Goal: Task Accomplishment & Management: Complete application form

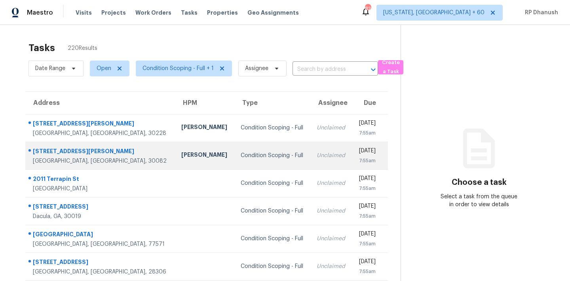
scroll to position [21, 0]
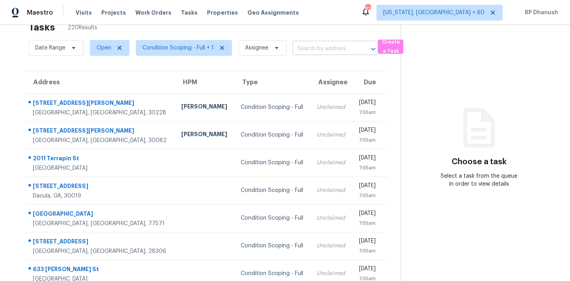
click at [317, 49] on input "text" at bounding box center [323, 49] width 63 height 12
paste input "633 Groover St Ball Ground, GA, 30107"
type input "633 Groover St Ball Ground, GA, 30107"
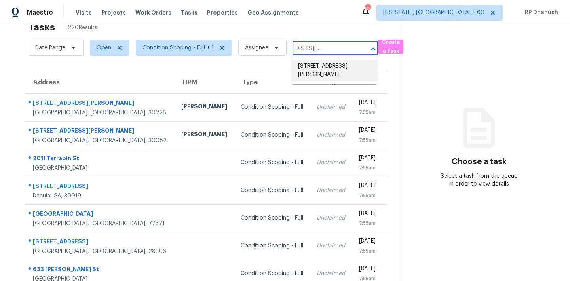
click at [350, 69] on li "633 Groover St, Ball Ground, GA 30107" at bounding box center [334, 70] width 85 height 21
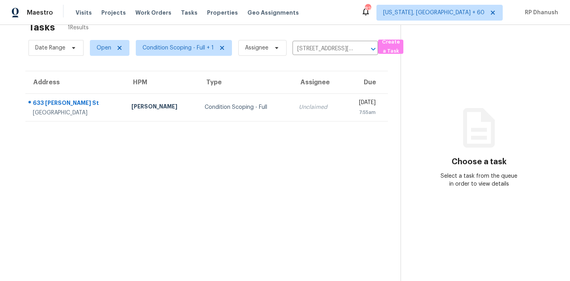
click at [329, 125] on section "Tasks 1 Results Date Range Open Condition Scoping - Full + 1 Assignee 633 Groov…" at bounding box center [207, 151] width 388 height 268
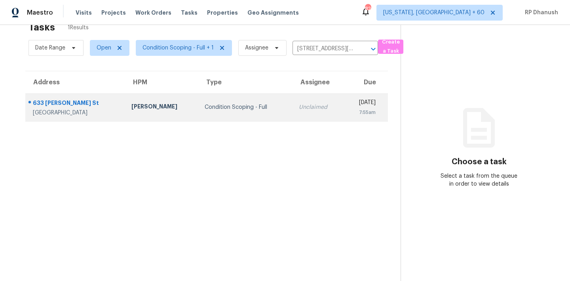
click at [343, 116] on td "Tue, Aug 19th 2025 7:55am" at bounding box center [365, 107] width 44 height 28
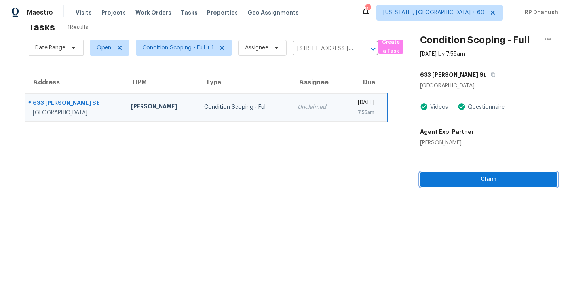
click at [466, 175] on span "Claim" at bounding box center [488, 179] width 125 height 10
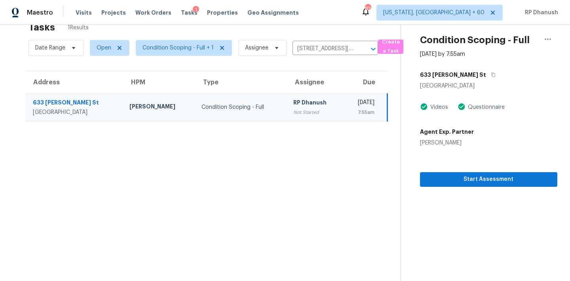
scroll to position [25, 0]
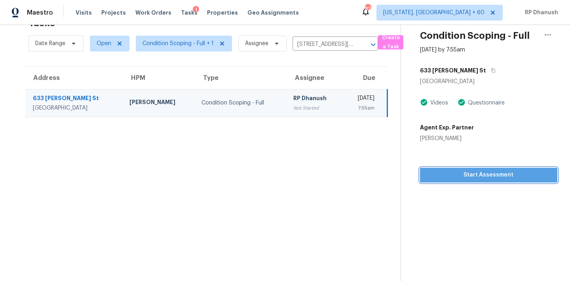
click at [519, 182] on button "Start Assessment" at bounding box center [488, 175] width 137 height 15
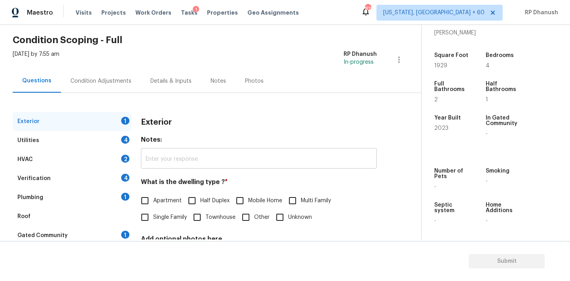
scroll to position [100, 0]
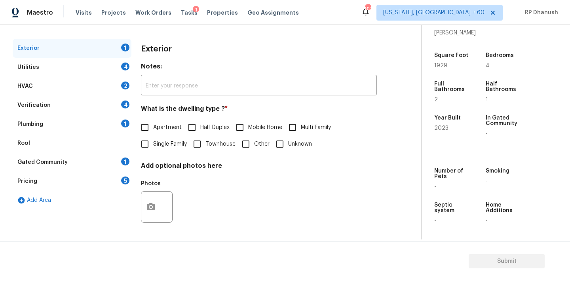
click at [160, 141] on span "Single Family" at bounding box center [170, 144] width 34 height 8
click at [153, 141] on input "Single Family" at bounding box center [144, 144] width 17 height 17
checkbox input "true"
click at [377, 35] on div "Exterior Utilities 4 HVAC 2 Verification 4 Plumbing 1 Roof Gated Community 1 Pr…" at bounding box center [207, 128] width 389 height 217
click at [102, 67] on div "Utilities 4" at bounding box center [72, 67] width 119 height 19
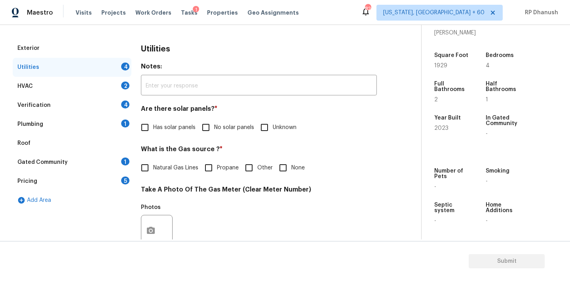
scroll to position [117, 0]
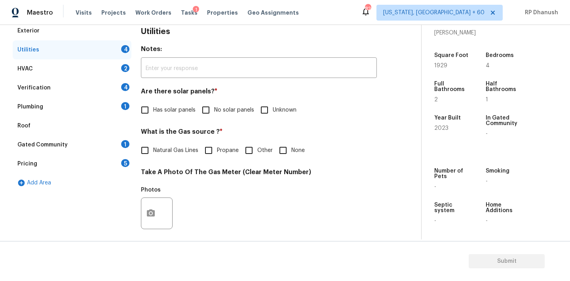
click at [210, 108] on input "No solar panels" at bounding box center [205, 110] width 17 height 17
checkbox input "true"
click at [119, 143] on div "Gated Community 1" at bounding box center [72, 144] width 119 height 19
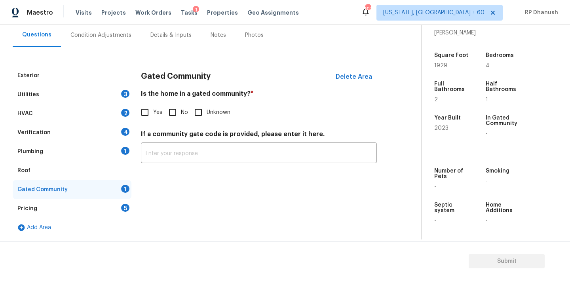
click at [163, 108] on div "Yes No Unknown" at bounding box center [259, 112] width 236 height 17
click at [173, 110] on input "No" at bounding box center [172, 112] width 17 height 17
checkbox input "true"
click at [72, 202] on div "Pricing 5" at bounding box center [72, 208] width 119 height 19
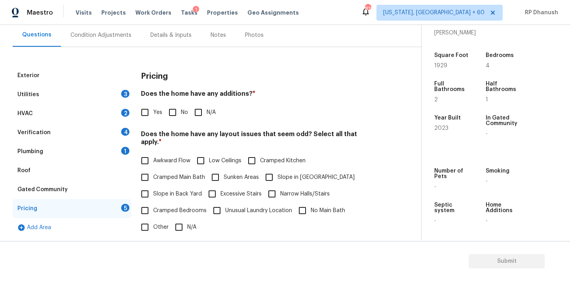
scroll to position [100, 0]
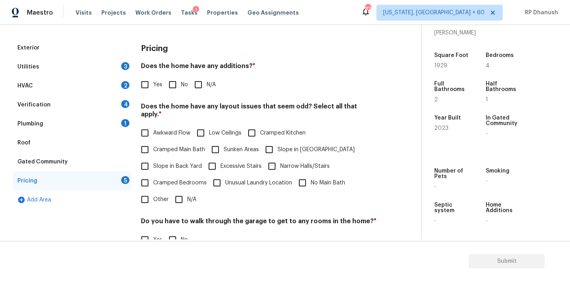
click at [155, 163] on label "Slope in Back Yard" at bounding box center [168, 166] width 65 height 17
click at [153, 163] on input "Slope in Back Yard" at bounding box center [144, 166] width 17 height 17
checkbox input "true"
click at [301, 146] on span "Slope in Front Yard" at bounding box center [315, 150] width 77 height 8
click at [277, 145] on input "Slope in Front Yard" at bounding box center [269, 149] width 17 height 17
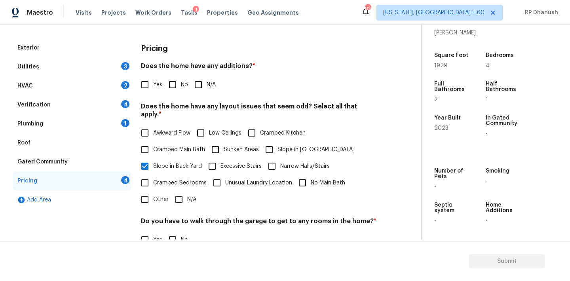
checkbox input "true"
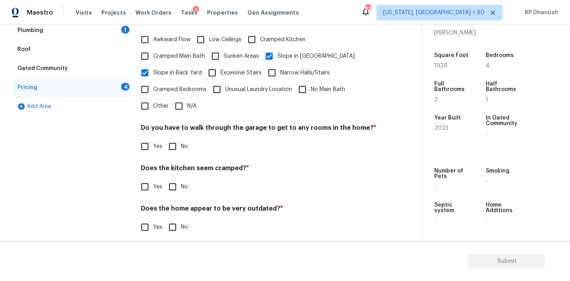
click at [183, 142] on span "No" at bounding box center [184, 146] width 7 height 8
click at [181, 138] on input "No" at bounding box center [172, 146] width 17 height 17
checkbox input "true"
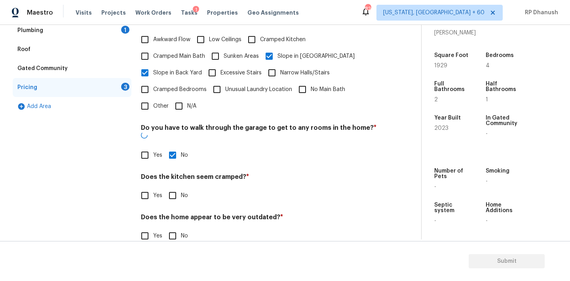
click at [176, 187] on input "No" at bounding box center [172, 195] width 17 height 17
checkbox input "true"
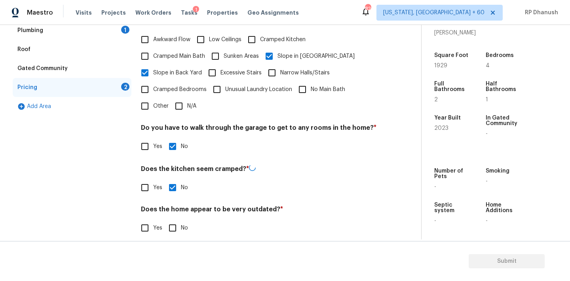
click at [171, 220] on input "No" at bounding box center [172, 228] width 17 height 17
checkbox input "true"
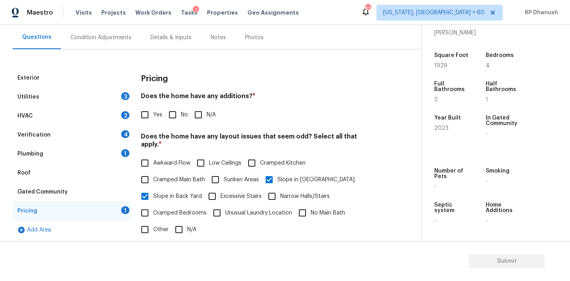
click at [171, 117] on input "No" at bounding box center [172, 114] width 17 height 17
checkbox input "true"
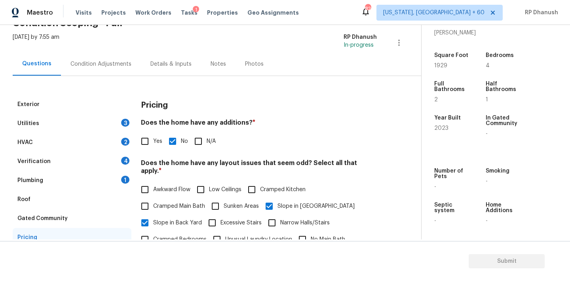
click at [123, 120] on div "3" at bounding box center [125, 123] width 8 height 8
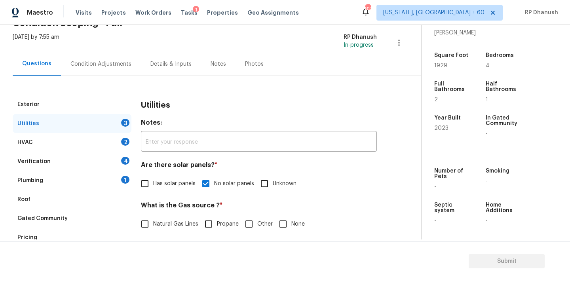
click at [98, 72] on div "Condition Adjustments" at bounding box center [101, 63] width 80 height 23
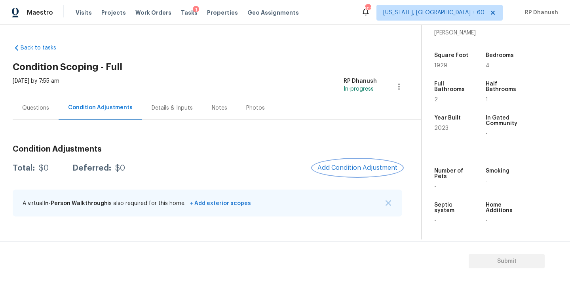
click at [370, 162] on button "Add Condition Adjustment" at bounding box center [357, 167] width 89 height 17
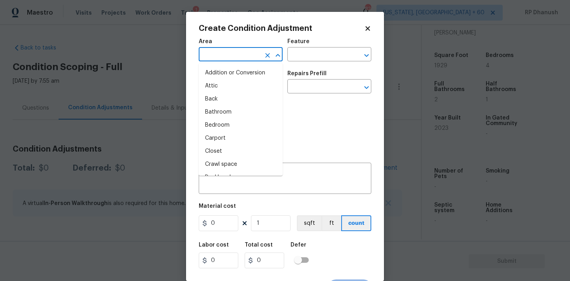
click at [228, 60] on input "text" at bounding box center [230, 55] width 62 height 12
type input "EX"
click at [218, 85] on li "Attic" at bounding box center [241, 86] width 84 height 13
type input "Attic"
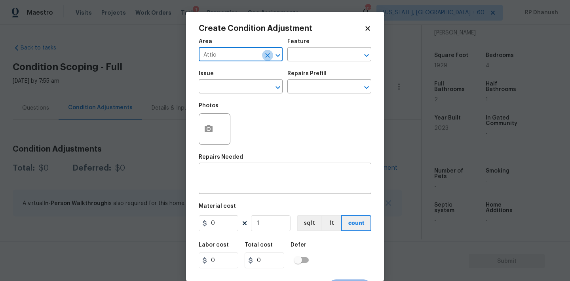
click at [272, 52] on button "Clear" at bounding box center [267, 55] width 11 height 11
click at [270, 52] on icon "Clear" at bounding box center [267, 55] width 8 height 8
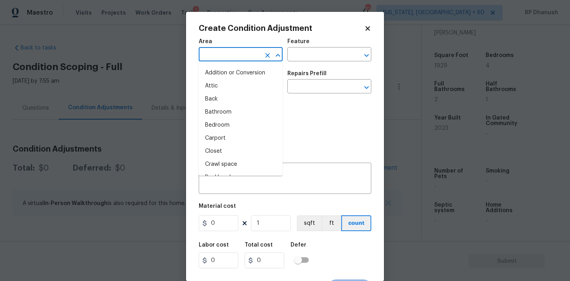
click at [254, 52] on input "text" at bounding box center [230, 55] width 62 height 12
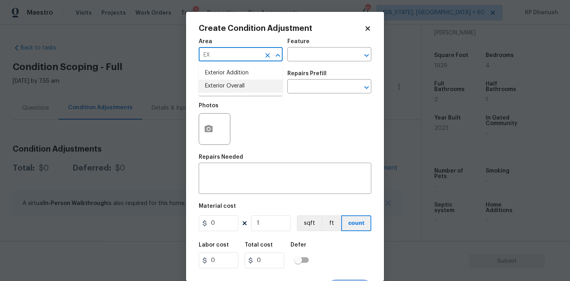
click at [220, 85] on li "Exterior Overall" at bounding box center [241, 86] width 84 height 13
type input "Exterior Overall"
click at [301, 63] on div "Area Exterior Overall ​ Feature ​" at bounding box center [285, 50] width 172 height 32
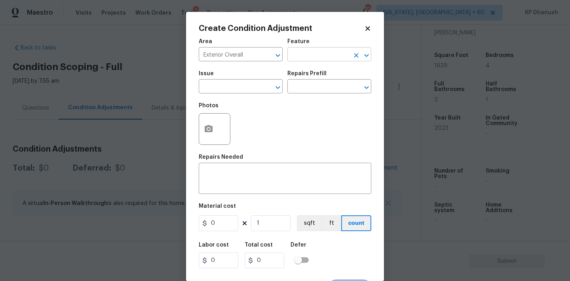
click at [301, 60] on input "text" at bounding box center [318, 55] width 62 height 12
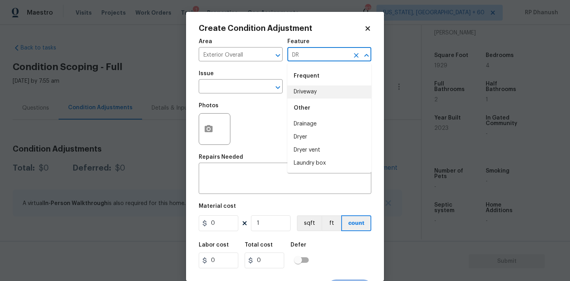
click at [303, 92] on li "Driveway" at bounding box center [329, 91] width 84 height 13
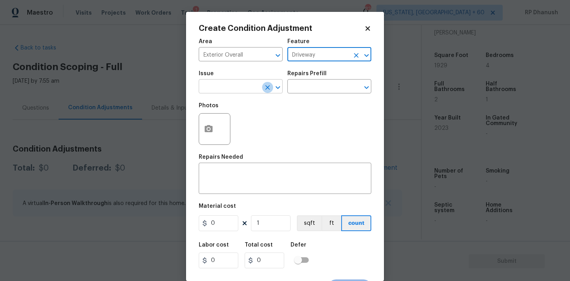
click at [263, 88] on button "Clear" at bounding box center [267, 87] width 11 height 11
type input "Driveway"
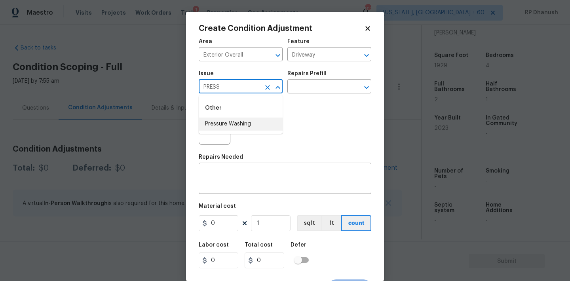
click at [237, 120] on li "Pressure Washing" at bounding box center [241, 123] width 84 height 13
type input "Pressure Washing"
click at [330, 91] on input "text" at bounding box center [318, 87] width 62 height 12
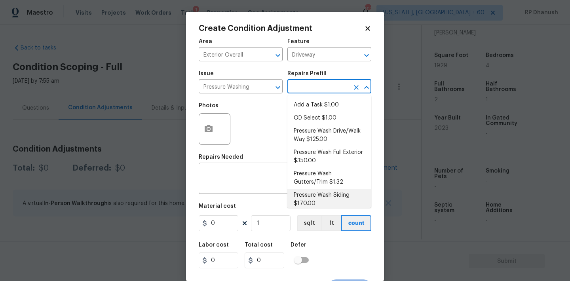
click at [303, 195] on li "Pressure Wash Siding $170.00" at bounding box center [329, 199] width 84 height 21
type input "Siding"
type textarea "Protect areas as needed for pressure washing. Pressure wash the siding on the h…"
type input "170"
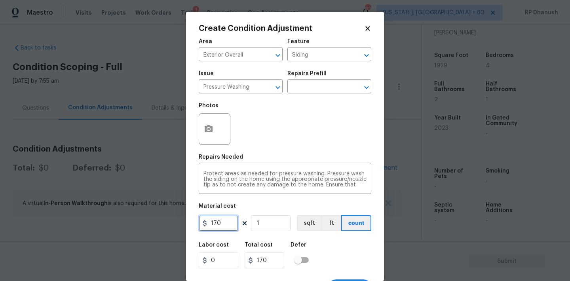
click at [222, 226] on input "170" at bounding box center [219, 223] width 40 height 16
type input "200"
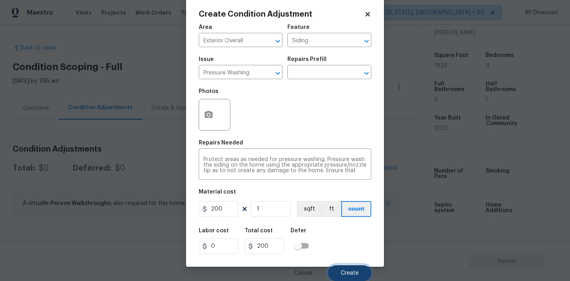
click at [345, 271] on span "Create" at bounding box center [350, 273] width 18 height 6
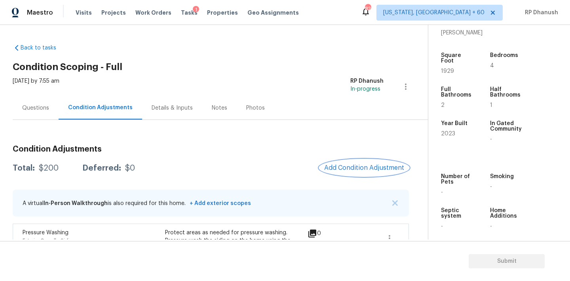
scroll to position [60, 0]
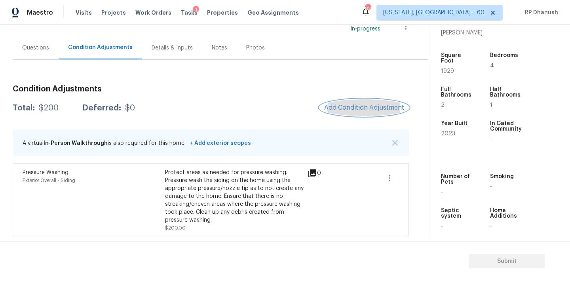
click at [354, 112] on button "Add Condition Adjustment" at bounding box center [363, 107] width 89 height 17
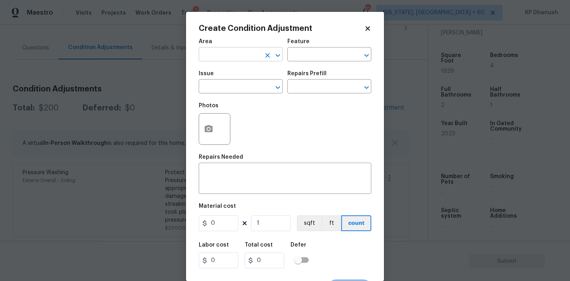
click at [254, 58] on input "text" at bounding box center [230, 55] width 62 height 12
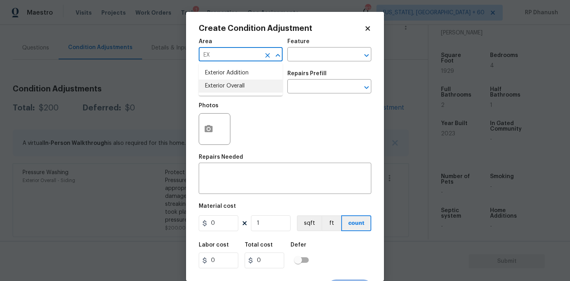
click at [239, 81] on li "Exterior Overall" at bounding box center [241, 86] width 84 height 13
type input "Exterior Overall"
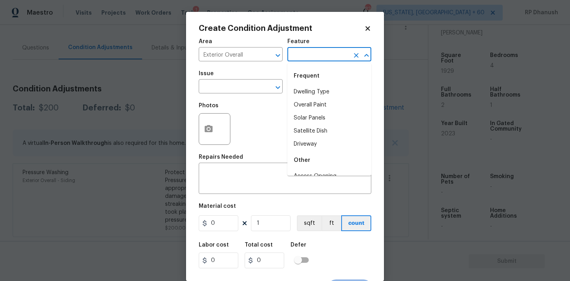
click at [313, 58] on input "text" at bounding box center [318, 55] width 62 height 12
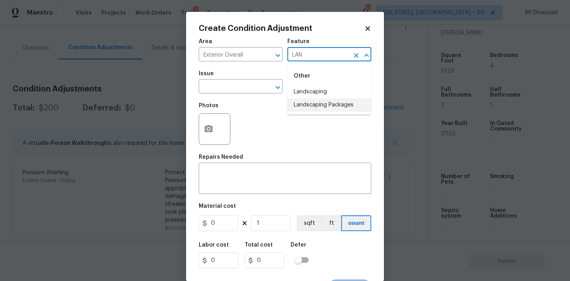
click at [299, 108] on li "Landscaping Packages" at bounding box center [329, 105] width 84 height 13
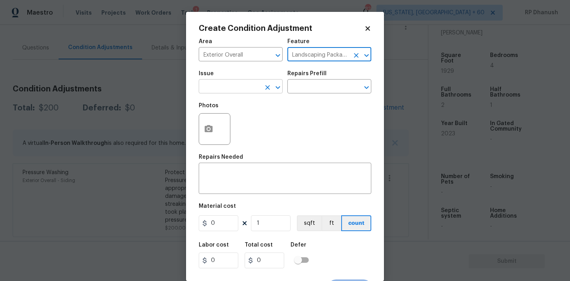
type input "Landscaping Packages"
click at [229, 88] on input "text" at bounding box center [230, 87] width 62 height 12
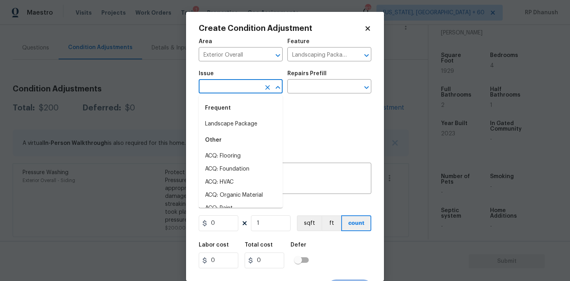
click at [229, 116] on div "Frequent" at bounding box center [241, 108] width 84 height 19
click at [263, 116] on div "Frequent" at bounding box center [241, 108] width 84 height 19
click at [254, 125] on li "Landscape Package" at bounding box center [241, 123] width 84 height 13
type input "Landscape Package"
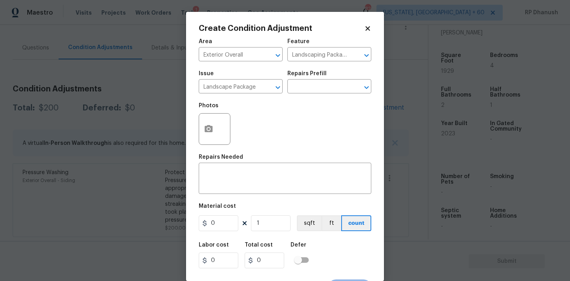
click at [331, 78] on div "Repairs Prefill" at bounding box center [329, 76] width 84 height 10
click at [318, 96] on div "Issue Landscape Package ​ Repairs Prefill ​" at bounding box center [285, 82] width 172 height 32
click at [324, 89] on input "text" at bounding box center [318, 87] width 62 height 12
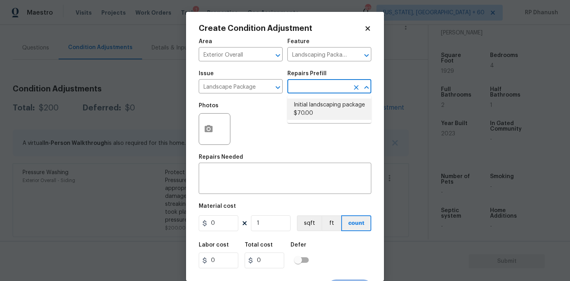
click at [316, 111] on li "Initial landscaping package $70.00" at bounding box center [329, 109] width 84 height 21
type input "Home Readiness Packages"
type textarea "Mowing of grass up to 6" in height. Mow, edge along driveways & sidewalks, trim…"
type input "70"
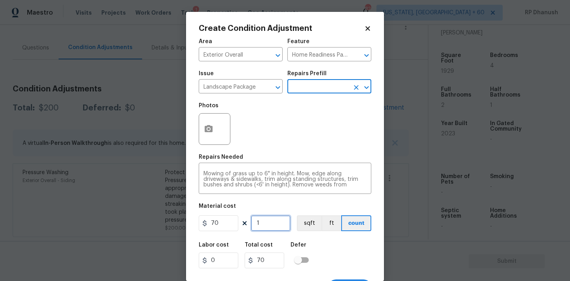
click at [278, 224] on input "1" at bounding box center [271, 223] width 40 height 16
type input "0"
type input "2"
type input "140"
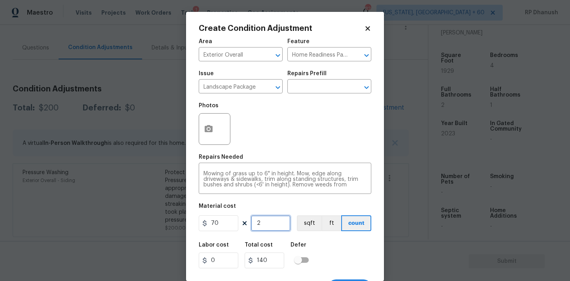
type input "2"
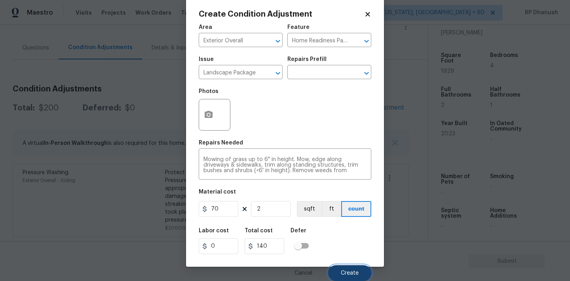
click at [346, 276] on span "Create" at bounding box center [350, 273] width 18 height 6
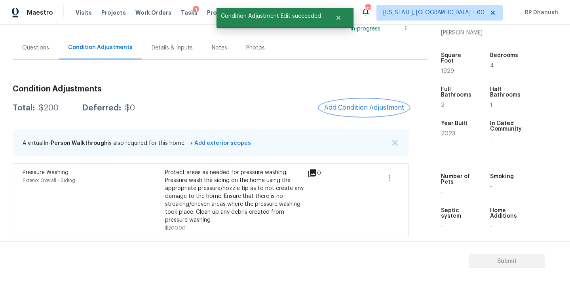
scroll to position [0, 0]
click at [369, 104] on span "Add Condition Adjustment" at bounding box center [364, 107] width 80 height 7
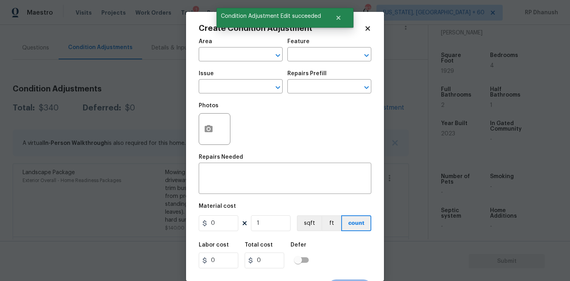
click at [244, 65] on span "Area ​" at bounding box center [241, 50] width 84 height 32
click at [243, 57] on input "text" at bounding box center [230, 55] width 62 height 12
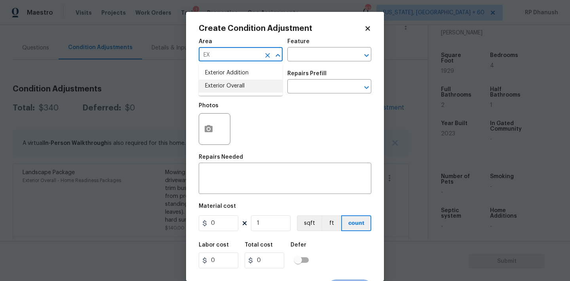
click at [233, 84] on li "Exterior Overall" at bounding box center [241, 86] width 84 height 13
type input "Exterior Overall"
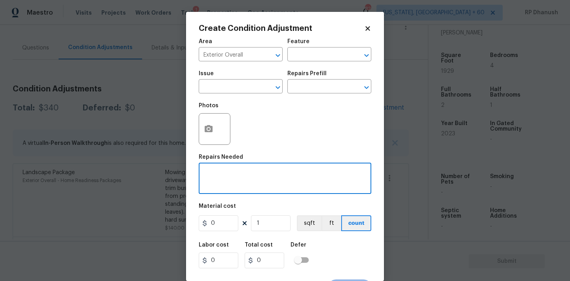
click at [221, 187] on textarea at bounding box center [284, 179] width 163 height 17
type textarea "e"
type textarea "Minor siding repairs"
click at [216, 229] on input "0" at bounding box center [219, 223] width 40 height 16
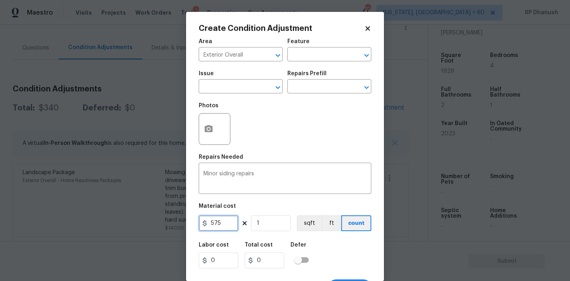
type input "575"
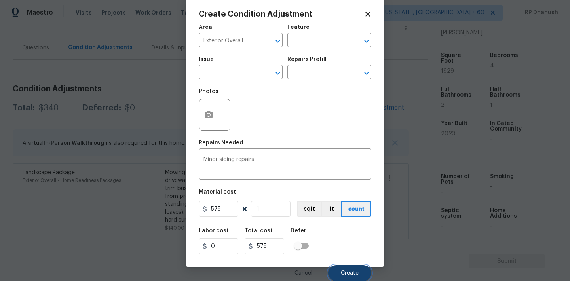
click at [338, 271] on button "Create" at bounding box center [349, 273] width 43 height 16
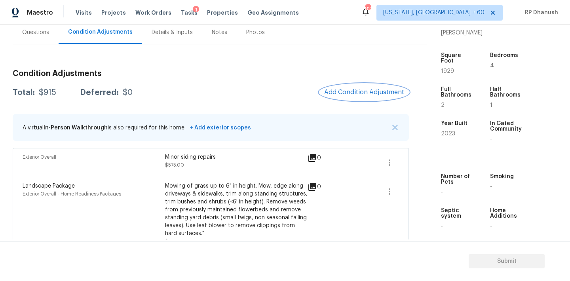
scroll to position [40, 0]
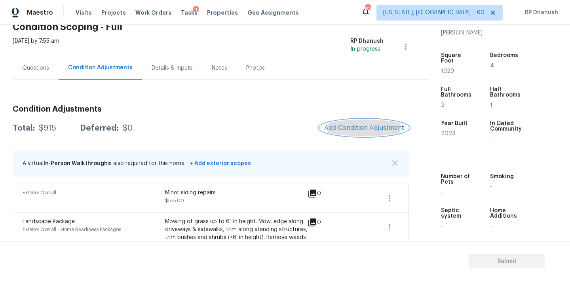
click at [340, 123] on button "Add Condition Adjustment" at bounding box center [363, 127] width 89 height 17
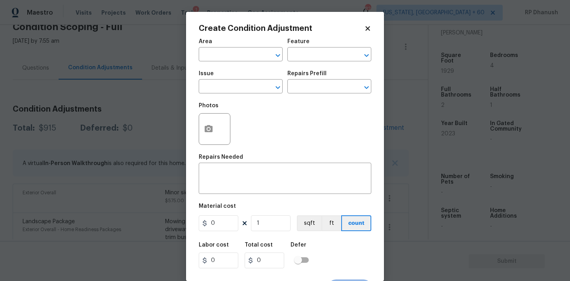
click at [239, 65] on span "Area ​" at bounding box center [241, 50] width 84 height 32
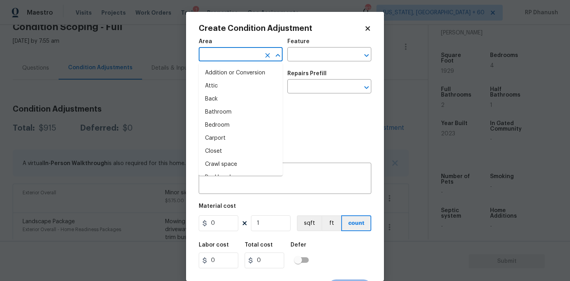
click at [241, 54] on input "text" at bounding box center [230, 55] width 62 height 12
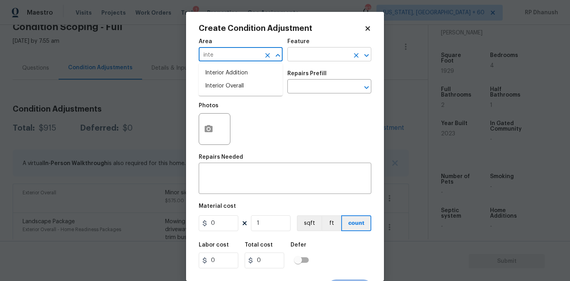
click at [232, 89] on li "Interior Overall" at bounding box center [241, 86] width 84 height 13
type input "Interior Overall"
click at [315, 43] on div "Feature" at bounding box center [329, 44] width 84 height 10
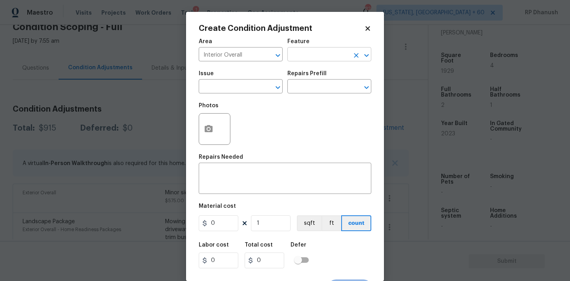
click at [309, 55] on input "text" at bounding box center [318, 55] width 62 height 12
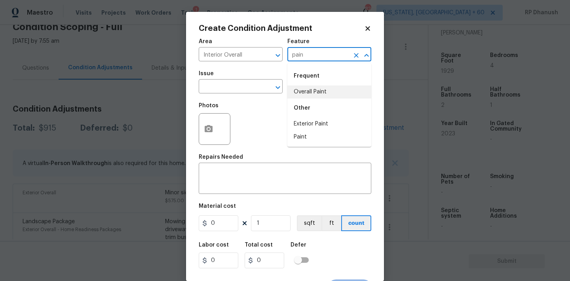
click at [302, 92] on li "Overall Paint" at bounding box center [329, 91] width 84 height 13
type input "Overall Paint"
click at [248, 87] on input "text" at bounding box center [230, 87] width 62 height 12
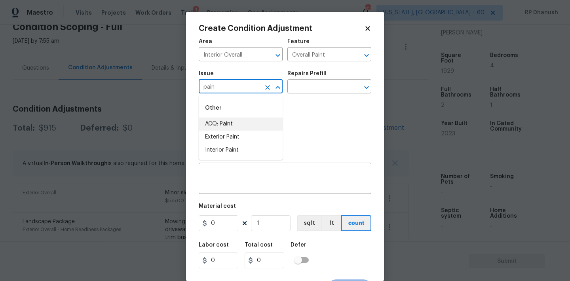
click at [235, 129] on li "ACQ: Paint" at bounding box center [241, 123] width 84 height 13
type input "ACQ: Paint"
click at [308, 89] on input "text" at bounding box center [318, 87] width 62 height 12
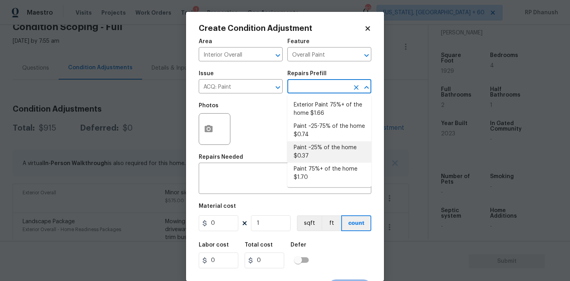
click at [304, 154] on li "Paint ~25% of the home $0.37" at bounding box center [329, 151] width 84 height 21
type input "Acquisition"
type textarea "Acquisition Scope: ~25% of the home needs interior paint"
type input "0.37"
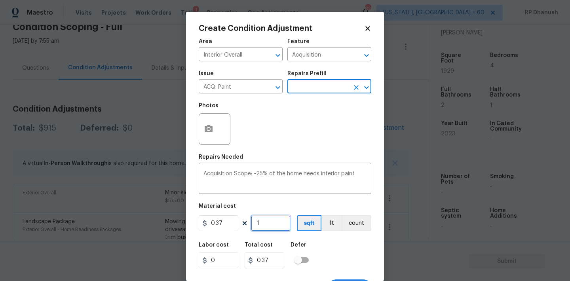
click at [267, 220] on input "1" at bounding box center [271, 223] width 40 height 16
type input "0"
type input "1"
type input "0.37"
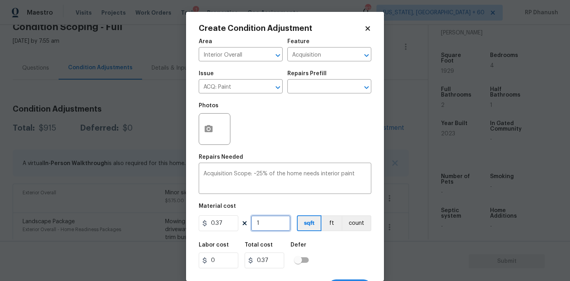
type input "19"
type input "7.03"
type input "192"
type input "71.04"
type input "1929"
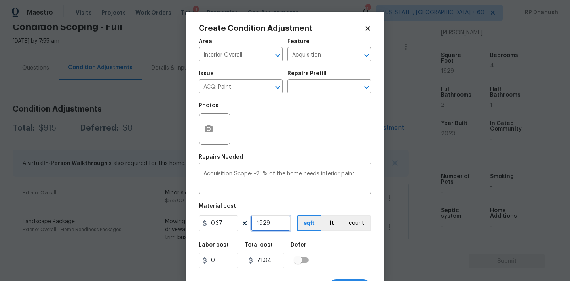
type input "713.73"
type input "1929"
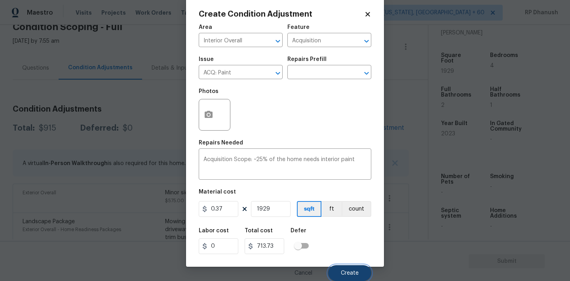
click at [336, 267] on button "Create" at bounding box center [349, 273] width 43 height 16
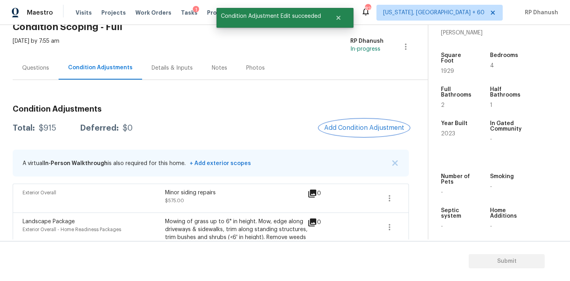
scroll to position [0, 0]
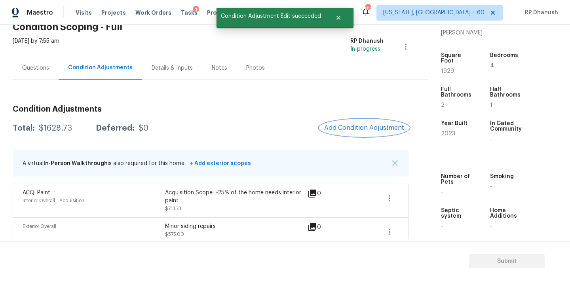
click at [368, 125] on span "Add Condition Adjustment" at bounding box center [364, 127] width 80 height 7
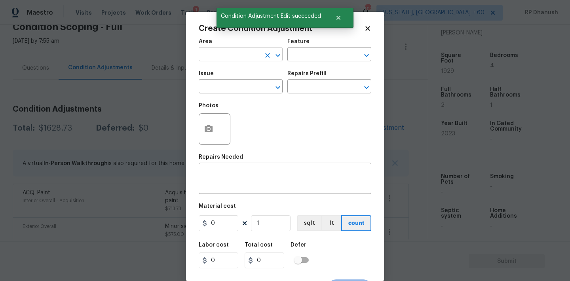
click at [237, 55] on input "text" at bounding box center [230, 55] width 62 height 12
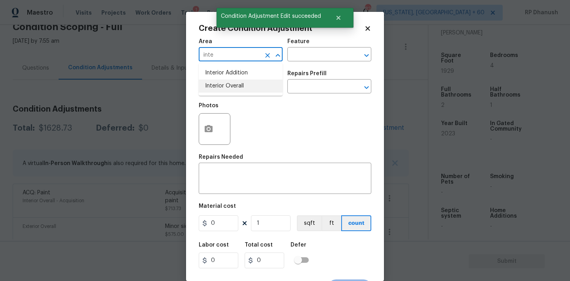
click at [231, 80] on li "Interior Overall" at bounding box center [241, 86] width 84 height 13
type input "Interior Overall"
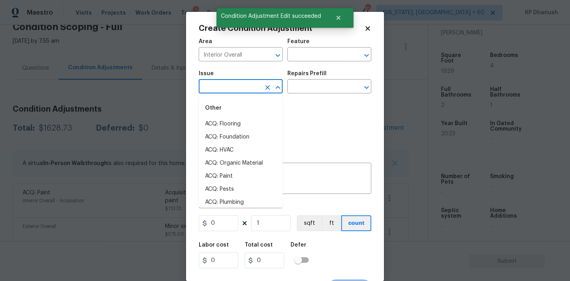
click at [231, 82] on input "text" at bounding box center [230, 87] width 62 height 12
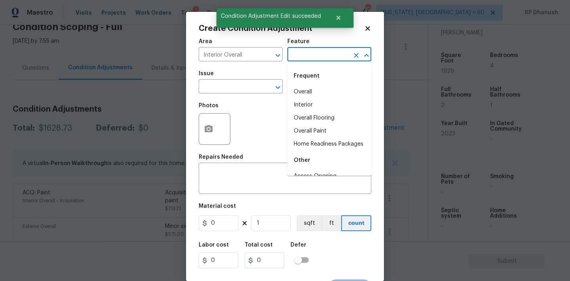
click at [316, 55] on input "text" at bounding box center [318, 55] width 62 height 12
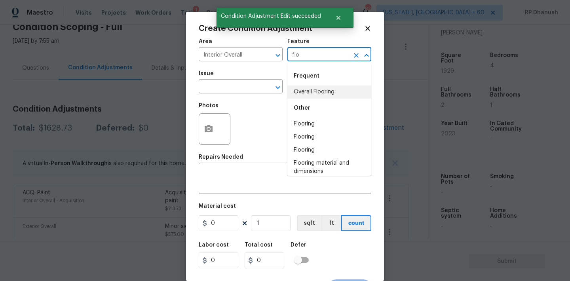
click at [303, 97] on li "Overall Flooring" at bounding box center [329, 91] width 84 height 13
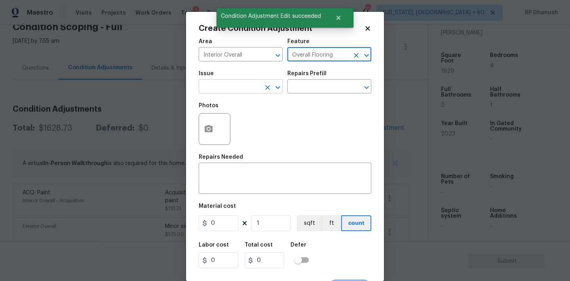
type input "Overall Flooring"
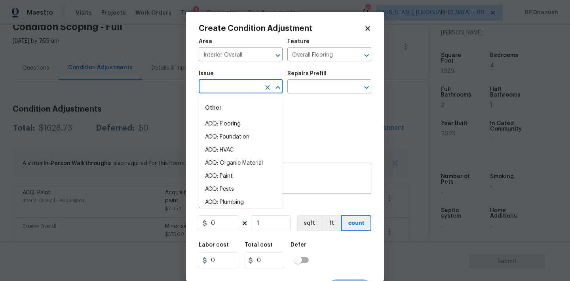
click at [252, 85] on input "text" at bounding box center [230, 87] width 62 height 12
click at [245, 110] on div "Other" at bounding box center [241, 108] width 84 height 19
click at [245, 114] on div "Other" at bounding box center [241, 108] width 84 height 19
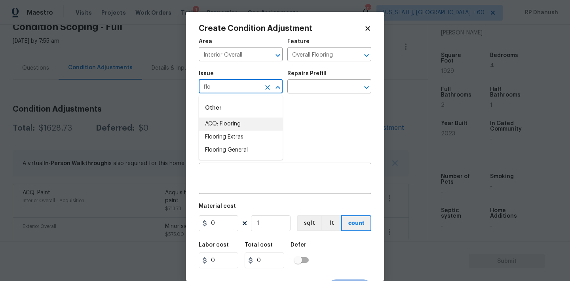
click at [245, 123] on li "ACQ: Flooring" at bounding box center [241, 123] width 84 height 13
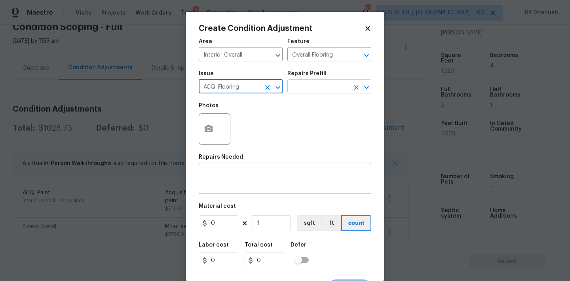
type input "ACQ: Flooring"
click at [308, 91] on input "text" at bounding box center [318, 87] width 62 height 12
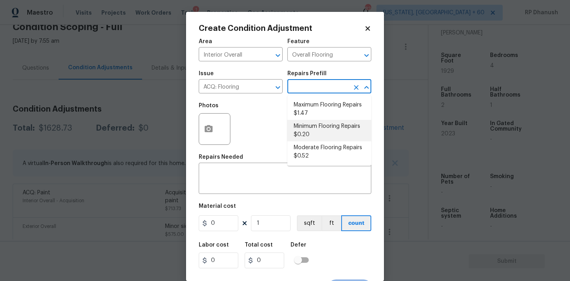
click at [305, 134] on li "Minimum Flooring Repairs $0.20" at bounding box center [329, 130] width 84 height 21
type input "Acquisition"
type textarea "Acquisition Scope: Minimum flooring repairs"
type input "0.2"
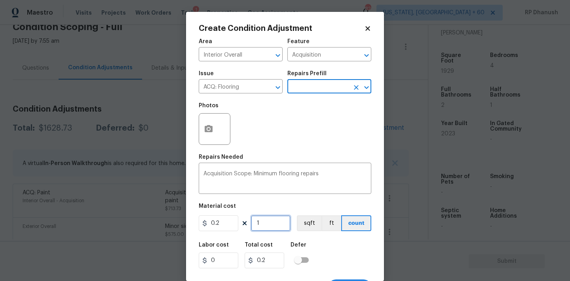
click at [270, 220] on input "1" at bounding box center [271, 223] width 40 height 16
type input "0"
type input "1"
type input "0.2"
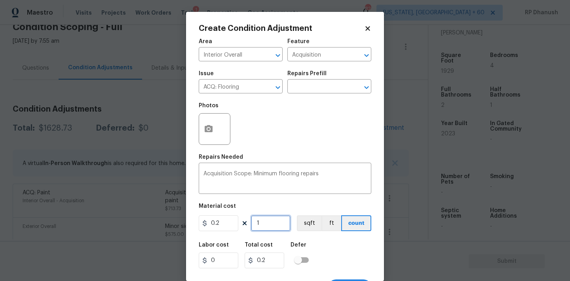
type input "19"
type input "3.8"
type input "192"
type input "38.4"
type input "1929"
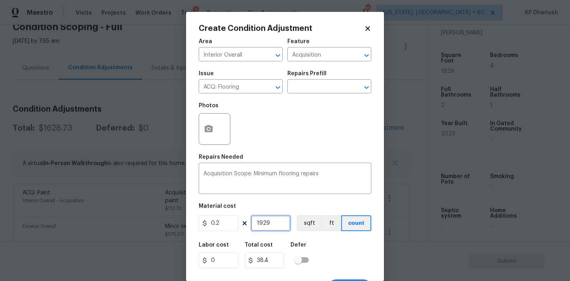
type input "385.8"
type input "1929"
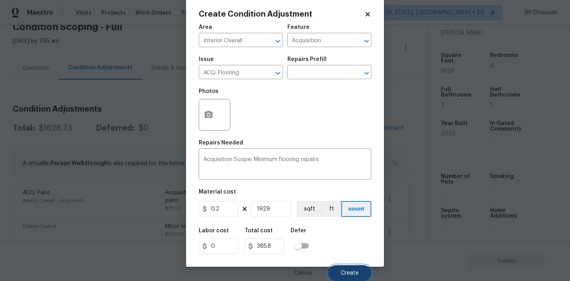
click at [337, 270] on button "Create" at bounding box center [349, 273] width 43 height 16
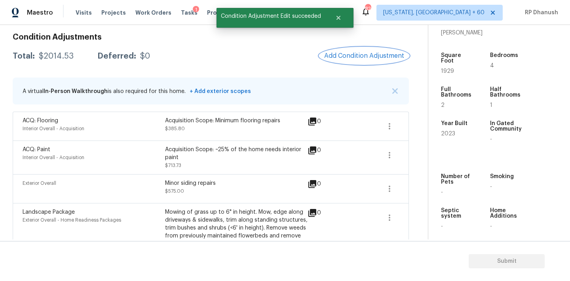
scroll to position [81, 0]
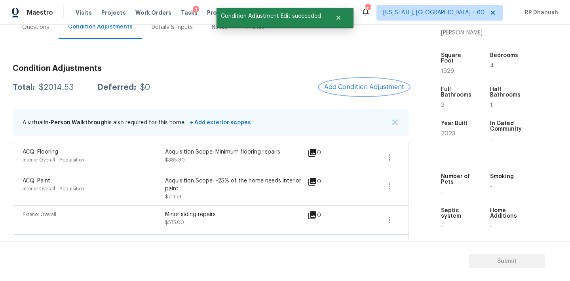
click at [369, 83] on span "Add Condition Adjustment" at bounding box center [364, 86] width 80 height 7
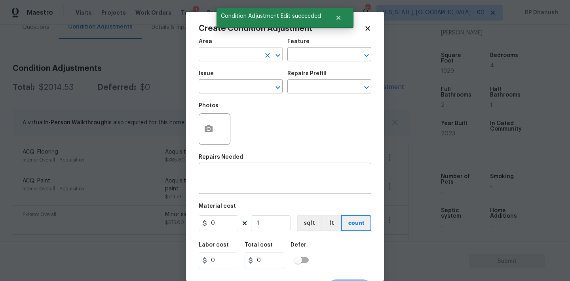
click at [248, 55] on input "text" at bounding box center [230, 55] width 62 height 12
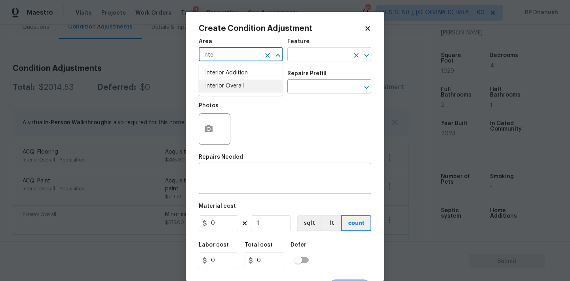
drag, startPoint x: 239, startPoint y: 81, endPoint x: 293, endPoint y: 52, distance: 61.4
click at [239, 81] on li "Interior Overall" at bounding box center [241, 86] width 84 height 13
type input "Interior Overall"
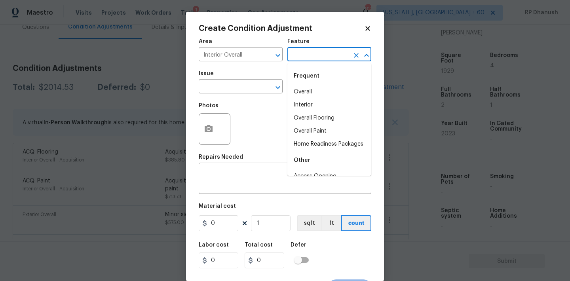
click at [325, 49] on input "text" at bounding box center [318, 55] width 62 height 12
click at [311, 144] on li "Home Readiness Packages" at bounding box center [329, 144] width 84 height 13
type input "Home Readiness Packages"
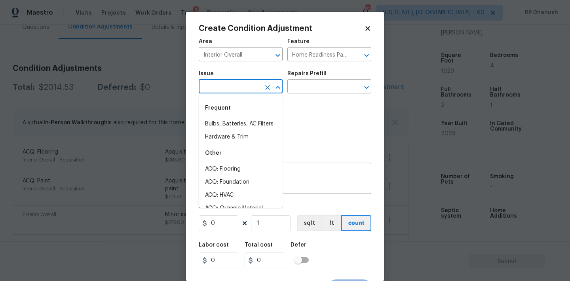
click at [250, 88] on input "text" at bounding box center [230, 87] width 62 height 12
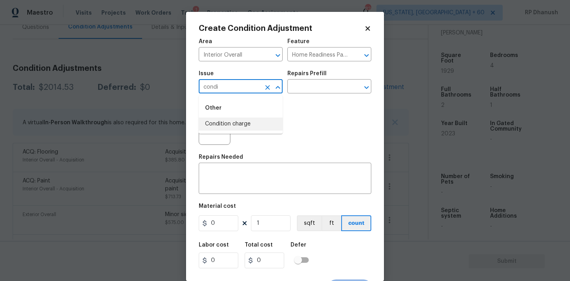
click at [241, 121] on li "Condition charge" at bounding box center [241, 123] width 84 height 13
type input "Condition charge"
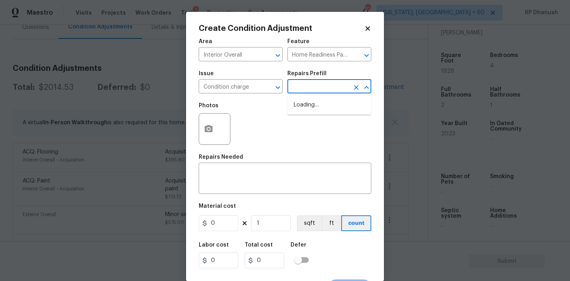
click at [313, 86] on input "text" at bounding box center [318, 87] width 62 height 12
type input "2"
click at [233, 187] on textarea at bounding box center [284, 179] width 163 height 17
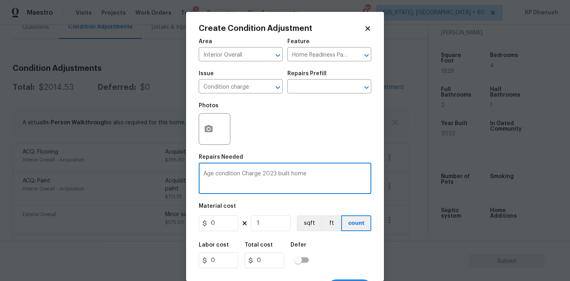
type textarea "Age condition Charge 2023 built home"
click at [222, 222] on input "0" at bounding box center [219, 223] width 40 height 16
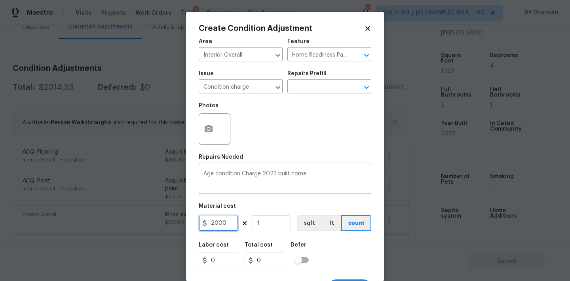
type input "2000"
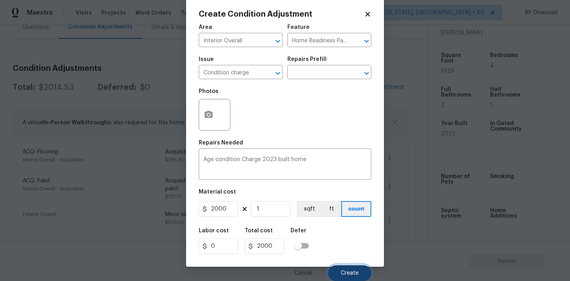
click at [338, 269] on button "Create" at bounding box center [349, 273] width 43 height 16
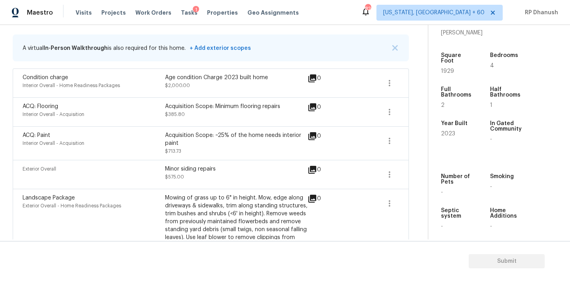
scroll to position [153, 0]
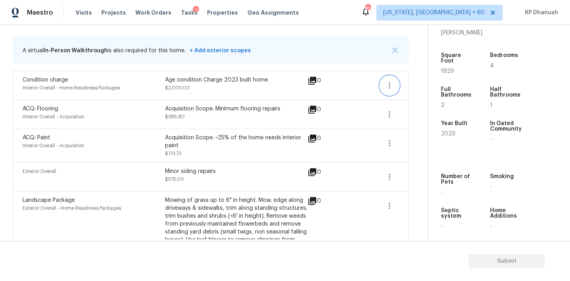
click at [389, 81] on icon "button" at bounding box center [389, 85] width 9 height 9
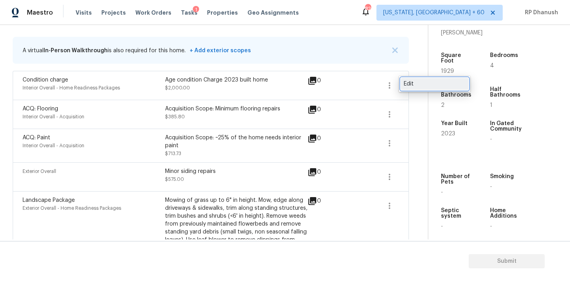
click at [403, 85] on link "Edit" at bounding box center [434, 84] width 67 height 12
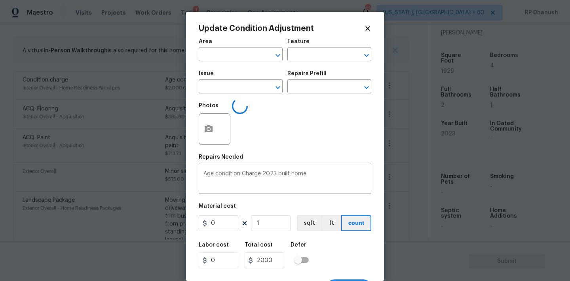
type input "Interior Overall"
type input "Home Readiness Packages"
type input "Condition charge"
type input "2000"
click at [321, 56] on input "Home Readiness Packages" at bounding box center [318, 55] width 62 height 12
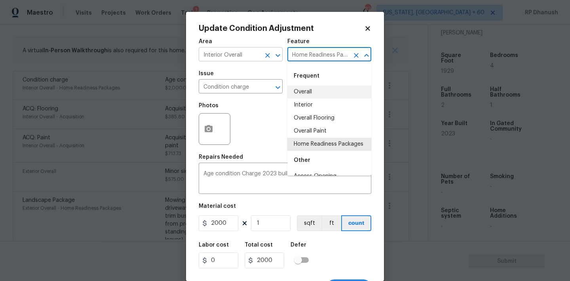
click at [263, 54] on button "Clear" at bounding box center [267, 55] width 11 height 11
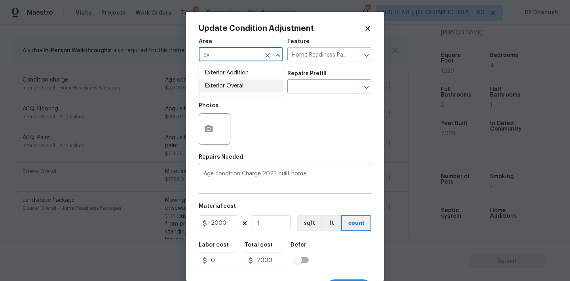
click at [227, 83] on li "Exterior Overall" at bounding box center [241, 86] width 84 height 13
type input "Exterior Overall"
click at [333, 52] on input "Home Readiness Packages" at bounding box center [318, 55] width 62 height 12
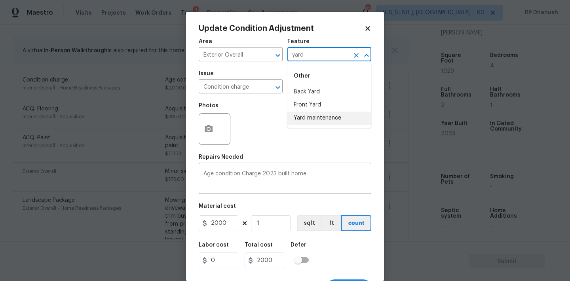
click at [323, 114] on li "Yard maintenance" at bounding box center [329, 118] width 84 height 13
type input "Yard maintenance"
click at [235, 87] on input "Condition charge" at bounding box center [230, 87] width 62 height 12
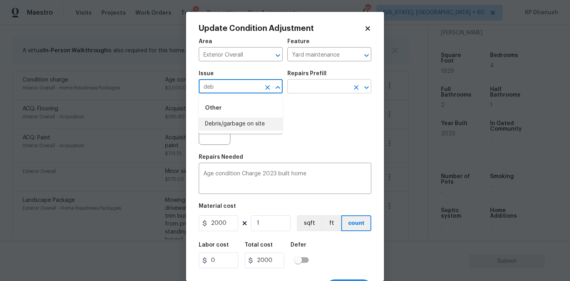
drag, startPoint x: 231, startPoint y: 125, endPoint x: 340, endPoint y: 83, distance: 116.7
click at [231, 125] on li "Debris/garbage on site" at bounding box center [241, 123] width 84 height 13
type input "Debris/garbage on site"
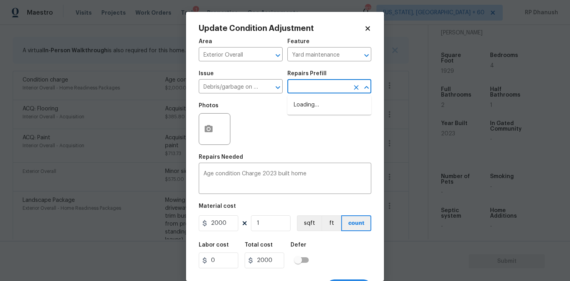
click at [340, 83] on input "text" at bounding box center [318, 87] width 62 height 12
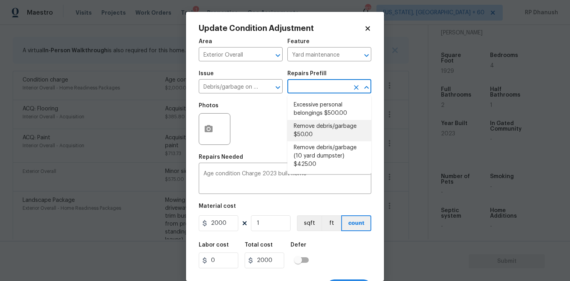
click at [332, 128] on li "Remove debris/garbage $50.00" at bounding box center [329, 130] width 84 height 21
type textarea "Remove, haul off, and properly dispose of any debris left by seller to offsite …"
type input "50"
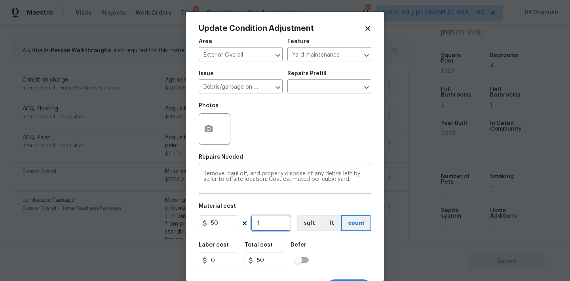
click at [267, 218] on input "1" at bounding box center [271, 223] width 40 height 16
type input "0"
type input "1"
type input "50"
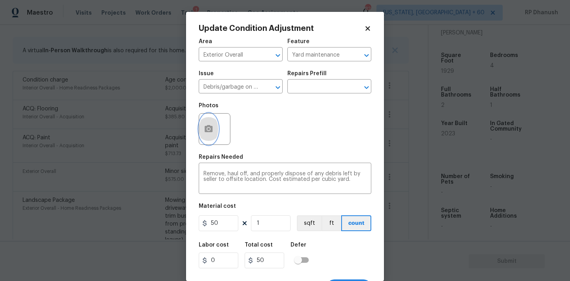
click at [210, 129] on icon "button" at bounding box center [209, 128] width 8 height 7
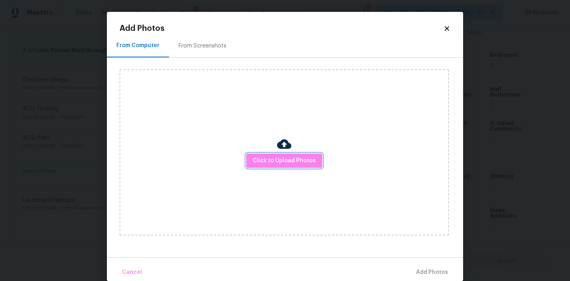
click at [305, 167] on button "Click to Upload Photos" at bounding box center [284, 161] width 76 height 15
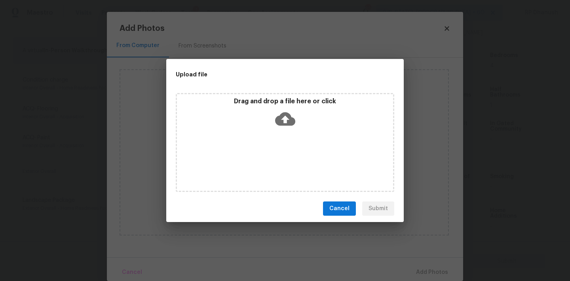
click at [294, 131] on div "Drag and drop a file here or click" at bounding box center [285, 142] width 218 height 99
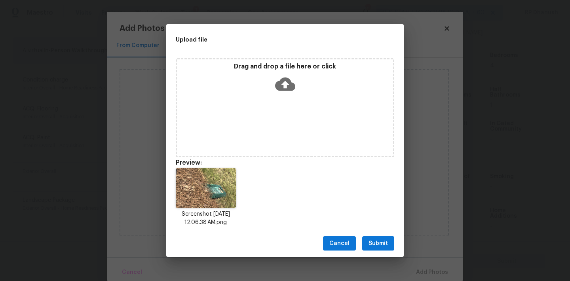
click at [370, 237] on button "Submit" at bounding box center [378, 243] width 32 height 15
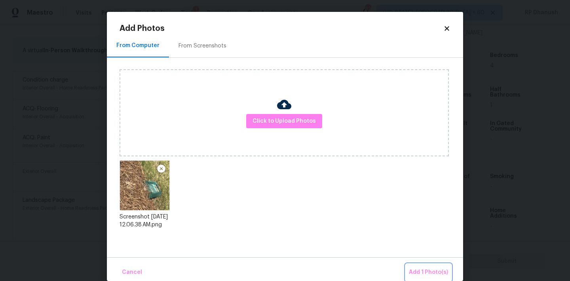
click at [421, 273] on span "Add 1 Photo(s)" at bounding box center [428, 272] width 39 height 10
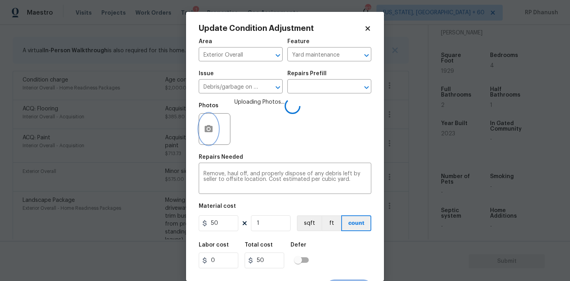
scroll to position [15, 0]
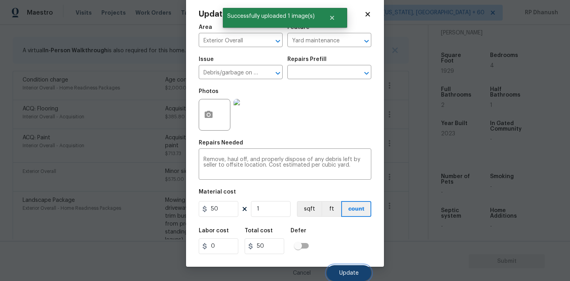
click at [358, 274] on span "Update" at bounding box center [348, 273] width 19 height 6
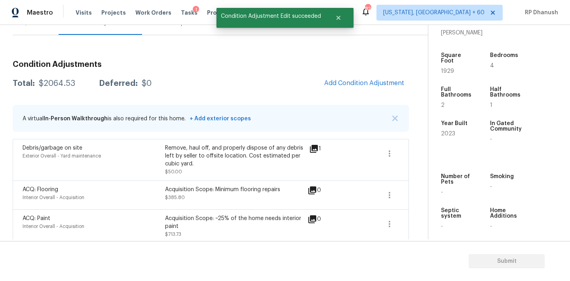
scroll to position [66, 0]
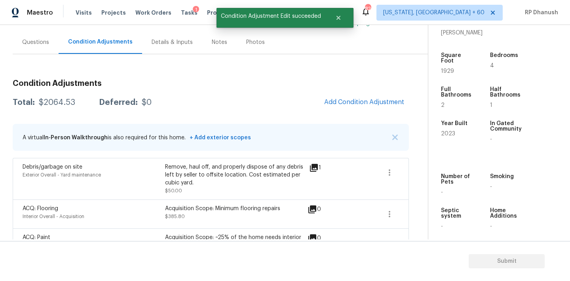
click at [77, 100] on div "Total: $2064.53 Deferred: $0" at bounding box center [82, 103] width 139 height 8
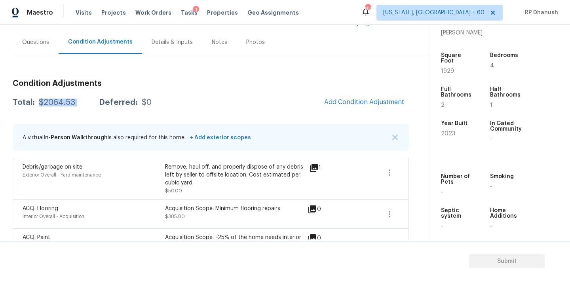
copy div "$2064.53"
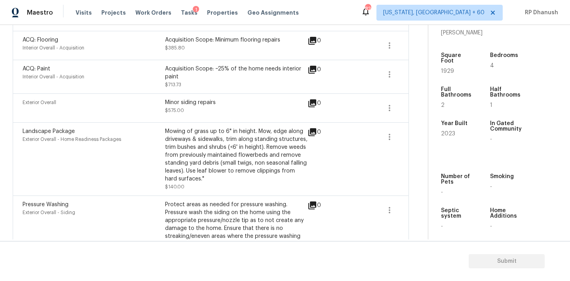
scroll to position [267, 0]
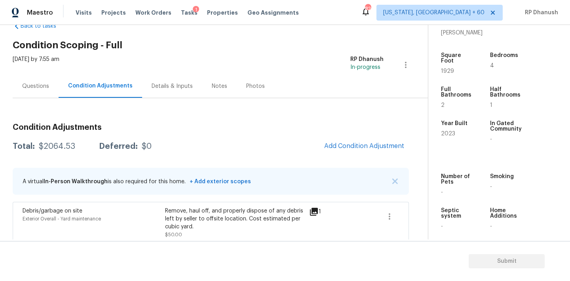
drag, startPoint x: 33, startPoint y: 85, endPoint x: 74, endPoint y: 89, distance: 40.5
click at [33, 85] on div "Questions" at bounding box center [35, 86] width 27 height 8
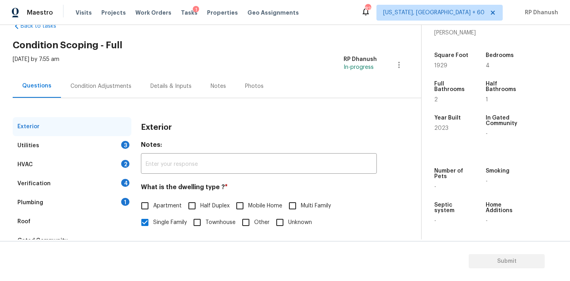
scroll to position [100, 0]
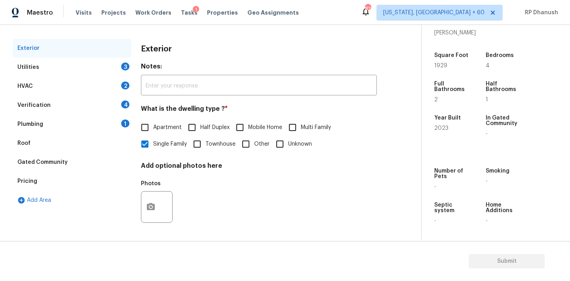
click at [118, 61] on div "Utilities 3" at bounding box center [72, 67] width 119 height 19
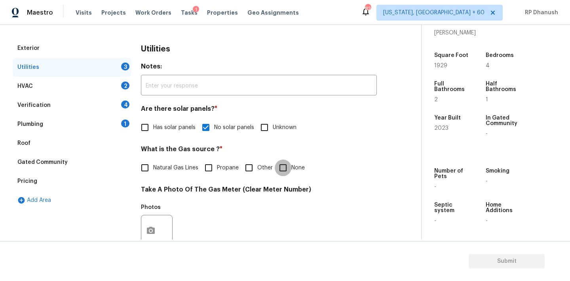
click at [285, 168] on input "None" at bounding box center [283, 167] width 17 height 17
checkbox input "true"
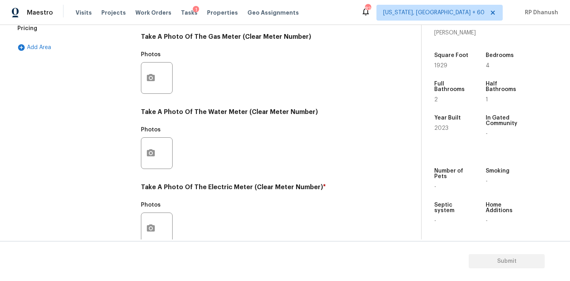
scroll to position [315, 0]
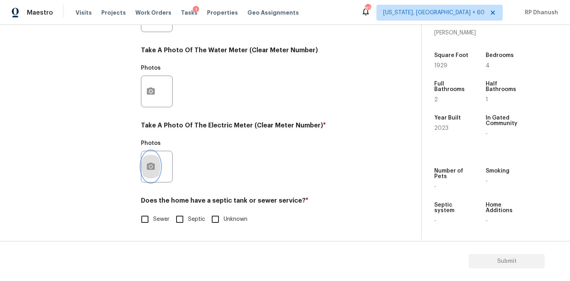
click at [156, 167] on button "button" at bounding box center [150, 166] width 19 height 31
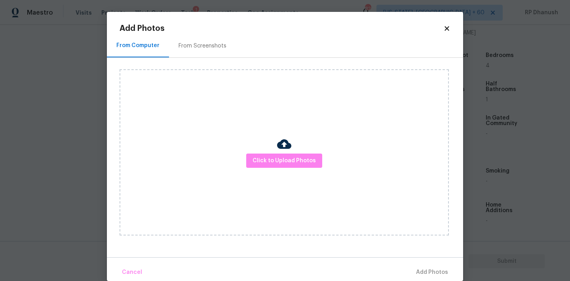
click at [226, 25] on h2 "Add Photos" at bounding box center [281, 29] width 324 height 8
click at [217, 40] on div "From Screenshots" at bounding box center [202, 45] width 67 height 23
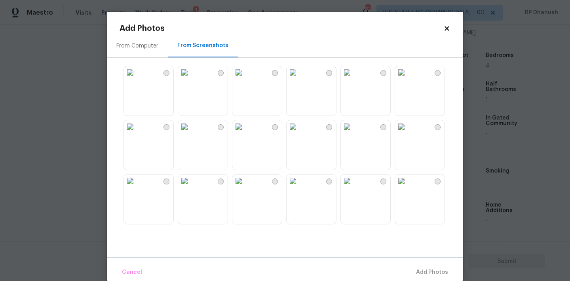
click at [299, 79] on img at bounding box center [292, 72] width 13 height 13
click at [441, 272] on span "Add 1 Photo(s)" at bounding box center [428, 272] width 39 height 10
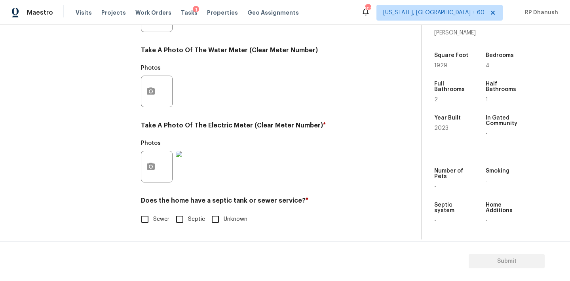
click at [142, 214] on input "Sewer" at bounding box center [144, 219] width 17 height 17
checkbox input "true"
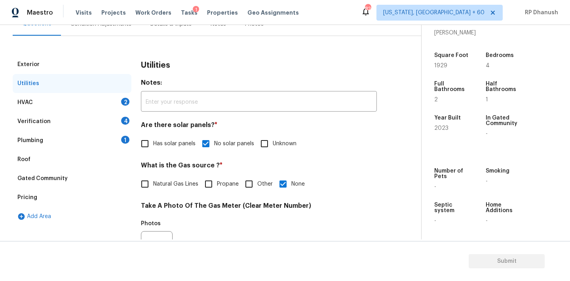
scroll to position [6, 0]
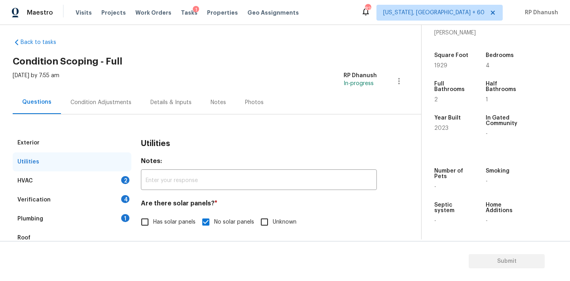
click at [118, 177] on div "HVAC 2" at bounding box center [72, 180] width 119 height 19
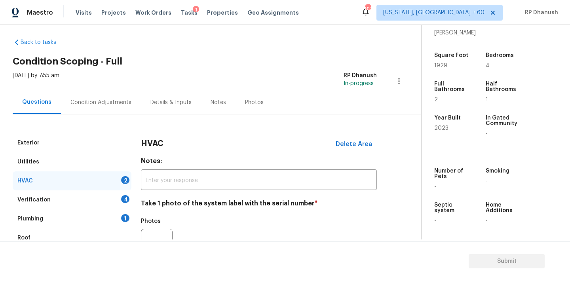
scroll to position [126, 0]
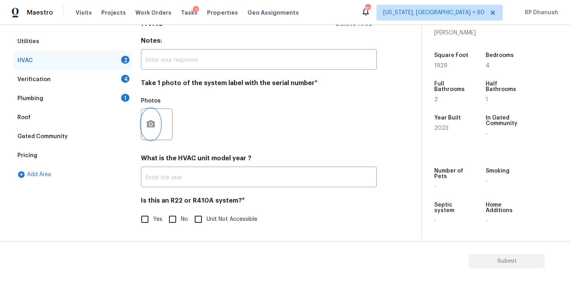
click at [157, 116] on button "button" at bounding box center [150, 124] width 19 height 31
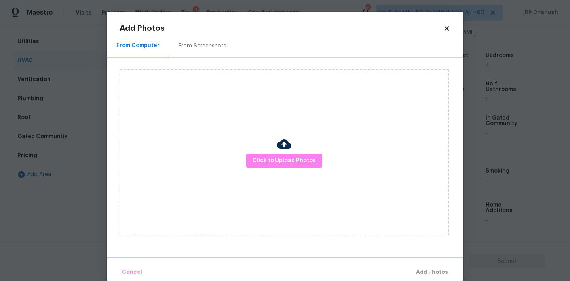
click at [198, 40] on div "From Screenshots" at bounding box center [202, 45] width 67 height 23
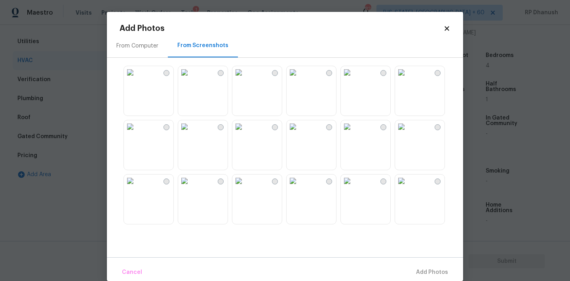
click at [299, 79] on img at bounding box center [292, 72] width 13 height 13
click at [408, 269] on button "Add 1 Photo(s)" at bounding box center [428, 272] width 45 height 17
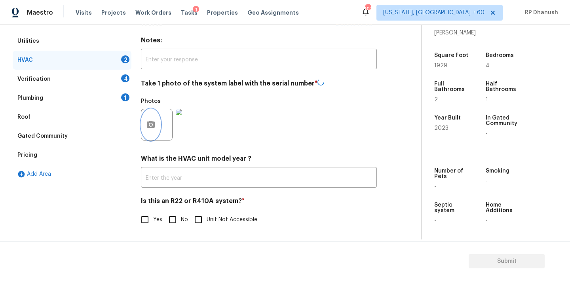
scroll to position [127, 0]
click at [180, 217] on input "No" at bounding box center [172, 219] width 17 height 17
checkbox input "true"
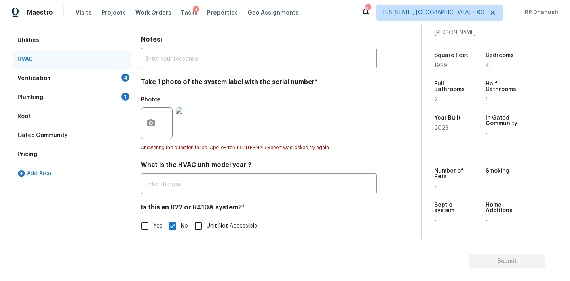
click at [117, 79] on div "Verification 4" at bounding box center [72, 78] width 119 height 19
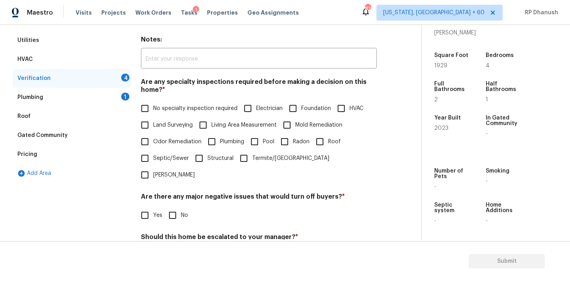
click at [161, 109] on span "No specialty inspection required" at bounding box center [195, 108] width 84 height 8
click at [153, 109] on input "No specialty inspection required" at bounding box center [144, 108] width 17 height 17
checkbox input "true"
click at [165, 208] on input "No" at bounding box center [172, 216] width 17 height 17
checkbox input "true"
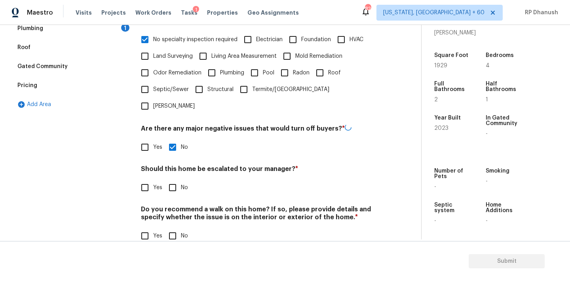
scroll to position [195, 0]
click at [169, 227] on input "No" at bounding box center [172, 235] width 17 height 17
checkbox input "true"
click at [170, 179] on input "No" at bounding box center [172, 187] width 17 height 17
checkbox input "true"
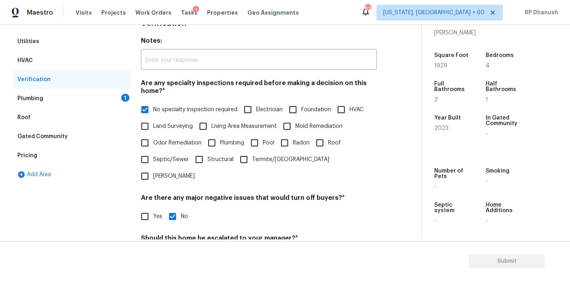
click at [124, 102] on div "Plumbing 1" at bounding box center [72, 98] width 119 height 19
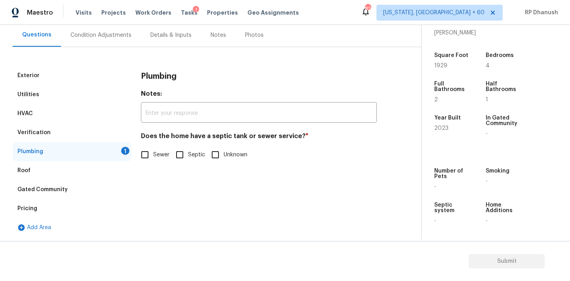
scroll to position [73, 0]
click at [161, 159] on span "Sewer" at bounding box center [161, 155] width 16 height 8
click at [153, 159] on input "Sewer" at bounding box center [144, 154] width 17 height 17
checkbox input "true"
click at [116, 32] on div "Condition Adjustments" at bounding box center [100, 35] width 61 height 8
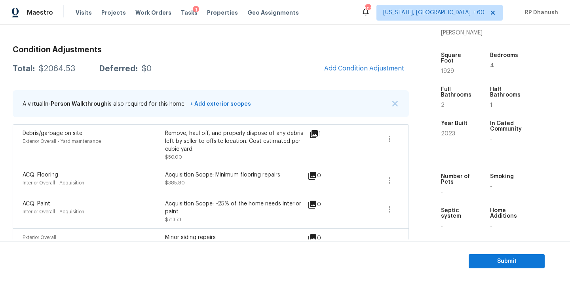
scroll to position [95, 0]
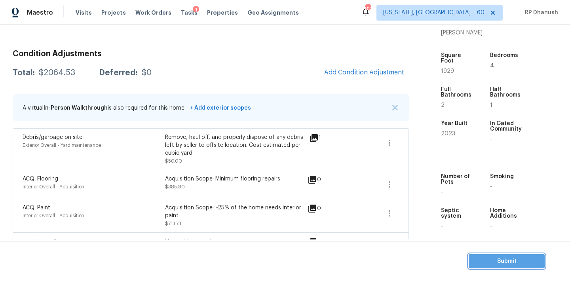
click at [504, 259] on span "Submit" at bounding box center [506, 261] width 63 height 10
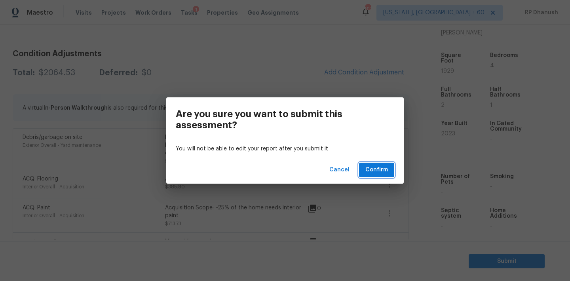
click at [379, 171] on span "Confirm" at bounding box center [376, 170] width 23 height 10
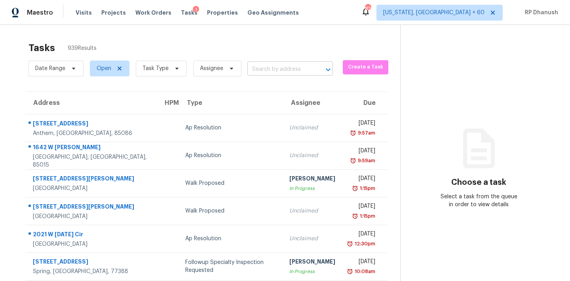
click at [286, 63] on input "text" at bounding box center [278, 69] width 63 height 12
paste input "113 Oak Green Dr Lawrenceville, GA, 30044"
type input "113 Oak Green Dr Lawrenceville, GA, 30044"
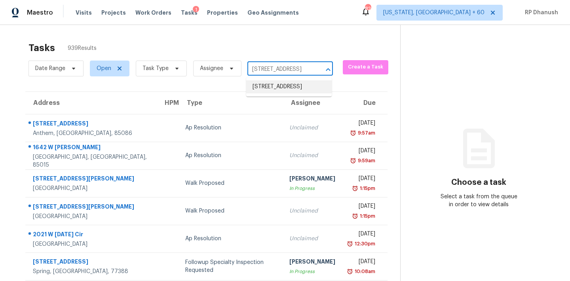
click at [284, 89] on li "113 Oak Green Dr, Lawrenceville, GA 30044" at bounding box center [288, 86] width 85 height 13
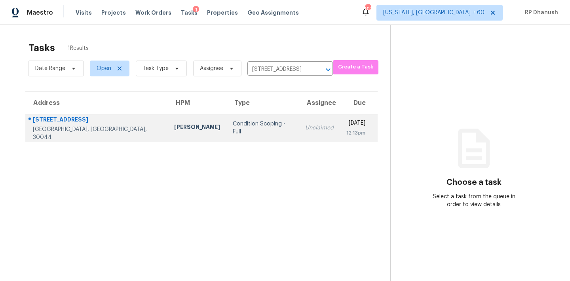
click at [305, 130] on div "Unclaimed" at bounding box center [319, 128] width 28 height 8
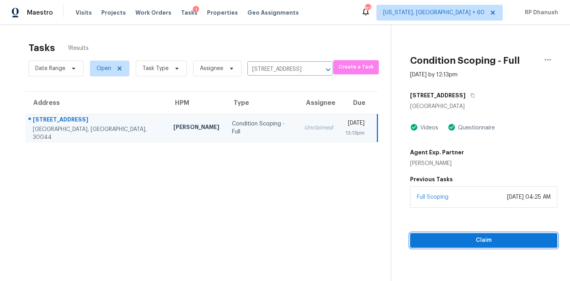
click at [458, 203] on div "Condition Scoping - Full Aug 19th 2025 by 12:13pm 113 Oak Green Dr Lawrencevill…" at bounding box center [474, 136] width 166 height 223
click at [449, 249] on section "Condition Scoping - Full Aug 19th 2025 by 12:13pm 113 Oak Green Dr Lawrencevill…" at bounding box center [473, 165] width 167 height 281
click at [455, 248] on section "Condition Scoping - Full Aug 19th 2025 by 12:13pm 113 Oak Green Dr Lawrencevill…" at bounding box center [473, 165] width 167 height 281
click at [454, 243] on span "Claim" at bounding box center [483, 240] width 135 height 10
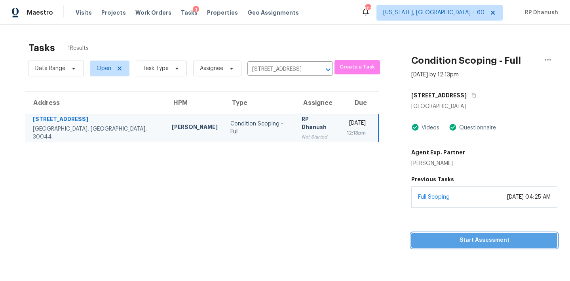
click at [439, 242] on span "Start Assessment" at bounding box center [483, 240] width 133 height 10
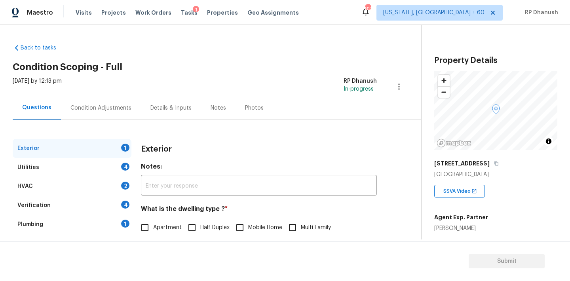
scroll to position [88, 0]
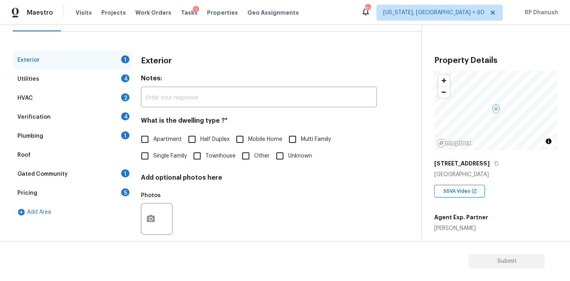
click at [205, 151] on input "Townhouse" at bounding box center [197, 156] width 17 height 17
checkbox input "true"
click at [118, 83] on div "Utilities 4" at bounding box center [72, 79] width 119 height 19
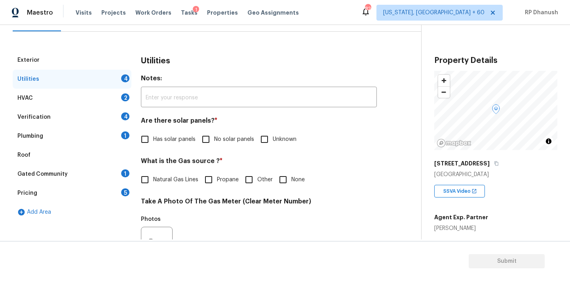
click at [208, 144] on input "No solar panels" at bounding box center [205, 139] width 17 height 17
checkbox input "true"
click at [308, 187] on div "Natural Gas Lines Propane Other None" at bounding box center [259, 180] width 236 height 17
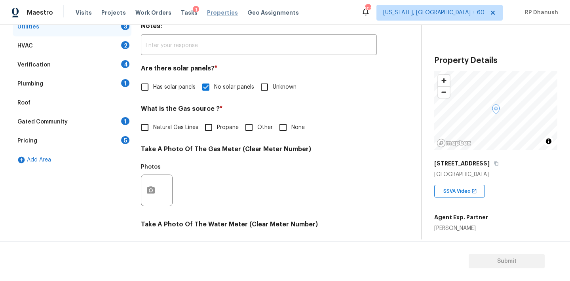
scroll to position [182, 0]
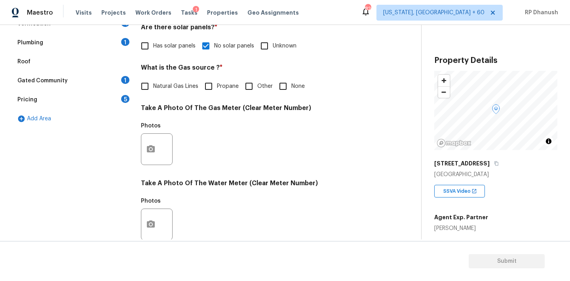
click at [174, 84] on span "Natural Gas Lines" at bounding box center [175, 86] width 45 height 8
click at [153, 84] on input "Natural Gas Lines" at bounding box center [144, 86] width 17 height 17
checkbox input "true"
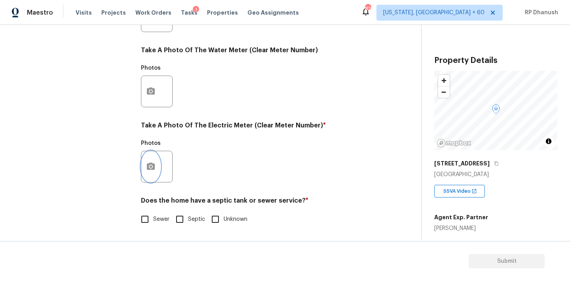
click at [148, 165] on icon "button" at bounding box center [151, 166] width 8 height 7
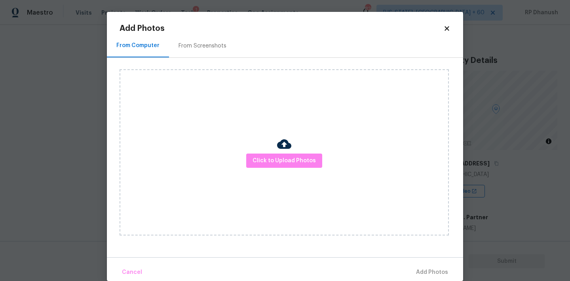
scroll to position [315, 0]
click at [216, 36] on div "From Screenshots" at bounding box center [202, 45] width 67 height 23
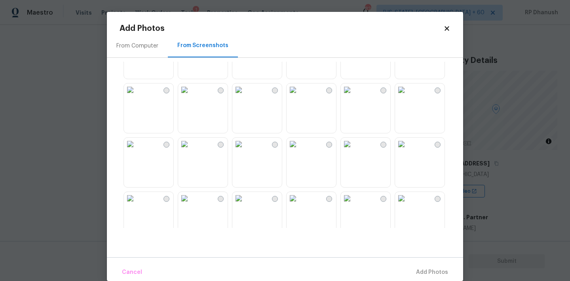
scroll to position [64, 0]
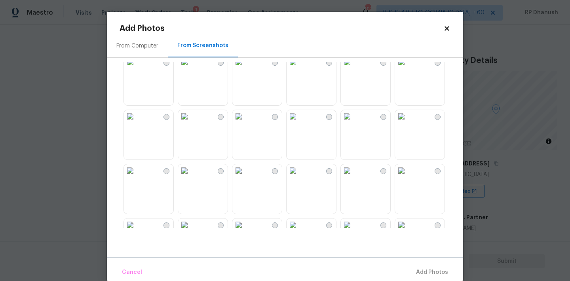
click at [353, 123] on img at bounding box center [347, 116] width 13 height 13
click at [428, 273] on span "Add 1 Photo(s)" at bounding box center [428, 272] width 39 height 10
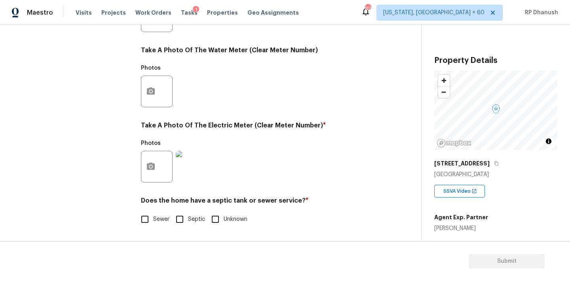
click at [149, 215] on input "Sewer" at bounding box center [144, 219] width 17 height 17
checkbox input "true"
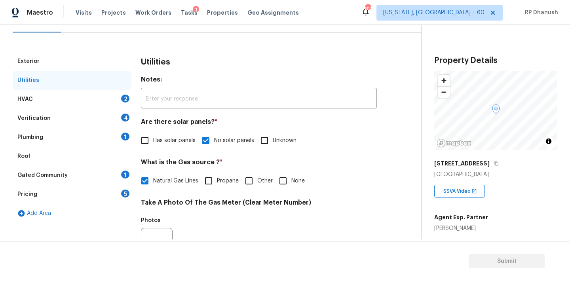
scroll to position [87, 0]
click at [120, 102] on div "HVAC 2" at bounding box center [72, 99] width 119 height 19
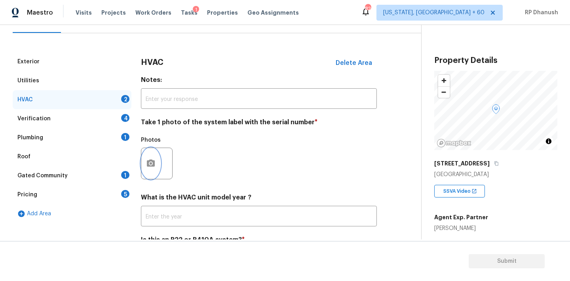
click at [153, 161] on icon "button" at bounding box center [151, 162] width 8 height 7
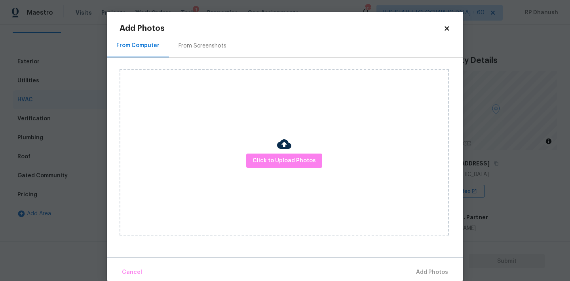
click at [198, 52] on div "From Screenshots" at bounding box center [202, 45] width 67 height 23
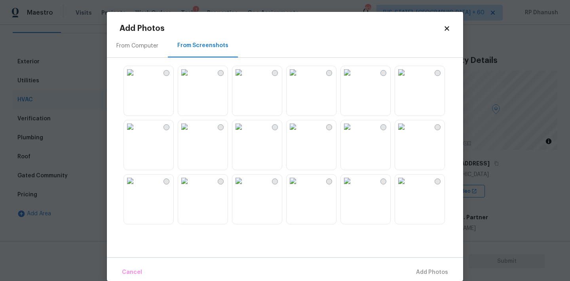
click at [353, 187] on img at bounding box center [347, 180] width 13 height 13
click at [425, 273] on span "Add 1 Photo(s)" at bounding box center [428, 272] width 39 height 10
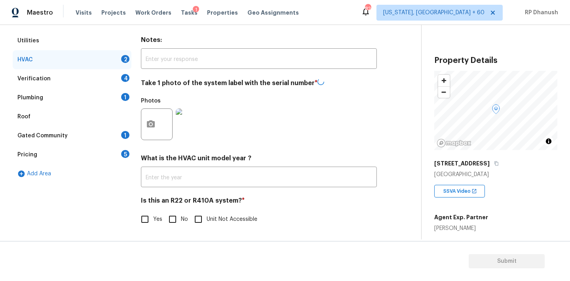
click at [177, 210] on div "Is this an R22 or R410A system? * Yes No Unit Not Accessible" at bounding box center [259, 212] width 236 height 31
click at [174, 218] on input "No" at bounding box center [172, 219] width 17 height 17
checkbox input "true"
click at [121, 83] on div "Verification 4" at bounding box center [72, 79] width 119 height 19
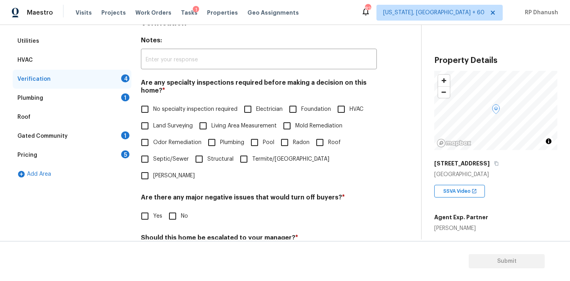
click at [170, 109] on span "No specialty inspection required" at bounding box center [195, 109] width 84 height 8
click at [153, 109] on input "No specialty inspection required" at bounding box center [144, 109] width 17 height 17
checkbox input "true"
click at [180, 208] on input "No" at bounding box center [172, 216] width 17 height 17
checkbox input "true"
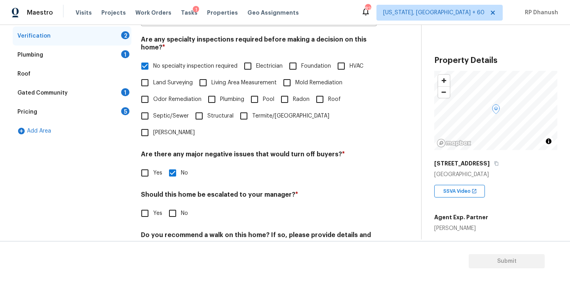
click at [178, 205] on input "No" at bounding box center [172, 213] width 17 height 17
checkbox input "true"
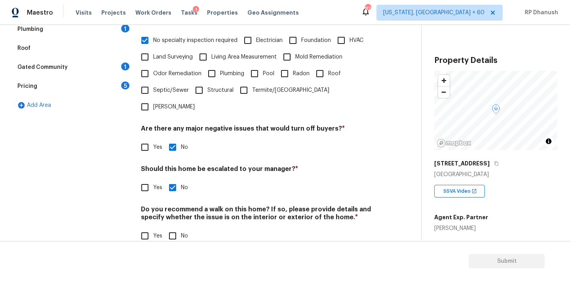
click at [176, 228] on div "Verification Notes: ​ Are any specialty inspections required before making a de…" at bounding box center [259, 99] width 236 height 310
click at [175, 227] on input "No" at bounding box center [172, 235] width 17 height 17
checkbox input "true"
click at [127, 72] on div "Gated Community 1" at bounding box center [72, 67] width 119 height 19
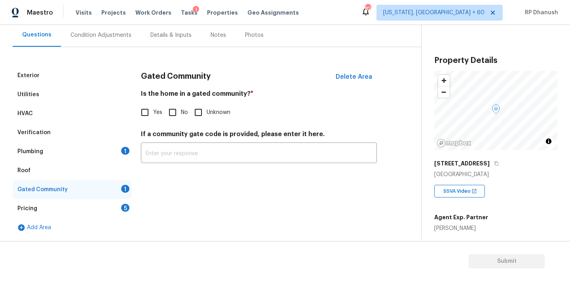
scroll to position [14, 0]
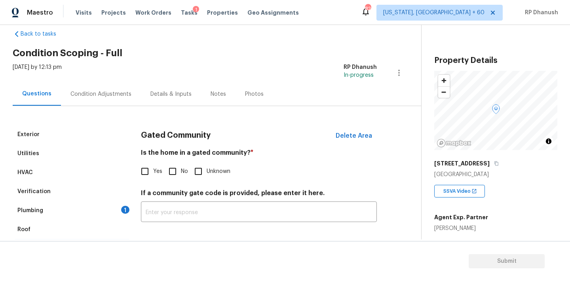
click at [180, 176] on input "No" at bounding box center [172, 171] width 17 height 17
checkbox input "true"
click at [124, 208] on div "1" at bounding box center [125, 210] width 8 height 8
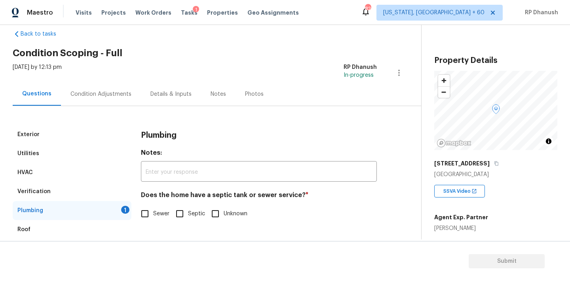
click at [154, 216] on span "Sewer" at bounding box center [161, 214] width 16 height 8
click at [153, 216] on input "Sewer" at bounding box center [144, 213] width 17 height 17
checkbox input "true"
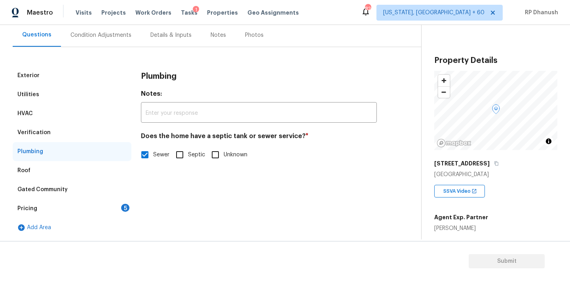
click at [130, 209] on div "Pricing 5" at bounding box center [72, 208] width 119 height 19
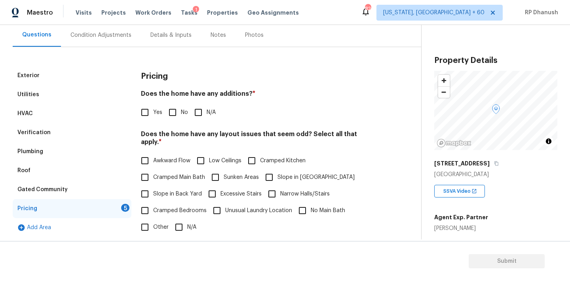
click at [179, 111] on input "No" at bounding box center [172, 112] width 17 height 17
checkbox input "true"
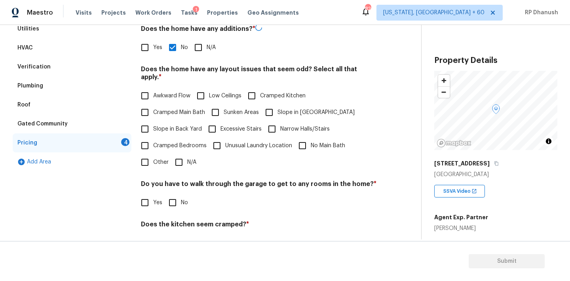
scroll to position [152, 0]
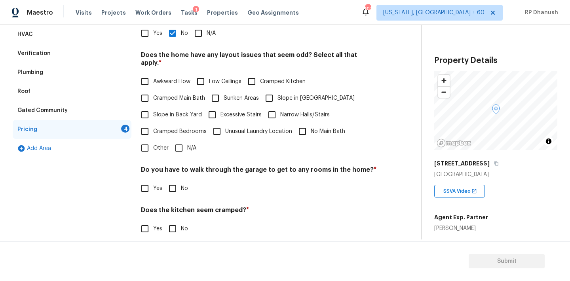
click at [156, 111] on span "Slope in Back Yard" at bounding box center [177, 115] width 49 height 8
click at [153, 108] on input "Slope in Back Yard" at bounding box center [144, 114] width 17 height 17
checkbox input "true"
drag, startPoint x: 269, startPoint y: 92, endPoint x: 208, endPoint y: 138, distance: 76.9
click at [269, 92] on input "Slope in Front Yard" at bounding box center [269, 98] width 17 height 17
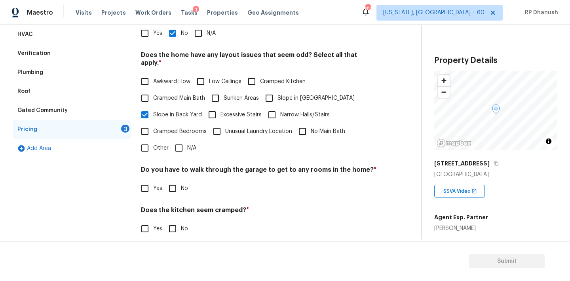
checkbox input "true"
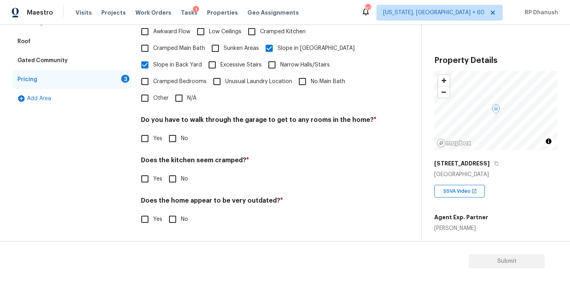
scroll to position [194, 0]
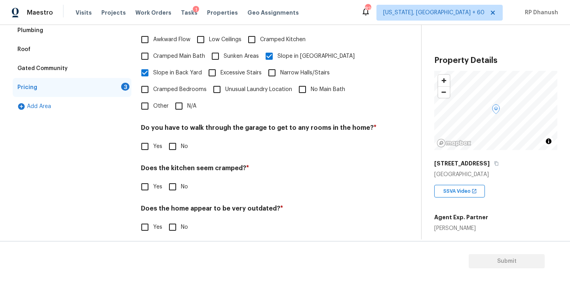
click at [176, 140] on input "No" at bounding box center [172, 146] width 17 height 17
checkbox input "true"
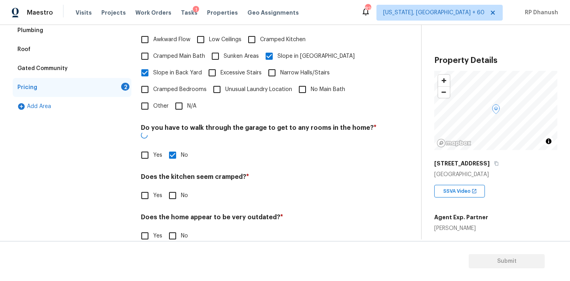
click at [175, 187] on input "No" at bounding box center [172, 195] width 17 height 17
checkbox input "true"
click at [175, 228] on input "No" at bounding box center [172, 236] width 17 height 17
checkbox input "true"
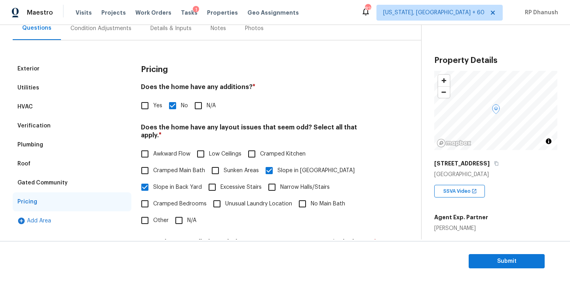
scroll to position [38, 0]
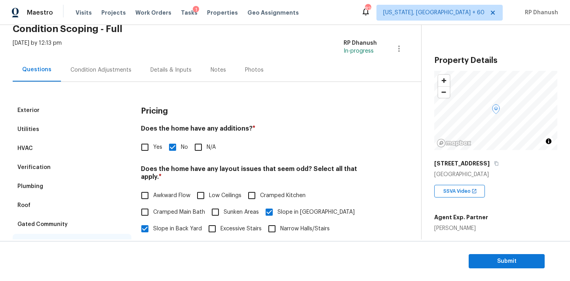
click at [108, 61] on div "Condition Adjustments" at bounding box center [101, 69] width 80 height 23
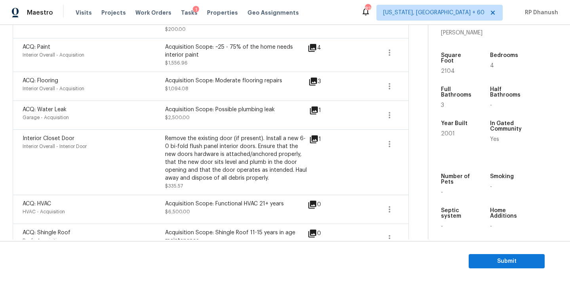
scroll to position [354, 0]
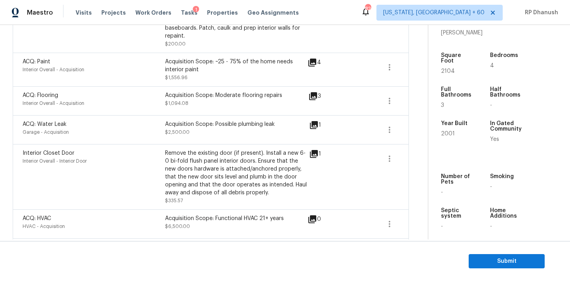
click at [313, 121] on icon at bounding box center [314, 125] width 8 height 8
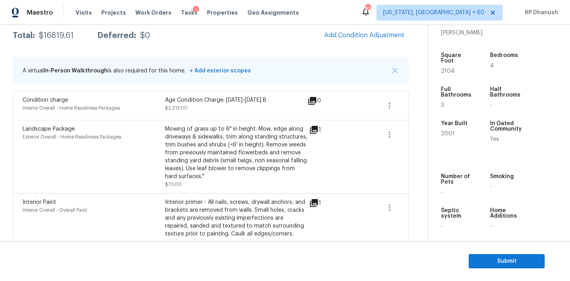
scroll to position [94, 0]
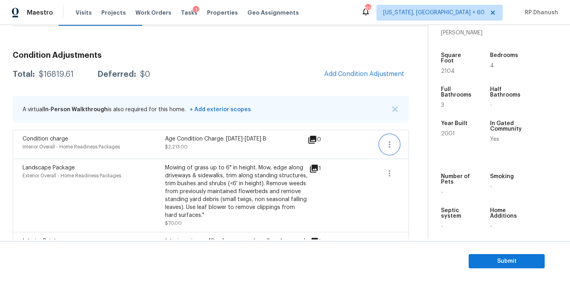
click at [387, 144] on icon "button" at bounding box center [389, 144] width 9 height 9
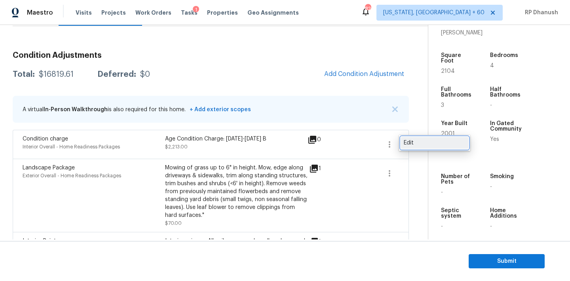
click at [419, 137] on link "Edit" at bounding box center [434, 143] width 67 height 12
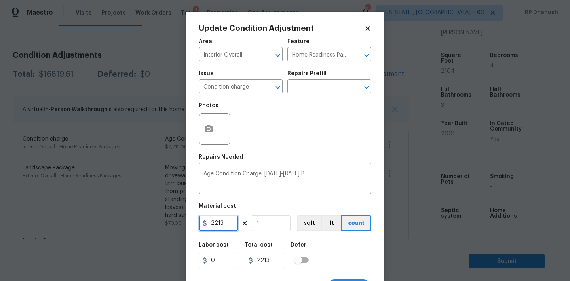
click at [229, 230] on input "2213" at bounding box center [219, 223] width 40 height 16
type input "0"
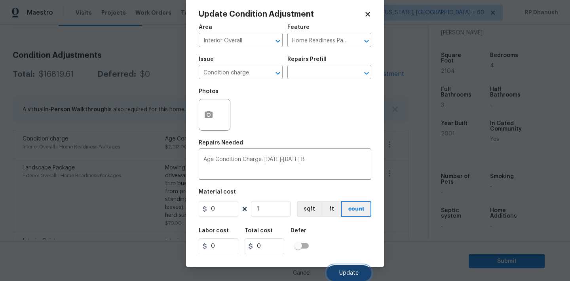
click at [338, 276] on button "Update" at bounding box center [348, 273] width 45 height 16
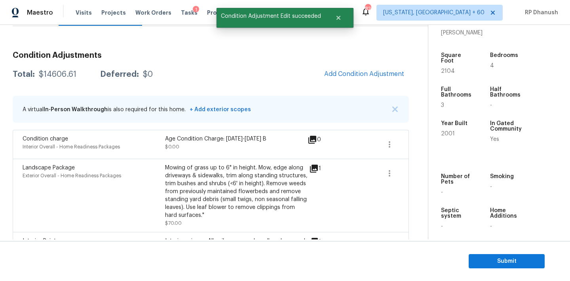
scroll to position [0, 0]
click at [68, 75] on div "$14606.61" at bounding box center [58, 74] width 38 height 8
copy div "$14606.61"
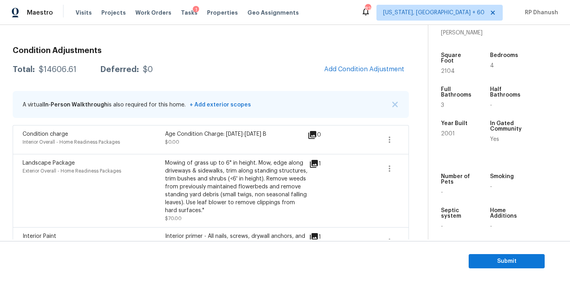
scroll to position [38, 0]
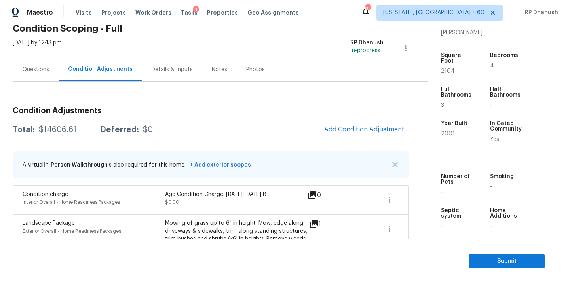
click at [35, 64] on div "Questions" at bounding box center [36, 69] width 46 height 23
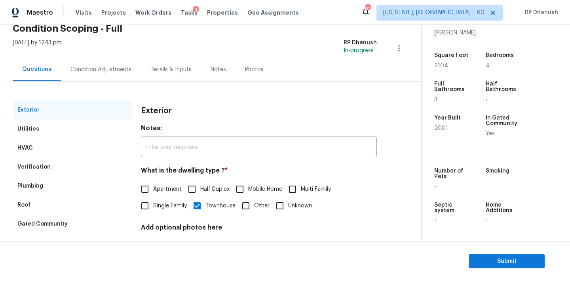
scroll to position [100, 0]
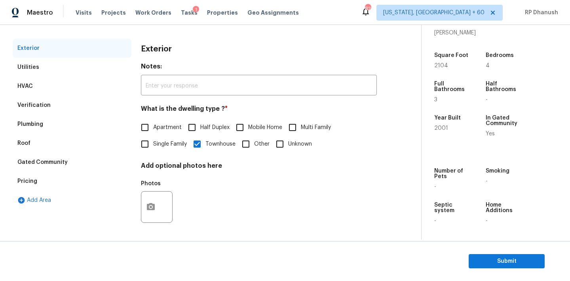
click at [44, 107] on div "Verification" at bounding box center [33, 105] width 33 height 8
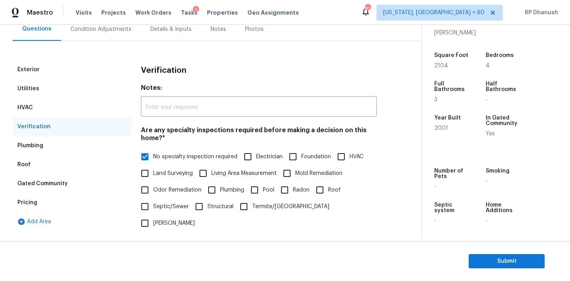
scroll to position [3, 0]
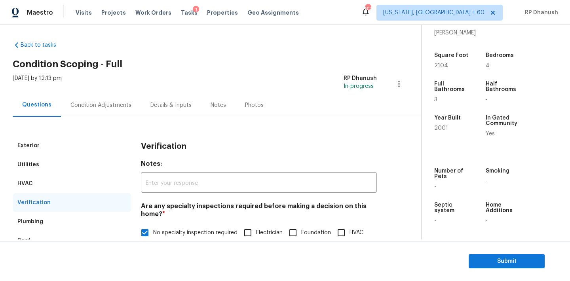
click at [92, 104] on div "Condition Adjustments" at bounding box center [100, 105] width 61 height 8
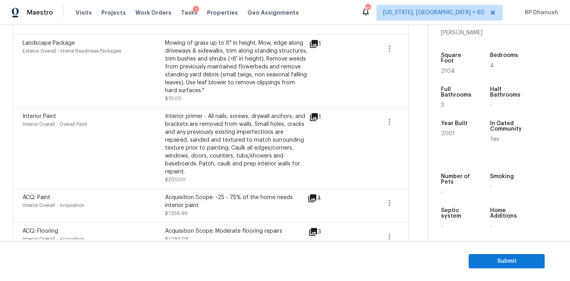
scroll to position [315, 0]
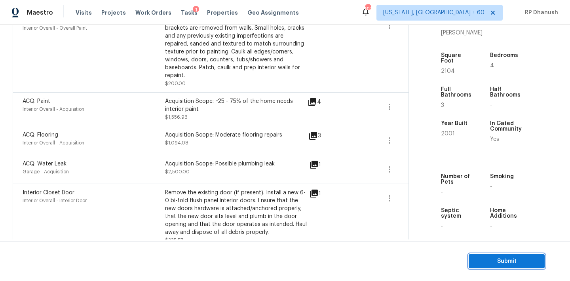
click at [485, 258] on span "Submit" at bounding box center [506, 261] width 63 height 10
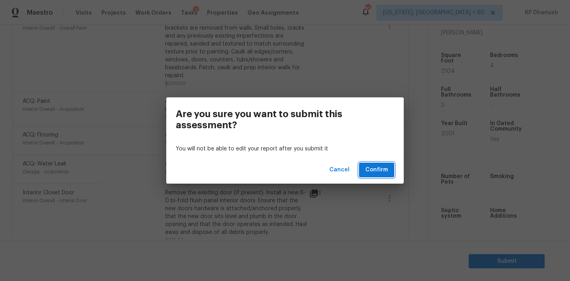
click at [381, 167] on span "Confirm" at bounding box center [376, 170] width 23 height 10
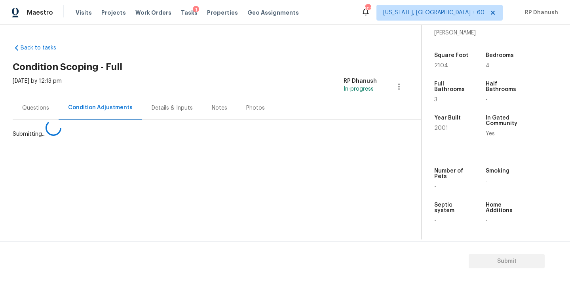
scroll to position [0, 0]
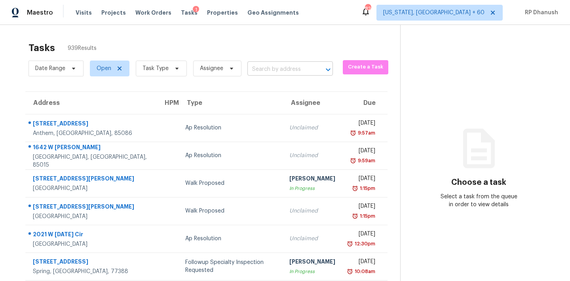
click at [271, 65] on input "text" at bounding box center [278, 69] width 63 height 12
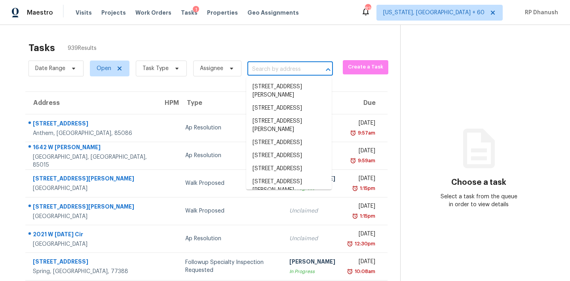
paste input "6498 Stonelake Pl SW, Atlanta, GA 30331"
type input "6498 Stonelake Pl SW, Atlanta, GA 30331"
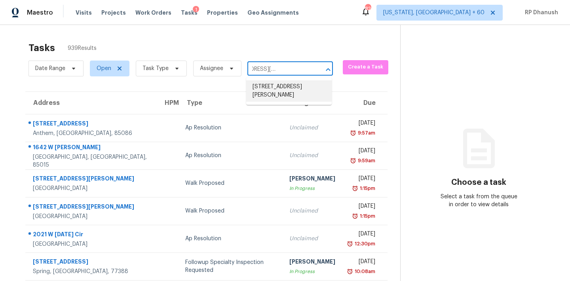
click at [267, 95] on li "6498 Stonelake Pl SW, Atlanta, GA 30331" at bounding box center [288, 90] width 85 height 21
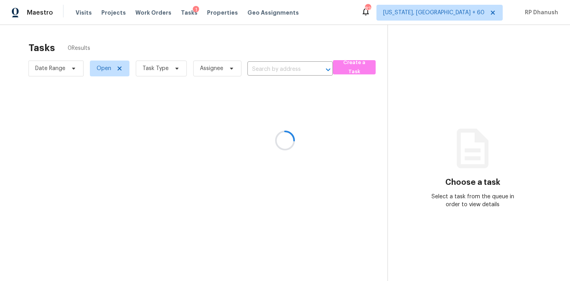
type input "6498 Stonelake Pl SW, Atlanta, GA 30331"
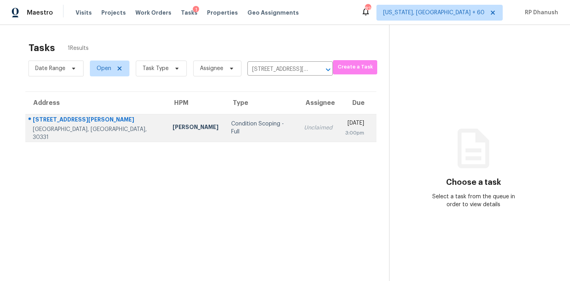
click at [243, 121] on td "Condition Scoping - Full" at bounding box center [261, 128] width 73 height 28
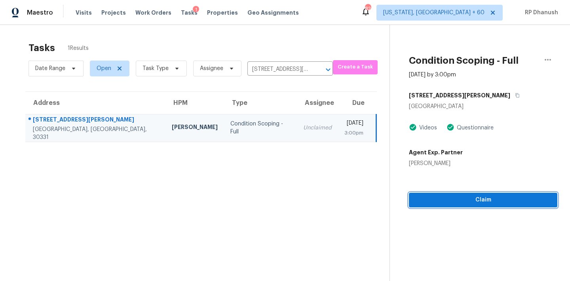
click at [477, 204] on span "Claim" at bounding box center [483, 200] width 136 height 10
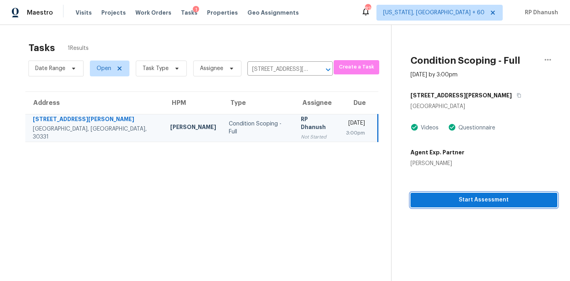
click at [446, 195] on span "Start Assessment" at bounding box center [484, 200] width 134 height 10
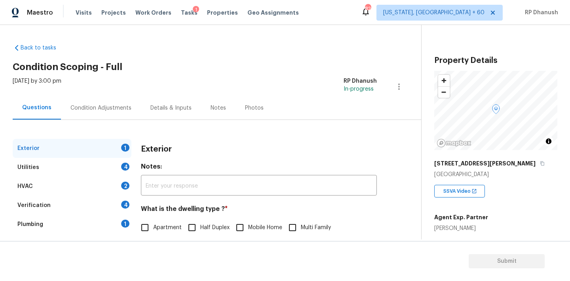
scroll to position [100, 0]
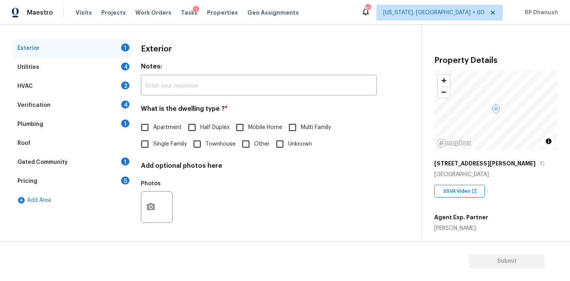
click at [145, 148] on input "Single Family" at bounding box center [144, 144] width 17 height 17
checkbox input "true"
click at [112, 165] on div "Gated Community 1" at bounding box center [72, 162] width 119 height 19
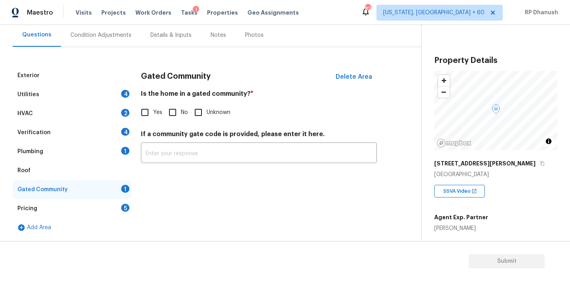
scroll to position [73, 0]
click at [165, 117] on input "No" at bounding box center [172, 112] width 17 height 17
checkbox input "true"
click at [126, 101] on div "Utilities 4" at bounding box center [72, 94] width 119 height 19
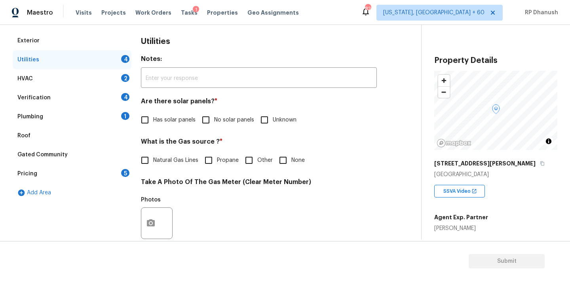
click at [216, 124] on span "No solar panels" at bounding box center [234, 120] width 40 height 8
click at [214, 124] on input "No solar panels" at bounding box center [205, 120] width 17 height 17
checkbox input "true"
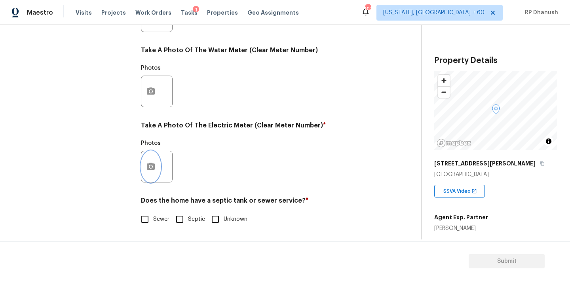
click at [151, 160] on button "button" at bounding box center [150, 166] width 19 height 31
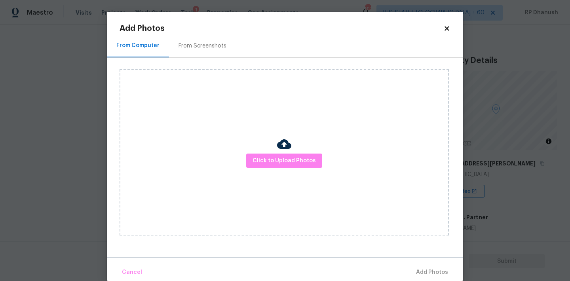
click at [198, 51] on div "From Screenshots" at bounding box center [202, 45] width 67 height 23
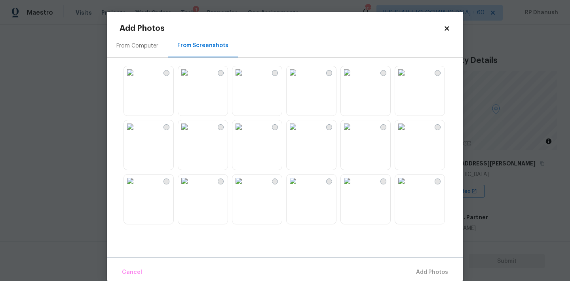
click at [191, 79] on img at bounding box center [184, 72] width 13 height 13
click at [439, 275] on span "Add 1 Photo(s)" at bounding box center [428, 272] width 39 height 10
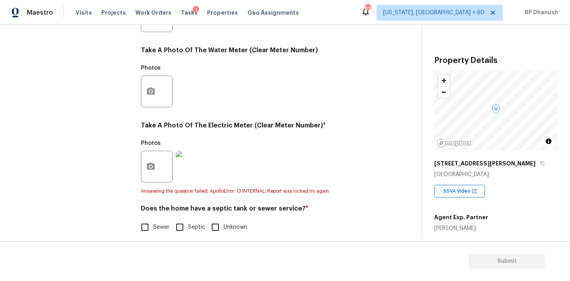
scroll to position [315, 0]
click at [162, 212] on h4 "Does the home have a septic tank or sewer service? *" at bounding box center [259, 209] width 236 height 11
click at [156, 225] on span "Sewer" at bounding box center [161, 226] width 16 height 8
click at [153, 225] on input "Sewer" at bounding box center [144, 226] width 17 height 17
checkbox input "true"
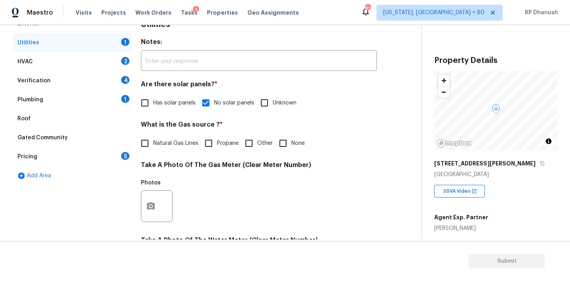
click at [122, 94] on div "Plumbing 1" at bounding box center [72, 99] width 119 height 19
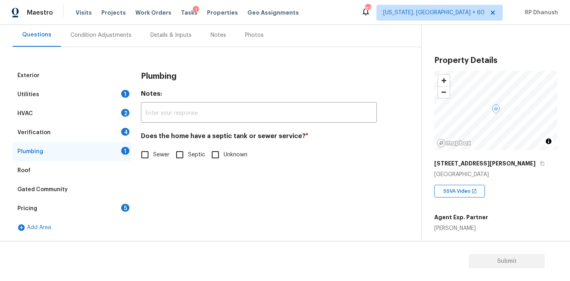
scroll to position [73, 0]
click at [152, 159] on input "Sewer" at bounding box center [144, 154] width 17 height 17
checkbox input "true"
click at [125, 88] on div "Utilities 1" at bounding box center [72, 94] width 119 height 19
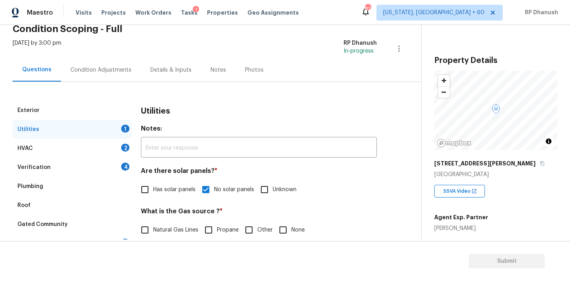
scroll to position [0, 0]
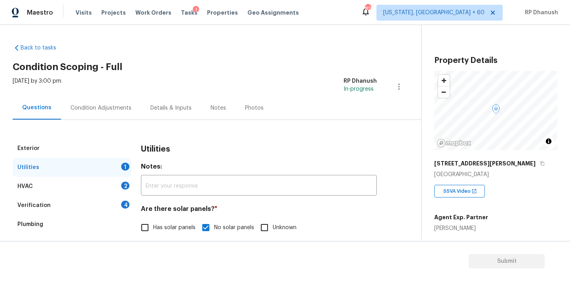
click at [113, 104] on div "Condition Adjustments" at bounding box center [100, 108] width 61 height 8
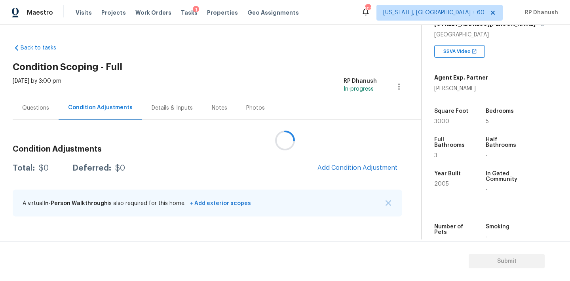
scroll to position [131, 0]
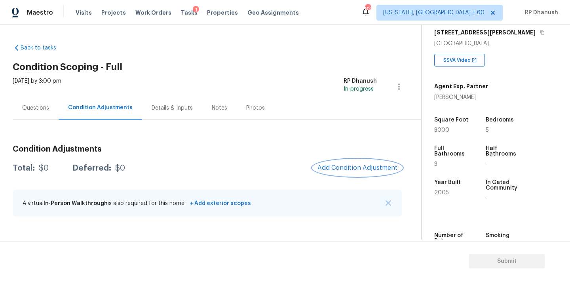
click at [354, 163] on button "Add Condition Adjustment" at bounding box center [357, 167] width 89 height 17
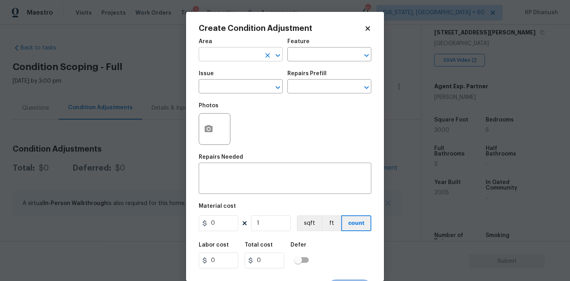
click at [262, 61] on div "​" at bounding box center [241, 55] width 84 height 12
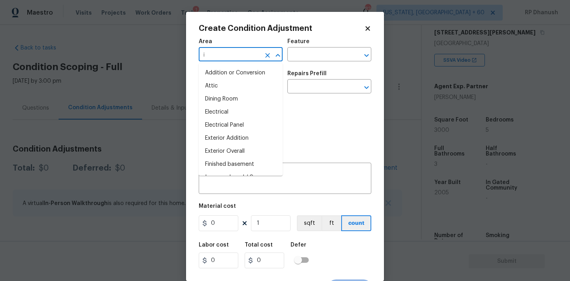
type input "in"
type input "te"
type input "itne"
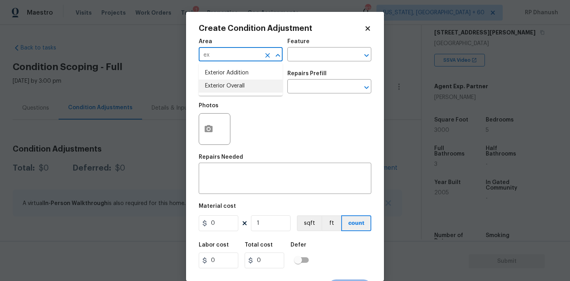
click at [244, 86] on li "Exterior Overall" at bounding box center [241, 86] width 84 height 13
type input "Exterior Overall"
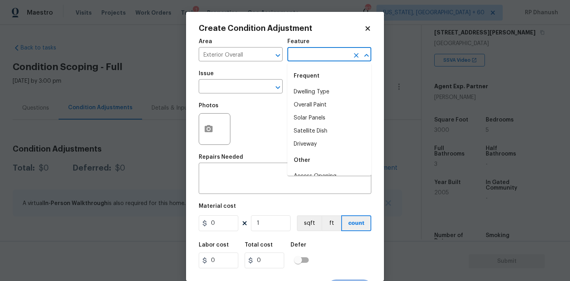
click at [319, 50] on input "text" at bounding box center [318, 55] width 62 height 12
click at [307, 87] on li "Driveway" at bounding box center [329, 91] width 84 height 13
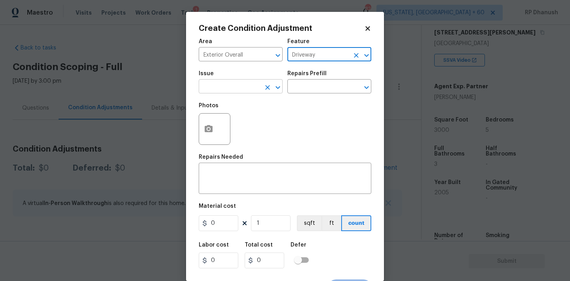
type input "Driveway"
click at [234, 92] on input "text" at bounding box center [230, 87] width 62 height 12
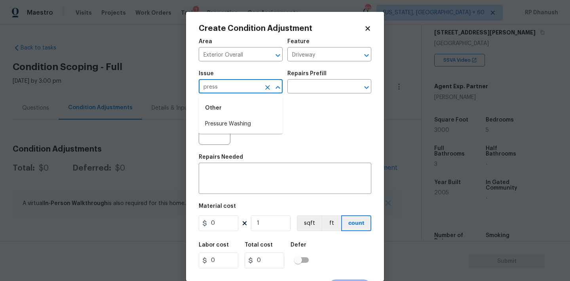
click at [230, 122] on li "Pressure Washing" at bounding box center [241, 123] width 84 height 13
type input "Pressure Washing"
click at [317, 89] on input "text" at bounding box center [318, 87] width 62 height 12
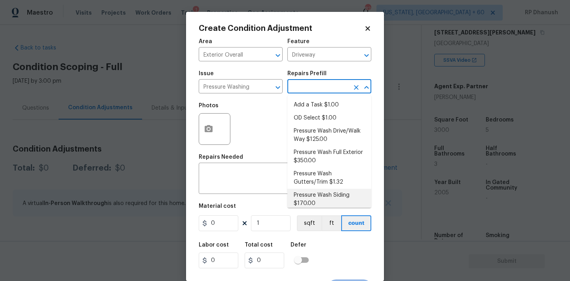
click at [311, 191] on li "Pressure Wash Siding $170.00" at bounding box center [329, 199] width 84 height 21
type input "Siding"
type textarea "Protect areas as needed for pressure washing. Pressure wash the siding on the h…"
type input "170"
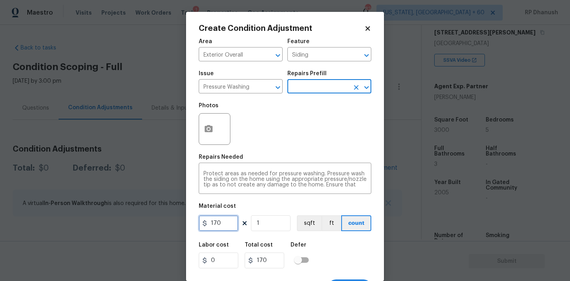
click at [212, 226] on input "170" at bounding box center [219, 223] width 40 height 16
type input "200"
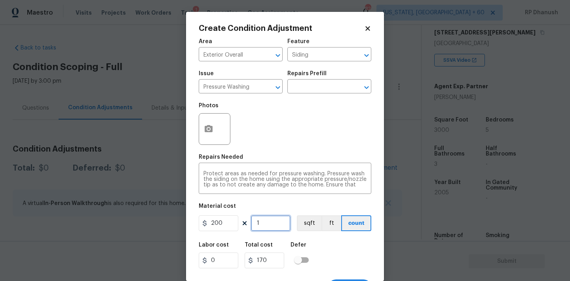
type input "200"
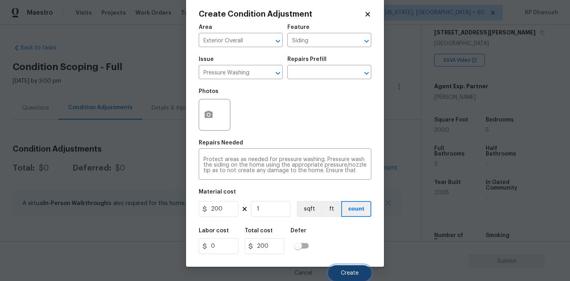
click at [344, 271] on span "Create" at bounding box center [350, 273] width 18 height 6
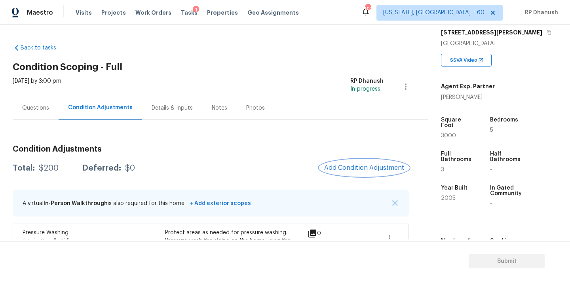
scroll to position [60, 0]
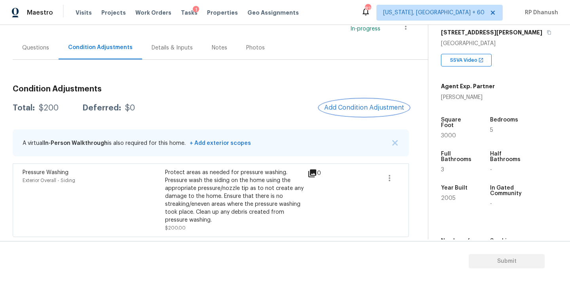
click at [377, 109] on span "Add Condition Adjustment" at bounding box center [364, 107] width 80 height 7
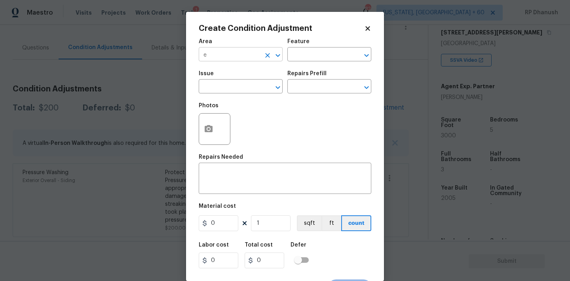
click at [241, 58] on input "e" at bounding box center [230, 55] width 62 height 12
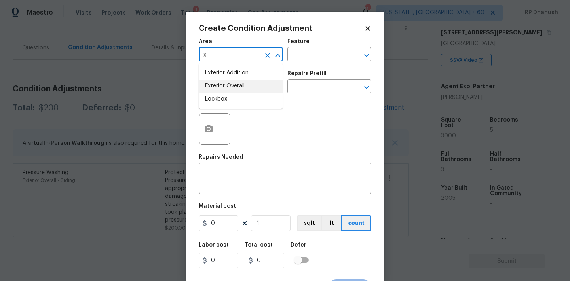
drag, startPoint x: 214, startPoint y: 88, endPoint x: 267, endPoint y: 66, distance: 56.9
click at [214, 88] on li "Exterior Overall" at bounding box center [241, 86] width 84 height 13
type input "Exterior Overall"
click at [328, 51] on input "text" at bounding box center [318, 55] width 62 height 12
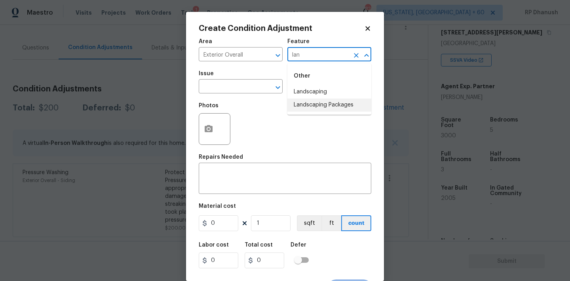
click at [323, 106] on li "Landscaping Packages" at bounding box center [329, 105] width 84 height 13
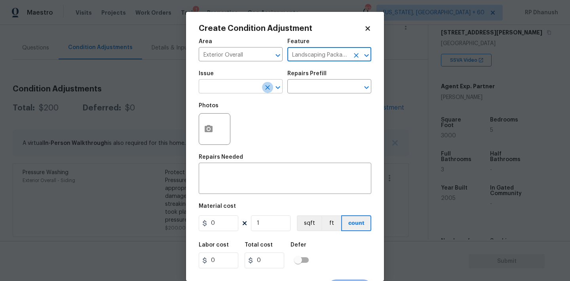
click at [267, 86] on icon "Clear" at bounding box center [267, 87] width 5 height 5
type input "Landscaping Packages"
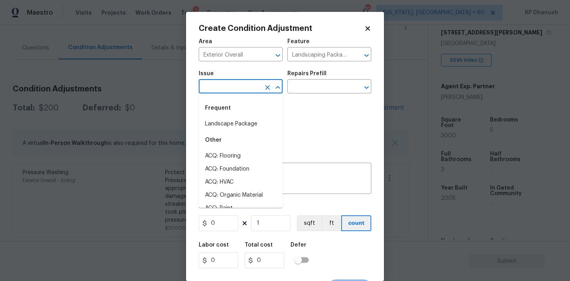
click at [253, 85] on input "text" at bounding box center [230, 87] width 62 height 12
click at [240, 119] on li "Landscape Package" at bounding box center [241, 123] width 84 height 13
type input "Landscape Package"
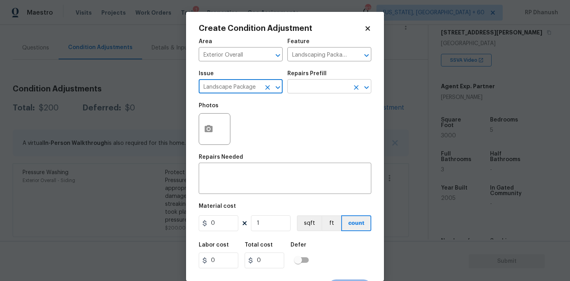
click at [296, 88] on input "text" at bounding box center [318, 87] width 62 height 12
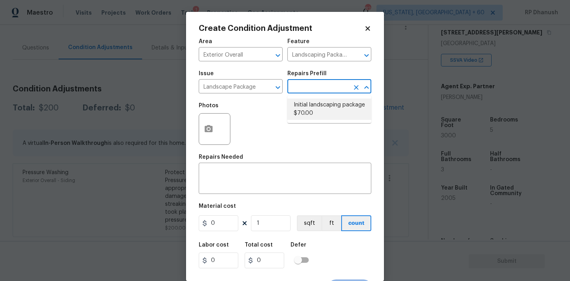
click at [310, 102] on li "Initial landscaping package $70.00" at bounding box center [329, 109] width 84 height 21
type input "Home Readiness Packages"
type textarea "Mowing of grass up to 6" in height. Mow, edge along driveways & sidewalks, trim…"
type input "70"
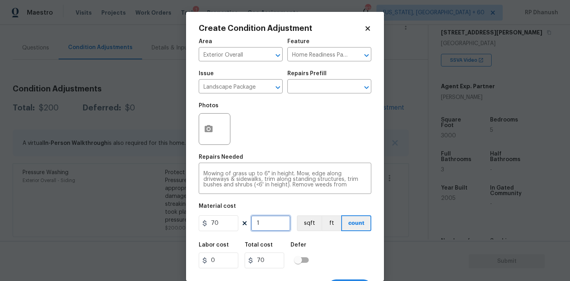
click at [277, 220] on input "1" at bounding box center [271, 223] width 40 height 16
type input "0"
type input "2"
type input "140"
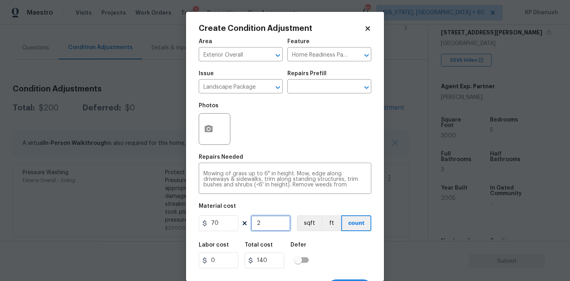
type input "2"
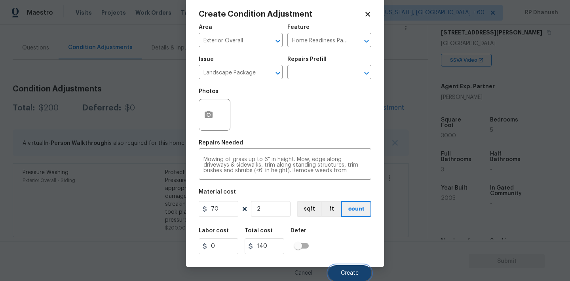
click at [345, 273] on span "Create" at bounding box center [350, 273] width 18 height 6
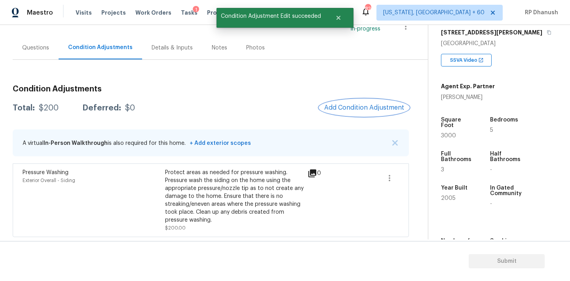
scroll to position [0, 0]
click at [377, 107] on span "Add Condition Adjustment" at bounding box center [364, 107] width 80 height 7
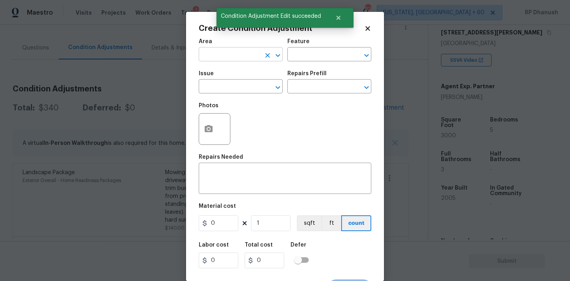
click at [221, 54] on input "text" at bounding box center [230, 55] width 62 height 12
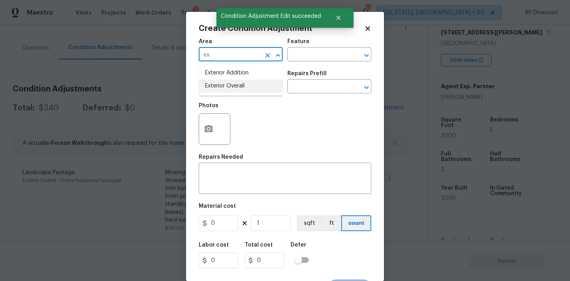
click at [216, 82] on li "Exterior Overall" at bounding box center [241, 86] width 84 height 13
type input "Exterior Overall"
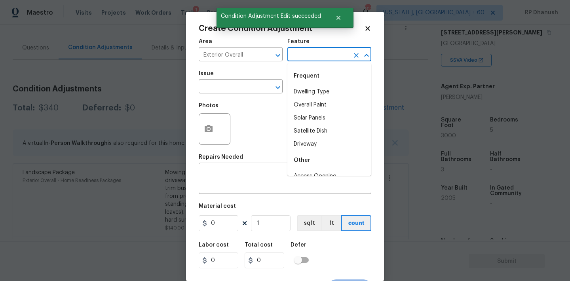
click at [293, 58] on input "text" at bounding box center [318, 55] width 62 height 12
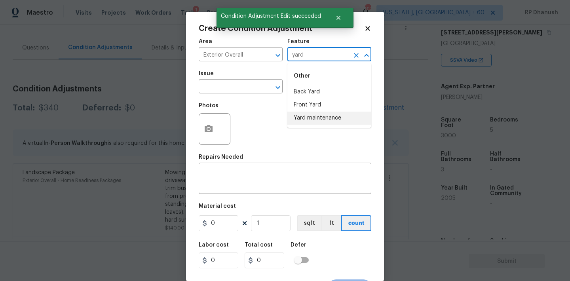
click at [302, 115] on li "Yard maintenance" at bounding box center [329, 118] width 84 height 13
type input "Yard maintenance"
click at [235, 90] on input "text" at bounding box center [230, 87] width 62 height 12
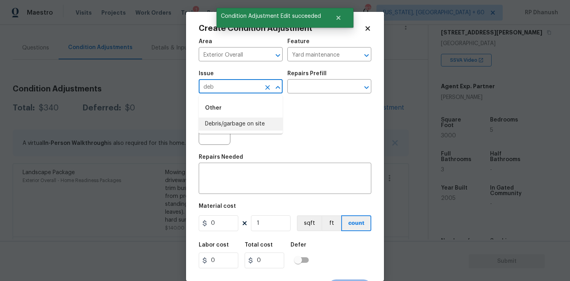
click at [236, 119] on li "Debris/garbage on site" at bounding box center [241, 123] width 84 height 13
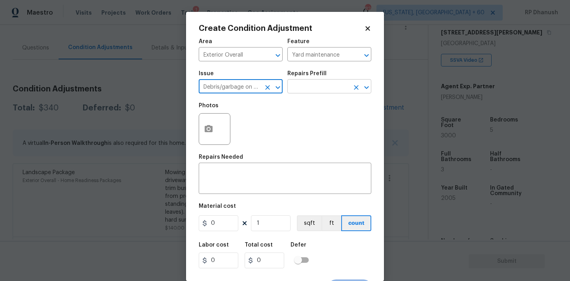
type input "Debris/garbage on site"
click at [302, 87] on input "text" at bounding box center [318, 87] width 62 height 12
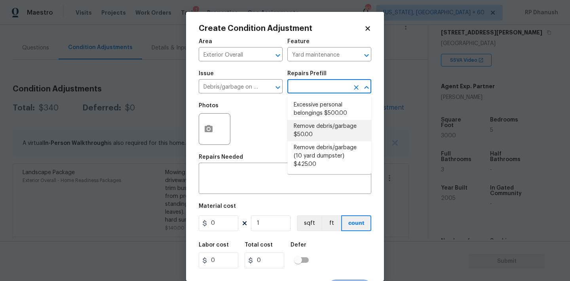
click at [302, 127] on li "Remove debris/garbage $50.00" at bounding box center [329, 130] width 84 height 21
type textarea "Remove, haul off, and properly dispose of any debris left by seller to offsite …"
type input "50"
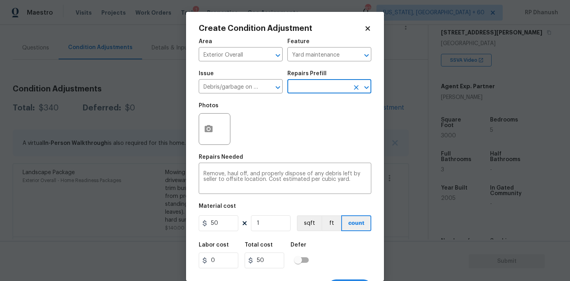
click at [261, 212] on div "Material cost" at bounding box center [285, 208] width 172 height 10
click at [262, 218] on input "1" at bounding box center [271, 223] width 40 height 16
type input "0"
type input "2"
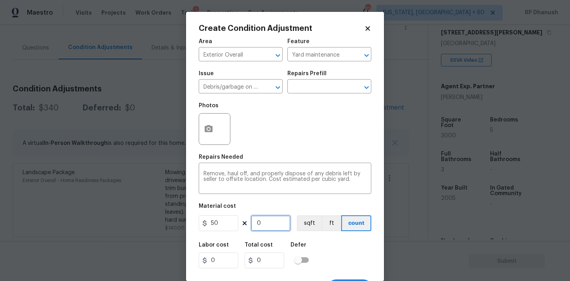
type input "100"
type input "2"
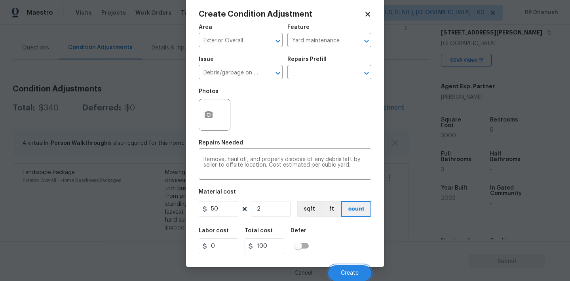
click at [362, 271] on button "Create" at bounding box center [349, 273] width 43 height 16
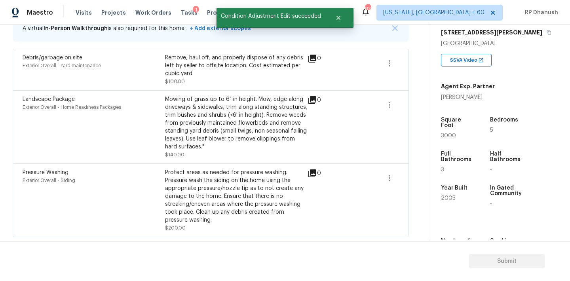
scroll to position [101, 0]
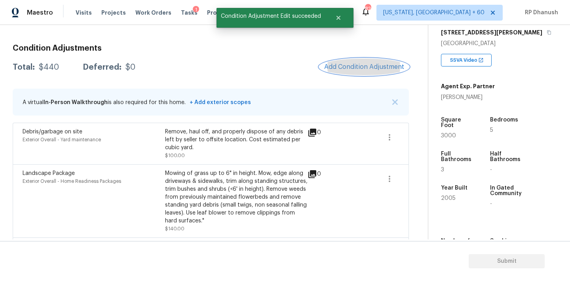
click at [375, 59] on button "Add Condition Adjustment" at bounding box center [363, 67] width 89 height 17
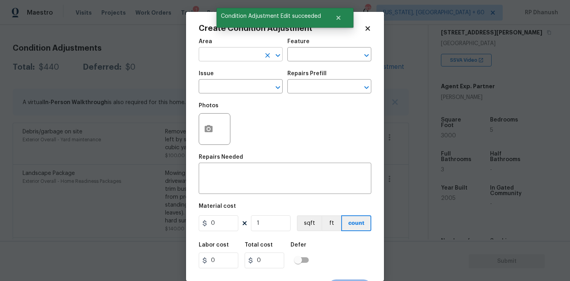
click at [240, 56] on input "text" at bounding box center [230, 55] width 62 height 12
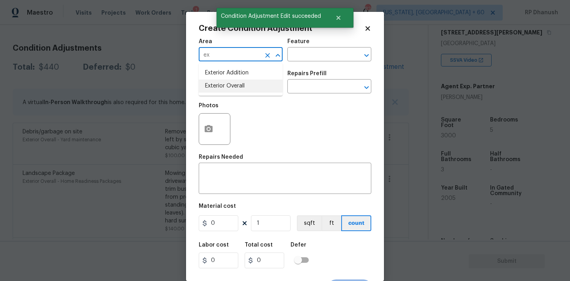
click at [222, 86] on li "Exterior Overall" at bounding box center [241, 86] width 84 height 13
type input "Exterior Overall"
click at [222, 188] on div "x ​" at bounding box center [285, 179] width 172 height 29
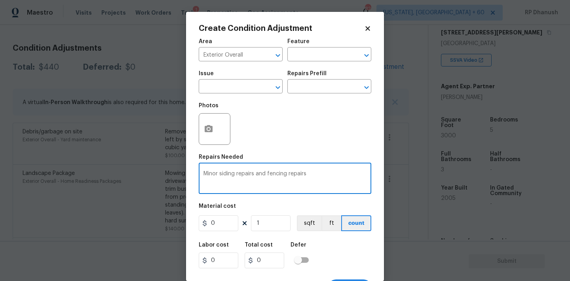
type textarea "Minor siding repairs and fencing repairs"
click at [220, 224] on input "0" at bounding box center [219, 223] width 40 height 16
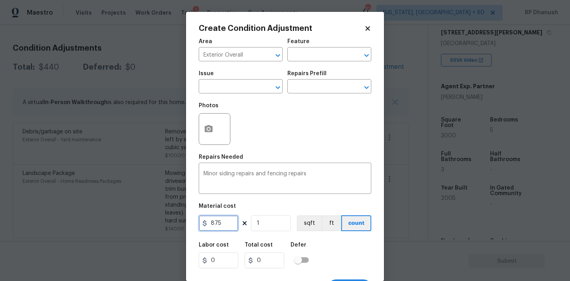
type input "875"
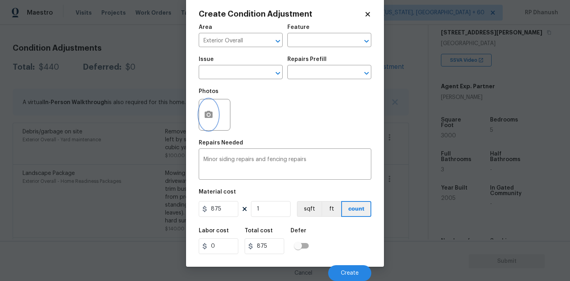
click at [210, 113] on icon "button" at bounding box center [209, 114] width 8 height 7
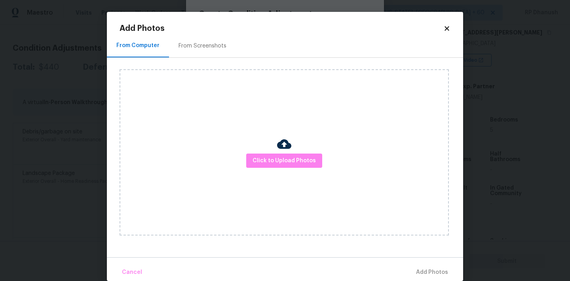
click at [219, 57] on div "From Computer From Screenshots" at bounding box center [285, 46] width 356 height 24
click at [218, 44] on div "From Screenshots" at bounding box center [202, 46] width 48 height 8
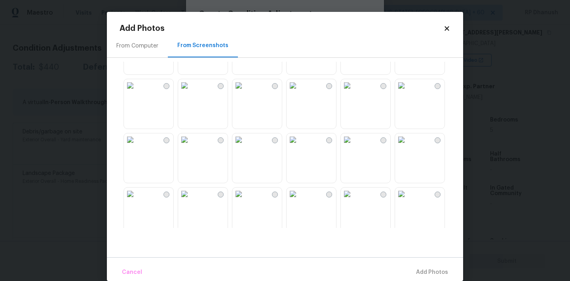
scroll to position [541, 0]
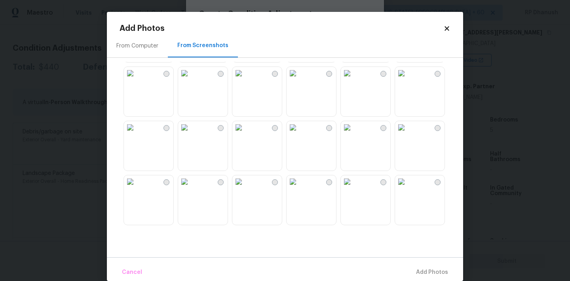
click at [136, 80] on img at bounding box center [130, 73] width 13 height 13
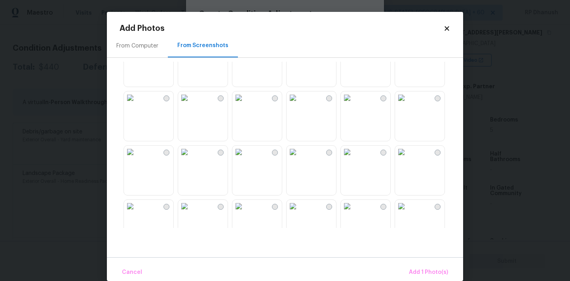
scroll to position [726, 0]
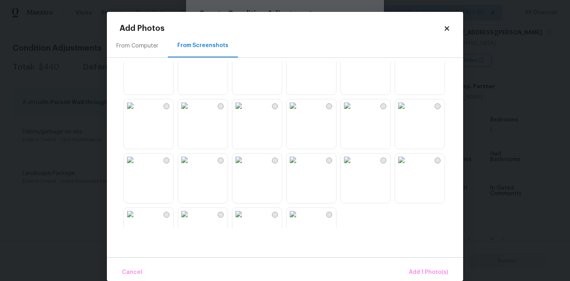
click at [407, 58] on img at bounding box center [401, 51] width 13 height 13
click at [426, 274] on span "Add 2 Photo(s)" at bounding box center [427, 272] width 40 height 10
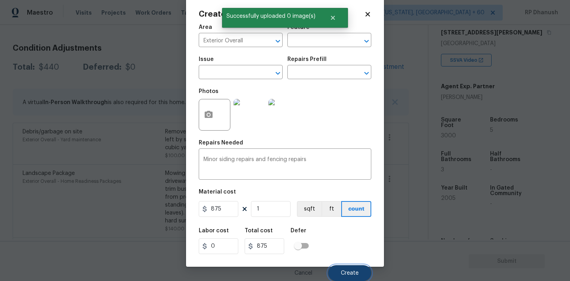
click at [361, 267] on button "Create" at bounding box center [349, 273] width 43 height 16
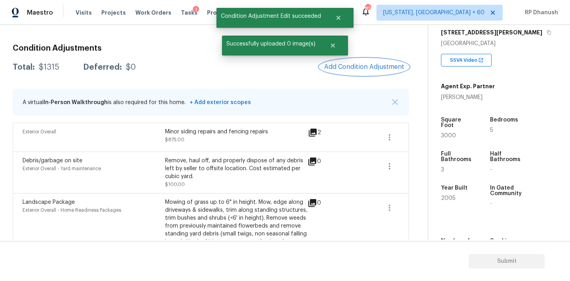
scroll to position [0, 0]
click at [392, 166] on icon "button" at bounding box center [389, 165] width 9 height 9
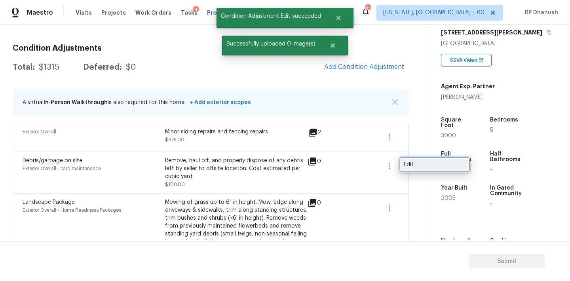
click at [416, 166] on div "Edit" at bounding box center [435, 165] width 62 height 8
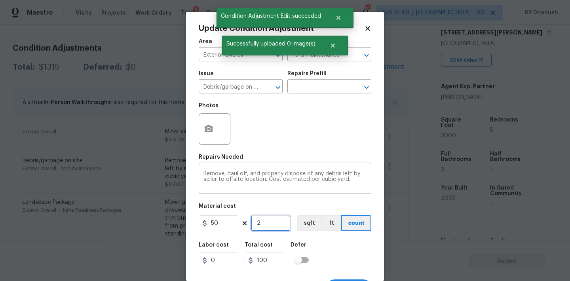
click at [263, 225] on input "2" at bounding box center [271, 223] width 40 height 16
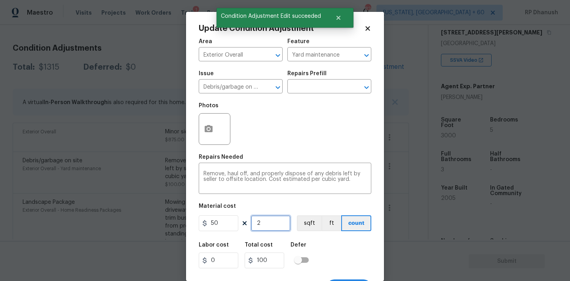
click at [263, 225] on input "2" at bounding box center [271, 223] width 40 height 16
type input "0"
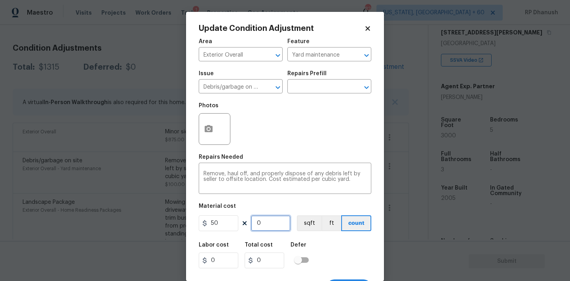
type input "1"
type input "50"
type input "17"
type input "850"
type input "17"
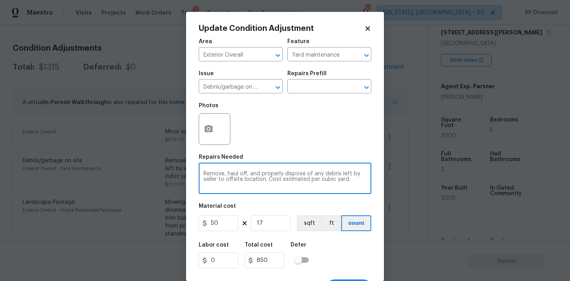
click at [345, 185] on textarea "Remove, haul off, and properly dispose of any debris left by seller to offsite …" at bounding box center [284, 179] width 163 height 17
type textarea "Remove, haul off, and properly dispose of any debris left by seller to offsite …"
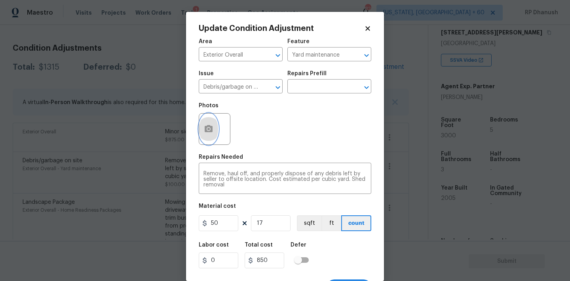
click at [208, 130] on circle "button" at bounding box center [208, 129] width 2 height 2
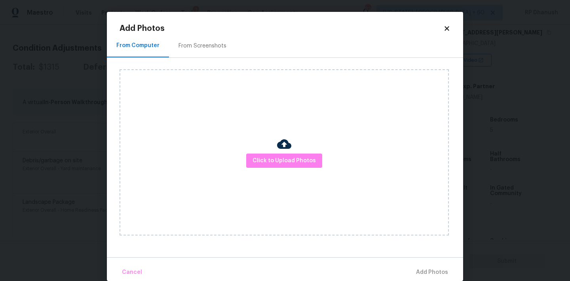
click at [206, 53] on div "From Screenshots" at bounding box center [202, 45] width 67 height 23
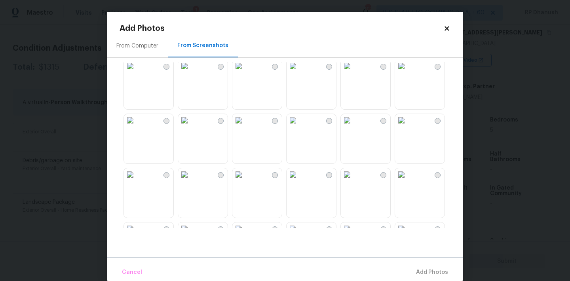
scroll to position [495, 0]
click at [407, 72] on img at bounding box center [401, 65] width 13 height 13
click at [429, 268] on span "Add 1 Photo(s)" at bounding box center [428, 272] width 39 height 10
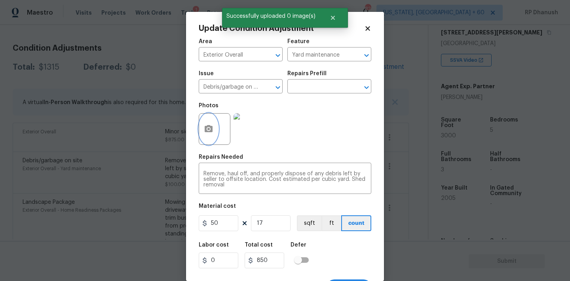
scroll to position [15, 0]
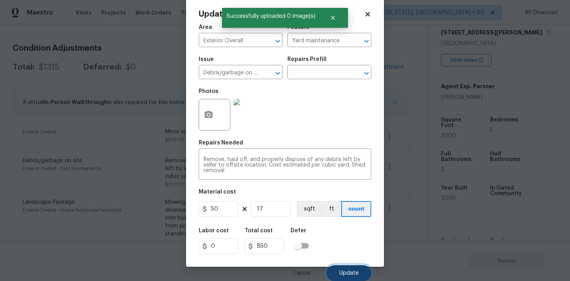
click at [344, 267] on button "Update" at bounding box center [348, 273] width 45 height 16
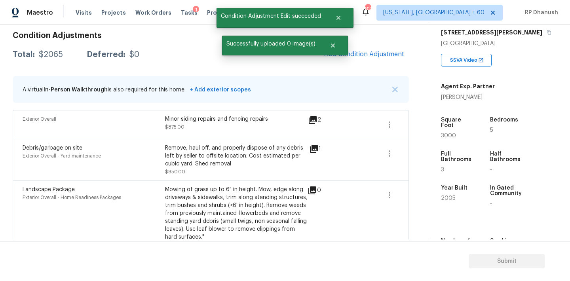
scroll to position [89, 0]
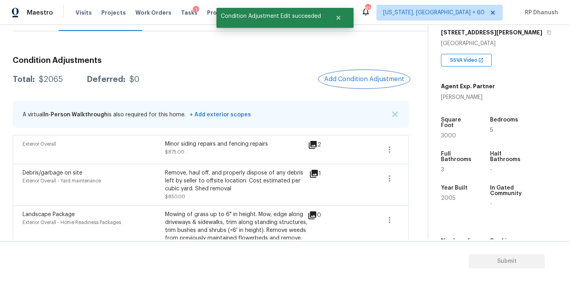
click at [367, 78] on span "Add Condition Adjustment" at bounding box center [364, 79] width 80 height 7
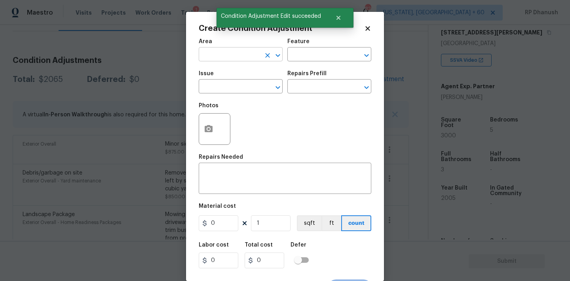
click at [229, 59] on input "text" at bounding box center [230, 55] width 62 height 12
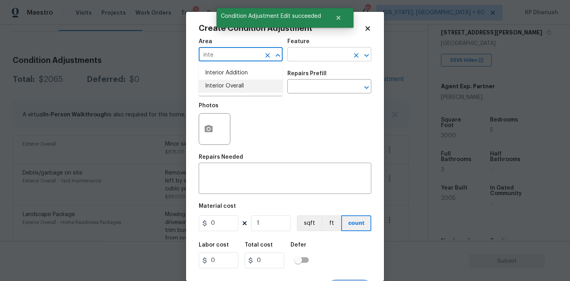
drag, startPoint x: 238, startPoint y: 87, endPoint x: 319, endPoint y: 49, distance: 89.6
click at [239, 85] on li "Interior Overall" at bounding box center [241, 86] width 84 height 13
click at [319, 49] on input "text" at bounding box center [318, 55] width 62 height 12
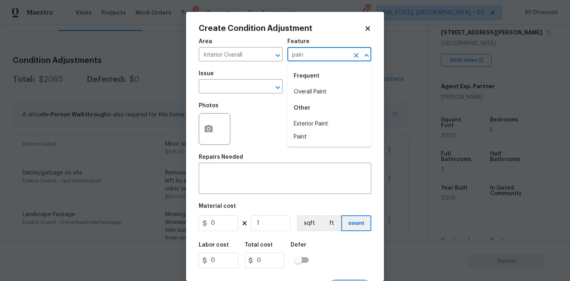
click at [313, 85] on div "Frequent" at bounding box center [329, 75] width 84 height 19
click at [303, 93] on li "Overall Paint" at bounding box center [329, 91] width 84 height 13
click at [233, 92] on input "text" at bounding box center [230, 87] width 62 height 12
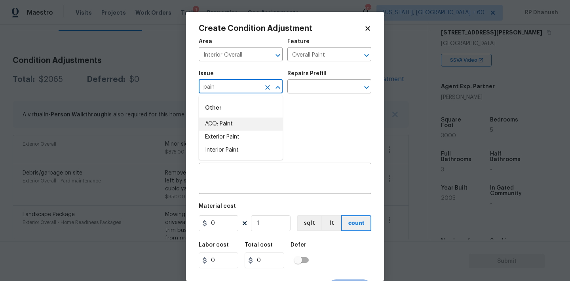
drag, startPoint x: 225, startPoint y: 124, endPoint x: 318, endPoint y: 87, distance: 100.2
click at [226, 123] on li "ACQ: Paint" at bounding box center [241, 123] width 84 height 13
click at [318, 87] on input "text" at bounding box center [318, 87] width 62 height 12
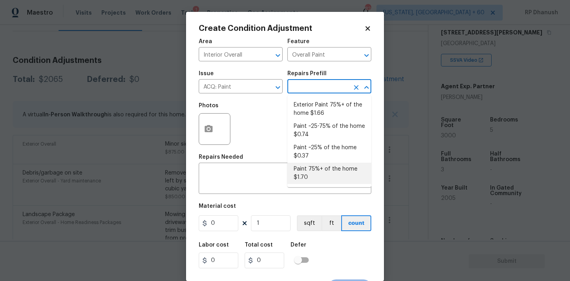
click at [321, 176] on li "Paint 75%+ of the home $1.70" at bounding box center [329, 173] width 84 height 21
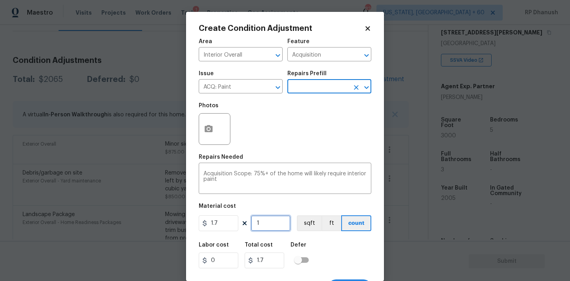
click at [269, 229] on input "1" at bounding box center [271, 223] width 40 height 16
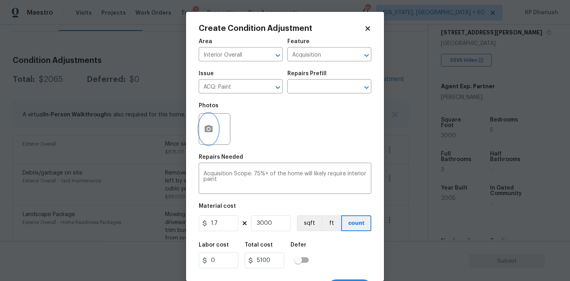
click at [209, 132] on icon "button" at bounding box center [209, 128] width 8 height 7
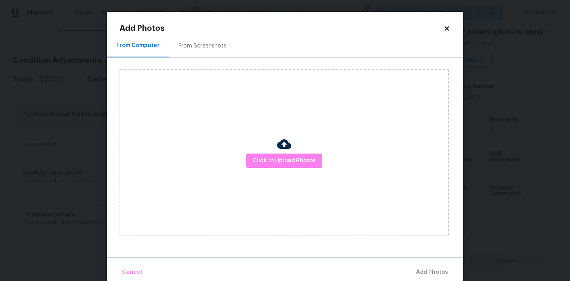
click at [209, 45] on div "From Screenshots" at bounding box center [202, 46] width 48 height 8
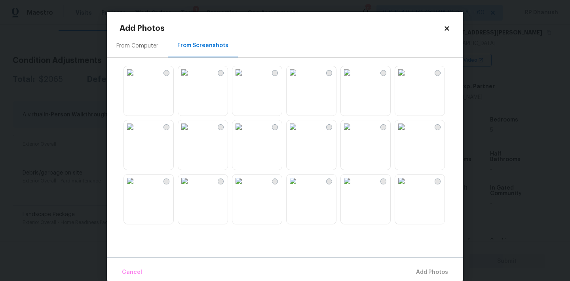
click at [191, 133] on img at bounding box center [184, 126] width 13 height 13
click at [245, 187] on img at bounding box center [238, 180] width 13 height 13
click at [407, 79] on img at bounding box center [401, 72] width 13 height 13
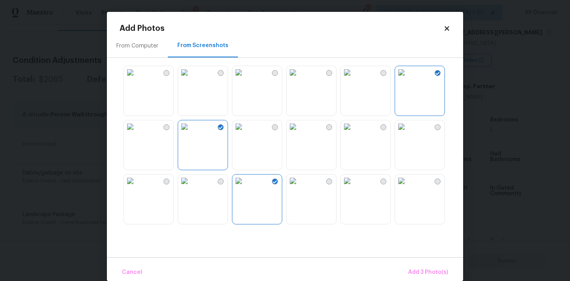
click at [353, 79] on img at bounding box center [347, 72] width 13 height 13
click at [353, 133] on img at bounding box center [347, 126] width 13 height 13
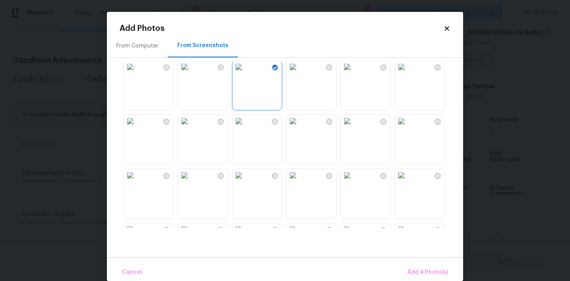
scroll to position [179, 0]
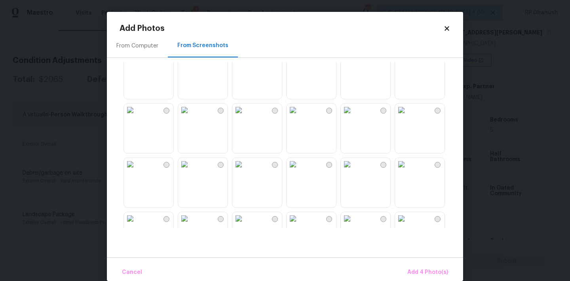
click at [239, 116] on img at bounding box center [238, 110] width 13 height 13
click at [299, 116] on img at bounding box center [292, 110] width 13 height 13
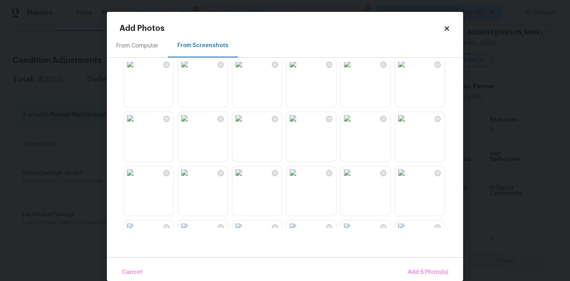
scroll to position [338, 0]
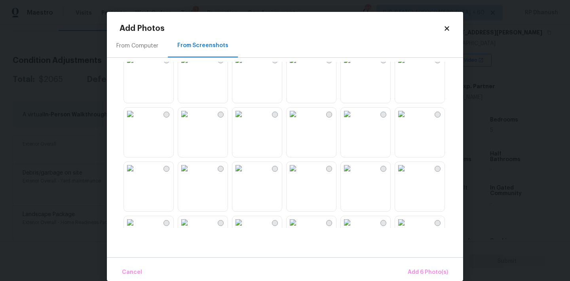
click at [191, 120] on img at bounding box center [184, 114] width 13 height 13
click at [136, 120] on img at bounding box center [130, 114] width 13 height 13
click at [185, 104] on div at bounding box center [290, 145] width 343 height 166
click at [433, 273] on span "Add 8 Photo(s)" at bounding box center [427, 272] width 40 height 10
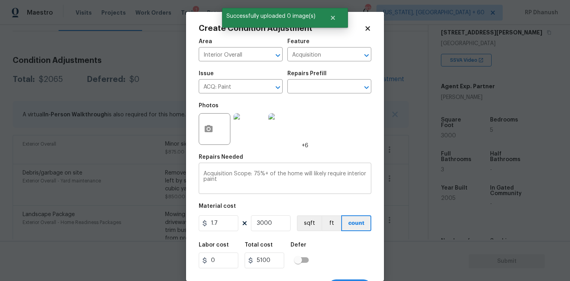
click at [275, 181] on textarea "Acquisition Scope: 75%+ of the home will likely require interior paint" at bounding box center [284, 179] width 163 height 17
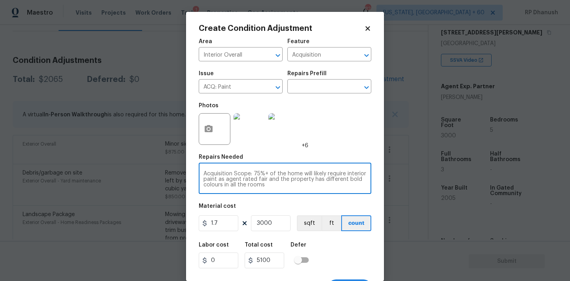
scroll to position [15, 0]
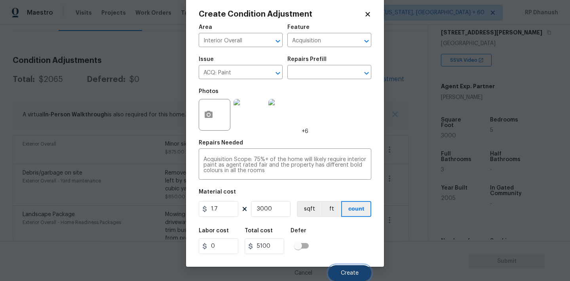
click at [353, 269] on button "Create" at bounding box center [349, 273] width 43 height 16
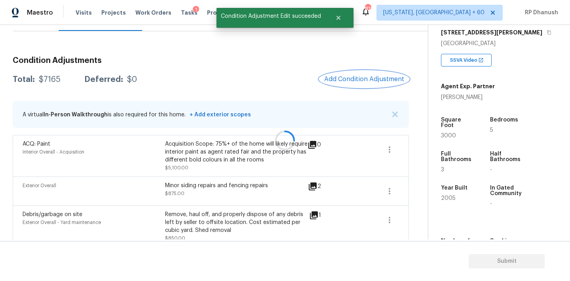
scroll to position [0, 0]
click at [373, 79] on span "Add Condition Adjustment" at bounding box center [364, 79] width 80 height 7
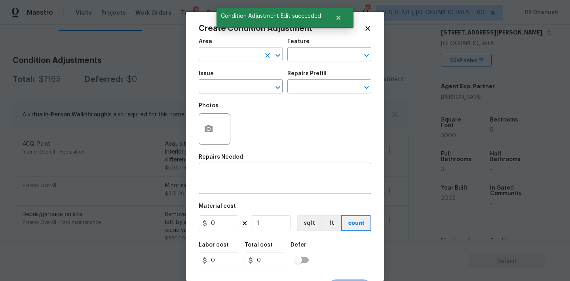
click at [235, 55] on input "text" at bounding box center [230, 55] width 62 height 12
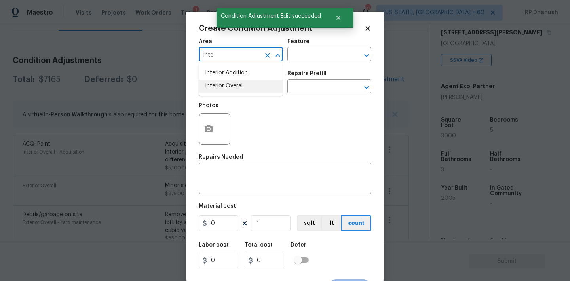
click at [234, 83] on li "Interior Overall" at bounding box center [241, 86] width 84 height 13
click at [336, 50] on input "text" at bounding box center [318, 55] width 62 height 12
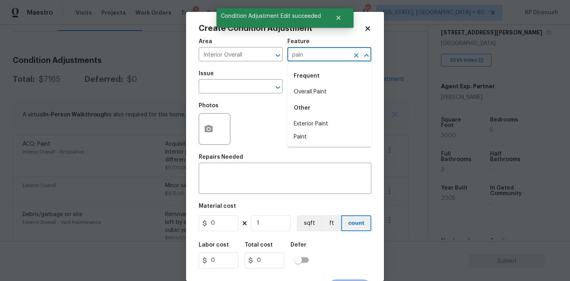
click at [323, 86] on li "Overall Paint" at bounding box center [329, 91] width 84 height 13
click at [246, 86] on input "text" at bounding box center [230, 87] width 62 height 12
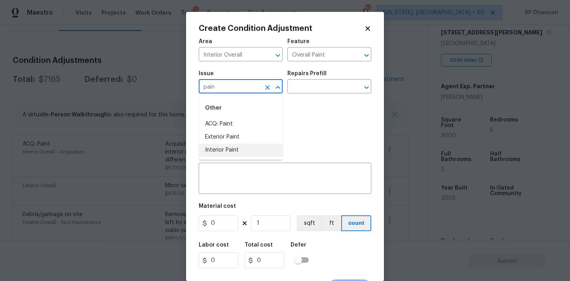
click at [221, 145] on li "Interior Paint" at bounding box center [241, 150] width 84 height 13
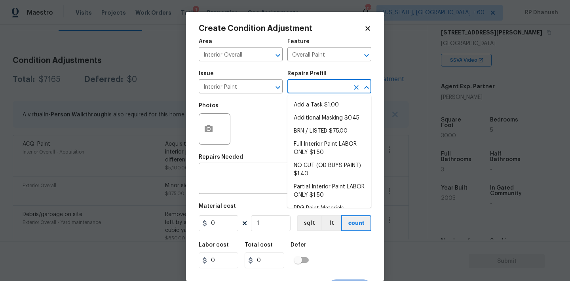
click at [318, 93] on input "text" at bounding box center [318, 87] width 62 height 12
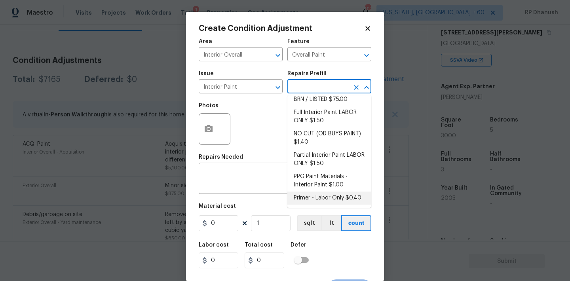
click at [315, 192] on li "Primer - Labor Only $0.40" at bounding box center [329, 197] width 84 height 13
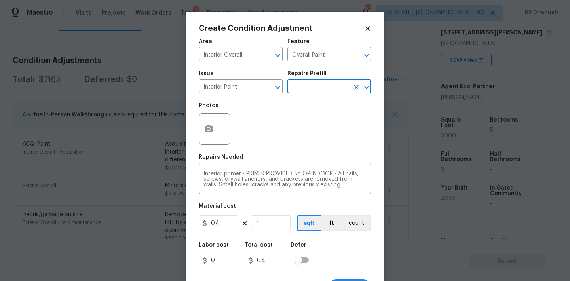
click at [277, 233] on div "Area Interior Overall ​ Feature Overall Paint ​ Issue Interior Paint ​ Repairs …" at bounding box center [285, 164] width 172 height 261
click at [273, 232] on figure "Material cost 0.4 1 sqft ft count" at bounding box center [285, 217] width 172 height 29
click at [275, 230] on input "1" at bounding box center [271, 223] width 40 height 16
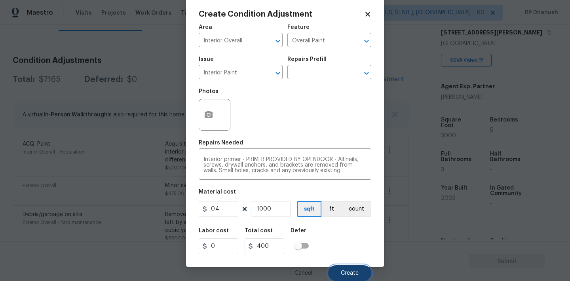
click at [345, 272] on span "Create" at bounding box center [350, 273] width 18 height 6
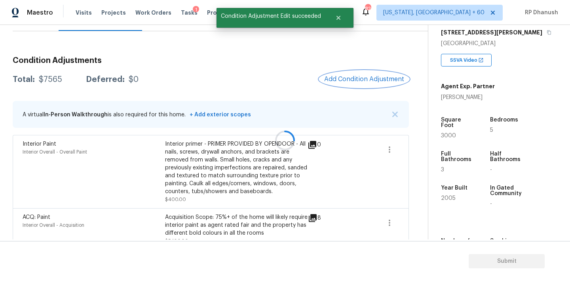
scroll to position [0, 0]
click at [375, 82] on span "Add Condition Adjustment" at bounding box center [364, 79] width 80 height 7
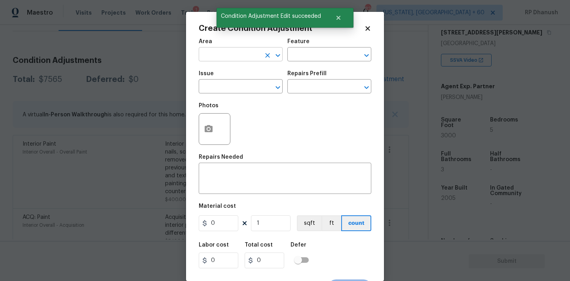
click at [246, 54] on input "text" at bounding box center [230, 55] width 62 height 12
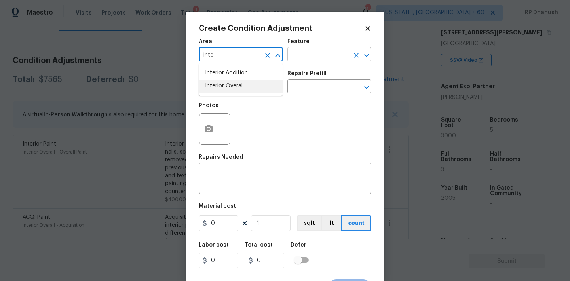
drag, startPoint x: 240, startPoint y: 84, endPoint x: 309, endPoint y: 59, distance: 72.8
click at [241, 83] on li "Interior Overall" at bounding box center [241, 86] width 84 height 13
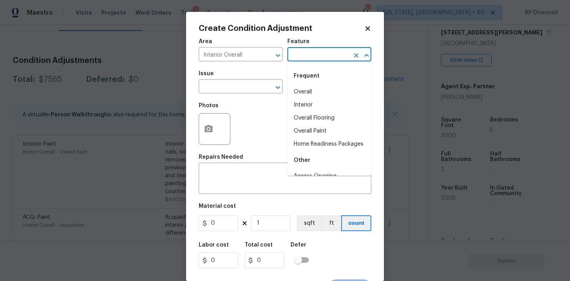
click at [309, 59] on input "text" at bounding box center [318, 55] width 62 height 12
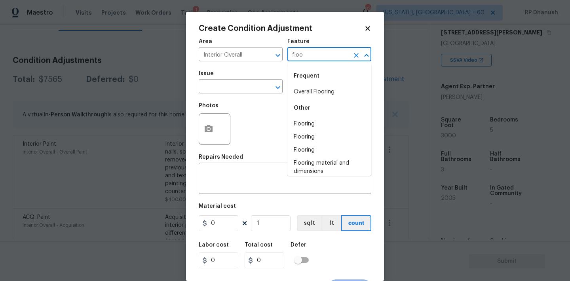
drag, startPoint x: 311, startPoint y: 87, endPoint x: 287, endPoint y: 87, distance: 24.1
click at [311, 87] on li "Overall Flooring" at bounding box center [329, 91] width 84 height 13
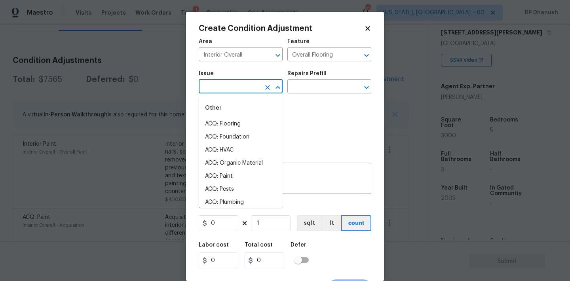
click at [240, 87] on input "text" at bounding box center [230, 87] width 62 height 12
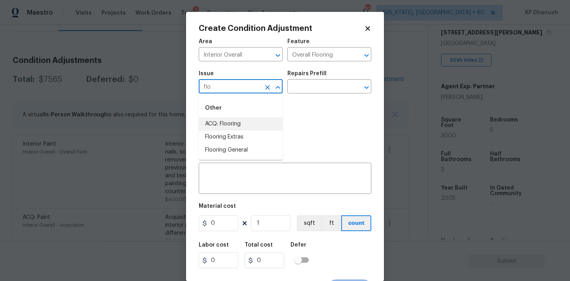
click at [232, 125] on li "ACQ: Flooring" at bounding box center [241, 123] width 84 height 13
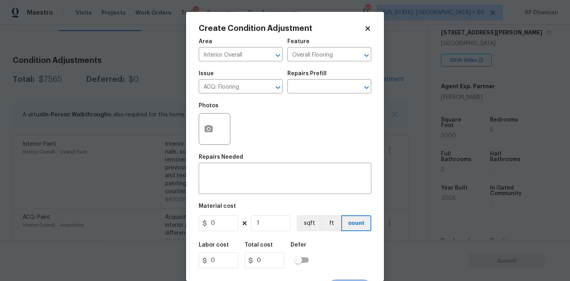
click at [326, 72] on div "Repairs Prefill" at bounding box center [329, 76] width 84 height 10
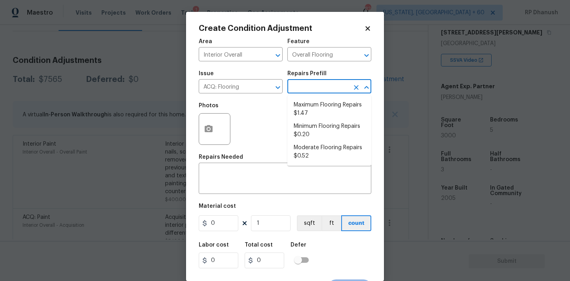
click at [318, 84] on input "text" at bounding box center [318, 87] width 62 height 12
click at [313, 155] on li "Moderate Flooring Repairs $0.52" at bounding box center [329, 151] width 84 height 21
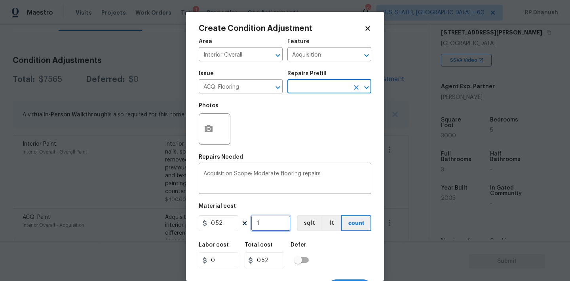
click at [268, 225] on input "1" at bounding box center [271, 223] width 40 height 16
click at [331, 177] on textarea "Acquisition Scope: Moderate flooring repairs" at bounding box center [284, 179] width 163 height 17
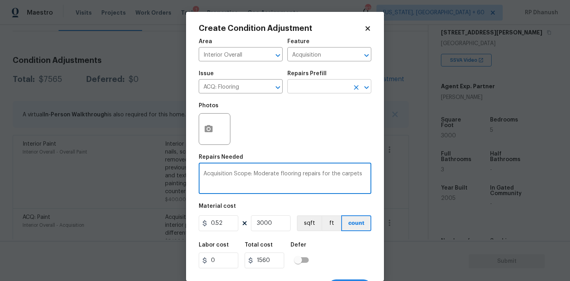
click at [328, 89] on input "text" at bounding box center [318, 87] width 62 height 12
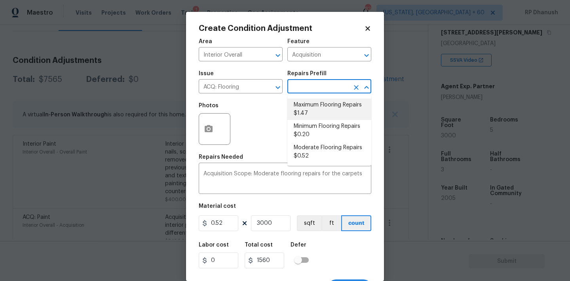
click at [308, 116] on li "Maximum Flooring Repairs $1.47" at bounding box center [329, 109] width 84 height 21
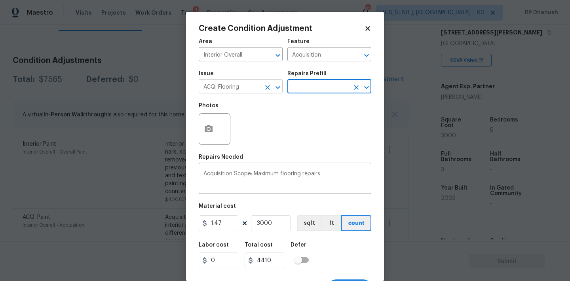
click at [275, 85] on icon "Open" at bounding box center [277, 87] width 9 height 9
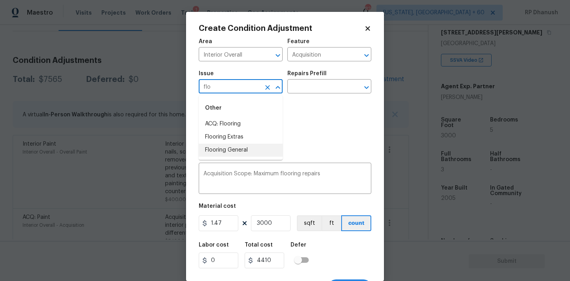
click at [256, 151] on li "Flooring General" at bounding box center [241, 150] width 84 height 13
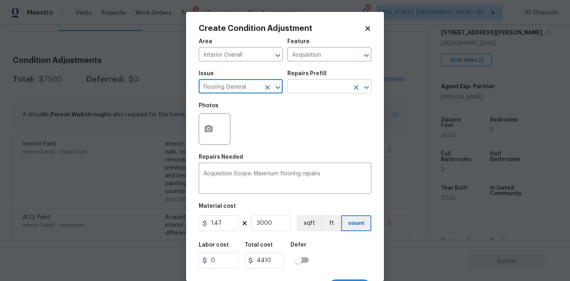
click at [320, 89] on input "text" at bounding box center [318, 87] width 62 height 12
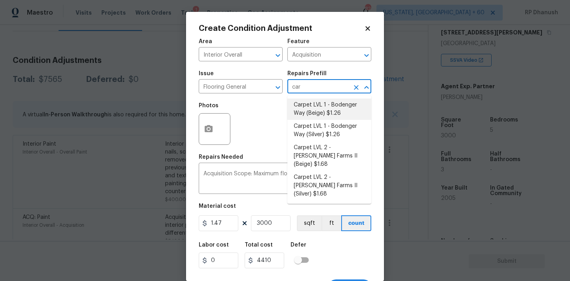
click at [328, 112] on li "Carpet LVL 1 - Bodenger Way (Beige) $1.26" at bounding box center [329, 109] width 84 height 21
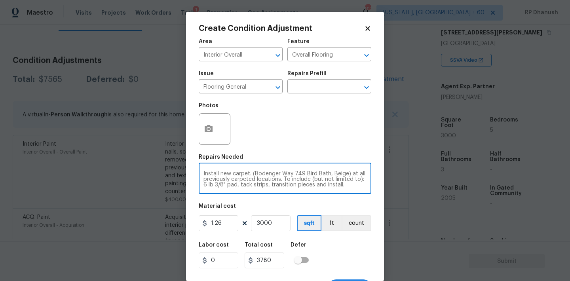
drag, startPoint x: 253, startPoint y: 172, endPoint x: 348, endPoint y: 175, distance: 95.0
click at [348, 175] on textarea "Install new carpet. (Bodenger Way 749 Bird Bath, Beige) at all previously carpe…" at bounding box center [284, 179] width 163 height 17
click at [226, 220] on input "1.26" at bounding box center [219, 223] width 40 height 16
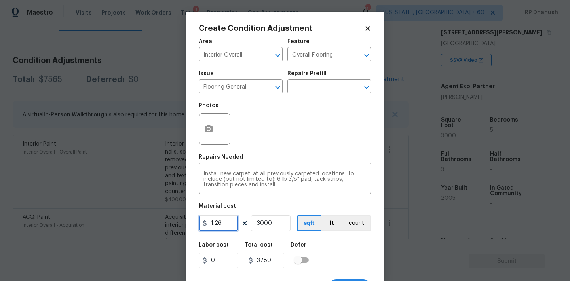
click at [226, 220] on input "1.26" at bounding box center [219, 223] width 40 height 16
click at [262, 222] on input "3000" at bounding box center [271, 223] width 40 height 16
click at [265, 226] on input "2000" at bounding box center [271, 223] width 40 height 16
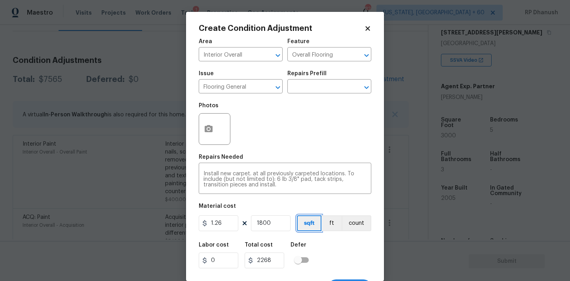
scroll to position [15, 0]
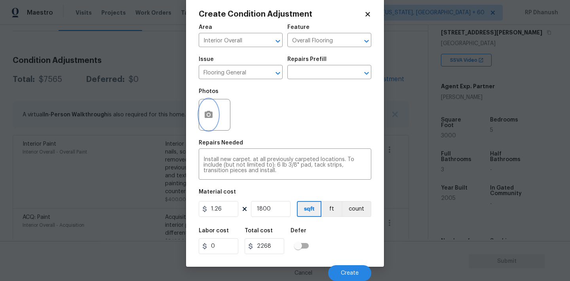
click at [205, 120] on button "button" at bounding box center [208, 114] width 19 height 31
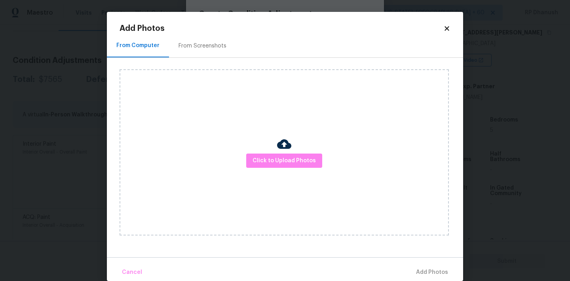
click at [206, 47] on div "From Screenshots" at bounding box center [202, 46] width 48 height 8
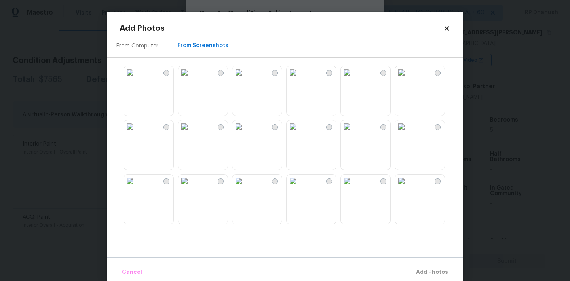
click at [299, 133] on img at bounding box center [292, 126] width 13 height 13
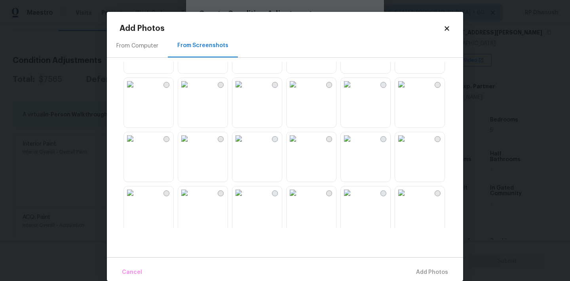
scroll to position [107, 0]
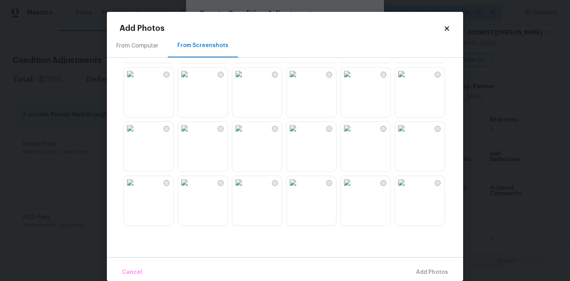
click at [191, 135] on img at bounding box center [184, 128] width 13 height 13
click at [299, 189] on img at bounding box center [292, 182] width 13 height 13
click at [407, 78] on img at bounding box center [401, 71] width 13 height 13
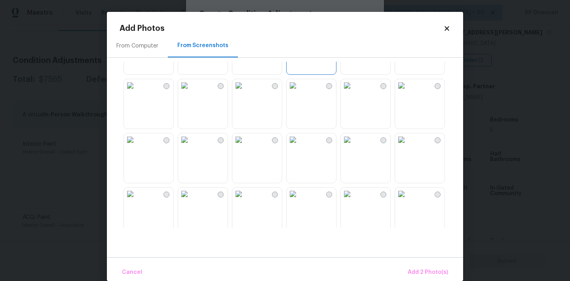
scroll to position [295, 0]
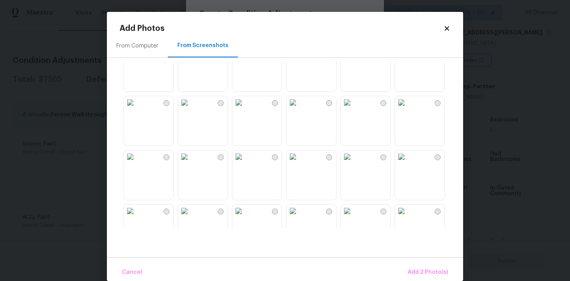
click at [136, 55] on img at bounding box center [130, 48] width 13 height 13
click at [136, 109] on img at bounding box center [130, 102] width 13 height 13
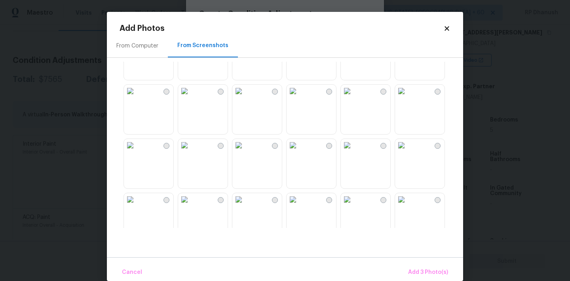
scroll to position [544, 0]
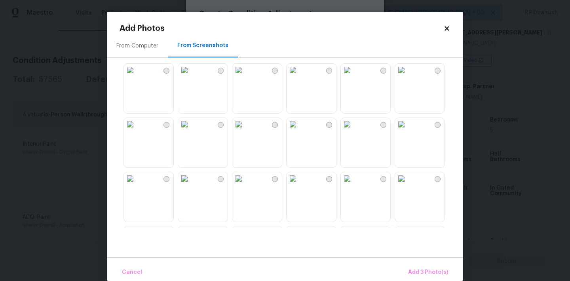
click at [353, 185] on img at bounding box center [347, 178] width 13 height 13
click at [419, 269] on span "Add 4 Photo(s)" at bounding box center [427, 272] width 41 height 10
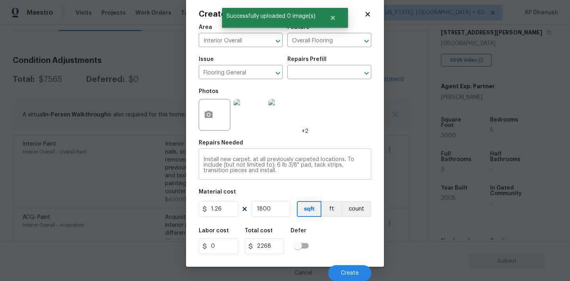
click at [305, 179] on div "Install new carpet. at all previously carpeted locations. To include (but not l…" at bounding box center [285, 164] width 172 height 29
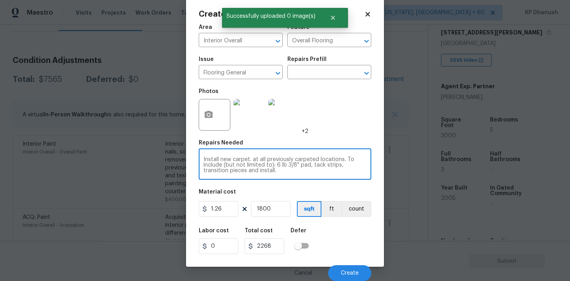
click at [264, 164] on textarea "Install new carpet. at all previously carpeted locations. To include (but not l…" at bounding box center [284, 165] width 163 height 17
click at [263, 170] on textarea "Install new carpet. at all previously carpeted locations. To include (but not l…" at bounding box center [284, 165] width 163 height 17
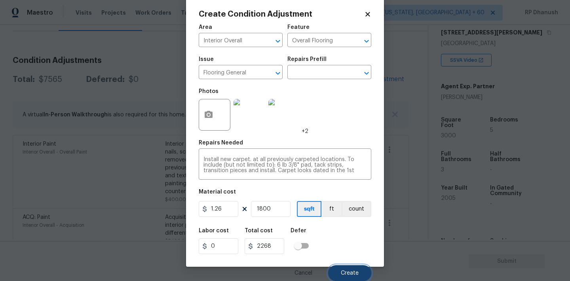
click at [344, 267] on button "Create" at bounding box center [349, 273] width 43 height 16
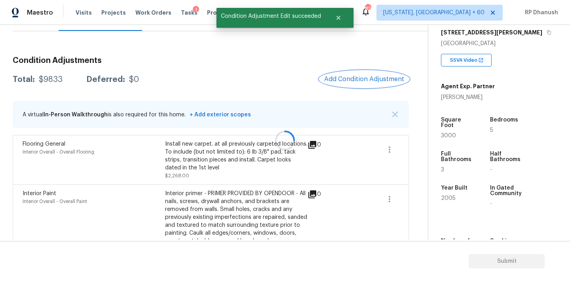
scroll to position [0, 0]
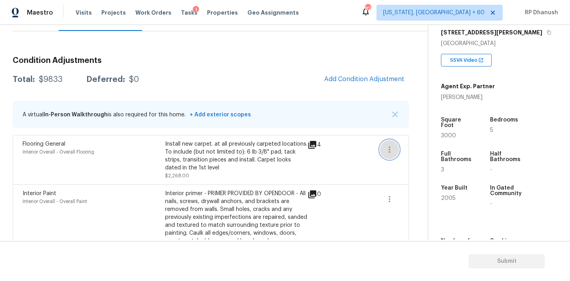
click at [383, 151] on button "button" at bounding box center [389, 149] width 19 height 19
click at [407, 147] on div "Edit" at bounding box center [435, 148] width 62 height 8
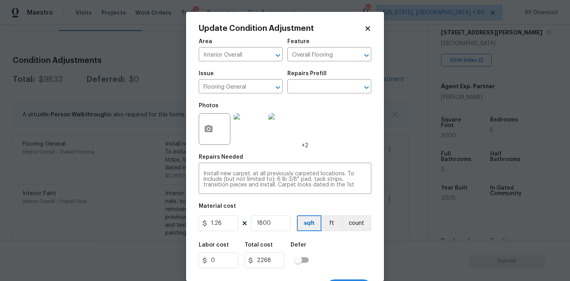
click at [159, 118] on body "Maestro Visits Projects Work Orders Tasks 1 Properties Geo Assignments 829 Wash…" at bounding box center [285, 140] width 570 height 281
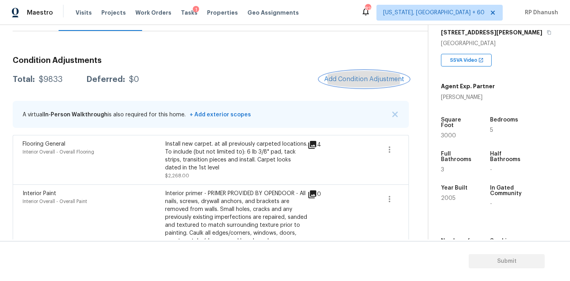
click at [363, 77] on span "Add Condition Adjustment" at bounding box center [364, 79] width 80 height 7
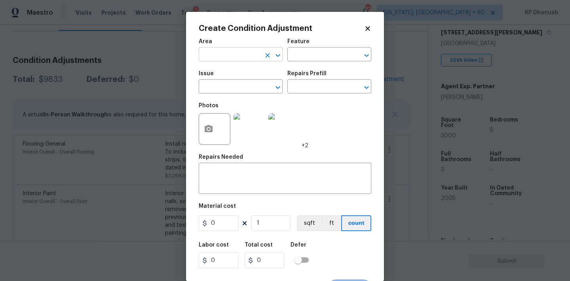
click at [232, 56] on input "text" at bounding box center [230, 55] width 62 height 12
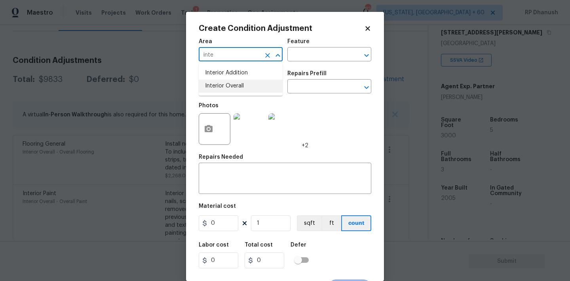
click at [231, 82] on li "Interior Overall" at bounding box center [241, 86] width 84 height 13
click at [301, 56] on input "text" at bounding box center [318, 55] width 62 height 12
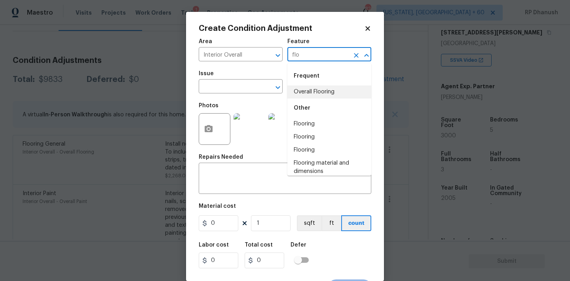
click at [307, 98] on li "Overall Flooring" at bounding box center [329, 91] width 84 height 13
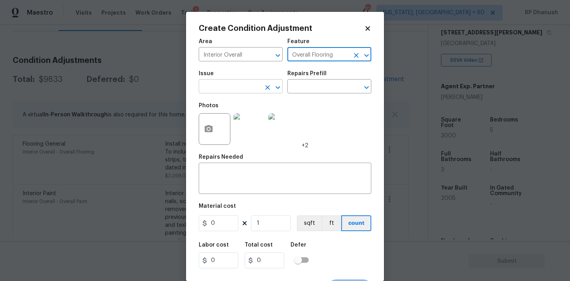
click at [211, 91] on input "text" at bounding box center [230, 87] width 62 height 12
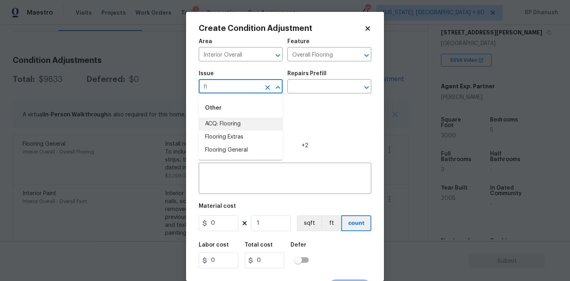
click at [222, 127] on li "ACQ: Flooring" at bounding box center [241, 123] width 84 height 13
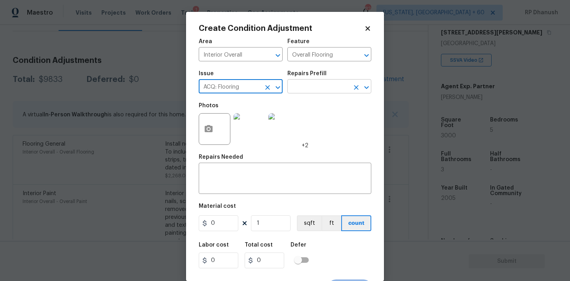
click at [316, 92] on input "text" at bounding box center [318, 87] width 62 height 12
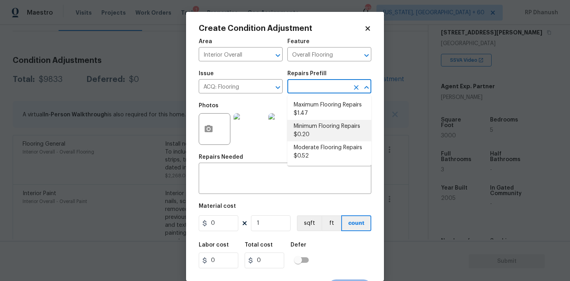
click at [318, 127] on li "Minimum Flooring Repairs $0.20" at bounding box center [329, 130] width 84 height 21
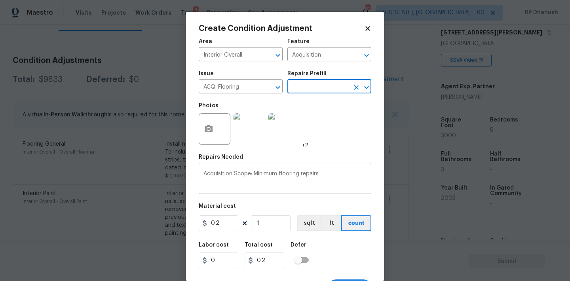
click at [332, 180] on textarea "Acquisition Scope: Minimum flooring repairs" at bounding box center [284, 179] width 163 height 17
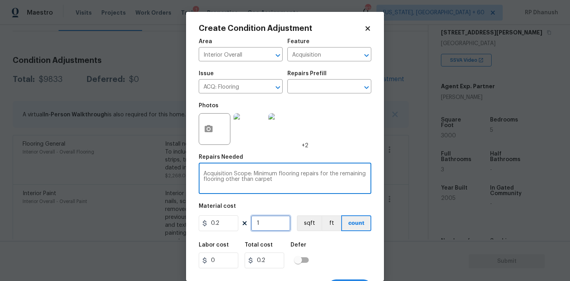
click at [276, 216] on input "1" at bounding box center [271, 223] width 40 height 16
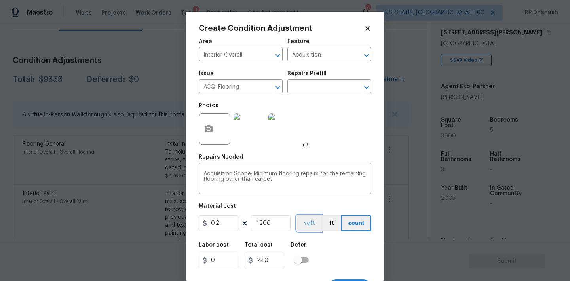
scroll to position [15, 0]
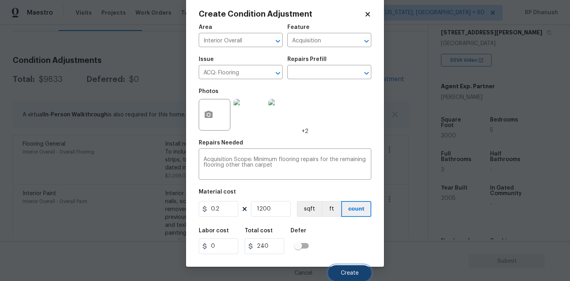
click at [365, 270] on button "Create" at bounding box center [349, 273] width 43 height 16
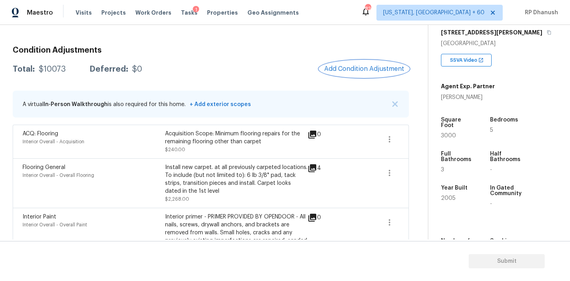
scroll to position [97, 0]
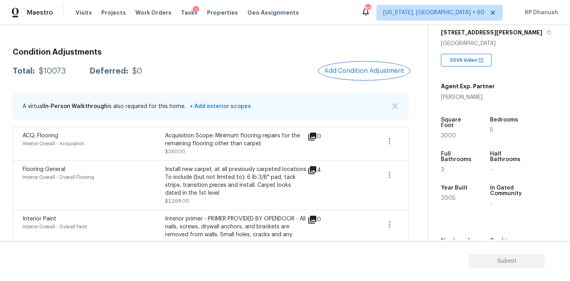
click at [389, 64] on button "Add Condition Adjustment" at bounding box center [363, 71] width 89 height 17
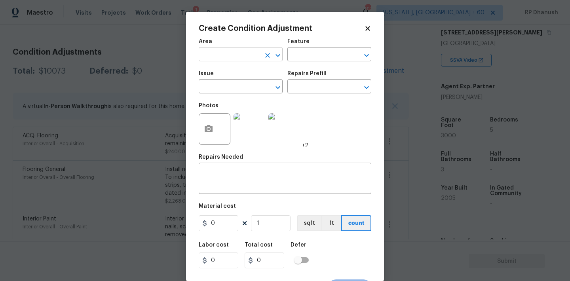
click at [261, 53] on div "​" at bounding box center [241, 55] width 84 height 12
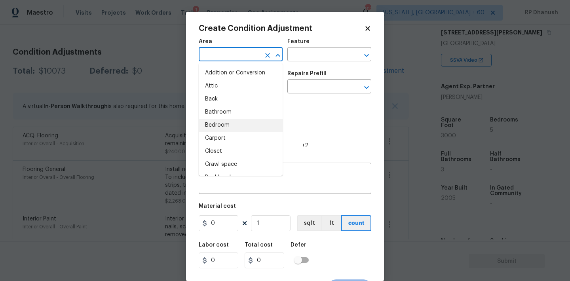
click at [135, 106] on body "Maestro Visits Projects Work Orders Tasks 1 Properties Geo Assignments 829 Wash…" at bounding box center [285, 140] width 570 height 281
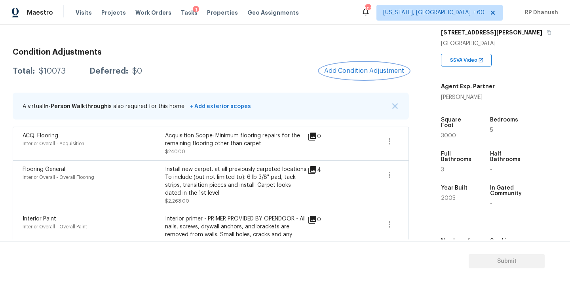
scroll to position [161, 0]
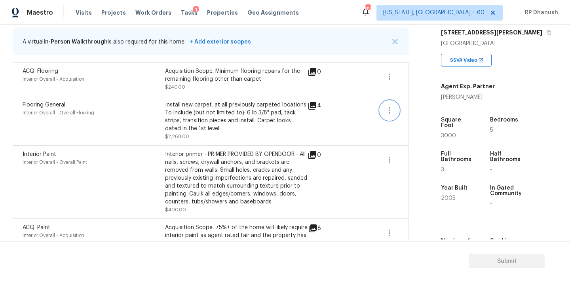
click at [380, 109] on button "button" at bounding box center [389, 110] width 19 height 19
click at [399, 107] on ul "Edit" at bounding box center [434, 109] width 71 height 16
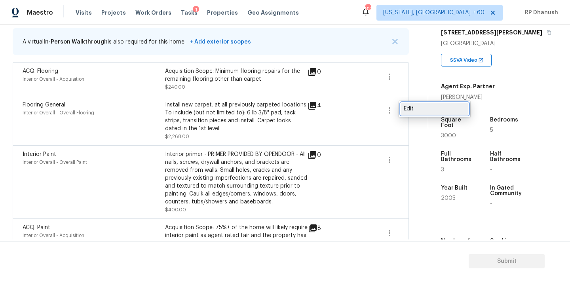
click at [409, 108] on div "Edit" at bounding box center [435, 109] width 62 height 8
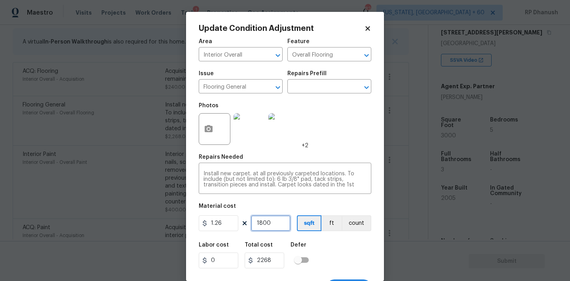
click at [266, 226] on input "1800" at bounding box center [271, 223] width 40 height 16
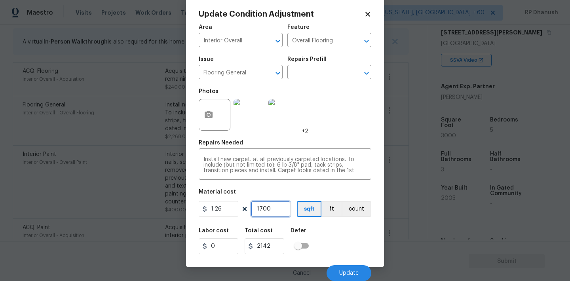
click at [267, 207] on input "1700" at bounding box center [271, 209] width 40 height 16
click at [356, 269] on button "Update" at bounding box center [348, 273] width 45 height 16
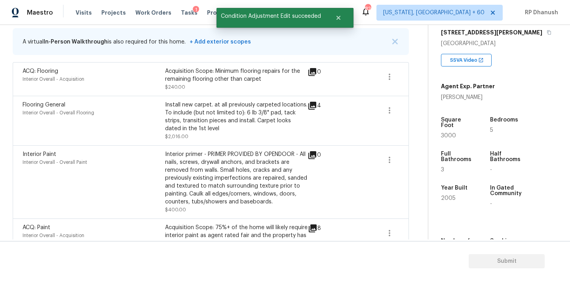
scroll to position [0, 0]
click at [383, 79] on button "button" at bounding box center [389, 76] width 19 height 19
click at [407, 81] on ul "Edit" at bounding box center [434, 75] width 71 height 16
click at [413, 70] on link "Edit" at bounding box center [434, 75] width 67 height 12
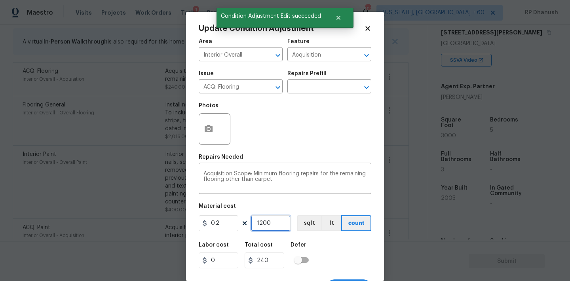
click at [277, 222] on input "1200" at bounding box center [271, 223] width 40 height 16
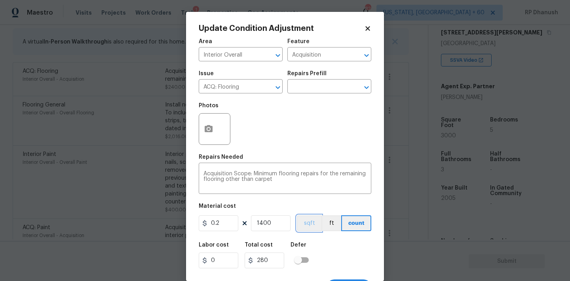
scroll to position [15, 0]
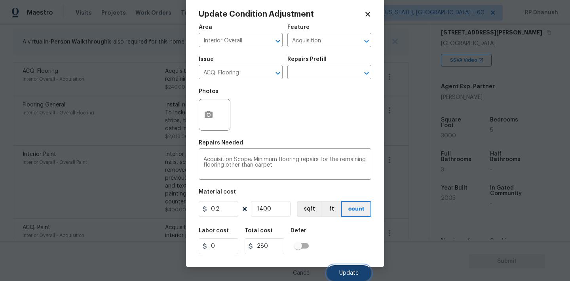
click at [360, 273] on button "Update" at bounding box center [348, 273] width 45 height 16
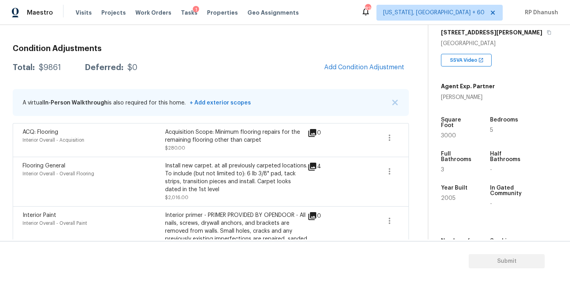
scroll to position [103, 0]
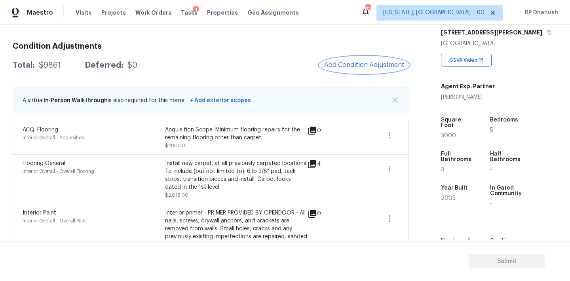
click at [351, 57] on button "Add Condition Adjustment" at bounding box center [363, 65] width 89 height 17
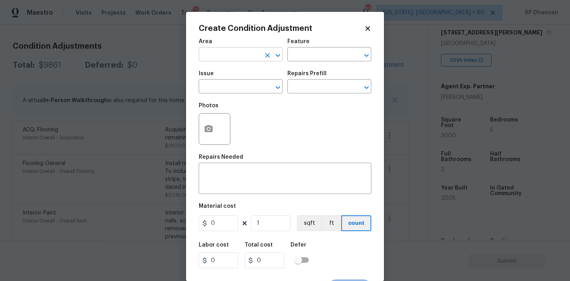
click at [226, 60] on input "text" at bounding box center [230, 55] width 62 height 12
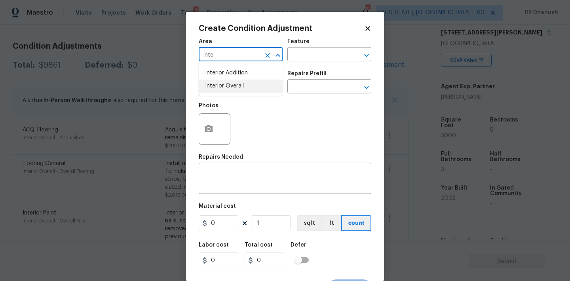
click at [227, 87] on li "Interior Overall" at bounding box center [241, 86] width 84 height 13
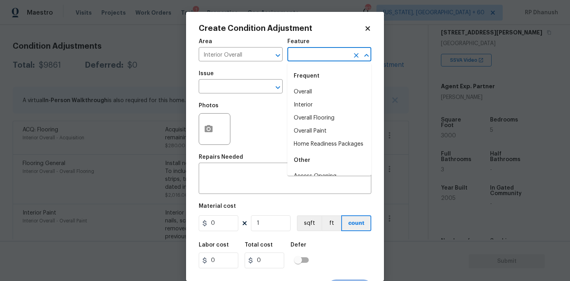
click at [311, 60] on input "text" at bounding box center [318, 55] width 62 height 12
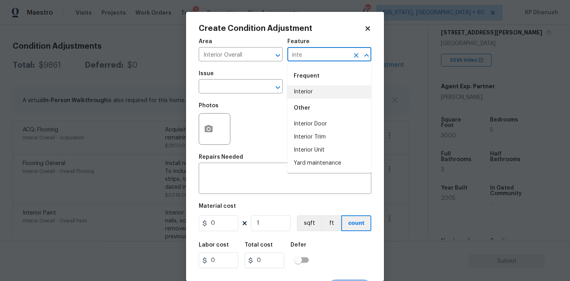
click at [302, 96] on li "Interior" at bounding box center [329, 91] width 84 height 13
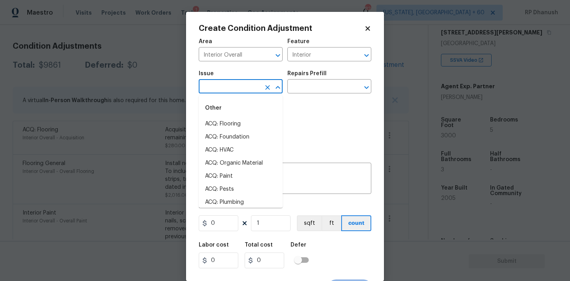
click at [243, 84] on input "text" at bounding box center [230, 87] width 62 height 12
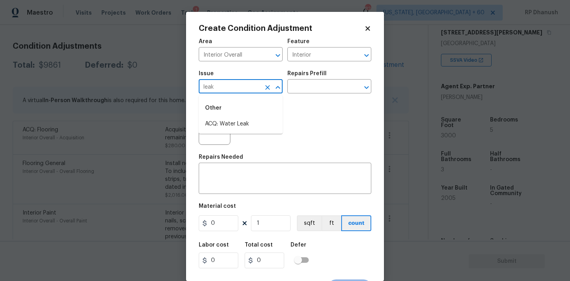
click at [243, 117] on div "Other" at bounding box center [241, 108] width 84 height 19
click at [243, 120] on li "ACQ: Water Leak" at bounding box center [241, 123] width 84 height 13
click at [310, 89] on input "text" at bounding box center [318, 87] width 62 height 12
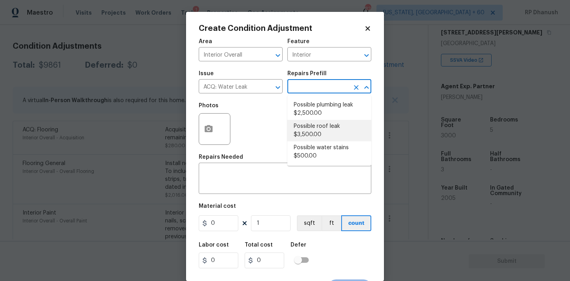
click at [323, 135] on li "Possible roof leak $3,500.00" at bounding box center [329, 130] width 84 height 21
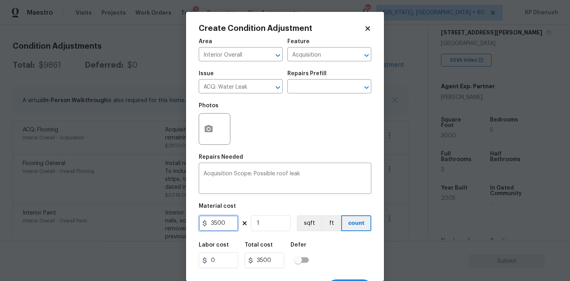
click at [225, 220] on input "3500" at bounding box center [219, 223] width 40 height 16
click at [208, 133] on icon "button" at bounding box center [208, 128] width 9 height 9
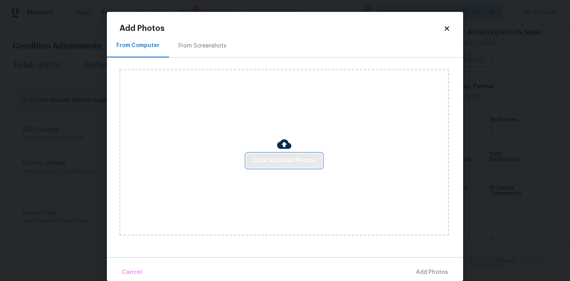
click at [283, 163] on span "Click to Upload Photos" at bounding box center [283, 161] width 63 height 10
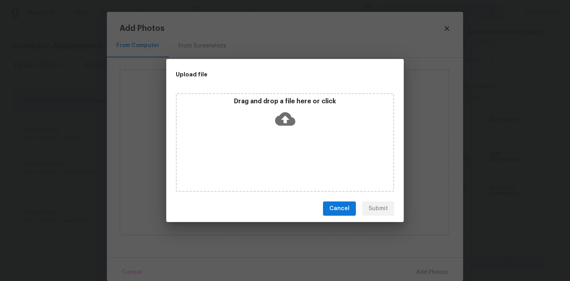
click at [283, 127] on icon at bounding box center [285, 119] width 20 height 20
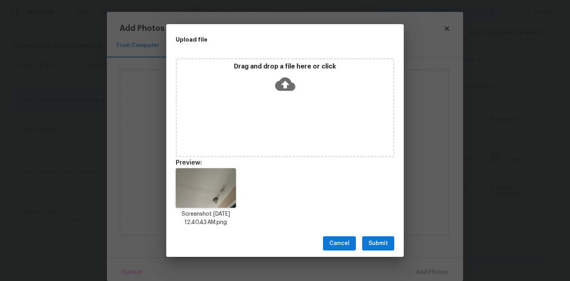
click at [377, 243] on span "Submit" at bounding box center [377, 244] width 19 height 10
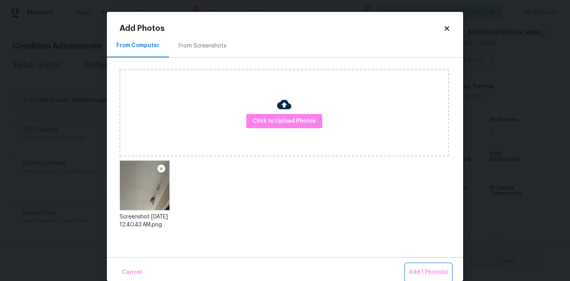
click at [422, 275] on span "Add 1 Photo(s)" at bounding box center [428, 272] width 39 height 10
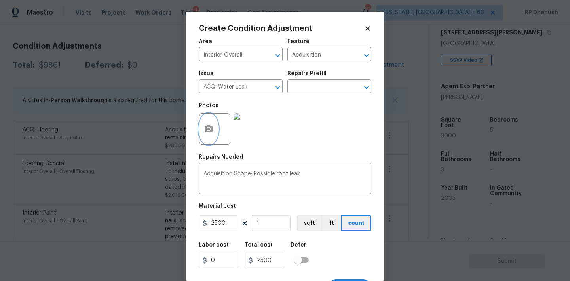
scroll to position [15, 0]
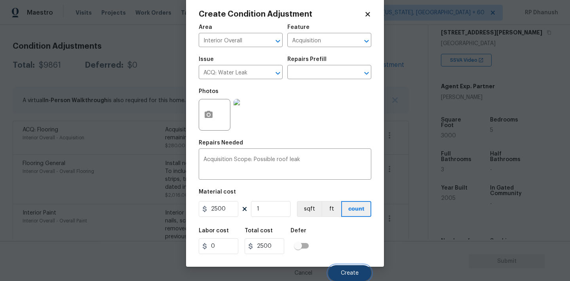
click at [344, 267] on button "Create" at bounding box center [349, 273] width 43 height 16
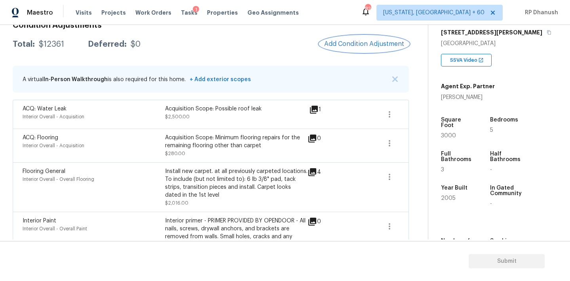
scroll to position [135, 0]
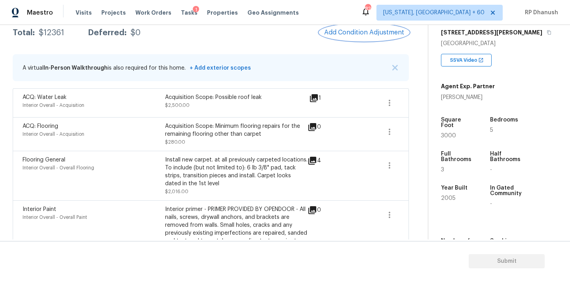
click at [375, 38] on button "Add Condition Adjustment" at bounding box center [363, 32] width 89 height 17
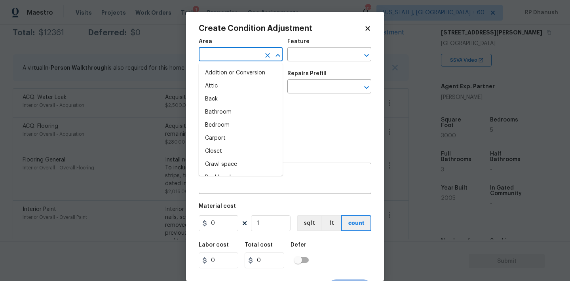
click at [254, 59] on input "text" at bounding box center [230, 55] width 62 height 12
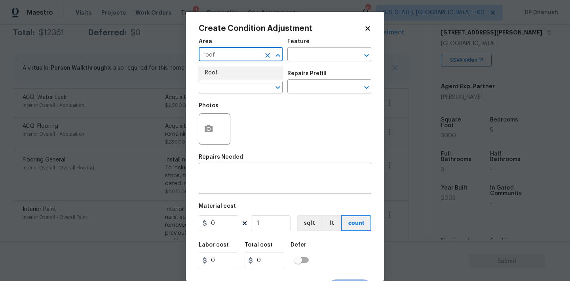
click at [243, 75] on li "Roof" at bounding box center [241, 72] width 84 height 13
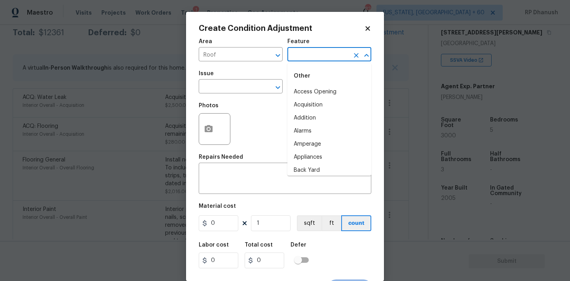
click at [310, 55] on input "text" at bounding box center [318, 55] width 62 height 12
click at [311, 107] on li "Roof" at bounding box center [329, 105] width 84 height 13
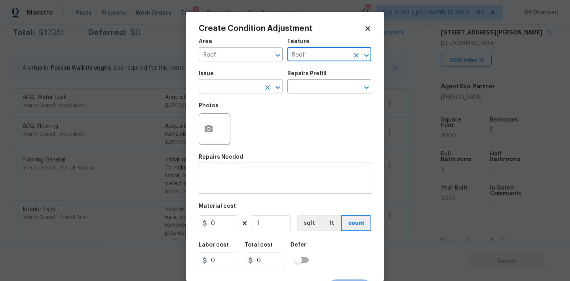
click at [252, 87] on input "text" at bounding box center [230, 87] width 62 height 12
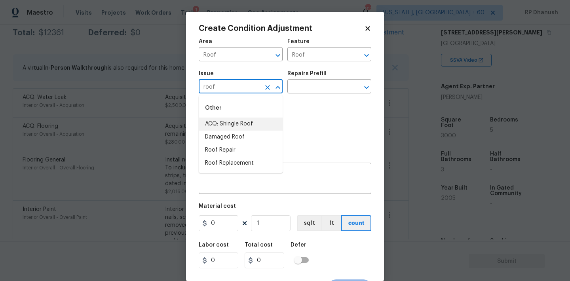
click at [244, 124] on li "ACQ: Shingle Roof" at bounding box center [241, 123] width 84 height 13
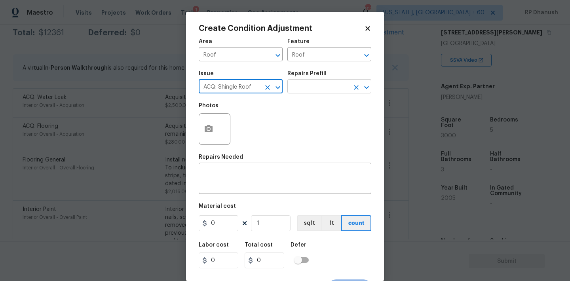
click at [315, 89] on input "text" at bounding box center [318, 87] width 62 height 12
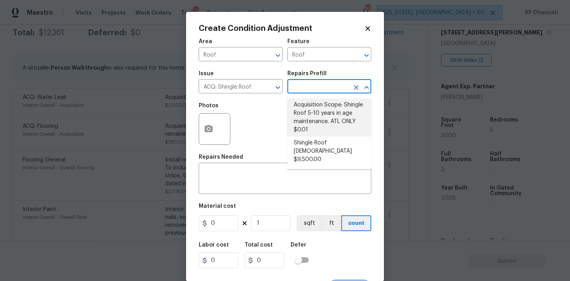
click at [321, 101] on li "Acquisition Scope: Shingle Roof 5-10 years in age maintenance. ATL ONLY $0.01" at bounding box center [329, 118] width 84 height 38
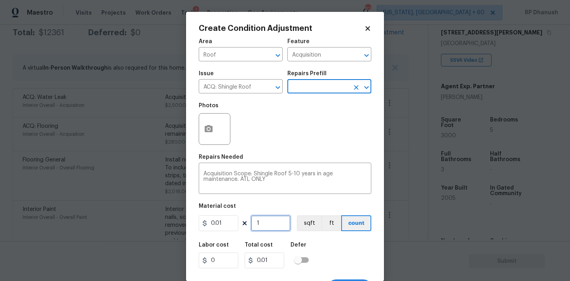
click at [268, 223] on input "1" at bounding box center [271, 223] width 40 height 16
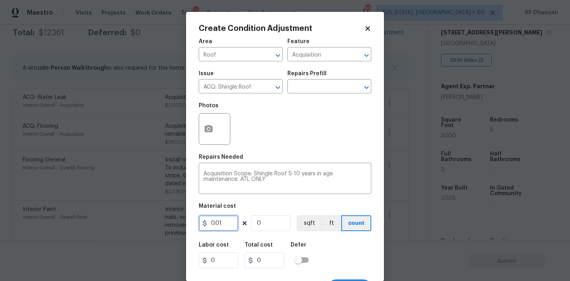
click at [225, 222] on input "0.01" at bounding box center [219, 223] width 40 height 16
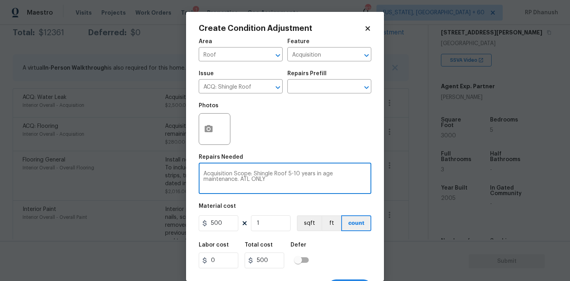
click at [288, 173] on textarea "Acquisition Scope: Shingle Roof 5-10 years in age maintenance. ATL ONLY" at bounding box center [284, 179] width 163 height 17
drag, startPoint x: 288, startPoint y: 173, endPoint x: 326, endPoint y: 174, distance: 38.0
click at [326, 174] on textarea "Acquisition Scope: Shingle Roof 5-10 years in age maintenance. ATL ONLY" at bounding box center [284, 179] width 163 height 17
click at [327, 174] on textarea "Acquisition Scope: Shingle Roof maintenance. ATL ONLY" at bounding box center [284, 179] width 163 height 17
drag, startPoint x: 327, startPoint y: 174, endPoint x: 389, endPoint y: 174, distance: 62.1
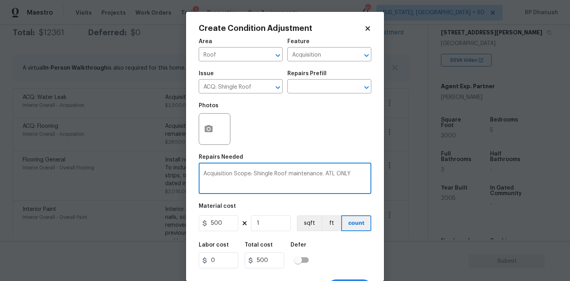
click at [389, 174] on div "Create Condition Adjustment Area Roof ​ Feature Acquisition ​ Issue ACQ: Shingl…" at bounding box center [285, 140] width 570 height 281
click at [334, 182] on textarea "Acquisition Scope: Shingle Roof maintenance - as" at bounding box center [284, 179] width 163 height 17
paste textarea "we can spot a roof leak."
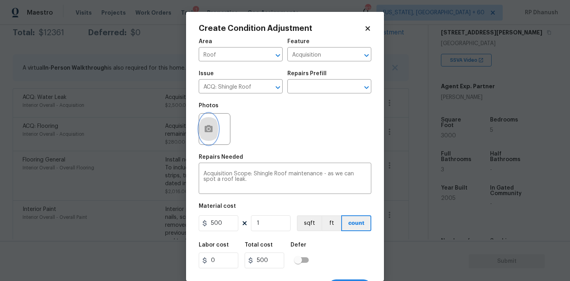
click at [206, 133] on icon "button" at bounding box center [208, 128] width 9 height 9
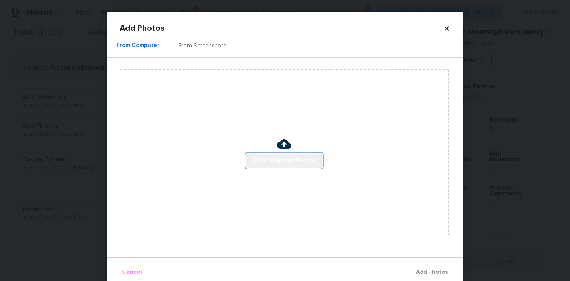
click at [283, 157] on span "Click to Upload Photos" at bounding box center [283, 161] width 63 height 10
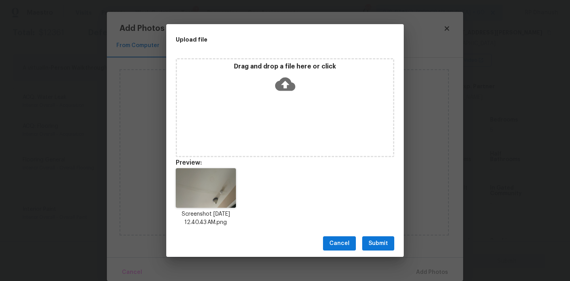
click at [380, 243] on span "Submit" at bounding box center [377, 244] width 19 height 10
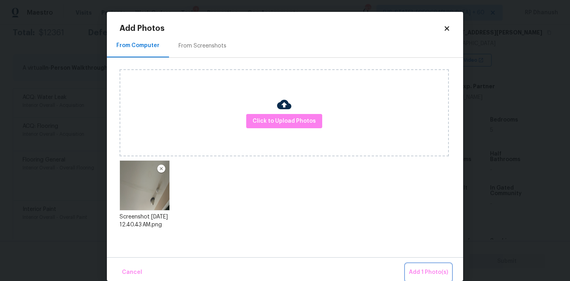
click at [431, 273] on span "Add 1 Photo(s)" at bounding box center [428, 272] width 39 height 10
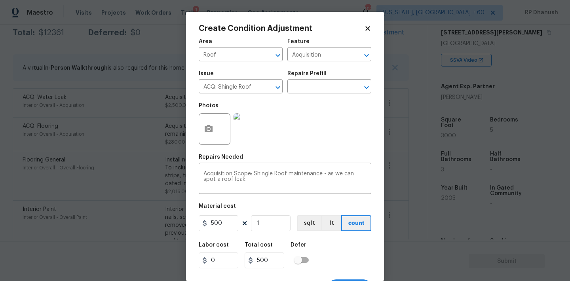
scroll to position [15, 0]
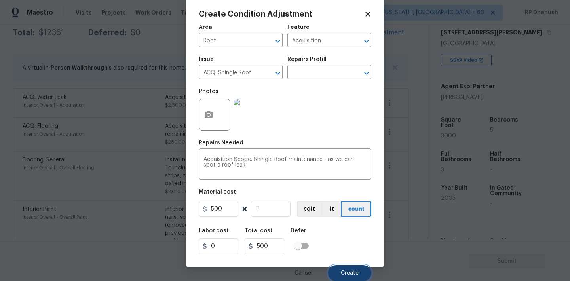
click at [351, 271] on span "Create" at bounding box center [350, 273] width 18 height 6
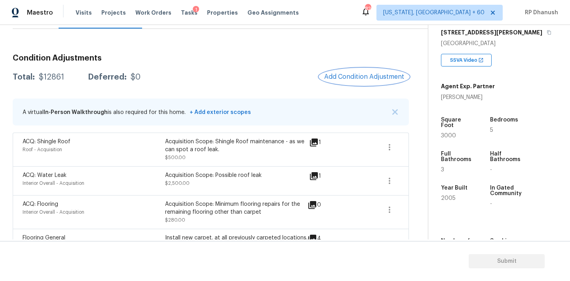
scroll to position [82, 0]
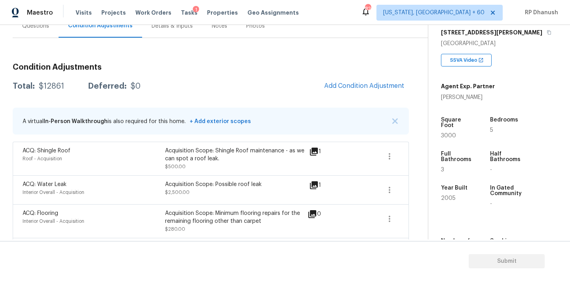
click at [56, 87] on div "$12861" at bounding box center [51, 86] width 25 height 8
copy div "$12861"
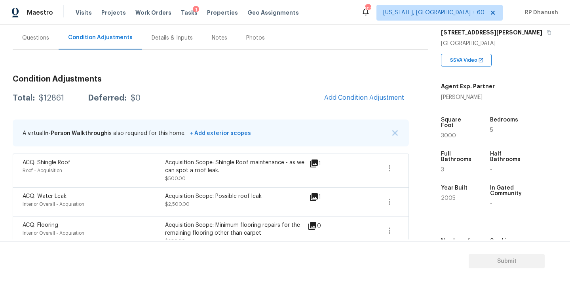
scroll to position [60, 0]
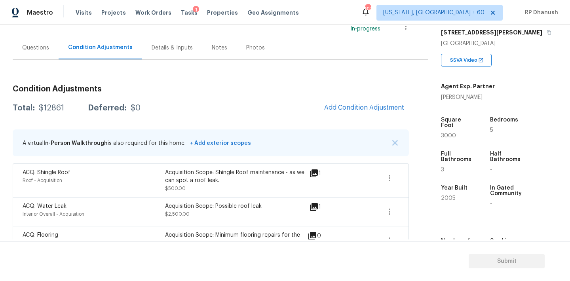
click at [61, 106] on div "$12861" at bounding box center [51, 108] width 25 height 8
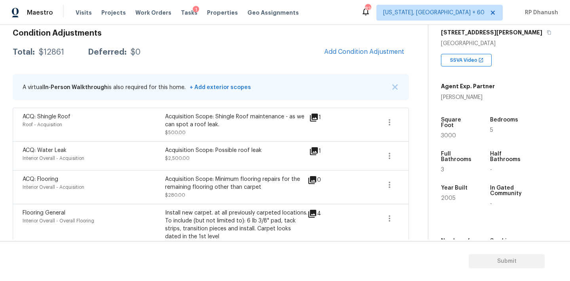
scroll to position [111, 0]
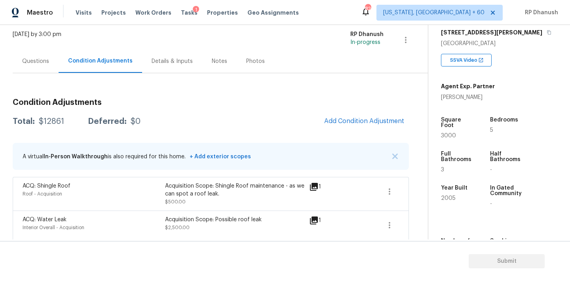
click at [40, 64] on div "Questions" at bounding box center [35, 61] width 27 height 8
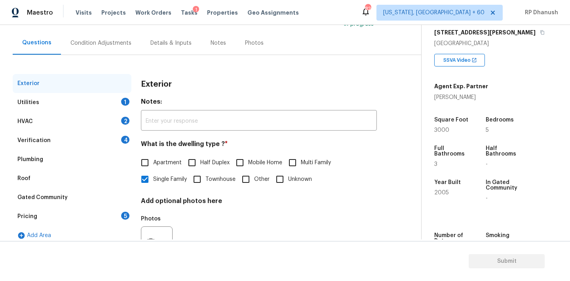
click at [117, 98] on div "Utilities 1" at bounding box center [72, 102] width 119 height 19
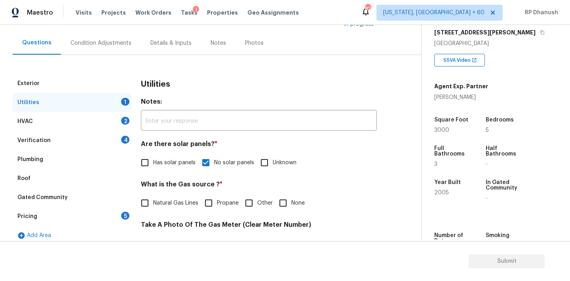
scroll to position [116, 0]
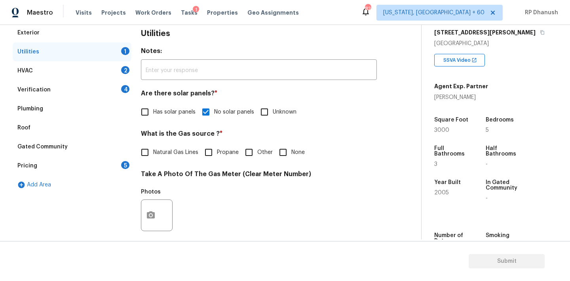
click at [154, 147] on label "Natural Gas Lines" at bounding box center [167, 152] width 62 height 17
click at [153, 147] on input "Natural Gas Lines" at bounding box center [144, 152] width 17 height 17
checkbox input "true"
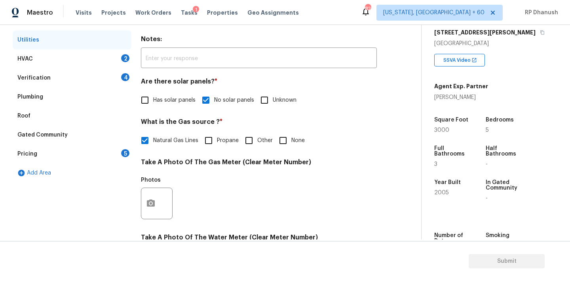
scroll to position [120, 0]
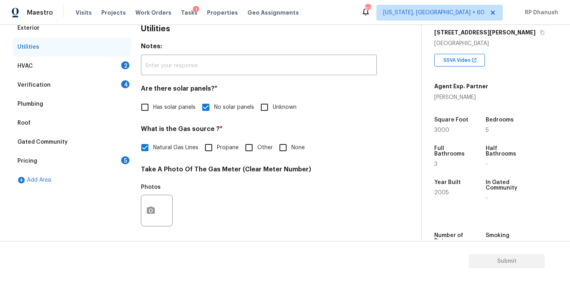
click at [122, 59] on div "HVAC 2" at bounding box center [72, 66] width 119 height 19
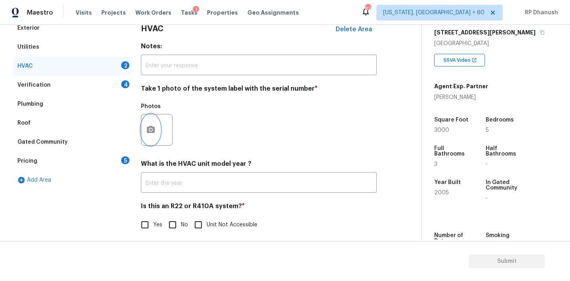
click at [157, 122] on button "button" at bounding box center [150, 129] width 19 height 31
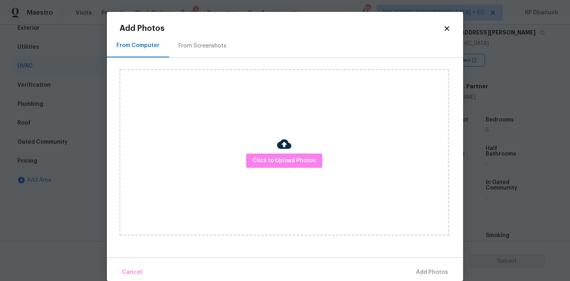
click at [188, 39] on div "From Screenshots" at bounding box center [202, 45] width 67 height 23
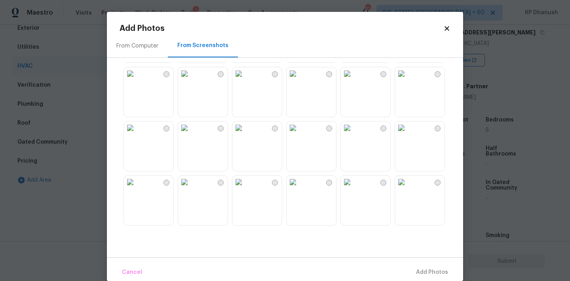
scroll to position [76, 0]
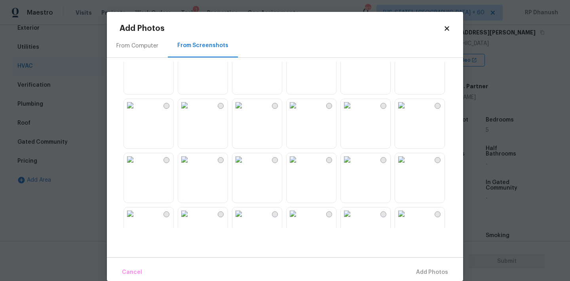
click at [407, 57] on img at bounding box center [401, 51] width 13 height 13
click at [426, 269] on span "Add 1 Photo(s)" at bounding box center [428, 272] width 39 height 10
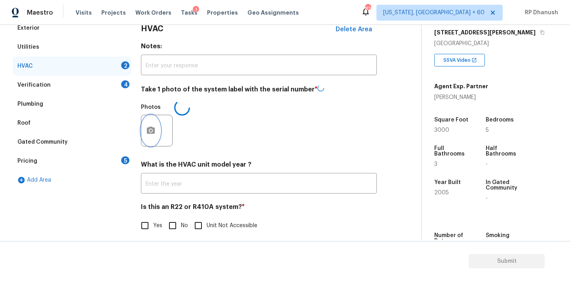
scroll to position [0, 0]
click at [185, 220] on label "No" at bounding box center [176, 224] width 24 height 17
click at [181, 220] on input "No" at bounding box center [172, 224] width 17 height 17
checkbox input "true"
click at [121, 84] on div "4" at bounding box center [125, 84] width 8 height 8
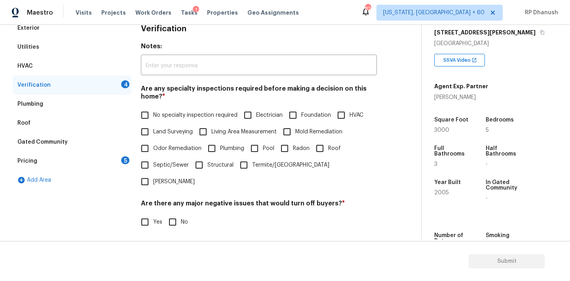
click at [152, 118] on input "No specialty inspection required" at bounding box center [144, 115] width 17 height 17
checkbox input "true"
click at [181, 219] on span "No" at bounding box center [184, 223] width 7 height 8
click at [180, 214] on input "No" at bounding box center [172, 222] width 17 height 17
checkbox input "true"
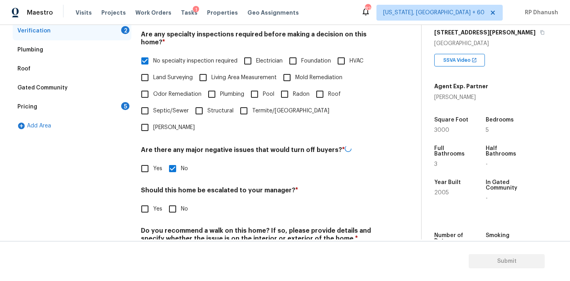
scroll to position [185, 0]
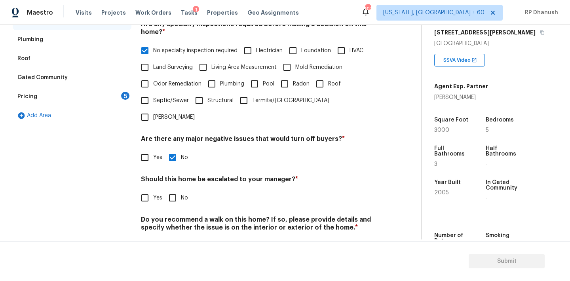
click at [174, 190] on input "No" at bounding box center [172, 198] width 17 height 17
checkbox input "true"
click at [174, 239] on input "No" at bounding box center [172, 247] width 17 height 17
checkbox input "true"
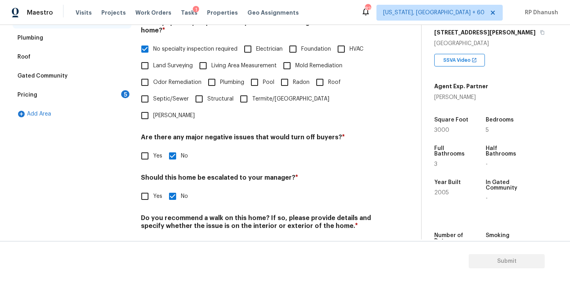
scroll to position [195, 0]
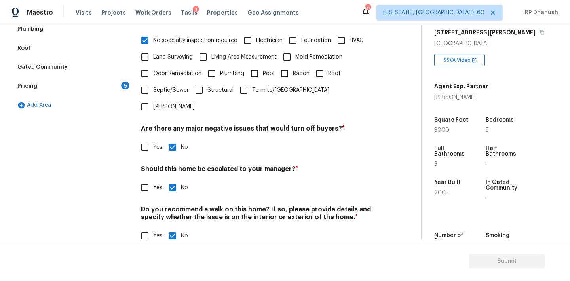
click at [121, 101] on div "Add Area" at bounding box center [72, 105] width 119 height 19
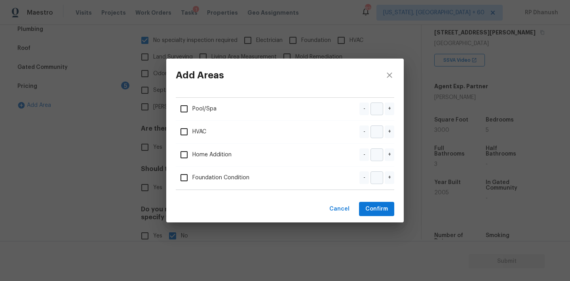
click at [121, 84] on div "Add Areas Pool/Spa - + HVAC - + Home Addition - + Foundation Condition - + Canc…" at bounding box center [285, 140] width 570 height 281
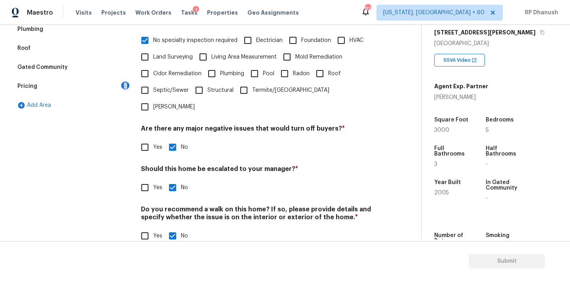
click at [121, 84] on div "5" at bounding box center [125, 85] width 8 height 8
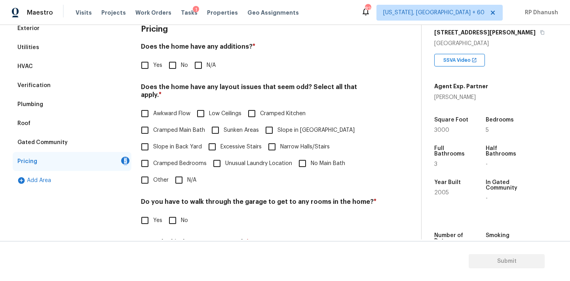
scroll to position [110, 0]
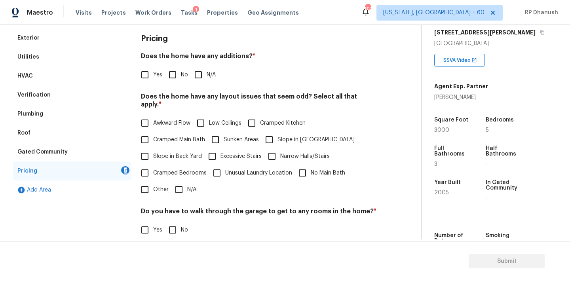
click at [174, 68] on input "No" at bounding box center [172, 74] width 17 height 17
checkbox input "true"
click at [156, 155] on label "Slope in Back Yard" at bounding box center [168, 156] width 65 height 17
click at [153, 155] on input "Slope in Back Yard" at bounding box center [144, 156] width 17 height 17
checkbox input "true"
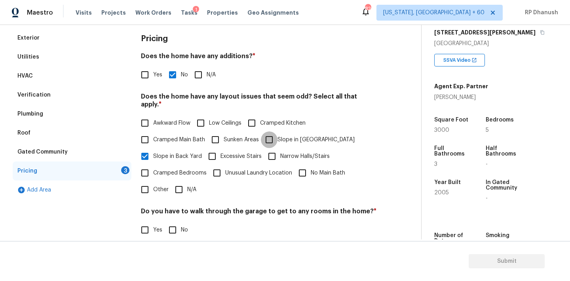
click at [271, 131] on input "Slope in Front Yard" at bounding box center [269, 139] width 17 height 17
checkbox input "true"
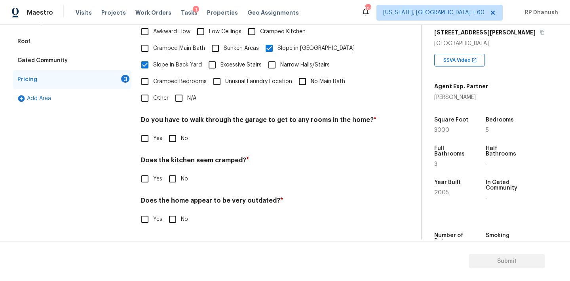
scroll to position [194, 0]
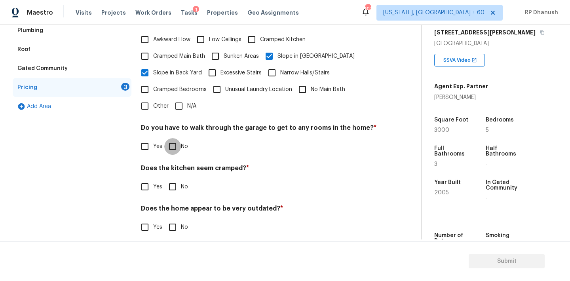
click at [171, 139] on input "No" at bounding box center [172, 146] width 17 height 17
checkbox input "true"
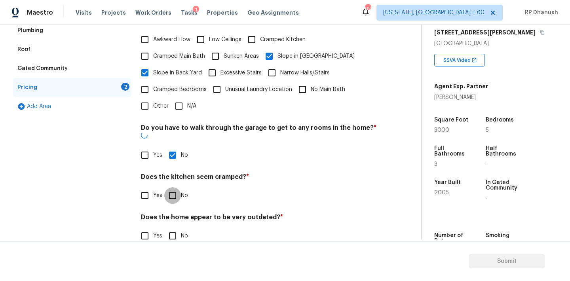
click at [171, 187] on input "No" at bounding box center [172, 195] width 17 height 17
checkbox input "true"
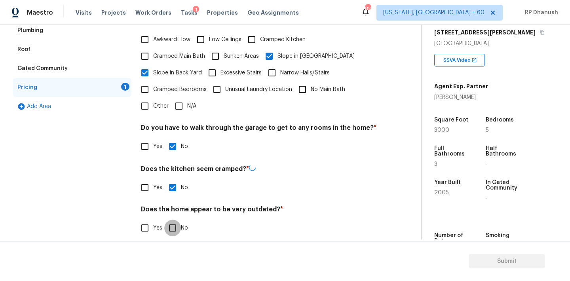
click at [171, 220] on input "No" at bounding box center [172, 228] width 17 height 17
checkbox input "true"
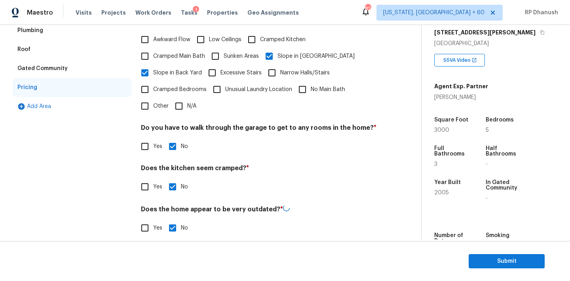
scroll to position [0, 0]
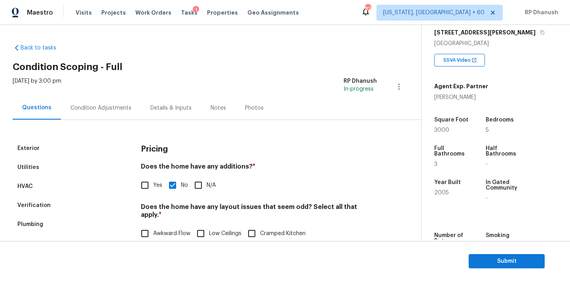
click at [105, 103] on div "Condition Adjustments" at bounding box center [101, 107] width 80 height 23
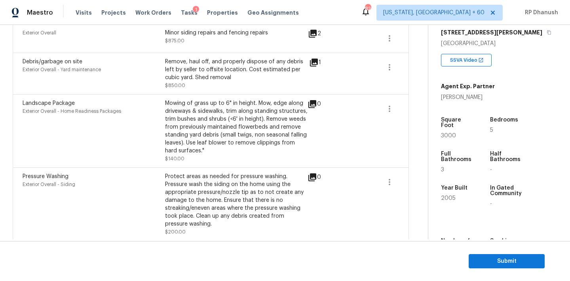
scroll to position [466, 0]
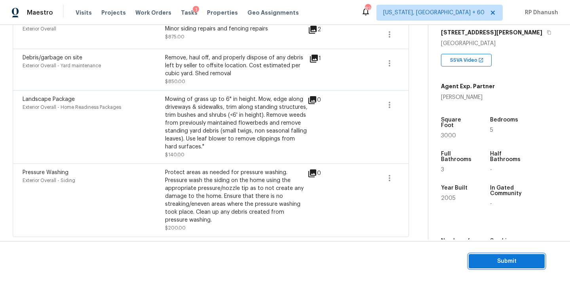
click at [512, 259] on span "Submit" at bounding box center [506, 261] width 63 height 10
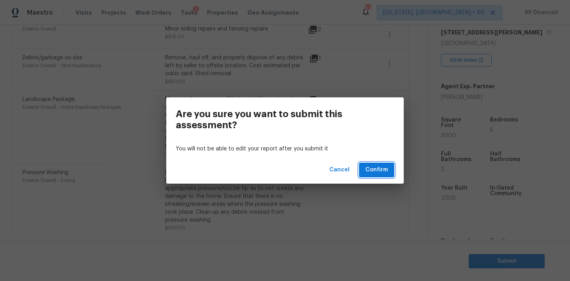
click at [376, 164] on button "Confirm" at bounding box center [376, 170] width 35 height 15
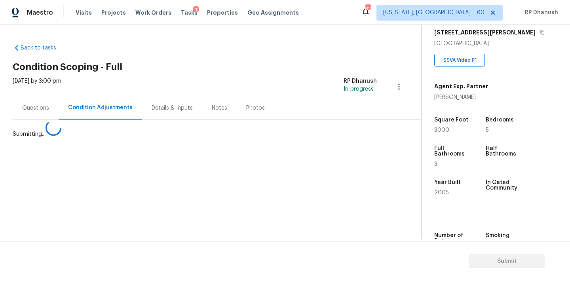
scroll to position [0, 0]
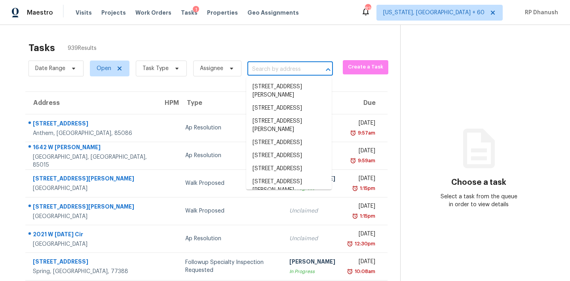
click at [287, 66] on input "text" at bounding box center [278, 69] width 63 height 12
paste input "2996 Jonesboro Rd SE Atlanta, GA, 30354"
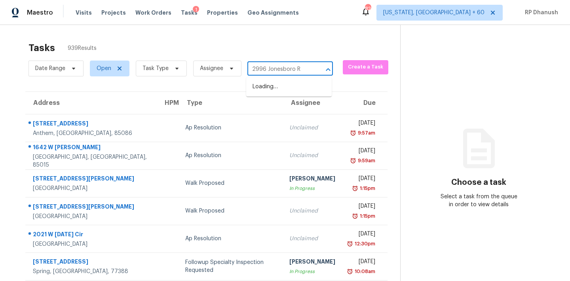
type input "2996 Jonesboro R"
click at [305, 106] on li "2996 Jonesboro Rd SE Apt G, Atlanta, GA 30354" at bounding box center [288, 99] width 85 height 13
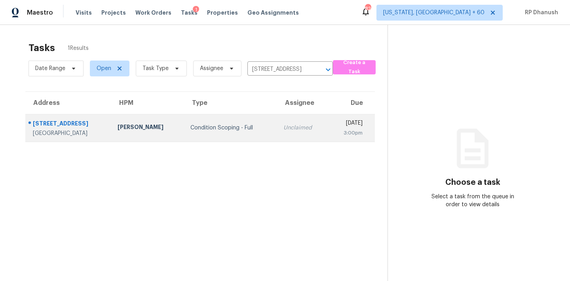
click at [283, 124] on div "Unclaimed" at bounding box center [302, 128] width 38 height 8
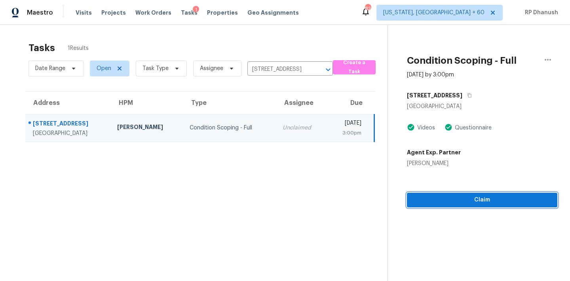
click at [471, 194] on button "Claim" at bounding box center [482, 200] width 150 height 15
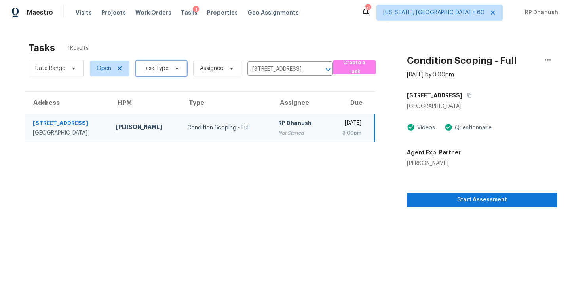
click at [162, 71] on span "Task Type" at bounding box center [155, 68] width 26 height 8
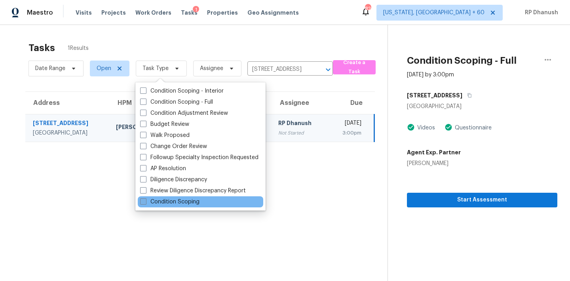
click at [167, 200] on label "Condition Scoping" at bounding box center [169, 202] width 59 height 8
click at [145, 200] on input "Condition Scoping" at bounding box center [142, 200] width 5 height 5
checkbox input "true"
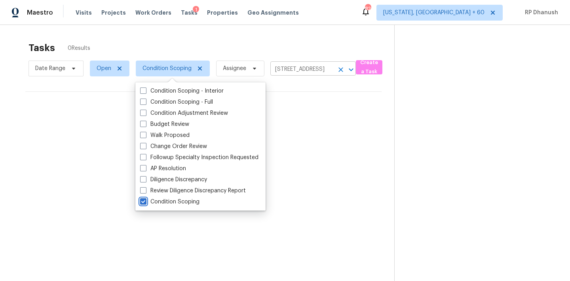
click at [337, 70] on icon "Clear" at bounding box center [341, 70] width 8 height 8
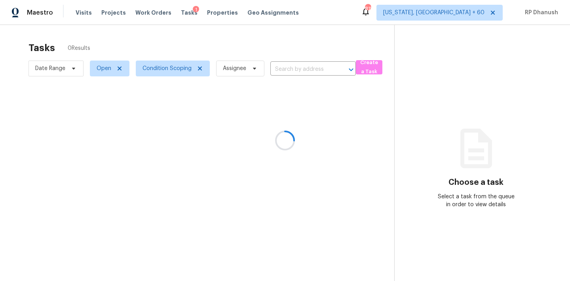
click at [179, 65] on div at bounding box center [285, 140] width 570 height 281
click at [176, 72] on div at bounding box center [285, 140] width 570 height 281
click at [174, 63] on div at bounding box center [285, 140] width 570 height 281
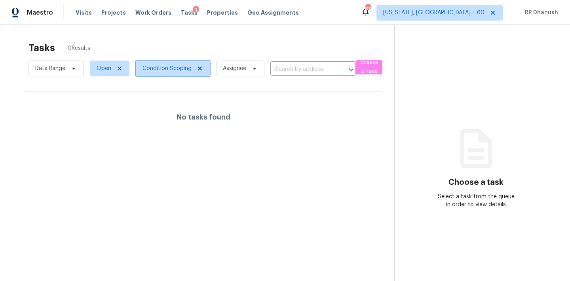
click at [172, 76] on span "Condition Scoping" at bounding box center [173, 69] width 74 height 16
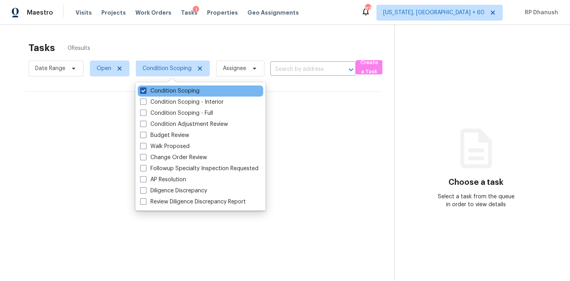
click at [176, 92] on label "Condition Scoping" at bounding box center [169, 91] width 59 height 8
click at [145, 92] on input "Condition Scoping" at bounding box center [142, 89] width 5 height 5
checkbox input "false"
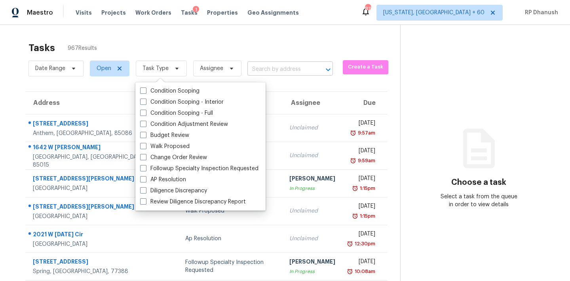
click at [300, 71] on input "text" at bounding box center [278, 69] width 63 height 12
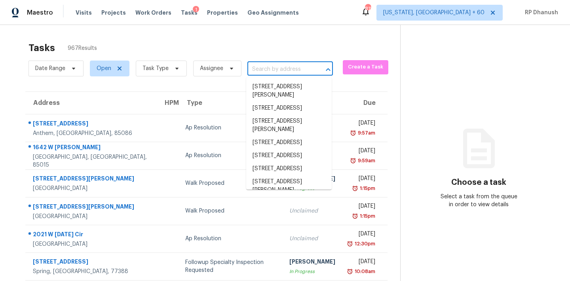
paste input "2996 Jonesboro Rd SE Atlanta, GA, 30354"
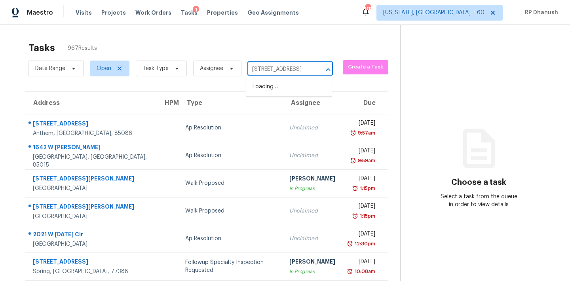
type input "2996 Jonesboro Rd SE"
click at [296, 105] on li "2996 Jonesboro Rd SE Apt G, Atlanta, GA 30354" at bounding box center [288, 99] width 85 height 13
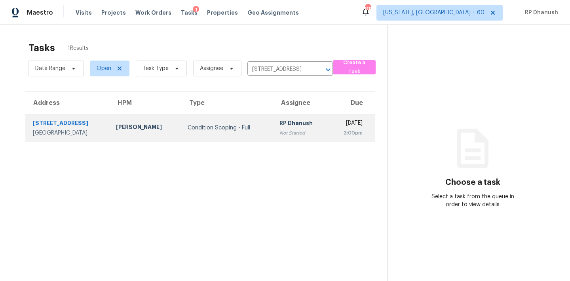
click at [335, 133] on div "3:00pm" at bounding box center [348, 133] width 27 height 8
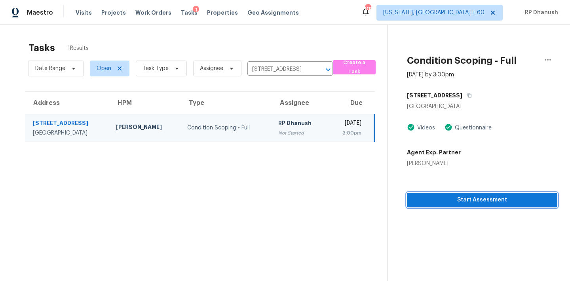
click at [413, 195] on span "Start Assessment" at bounding box center [482, 200] width 138 height 10
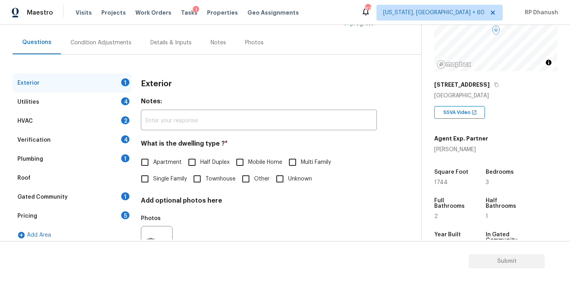
scroll to position [100, 0]
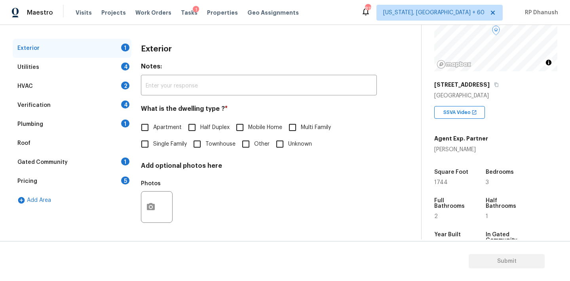
click at [201, 145] on input "Townhouse" at bounding box center [197, 144] width 17 height 17
checkbox input "true"
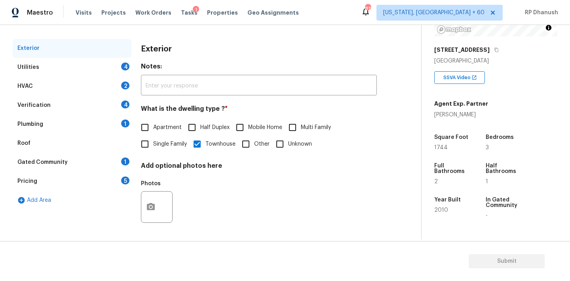
scroll to position [149, 0]
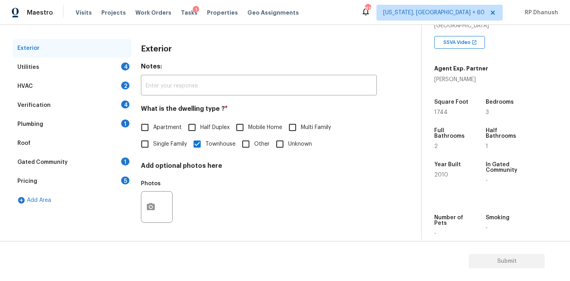
click at [117, 61] on div "Utilities 4" at bounding box center [72, 67] width 119 height 19
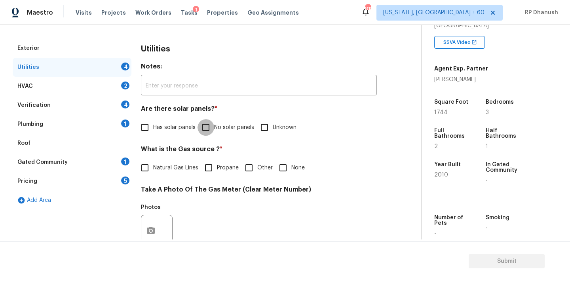
click at [210, 129] on input "No solar panels" at bounding box center [205, 127] width 17 height 17
checkbox input "true"
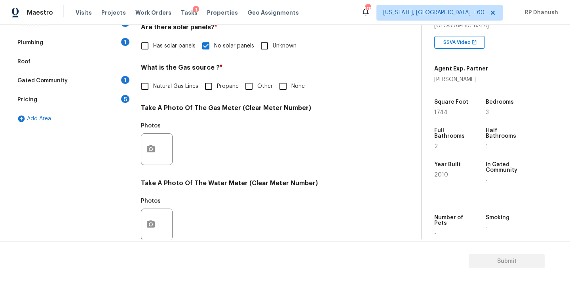
drag, startPoint x: 279, startPoint y: 83, endPoint x: 265, endPoint y: 157, distance: 74.8
click at [279, 84] on input "None" at bounding box center [283, 86] width 17 height 17
checkbox input "true"
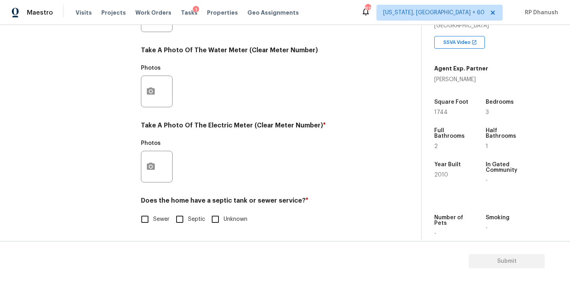
scroll to position [315, 0]
click at [141, 170] on button "button" at bounding box center [150, 166] width 19 height 31
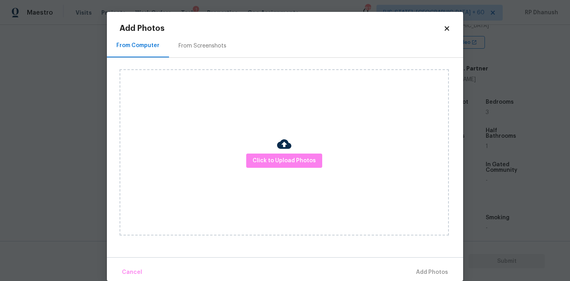
click at [200, 53] on div "From Screenshots" at bounding box center [202, 45] width 67 height 23
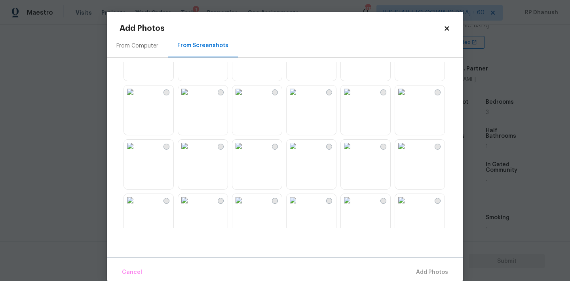
scroll to position [92, 0]
click at [191, 150] on img at bounding box center [184, 143] width 13 height 13
click at [136, 150] on img at bounding box center [130, 143] width 13 height 13
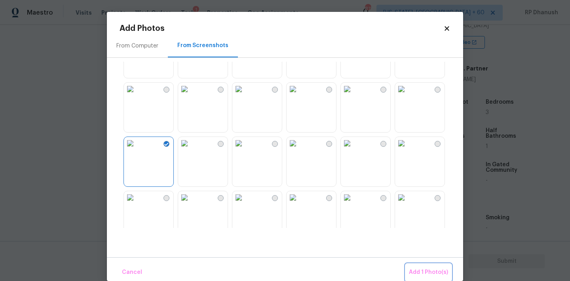
click at [433, 270] on span "Add 1 Photo(s)" at bounding box center [428, 272] width 39 height 10
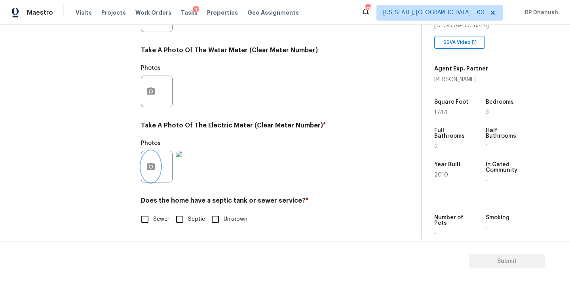
scroll to position [315, 0]
click at [151, 227] on input "Sewer" at bounding box center [144, 219] width 17 height 17
checkbox input "true"
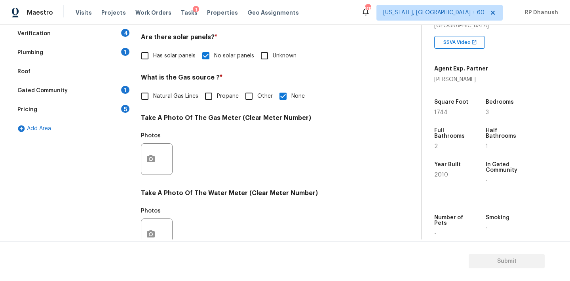
scroll to position [110, 0]
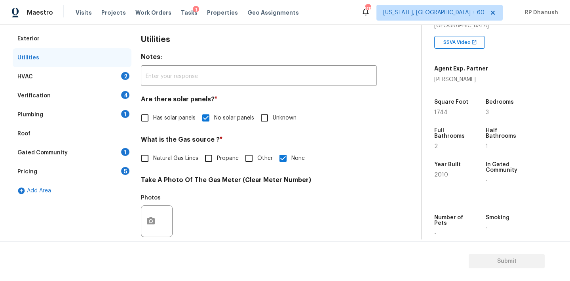
click at [111, 72] on div "HVAC 2" at bounding box center [72, 76] width 119 height 19
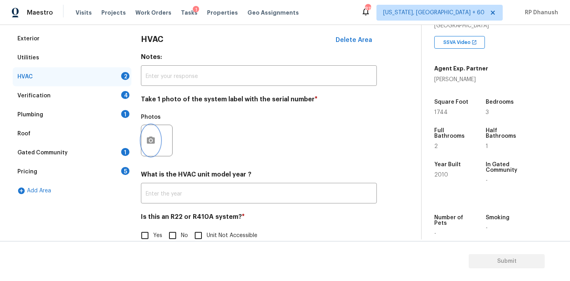
click at [155, 134] on button "button" at bounding box center [150, 140] width 19 height 31
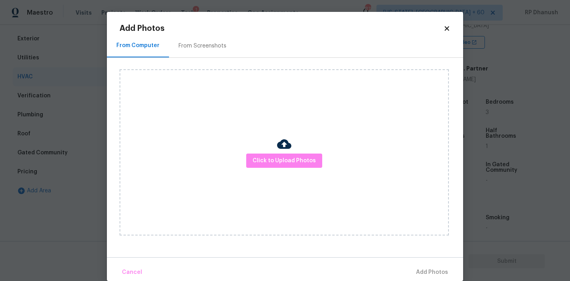
click at [200, 50] on div "From Screenshots" at bounding box center [202, 45] width 67 height 23
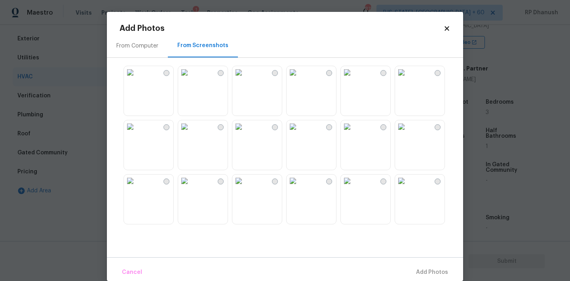
click at [299, 79] on img at bounding box center [292, 72] width 13 height 13
click at [417, 278] on button "Add 1 Photo(s)" at bounding box center [428, 272] width 45 height 17
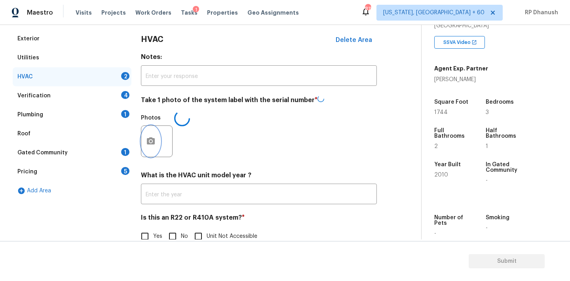
scroll to position [126, 0]
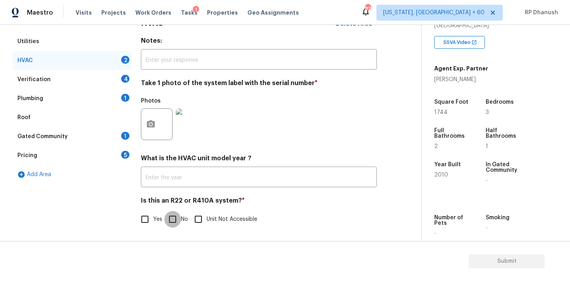
click at [169, 216] on input "No" at bounding box center [172, 219] width 17 height 17
checkbox input "true"
click at [123, 77] on div "4" at bounding box center [125, 79] width 8 height 8
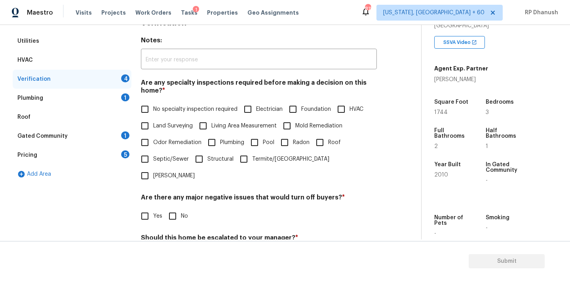
click at [163, 110] on span "No specialty inspection required" at bounding box center [195, 109] width 84 height 8
click at [153, 110] on input "No specialty inspection required" at bounding box center [144, 109] width 17 height 17
checkbox input "true"
click at [169, 208] on input "No" at bounding box center [172, 216] width 17 height 17
checkbox input "true"
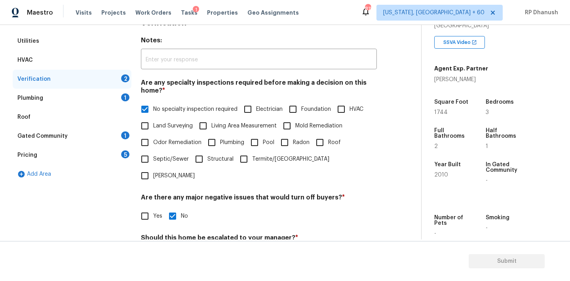
scroll to position [195, 0]
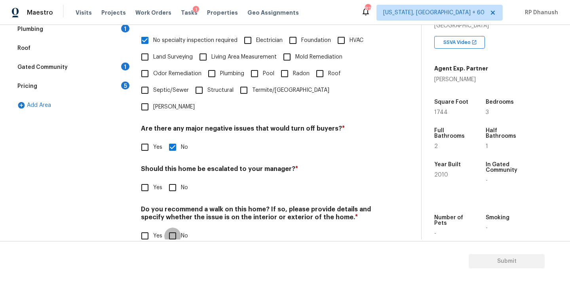
click at [174, 227] on input "No" at bounding box center [172, 235] width 17 height 17
checkbox input "true"
click at [176, 179] on input "No" at bounding box center [172, 187] width 17 height 17
checkbox input "true"
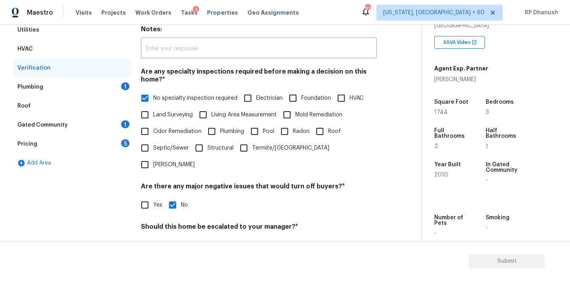
click at [119, 92] on div "Plumbing 1" at bounding box center [72, 87] width 119 height 19
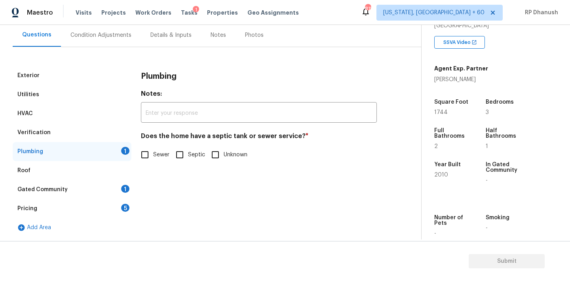
scroll to position [73, 0]
click at [148, 153] on input "Sewer" at bounding box center [144, 154] width 17 height 17
checkbox input "true"
click at [127, 183] on div "Gated Community 1" at bounding box center [72, 189] width 119 height 19
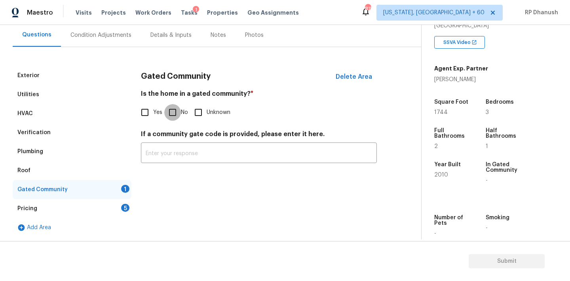
click at [180, 111] on input "No" at bounding box center [172, 112] width 17 height 17
checkbox input "true"
click at [124, 200] on div "Pricing 5" at bounding box center [72, 208] width 119 height 19
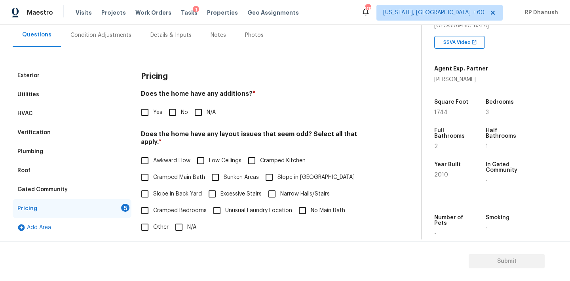
click at [176, 112] on input "No" at bounding box center [172, 112] width 17 height 17
checkbox input "true"
click at [158, 191] on span "Slope in Back Yard" at bounding box center [177, 195] width 49 height 8
click at [153, 188] on input "Slope in Back Yard" at bounding box center [144, 194] width 17 height 17
checkbox input "true"
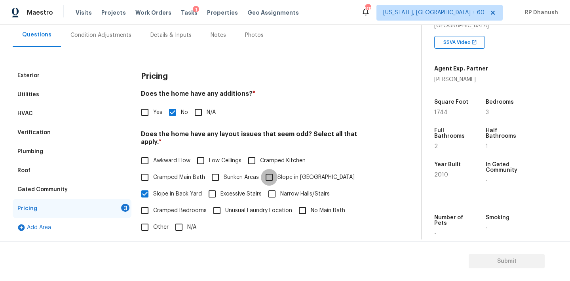
click at [267, 170] on input "Slope in Front Yard" at bounding box center [269, 177] width 17 height 17
checkbox input "true"
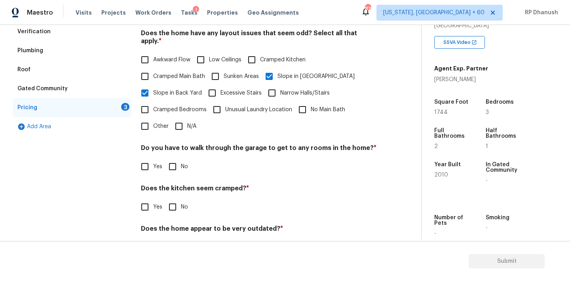
scroll to position [194, 0]
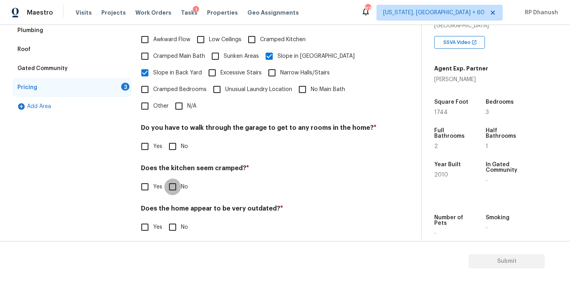
click at [174, 179] on input "No" at bounding box center [172, 186] width 17 height 17
checkbox input "true"
click at [172, 141] on input "No" at bounding box center [172, 146] width 17 height 17
checkbox input "true"
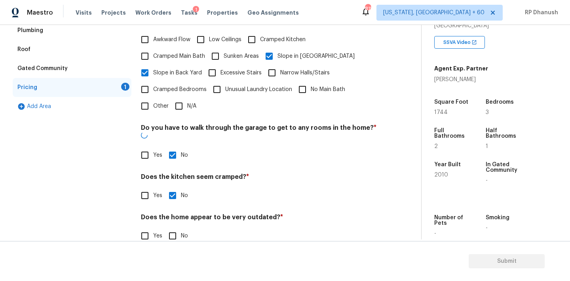
click at [172, 241] on section "Submit" at bounding box center [285, 261] width 570 height 40
click at [172, 227] on input "No" at bounding box center [172, 235] width 17 height 17
checkbox input "true"
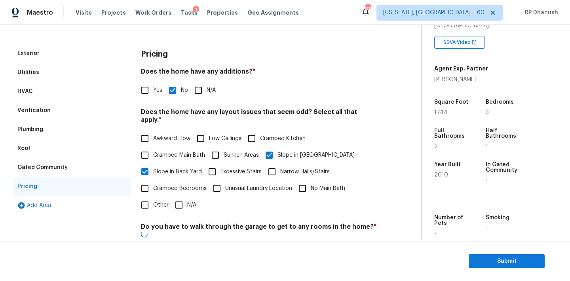
scroll to position [30, 0]
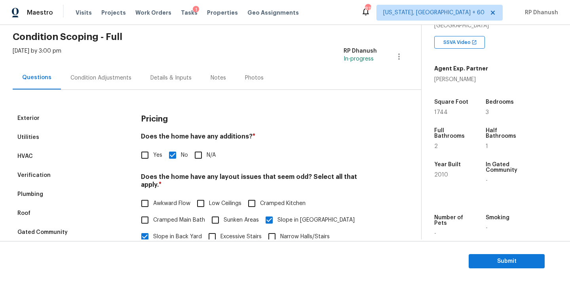
click at [117, 71] on div "Condition Adjustments" at bounding box center [101, 77] width 80 height 23
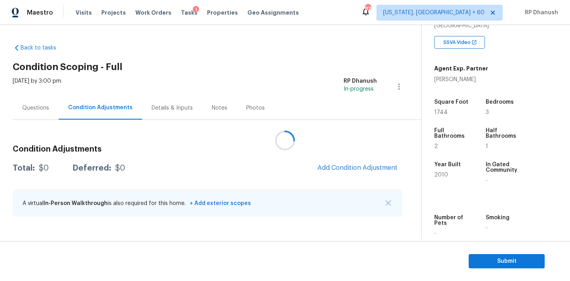
click at [353, 169] on div at bounding box center [285, 140] width 570 height 281
click at [349, 171] on div at bounding box center [285, 140] width 570 height 281
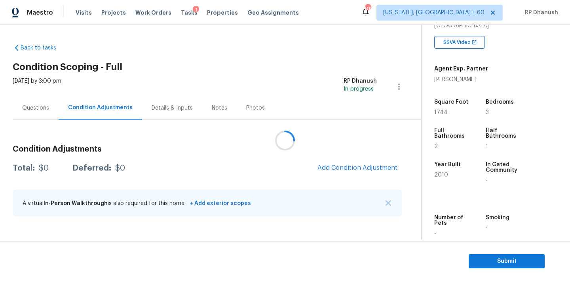
click at [349, 171] on div at bounding box center [285, 140] width 570 height 281
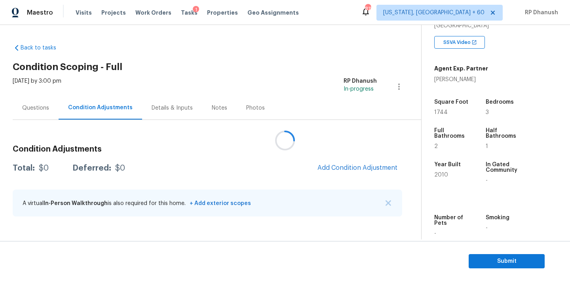
click at [349, 171] on div at bounding box center [285, 140] width 570 height 281
click at [349, 169] on div at bounding box center [285, 140] width 570 height 281
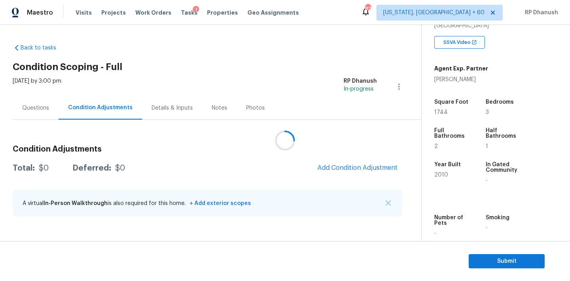
click at [349, 169] on div at bounding box center [285, 140] width 570 height 281
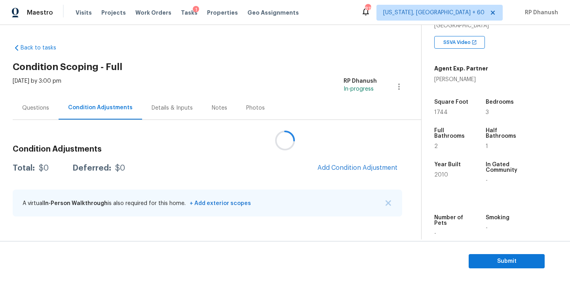
click at [349, 169] on div at bounding box center [285, 140] width 570 height 281
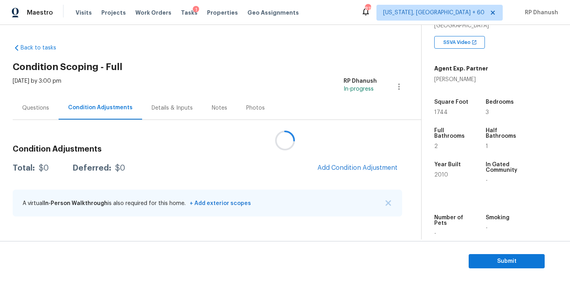
click at [349, 169] on div at bounding box center [285, 140] width 570 height 281
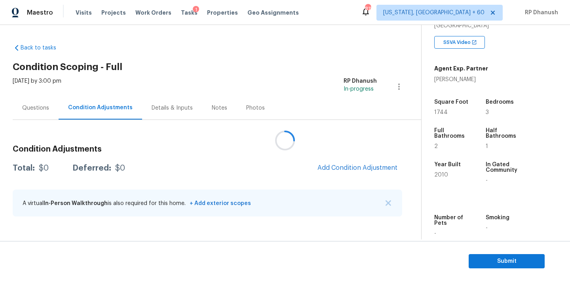
click at [349, 169] on div at bounding box center [285, 140] width 570 height 281
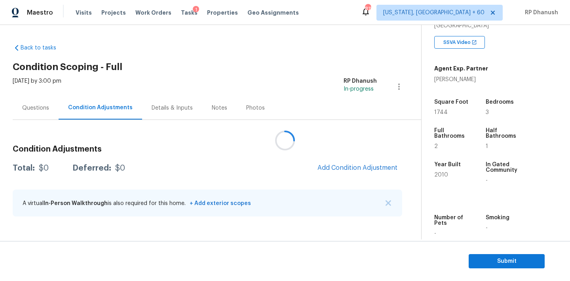
click at [349, 169] on div at bounding box center [285, 140] width 570 height 281
click at [354, 167] on span "Add Condition Adjustment" at bounding box center [357, 167] width 80 height 7
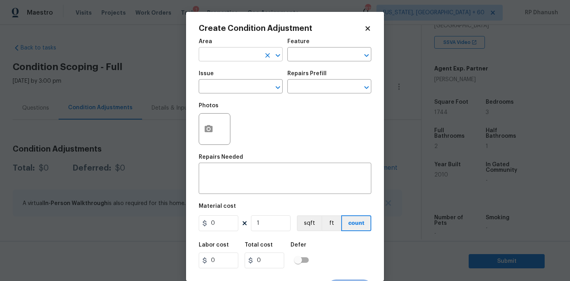
click at [207, 57] on input "text" at bounding box center [230, 55] width 62 height 12
type input "e"
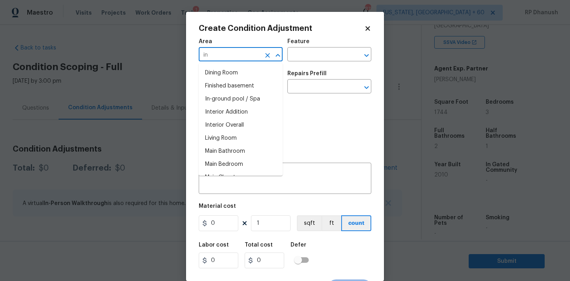
type input "int"
type input "e"
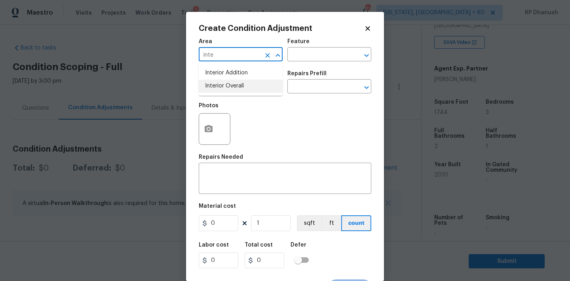
click at [217, 88] on li "Interior Overall" at bounding box center [241, 86] width 84 height 13
type input "Interior Overall"
click at [311, 53] on input "text" at bounding box center [318, 55] width 62 height 12
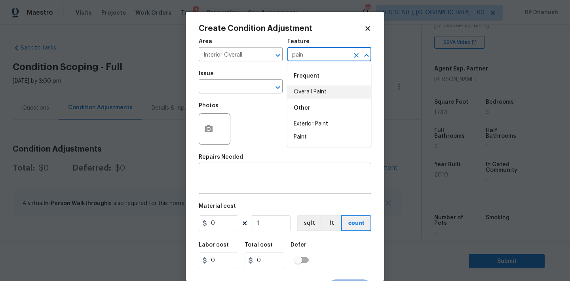
click at [309, 97] on li "Overall Paint" at bounding box center [329, 91] width 84 height 13
type input "Overall Paint"
click at [205, 89] on input "text" at bounding box center [230, 87] width 62 height 12
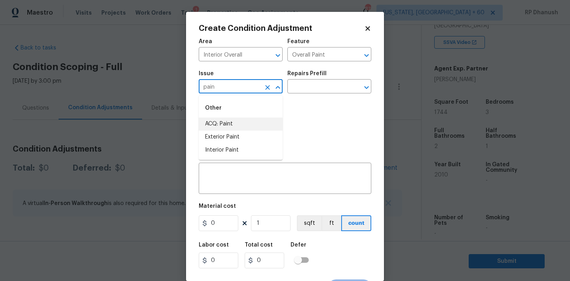
click at [216, 125] on li "ACQ: Paint" at bounding box center [241, 123] width 84 height 13
type input "ACQ: Paint"
click at [322, 93] on input "text" at bounding box center [318, 87] width 62 height 12
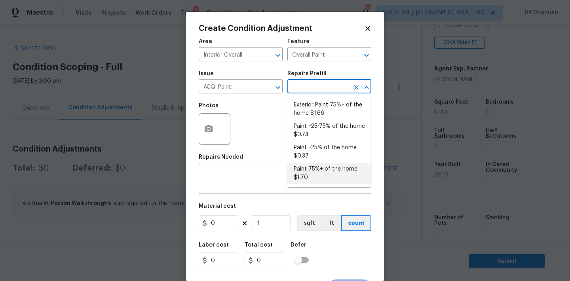
click at [316, 180] on li "Paint 75%+ of the home $1.70" at bounding box center [329, 173] width 84 height 21
type input "Acquisition"
type textarea "Acquisition Scope: 75%+ of the home will likely require interior paint"
type input "1.7"
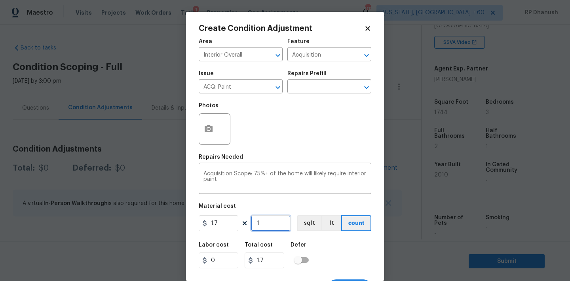
click at [267, 223] on input "1" at bounding box center [271, 223] width 40 height 16
type input "0"
type input "1"
type input "1.7"
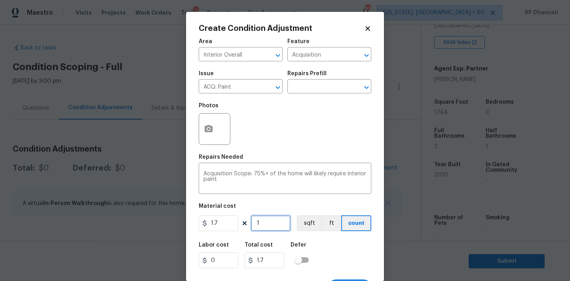
type input "17"
type input "28.9"
type input "174"
type input "295.8"
type input "1744"
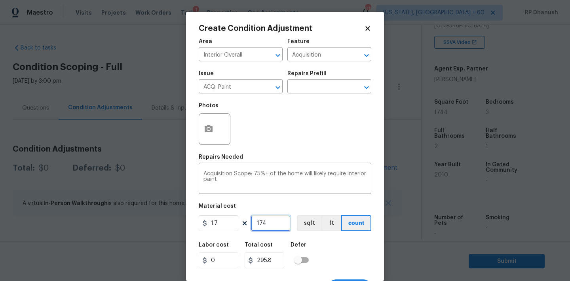
type input "2964.8"
type input "1744"
click at [207, 133] on icon "button" at bounding box center [208, 128] width 9 height 9
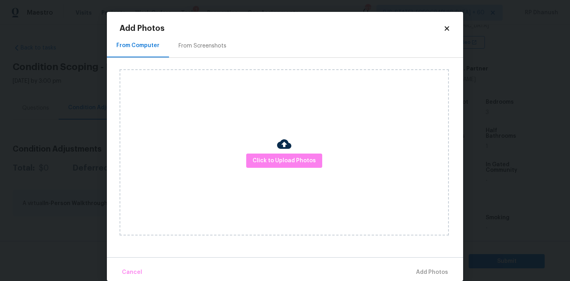
click at [194, 47] on div "From Screenshots" at bounding box center [202, 46] width 48 height 8
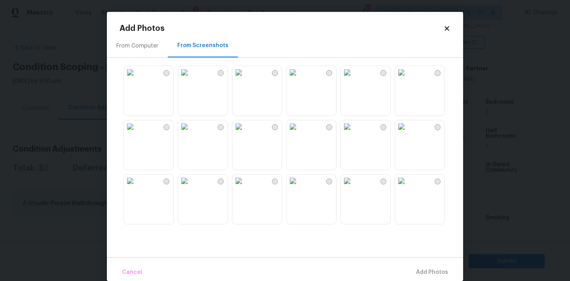
click at [191, 133] on img at bounding box center [184, 126] width 13 height 13
click at [191, 187] on img at bounding box center [184, 180] width 13 height 13
click at [299, 187] on img at bounding box center [292, 180] width 13 height 13
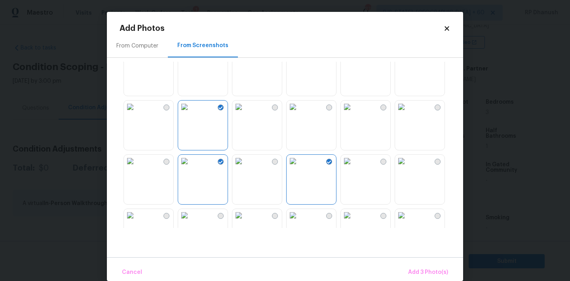
click at [407, 167] on img at bounding box center [401, 161] width 13 height 13
click at [407, 113] on img at bounding box center [401, 106] width 13 height 13
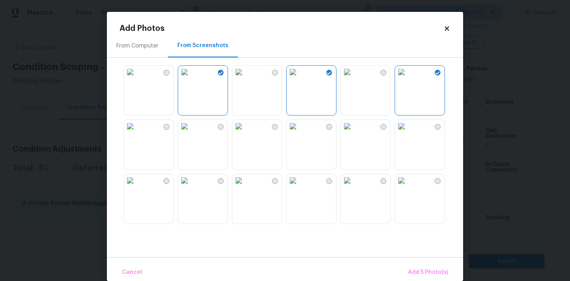
scroll to position [166, 0]
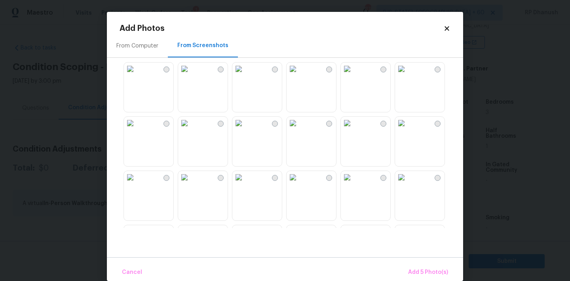
drag, startPoint x: 414, startPoint y: 104, endPoint x: 399, endPoint y: 142, distance: 40.1
click at [407, 75] on img at bounding box center [401, 69] width 13 height 13
click at [404, 184] on img at bounding box center [401, 177] width 13 height 13
click at [136, 184] on img at bounding box center [130, 177] width 13 height 13
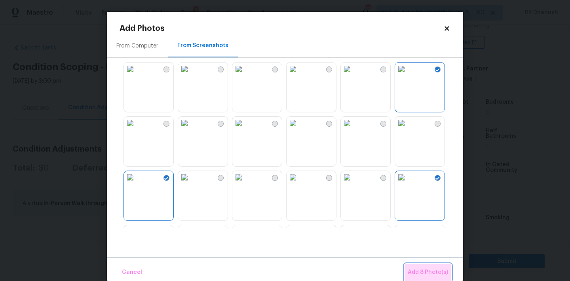
click at [431, 274] on span "Add 8 Photo(s)" at bounding box center [427, 272] width 40 height 10
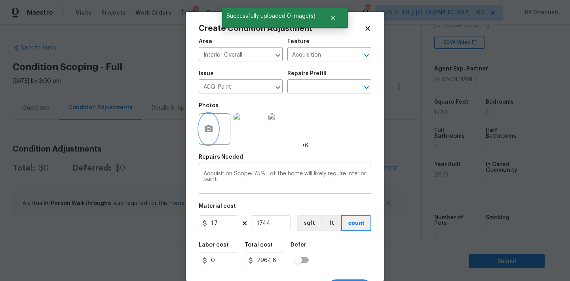
scroll to position [15, 0]
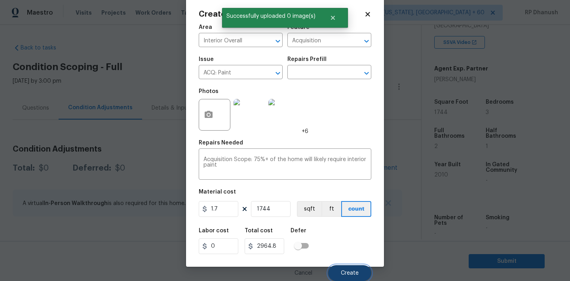
click at [351, 271] on span "Create" at bounding box center [350, 273] width 18 height 6
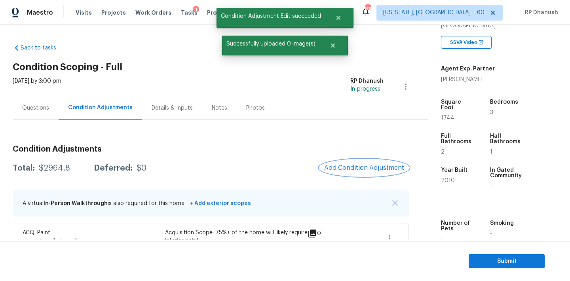
scroll to position [21, 0]
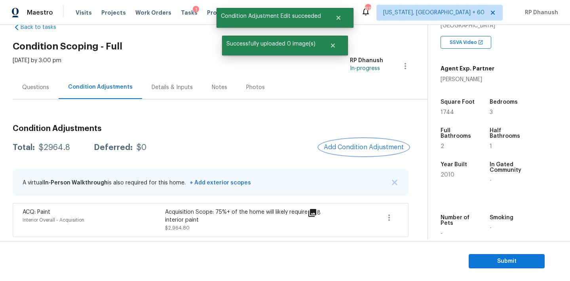
click at [368, 149] on span "Add Condition Adjustment" at bounding box center [364, 147] width 80 height 7
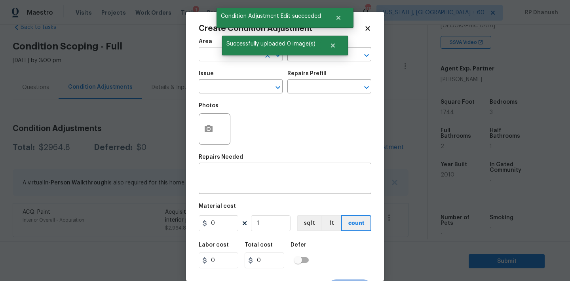
click at [211, 55] on input "text" at bounding box center [230, 55] width 62 height 12
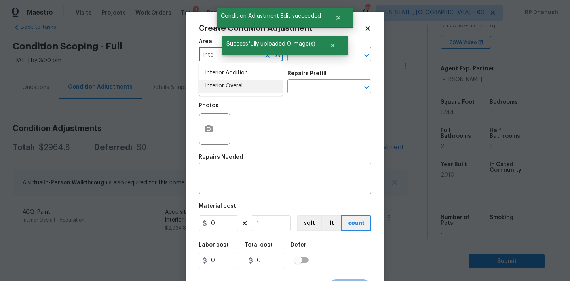
click at [216, 88] on li "Interior Overall" at bounding box center [241, 86] width 84 height 13
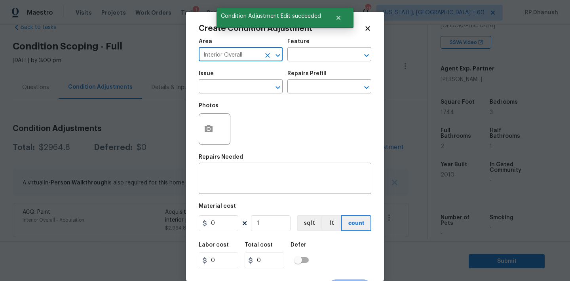
type input "Interior Overall"
click at [322, 63] on div "Area Interior Overall ​ Feature ​" at bounding box center [285, 50] width 172 height 32
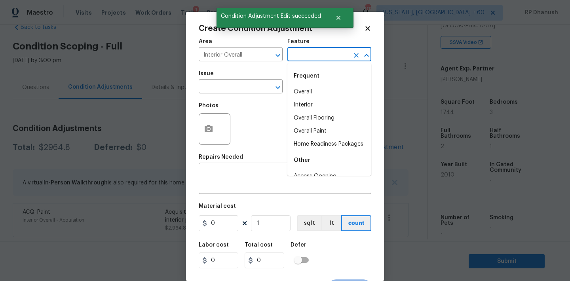
click at [322, 56] on input "text" at bounding box center [318, 55] width 62 height 12
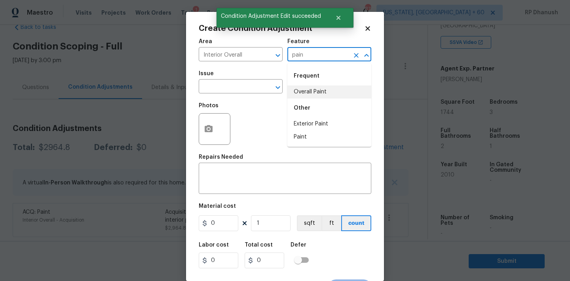
click at [311, 92] on li "Overall Paint" at bounding box center [329, 91] width 84 height 13
type input "Overall Paint"
click at [227, 90] on input "text" at bounding box center [230, 87] width 62 height 12
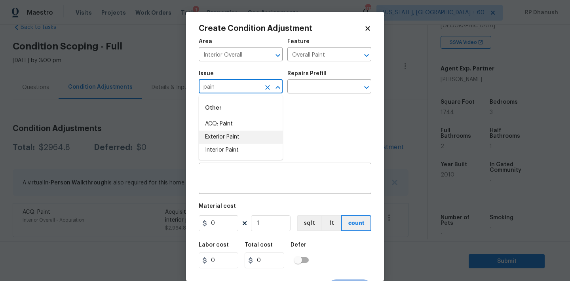
drag, startPoint x: 216, startPoint y: 147, endPoint x: 248, endPoint y: 129, distance: 36.2
click at [216, 148] on li "Interior Paint" at bounding box center [241, 150] width 84 height 13
type input "Interior Paint"
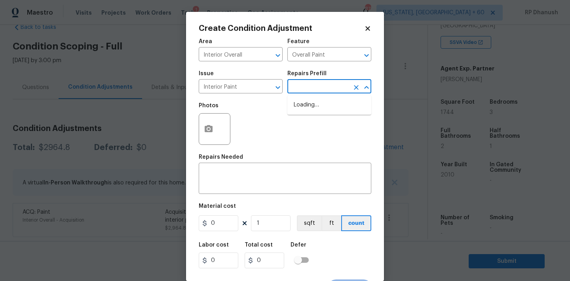
click at [326, 90] on input "text" at bounding box center [318, 87] width 62 height 12
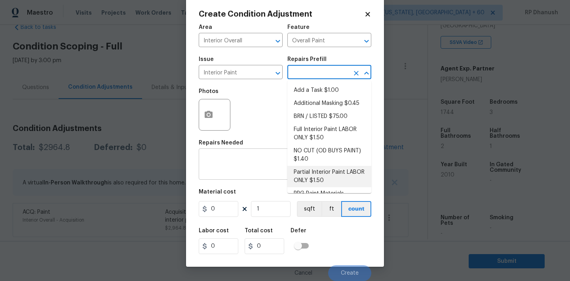
scroll to position [32, 0]
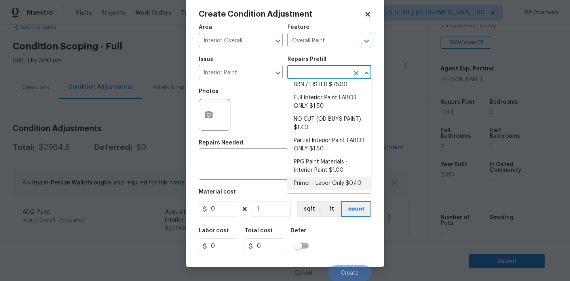
click at [326, 184] on li "Primer - Labor Only $0.40" at bounding box center [329, 183] width 84 height 13
type textarea "Interior primer - PRIMER PROVIDED BY OPENDOOR - All nails, screws, drywall anch…"
type input "0.4"
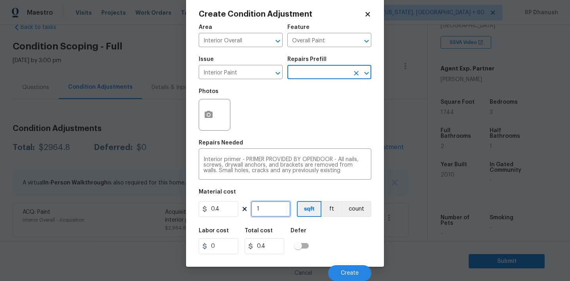
click at [268, 210] on input "1" at bounding box center [271, 209] width 40 height 16
type input "0"
type input "5"
type input "2"
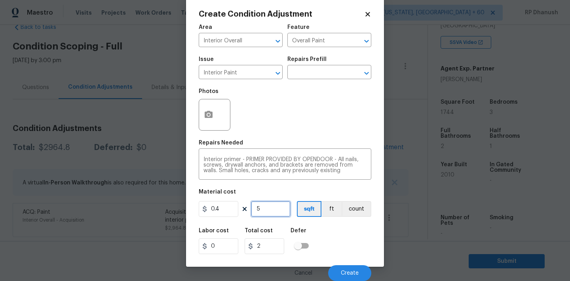
type input "50"
type input "20"
type input "500"
type input "200"
type input "500"
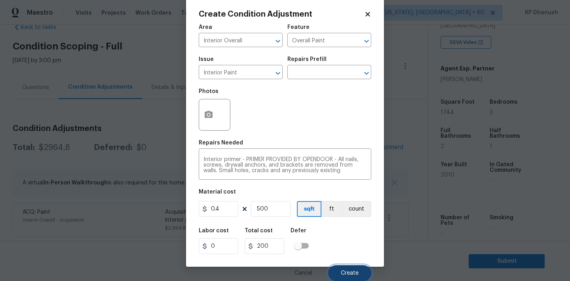
click at [345, 271] on span "Create" at bounding box center [350, 273] width 18 height 6
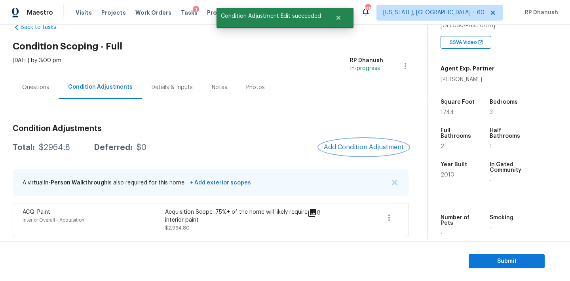
scroll to position [0, 0]
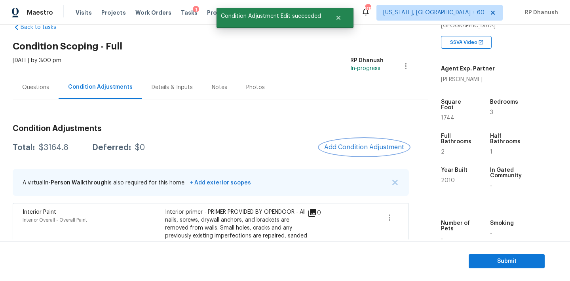
click at [342, 148] on span "Add Condition Adjustment" at bounding box center [364, 147] width 80 height 7
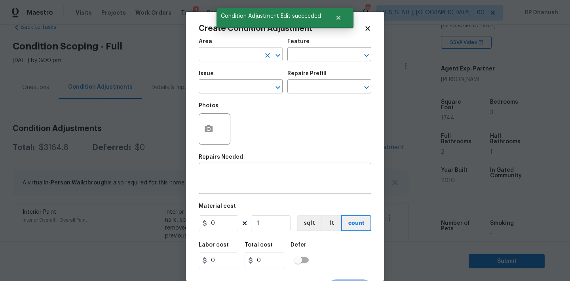
click at [247, 57] on input "text" at bounding box center [230, 55] width 62 height 12
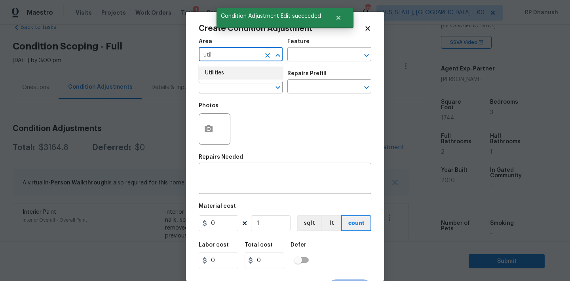
click at [242, 76] on li "Utilities" at bounding box center [241, 72] width 84 height 13
type input "Utilities"
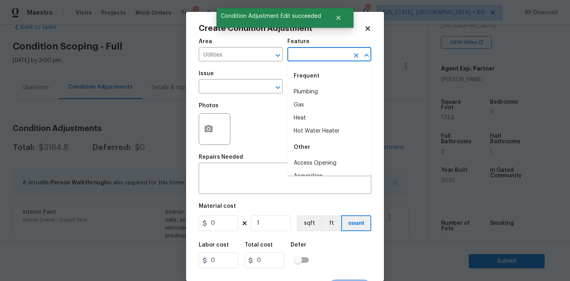
click at [309, 58] on input "text" at bounding box center [318, 55] width 62 height 12
click at [305, 80] on div "Frequent" at bounding box center [329, 75] width 84 height 19
click at [303, 91] on li "Plumbing" at bounding box center [329, 91] width 84 height 13
type input "Plumbing"
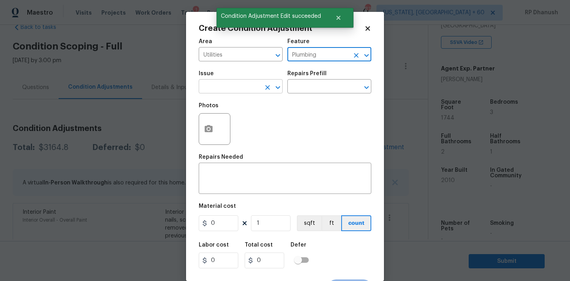
click at [239, 91] on input "text" at bounding box center [230, 87] width 62 height 12
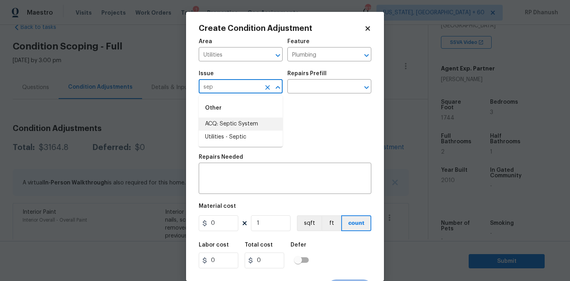
click at [229, 120] on li "ACQ: Septic System" at bounding box center [241, 123] width 84 height 13
type input "ACQ: Septic System"
click at [319, 95] on div "Issue ACQ: Septic System ​ Repairs Prefill ​" at bounding box center [285, 82] width 172 height 32
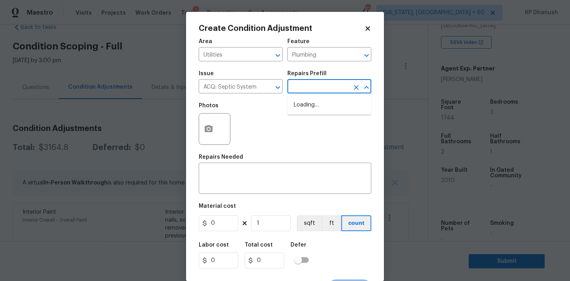
click at [326, 86] on input "text" at bounding box center [318, 87] width 62 height 12
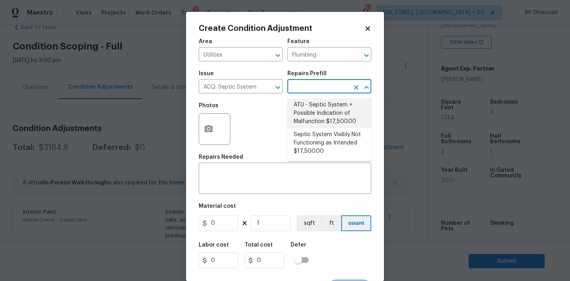
click at [144, 88] on body "Maestro Visits Projects Work Orders Tasks 1 Properties Geo Assignments 815 Wash…" at bounding box center [285, 140] width 570 height 281
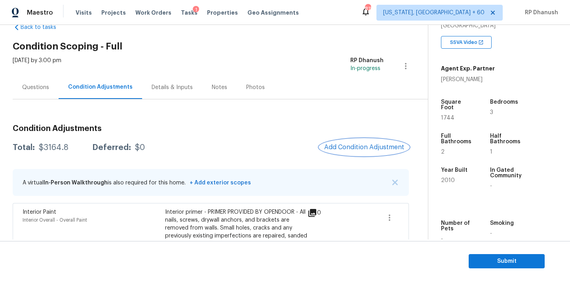
scroll to position [94, 0]
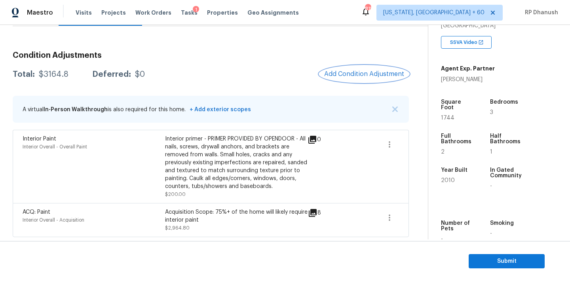
click at [380, 72] on span "Add Condition Adjustment" at bounding box center [364, 73] width 80 height 7
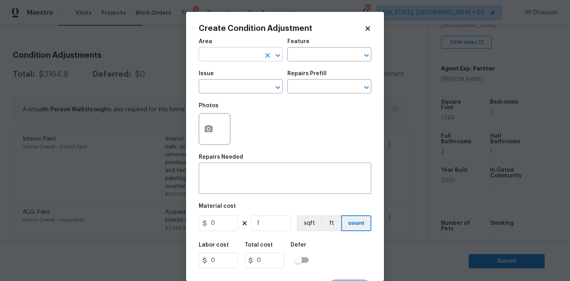
click at [256, 55] on input "text" at bounding box center [230, 55] width 62 height 12
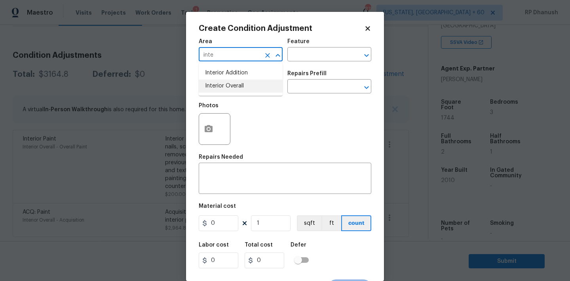
click at [245, 81] on li "Interior Overall" at bounding box center [241, 86] width 84 height 13
type input "Interior Overall"
click at [137, 155] on body "Maestro Visits Projects Work Orders Tasks 1 Properties Geo Assignments 815 Wash…" at bounding box center [285, 140] width 570 height 281
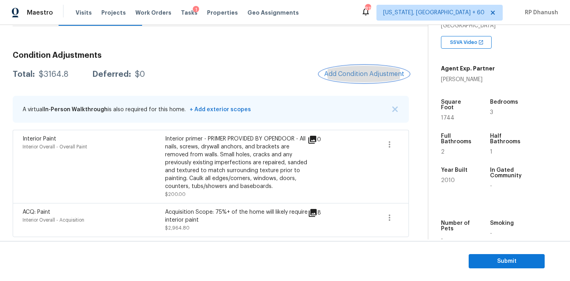
click at [377, 75] on span "Add Condition Adjustment" at bounding box center [364, 73] width 80 height 7
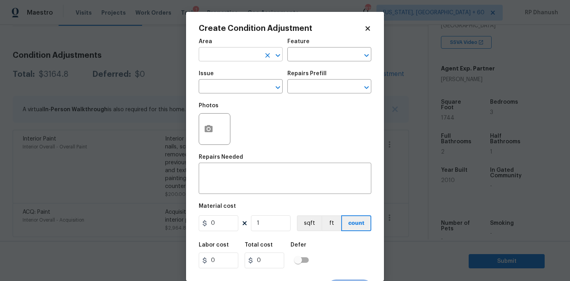
click at [234, 58] on input "text" at bounding box center [230, 55] width 62 height 12
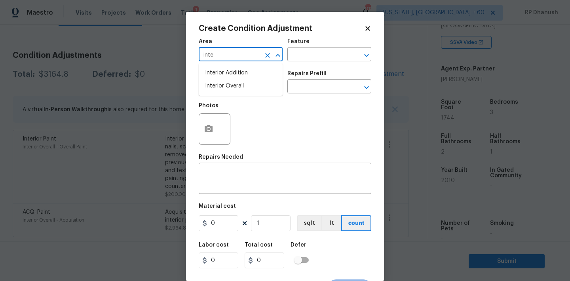
click at [228, 87] on li "Interior Overall" at bounding box center [241, 86] width 84 height 13
type input "Interior Overall"
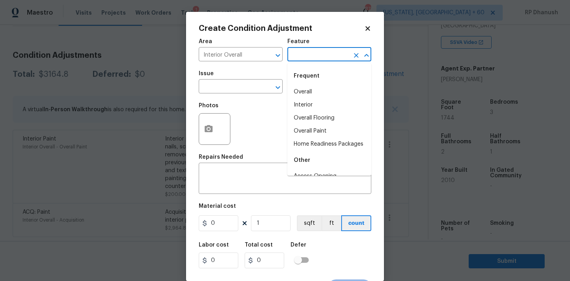
click at [321, 55] on input "text" at bounding box center [318, 55] width 62 height 12
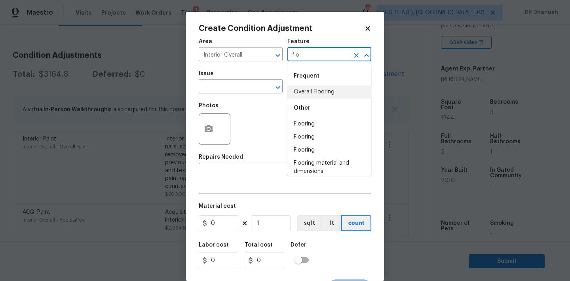
click at [311, 91] on li "Overall Flooring" at bounding box center [329, 91] width 84 height 13
type input "Overall Flooring"
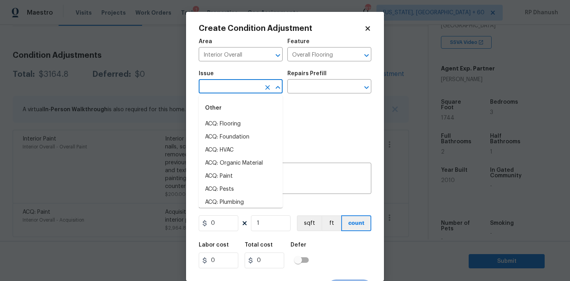
click at [237, 85] on input "text" at bounding box center [230, 87] width 62 height 12
click at [226, 149] on li "Flooring General" at bounding box center [241, 150] width 84 height 13
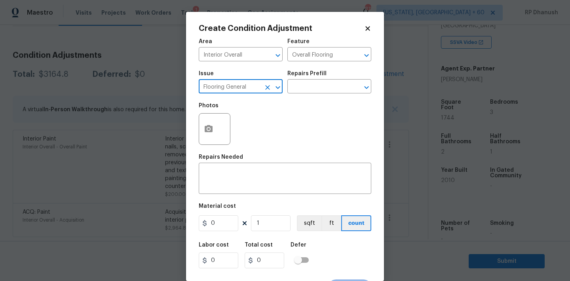
type input "Flooring General"
click at [333, 78] on div "Repairs Prefill" at bounding box center [329, 76] width 84 height 10
click at [328, 89] on input "text" at bounding box center [318, 87] width 62 height 12
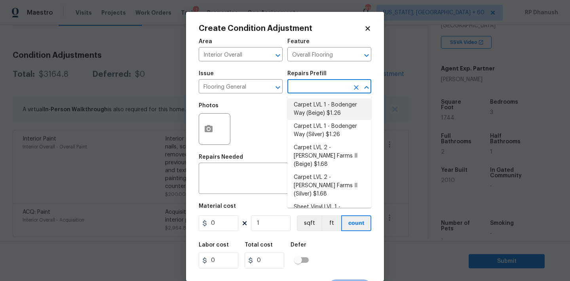
click at [323, 107] on li "Carpet LVL 1 - Bodenger Way (Beige) $1.26" at bounding box center [329, 109] width 84 height 21
type textarea "Install new carpet. (Bodenger Way 749 Bird Bath, Beige) at all previously carpe…"
type input "1.26"
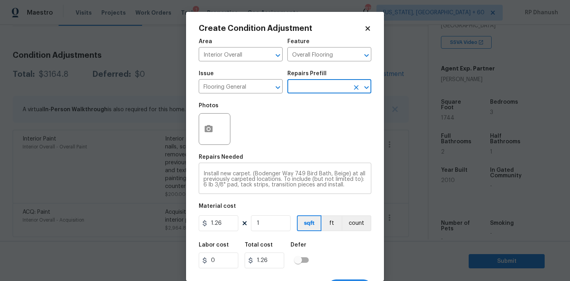
click at [251, 172] on textarea "Install new carpet. (Bodenger Way 749 Bird Bath, Beige) at all previously carpe…" at bounding box center [284, 179] width 163 height 17
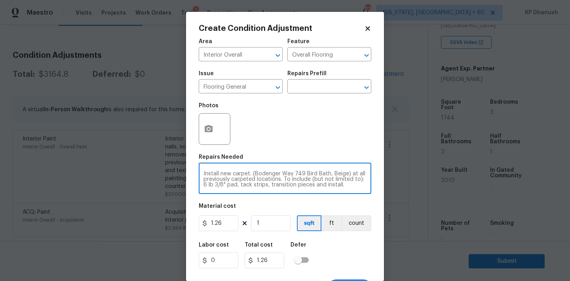
drag, startPoint x: 251, startPoint y: 172, endPoint x: 345, endPoint y: 174, distance: 94.2
click at [345, 174] on textarea "Install new carpet. (Bodenger Way 749 Bird Bath, Beige) at all previously carpe…" at bounding box center [284, 179] width 163 height 17
click at [283, 188] on div "Install new carpet at all previously carpeted locations. To include (but not li…" at bounding box center [285, 179] width 172 height 29
click at [345, 174] on textarea "Install new carpet at all previously carpeted locations. To include (but not li…" at bounding box center [284, 179] width 163 height 17
drag, startPoint x: 345, startPoint y: 174, endPoint x: 351, endPoint y: 192, distance: 19.0
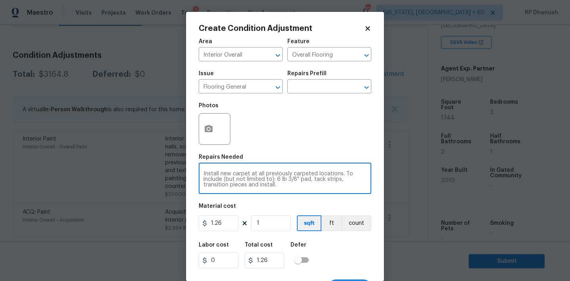
click at [351, 192] on div "Install new carpet at all previously carpeted locations. To include (but not li…" at bounding box center [285, 179] width 172 height 29
type textarea "Install new carpet at all previously carpeted locations."
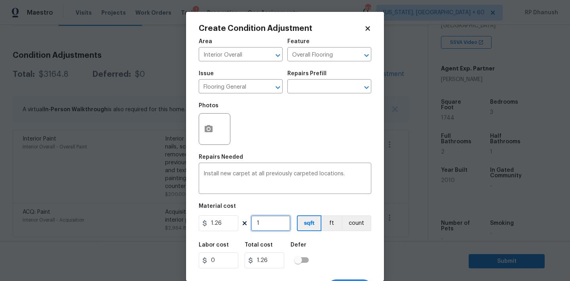
click at [266, 226] on input "1" at bounding box center [271, 223] width 40 height 16
type input "0"
type input "1"
type input "1.26"
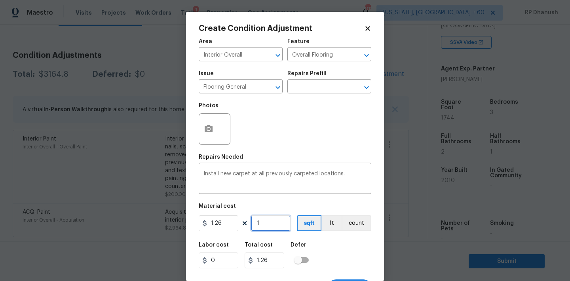
type input "10"
type input "12.6"
type input "100"
type input "126"
type input "1000"
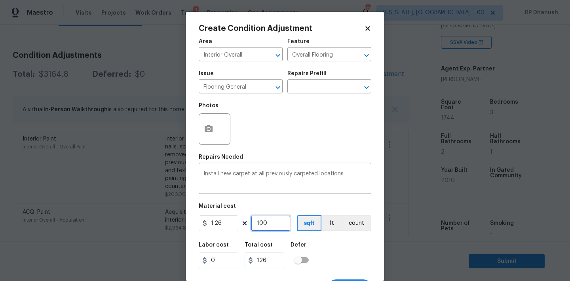
type input "1260"
type input "1000"
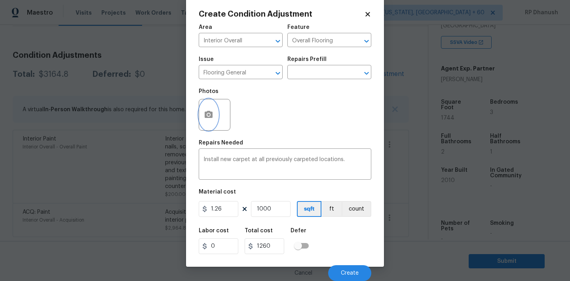
click at [207, 114] on icon "button" at bounding box center [208, 114] width 9 height 9
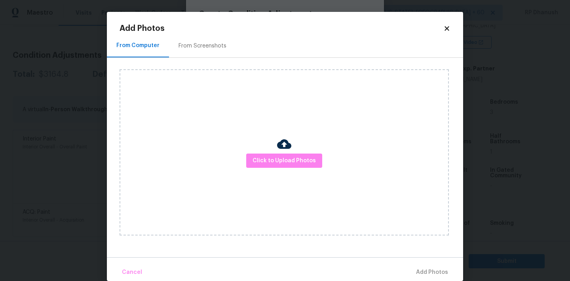
click at [210, 49] on div "From Screenshots" at bounding box center [202, 45] width 67 height 23
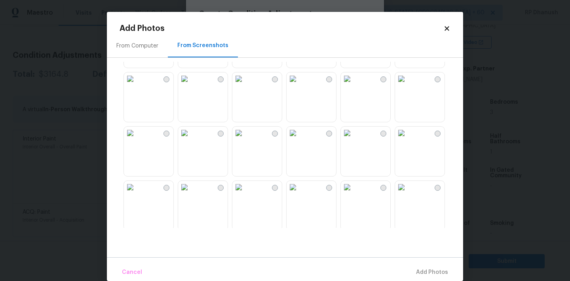
scroll to position [62, 0]
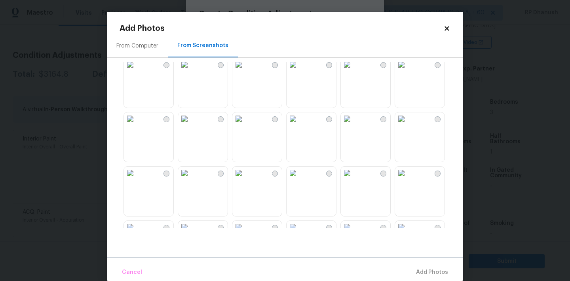
click at [448, 34] on div "Add Photos From Computer From Screenshots Cancel Add Photos" at bounding box center [284, 153] width 331 height 256
click at [447, 28] on icon at bounding box center [446, 28] width 4 height 4
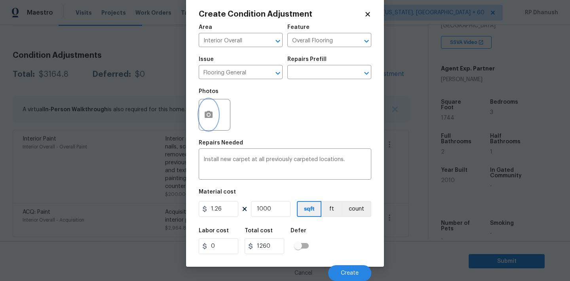
click at [208, 114] on circle "button" at bounding box center [208, 115] width 2 height 2
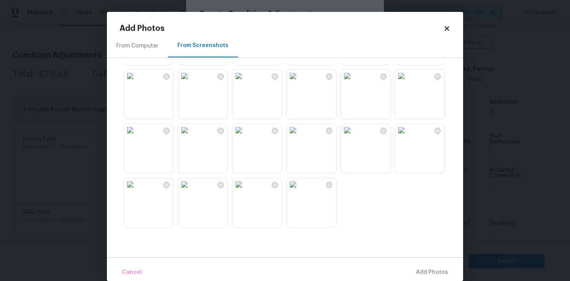
scroll to position [12, 0]
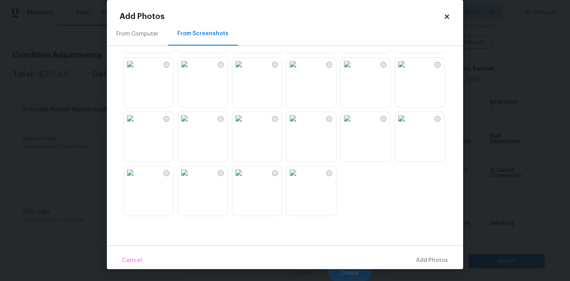
click at [136, 125] on img at bounding box center [130, 118] width 13 height 13
click at [299, 179] on img at bounding box center [292, 172] width 13 height 13
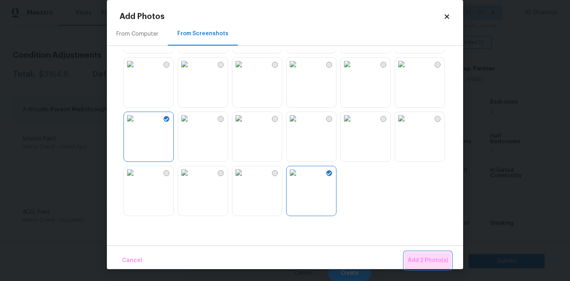
click at [417, 258] on span "Add 2 Photo(s)" at bounding box center [427, 261] width 40 height 10
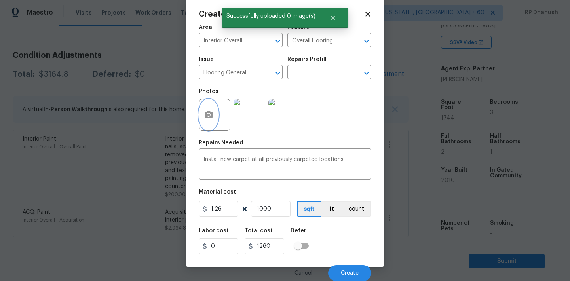
scroll to position [0, 0]
click at [353, 273] on span "Create" at bounding box center [350, 273] width 18 height 6
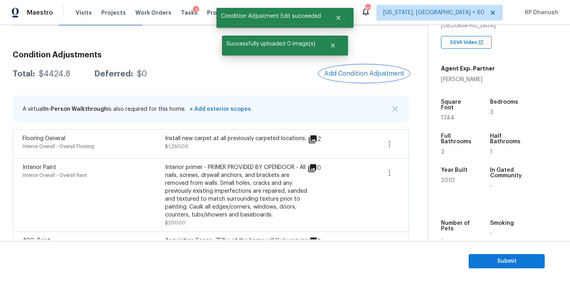
scroll to position [123, 0]
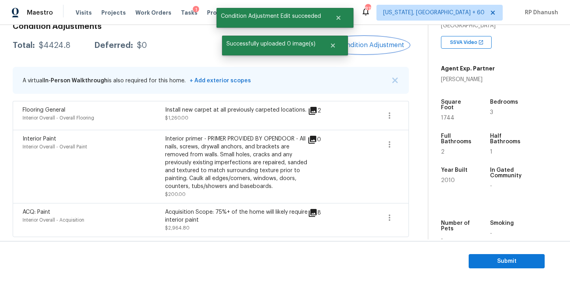
click at [370, 42] on span "Add Condition Adjustment" at bounding box center [364, 45] width 80 height 7
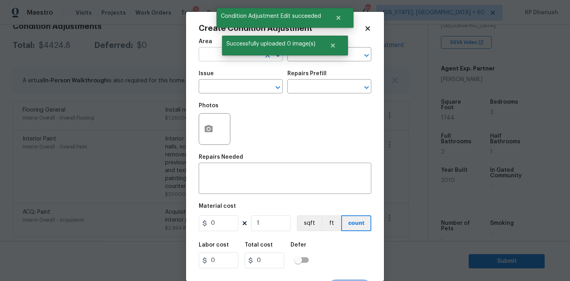
click at [221, 56] on input "text" at bounding box center [230, 55] width 62 height 12
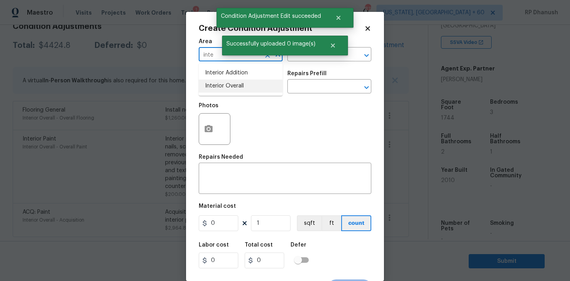
click at [214, 89] on li "Interior Overall" at bounding box center [241, 86] width 84 height 13
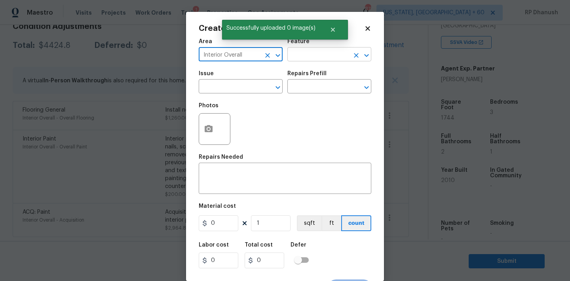
type input "Interior Overall"
click at [317, 57] on input "text" at bounding box center [318, 55] width 62 height 12
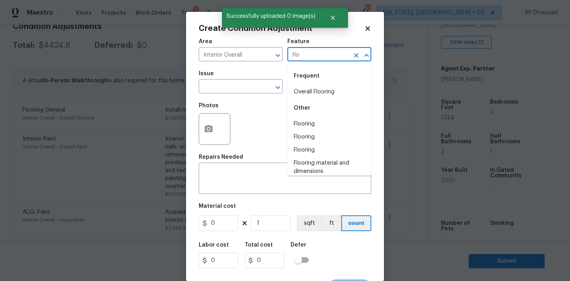
click at [313, 89] on li "Overall Flooring" at bounding box center [329, 91] width 84 height 13
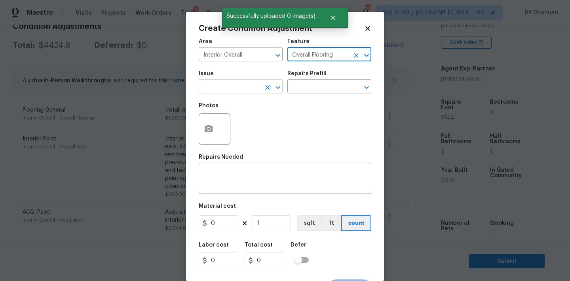
type input "Overall Flooring"
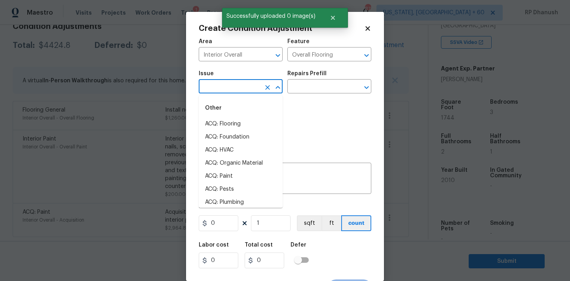
click at [246, 86] on input "text" at bounding box center [230, 87] width 62 height 12
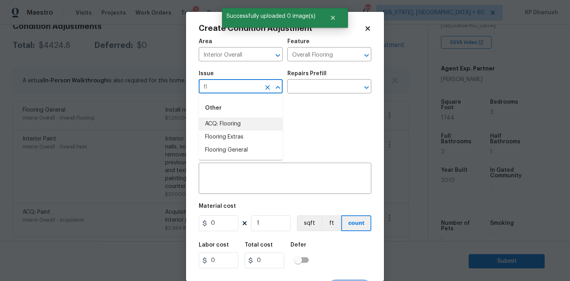
click at [239, 122] on li "ACQ: Flooring" at bounding box center [241, 123] width 84 height 13
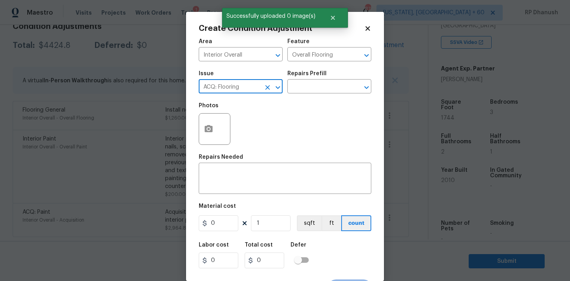
type input "ACQ: Flooring"
click at [322, 81] on div "Repairs Prefill" at bounding box center [329, 76] width 84 height 10
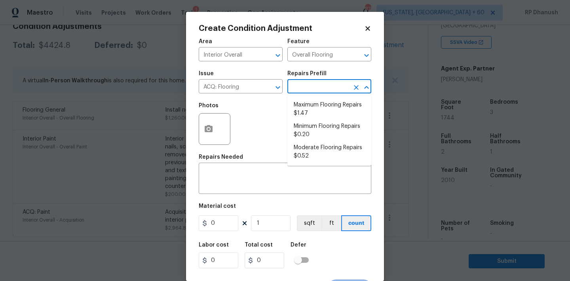
click at [315, 92] on input "text" at bounding box center [318, 87] width 62 height 12
click at [312, 134] on li "Minimum Flooring Repairs $0.20" at bounding box center [329, 130] width 84 height 21
type input "Acquisition"
type textarea "Acquisition Scope: Minimum flooring repairs"
type input "0.2"
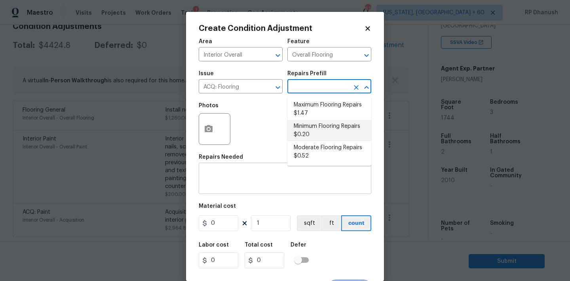
type input "0.2"
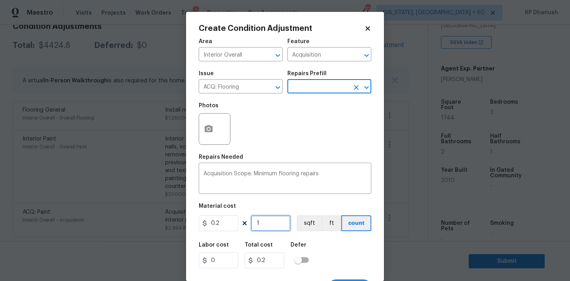
click at [267, 222] on input "1" at bounding box center [271, 223] width 40 height 16
type input "0"
type input "7"
type input "1.4"
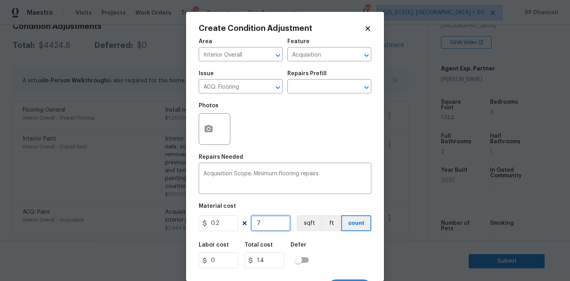
type input "74"
type input "14.8"
type input "744"
type input "148.8"
type input "744"
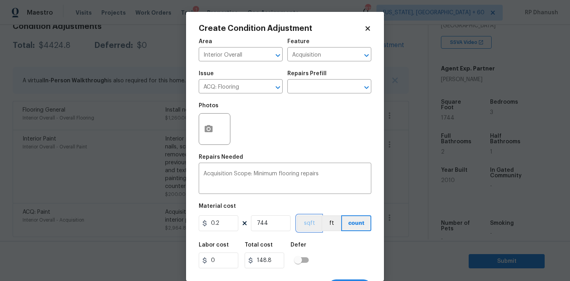
scroll to position [15, 0]
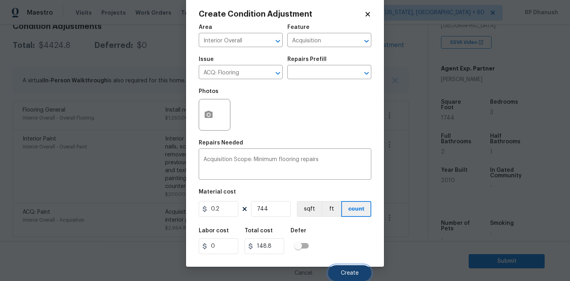
click at [338, 272] on button "Create" at bounding box center [349, 273] width 43 height 16
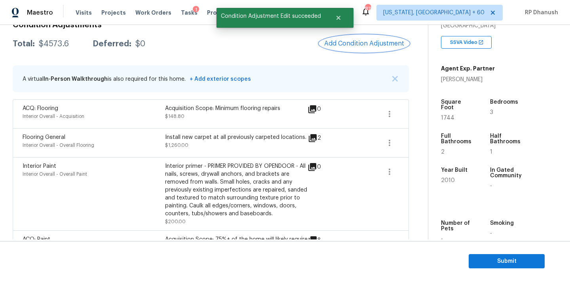
scroll to position [116, 0]
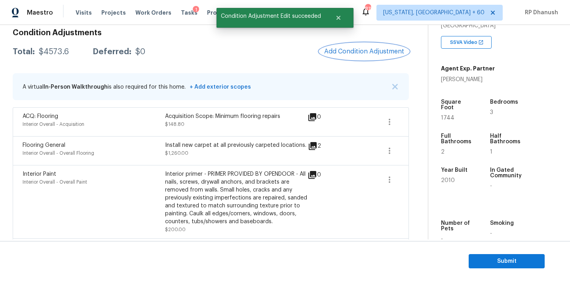
click at [372, 51] on span "Add Condition Adjustment" at bounding box center [364, 51] width 80 height 7
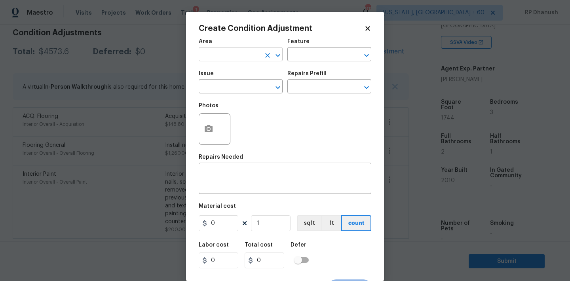
click at [240, 57] on input "text" at bounding box center [230, 55] width 62 height 12
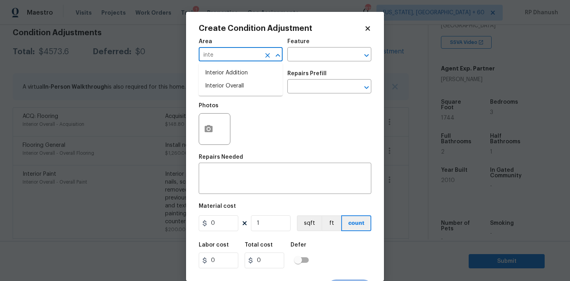
type input "inte"
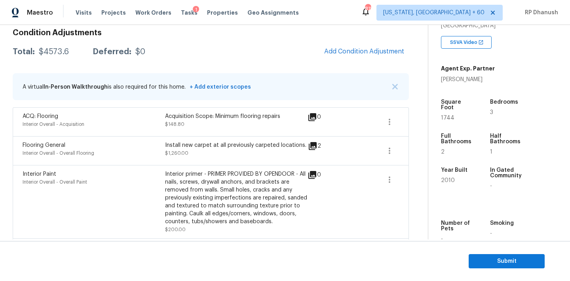
click at [145, 109] on body "Maestro Visits Projects Work Orders Tasks 1 Properties Geo Assignments 815 Wash…" at bounding box center [285, 140] width 570 height 281
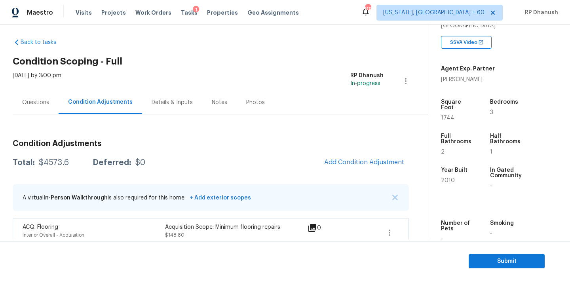
click at [53, 99] on div "Questions" at bounding box center [36, 102] width 46 height 23
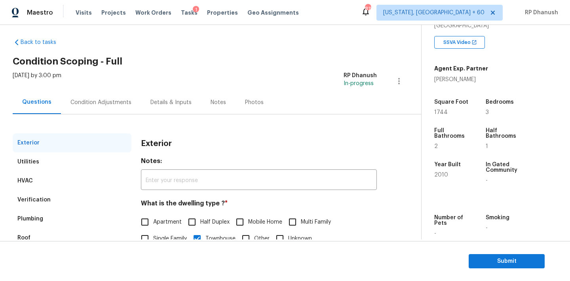
scroll to position [100, 0]
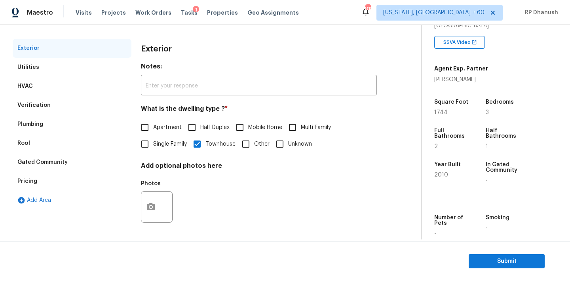
click at [55, 102] on div "Verification" at bounding box center [72, 105] width 119 height 19
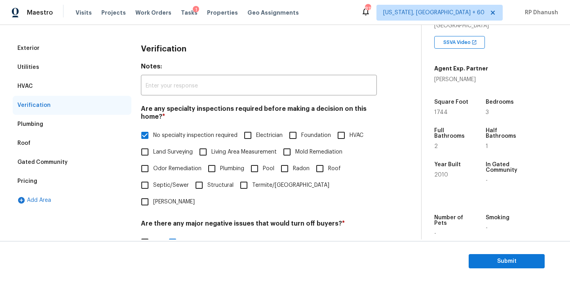
scroll to position [195, 0]
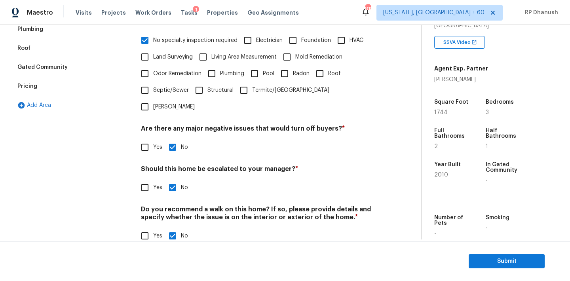
click at [161, 184] on span "Yes" at bounding box center [157, 188] width 9 height 8
click at [153, 179] on input "Yes" at bounding box center [144, 187] width 17 height 17
checkbox input "true"
checkbox input "false"
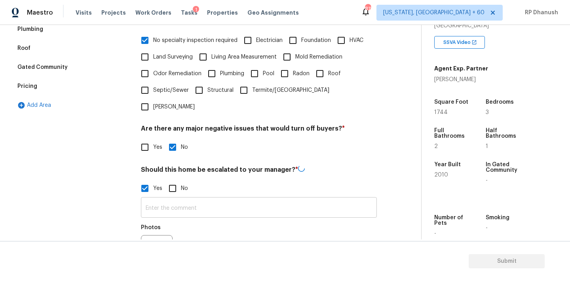
click at [161, 199] on input "text" at bounding box center [259, 208] width 236 height 19
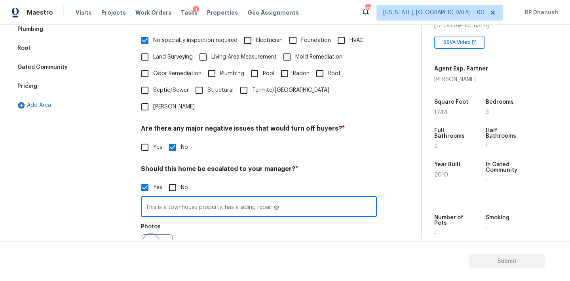
click at [153, 246] on icon "button" at bounding box center [151, 249] width 8 height 7
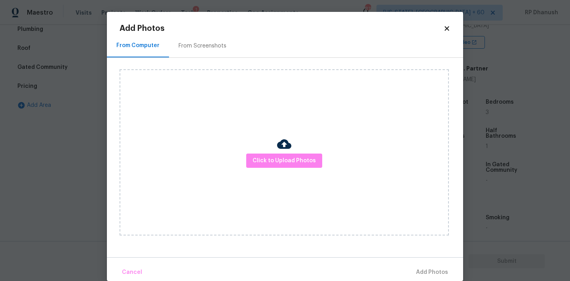
click at [267, 150] on div "Click to Upload Photos" at bounding box center [283, 152] width 329 height 166
click at [267, 159] on span "Click to Upload Photos" at bounding box center [283, 161] width 63 height 10
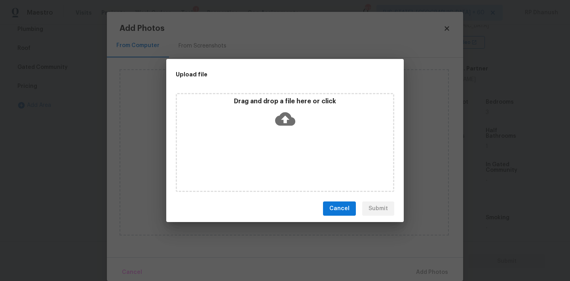
click at [288, 116] on icon at bounding box center [285, 118] width 20 height 13
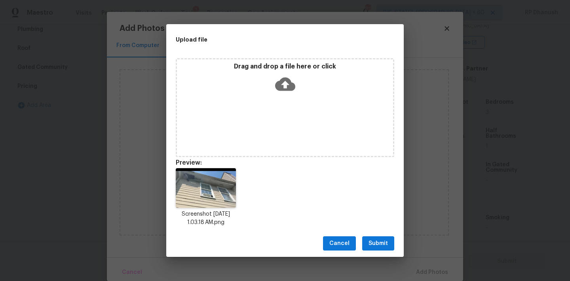
click at [380, 241] on span "Submit" at bounding box center [377, 244] width 19 height 10
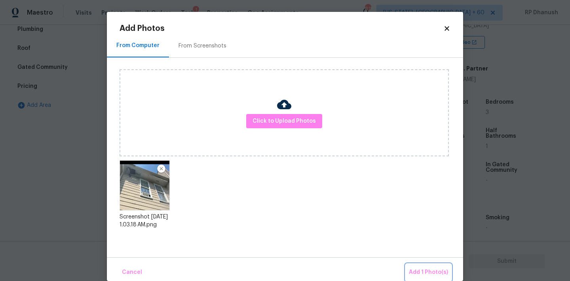
click at [437, 264] on button "Add 1 Photo(s)" at bounding box center [428, 272] width 45 height 17
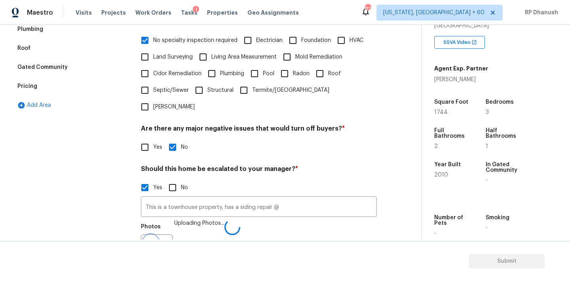
scroll to position [205, 0]
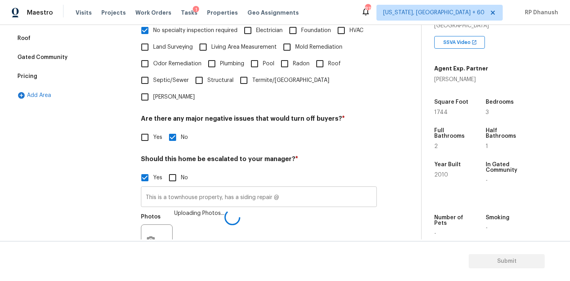
click at [297, 188] on input "This is a townhouse property, has a siding repair @" at bounding box center [259, 197] width 236 height 19
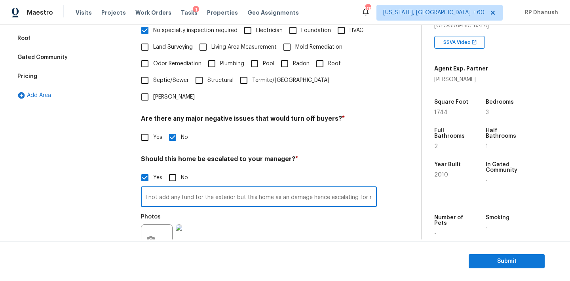
scroll to position [0, 212]
click at [294, 190] on input "This is a townhouse property, has a siding repair @ 6:50 - for townhouse we wil…" at bounding box center [259, 197] width 236 height 19
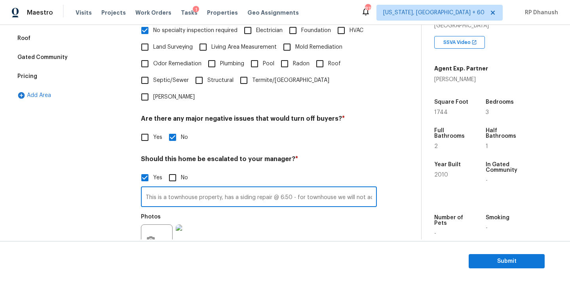
click at [195, 188] on input "This is a townhouse property, has a siding repair @ 6:50 - for townhouse we wil…" at bounding box center [259, 197] width 236 height 19
paste input "with siding damage noted at 6:50. Normally, for townhomes we do not allocate fu…"
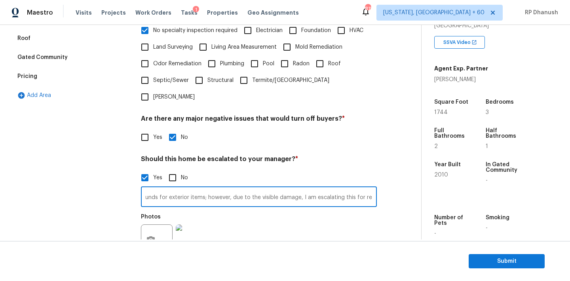
click at [264, 188] on input "This is a townhouse property with siding damage noted at 6:50. Normally, for to…" at bounding box center [259, 197] width 236 height 19
click at [211, 188] on input "This is a townhouse property with siding damage noted at 6:50. Normally, for to…" at bounding box center [259, 197] width 236 height 19
click at [272, 188] on input "This is a townhouse property with siding damage noted at 6:50. Normally, for to…" at bounding box center [259, 197] width 236 height 19
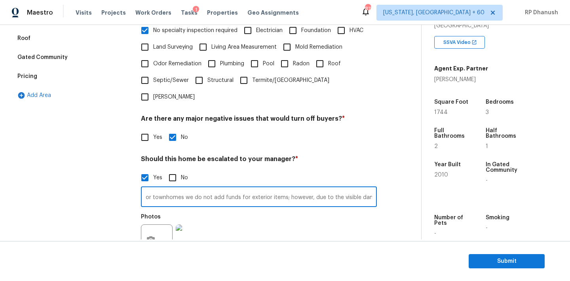
click at [272, 188] on input "This is a townhouse property with siding damage noted at 6:50. Normally, for to…" at bounding box center [259, 197] width 236 height 19
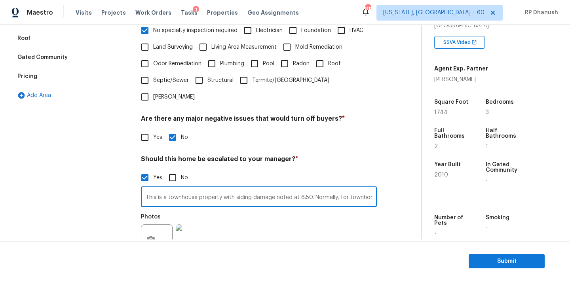
click at [226, 188] on input "This is a townhouse property with siding damage noted at 6:50. Normally, for to…" at bounding box center [259, 197] width 236 height 19
click at [243, 188] on input "This is a townhouse property with siding damage noted at 6:50. Normally, for to…" at bounding box center [259, 197] width 236 height 19
click at [240, 188] on input "This is a townhouse property with siding damage noted a@ 6:50. Normally, for to…" at bounding box center [259, 197] width 236 height 19
click at [243, 188] on input "This is a townhouse property with siding damage noted @ 6:50. Normally, for tow…" at bounding box center [259, 197] width 236 height 19
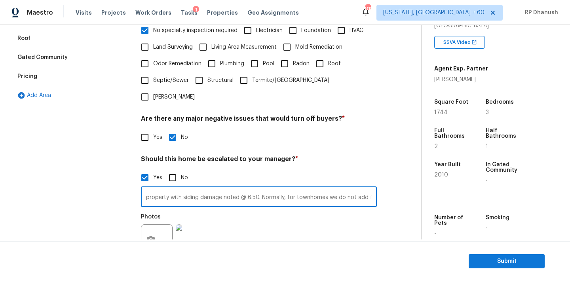
click at [308, 188] on input "This is a townhouse property with siding damage noted @ 6:50. Normally, for tow…" at bounding box center [259, 197] width 236 height 19
click at [302, 188] on input "This is a townhouse property with siding damage noted @ 6:50. Normally, for tow…" at bounding box center [259, 197] width 236 height 19
drag, startPoint x: 302, startPoint y: 180, endPoint x: 296, endPoint y: 180, distance: 5.9
click at [296, 188] on input "This is a townhouse property with siding damage noted @ 6:50. Normally, for tow…" at bounding box center [259, 197] width 236 height 19
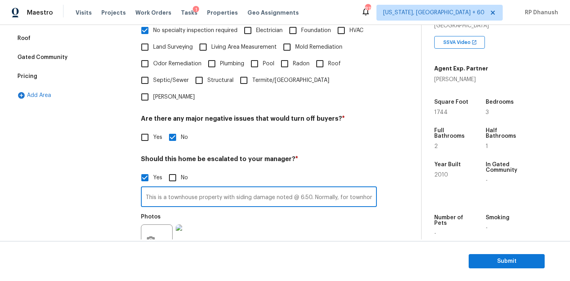
scroll to position [0, 254]
click at [373, 188] on input "This is a townhouse property with siding damage noted @ 6:50. Normally, for tow…" at bounding box center [259, 197] width 236 height 19
click at [354, 188] on input "This is a townhouse property with siding damage noted @ 6:50. Normally, for tow…" at bounding box center [259, 197] width 236 height 19
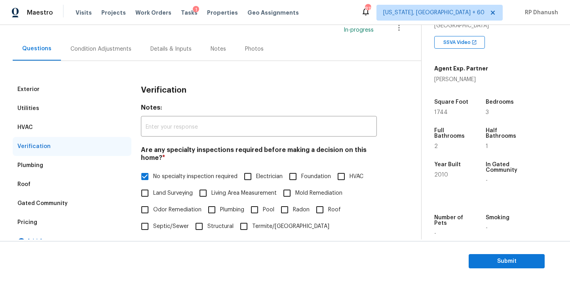
scroll to position [54, 0]
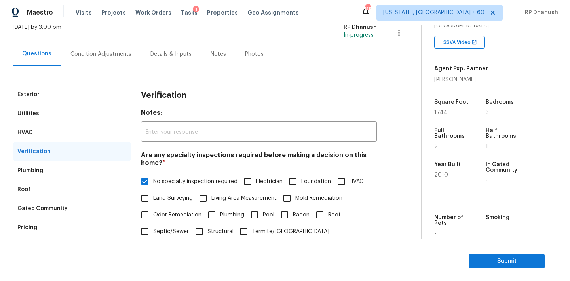
type input "This is a townhouse property with siding damage noted @ 6:50. Normally, for tow…"
click at [105, 54] on div "Condition Adjustments" at bounding box center [100, 54] width 61 height 8
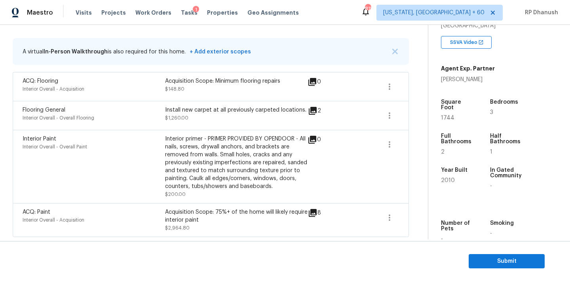
scroll to position [98, 0]
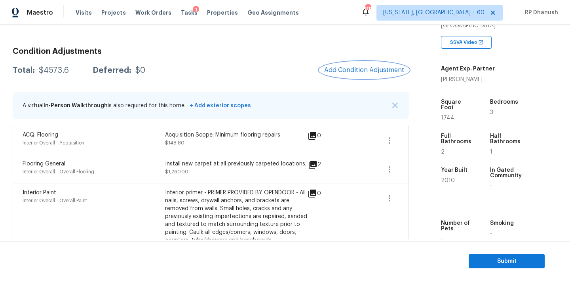
click at [366, 73] on span "Add Condition Adjustment" at bounding box center [364, 69] width 80 height 7
click at [133, 121] on body "Maestro Visits Projects Work Orders Tasks 1 Properties Geo Assignments 815 Wash…" at bounding box center [285, 140] width 570 height 281
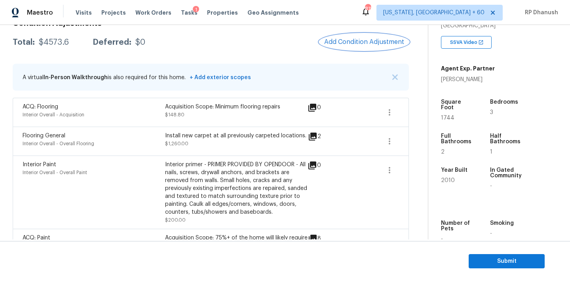
scroll to position [110, 0]
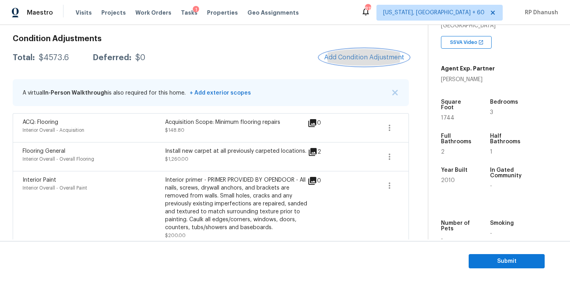
click at [387, 59] on span "Add Condition Adjustment" at bounding box center [364, 57] width 80 height 7
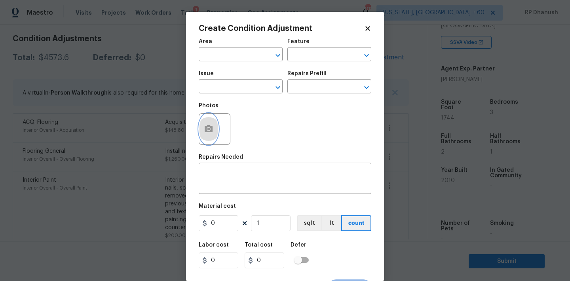
click at [209, 133] on icon "button" at bounding box center [208, 128] width 9 height 9
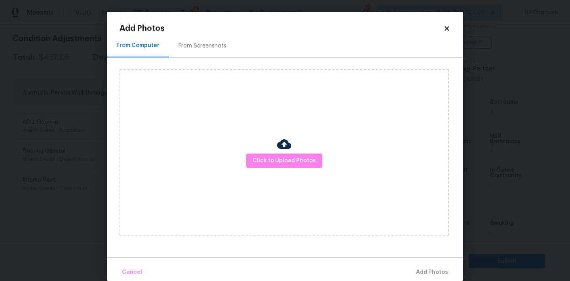
click at [258, 150] on div "Click to Upload Photos" at bounding box center [283, 152] width 329 height 166
click at [258, 156] on span "Click to Upload Photos" at bounding box center [283, 161] width 63 height 10
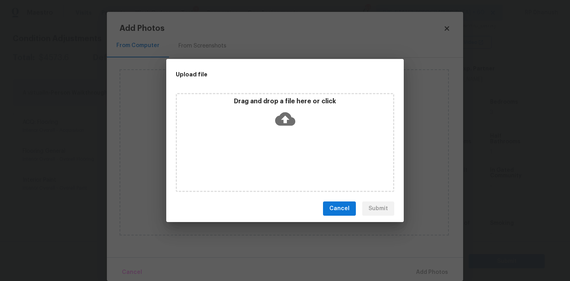
click at [292, 129] on div "Drag and drop a file here or click" at bounding box center [285, 114] width 216 height 34
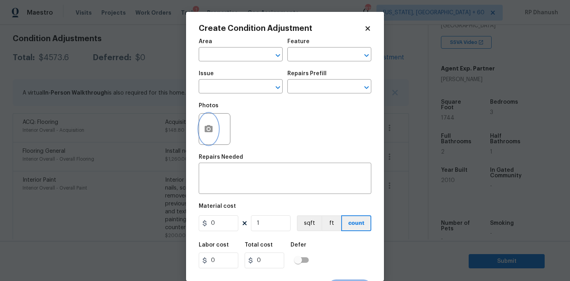
click at [68, 119] on body "Maestro Visits Projects Work Orders Tasks 1 Properties Geo Assignments 815 Wash…" at bounding box center [285, 140] width 570 height 281
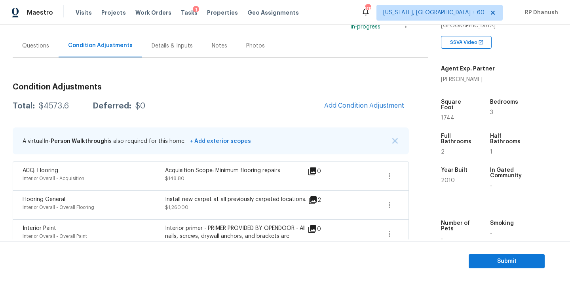
click at [45, 55] on div "Questions" at bounding box center [36, 45] width 46 height 23
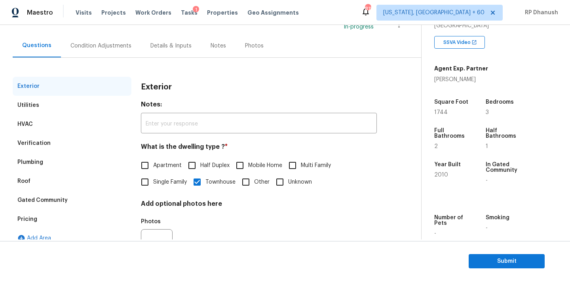
scroll to position [100, 0]
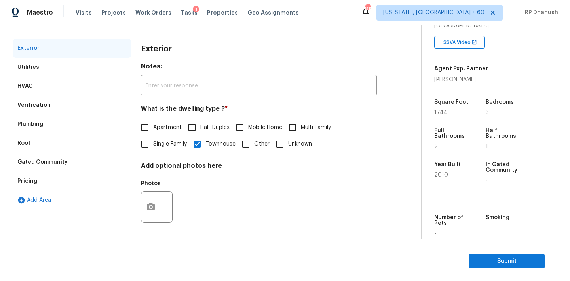
click at [54, 110] on div "Verification" at bounding box center [72, 105] width 119 height 19
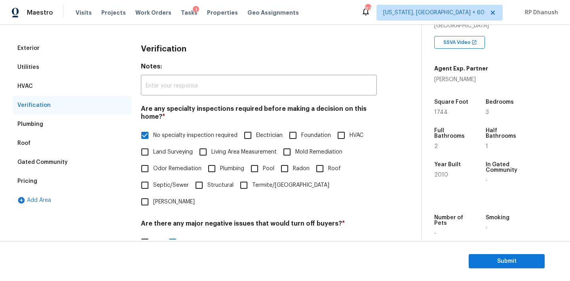
scroll to position [270, 0]
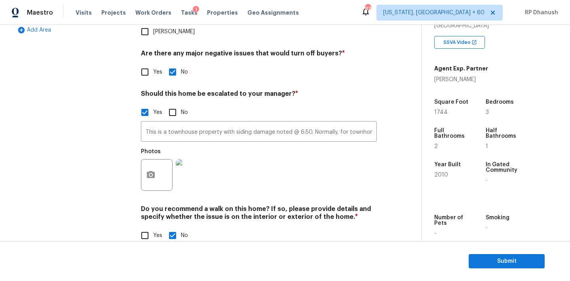
click at [191, 165] on img at bounding box center [192, 175] width 32 height 32
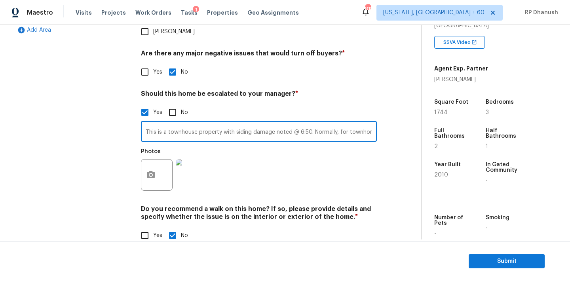
click at [162, 123] on input "This is a townhouse property with siding damage noted @ 6:50. Normally, for tow…" at bounding box center [259, 132] width 236 height 19
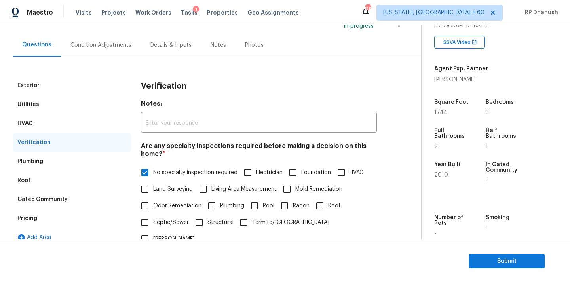
scroll to position [26, 0]
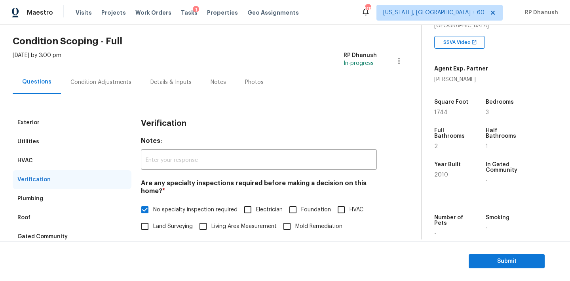
click at [110, 82] on div "Condition Adjustments" at bounding box center [100, 82] width 61 height 8
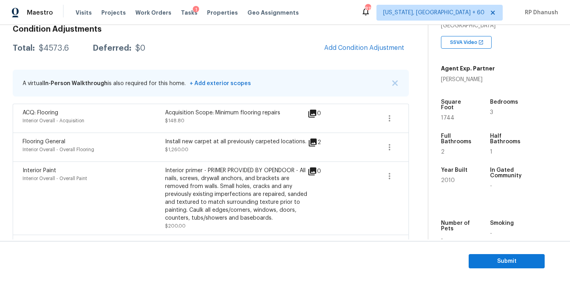
scroll to position [76, 0]
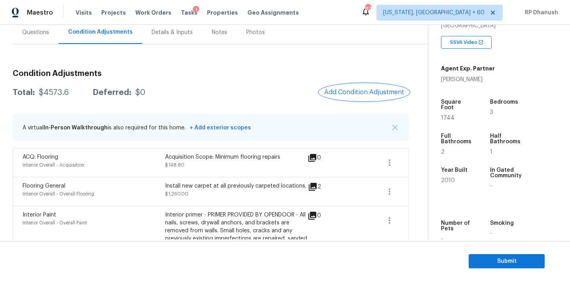
click at [347, 87] on button "Add Condition Adjustment" at bounding box center [363, 92] width 89 height 17
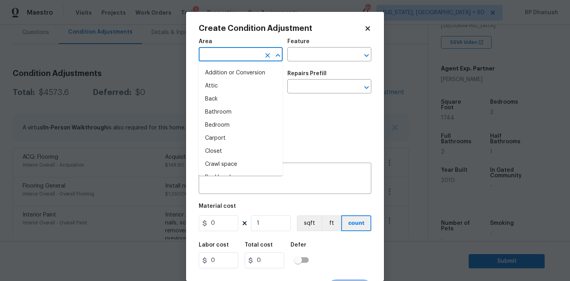
click at [223, 61] on input "text" at bounding box center [230, 55] width 62 height 12
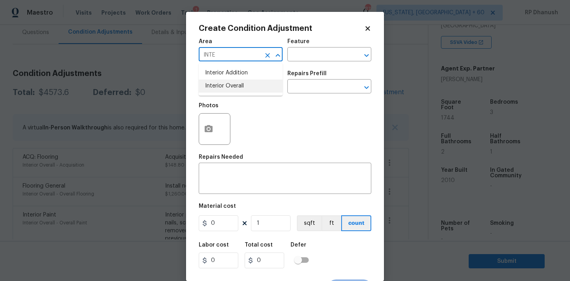
type input "INTE"
click at [150, 121] on body "Maestro Visits Projects Work Orders Tasks 1 Properties Geo Assignments 815 Wash…" at bounding box center [285, 140] width 570 height 281
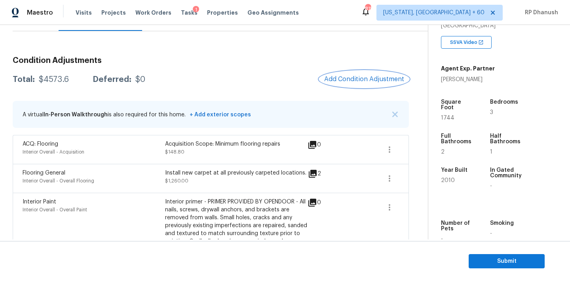
scroll to position [64, 0]
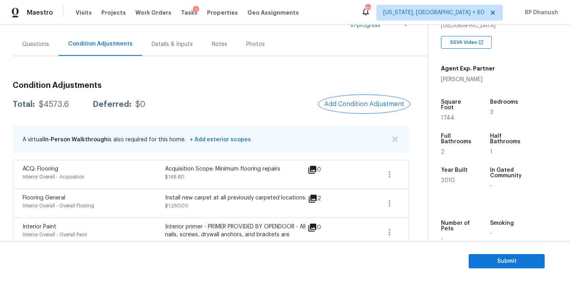
click at [382, 104] on span "Add Condition Adjustment" at bounding box center [364, 103] width 80 height 7
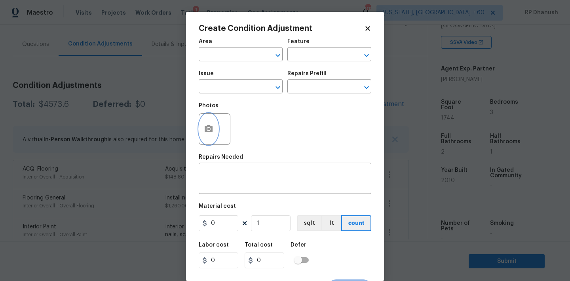
click at [201, 132] on button "button" at bounding box center [208, 129] width 19 height 31
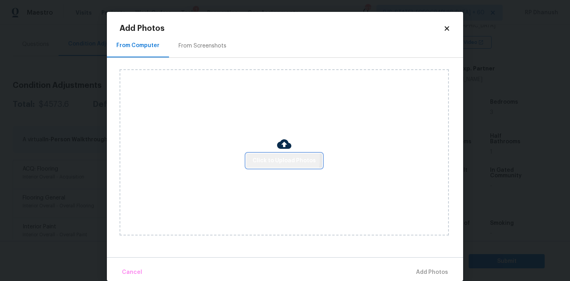
click at [258, 159] on span "Click to Upload Photos" at bounding box center [283, 161] width 63 height 10
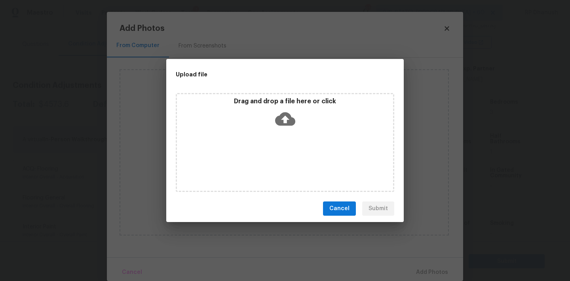
click at [270, 133] on div "Drag and drop a file here or click" at bounding box center [285, 142] width 218 height 99
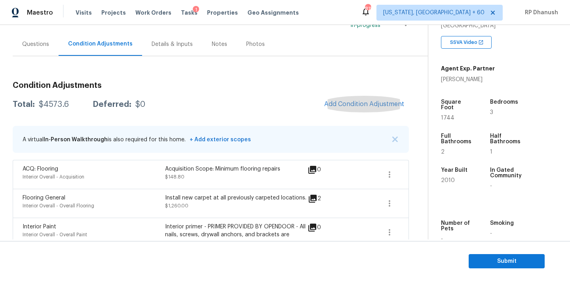
click at [62, 110] on div "Total: $4573.6 Deferred: $0 Add Condition Adjustment" at bounding box center [211, 104] width 396 height 17
copy div "$4573.6"
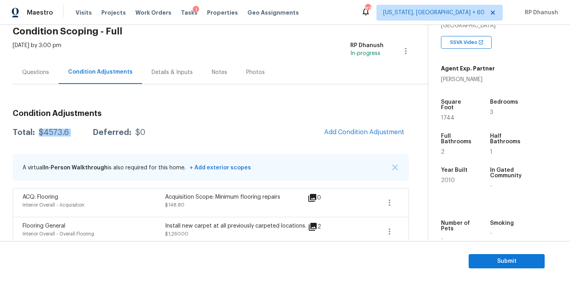
scroll to position [0, 0]
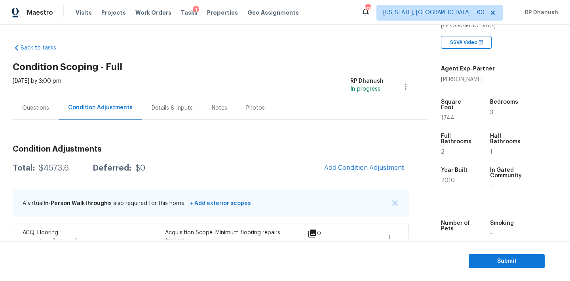
click at [41, 110] on div "Questions" at bounding box center [35, 108] width 27 height 8
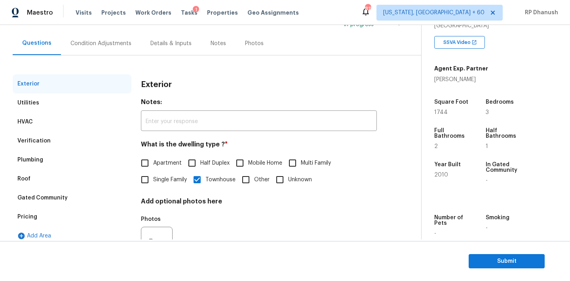
scroll to position [100, 0]
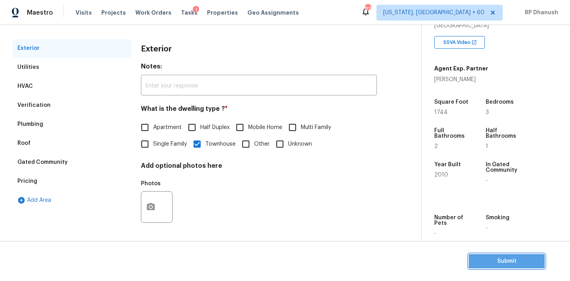
click at [510, 262] on span "Submit" at bounding box center [506, 261] width 63 height 10
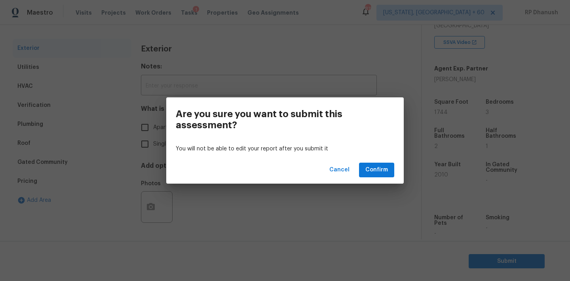
click at [377, 177] on div "Cancel Confirm" at bounding box center [284, 169] width 237 height 27
click at [366, 167] on span "Confirm" at bounding box center [376, 170] width 23 height 10
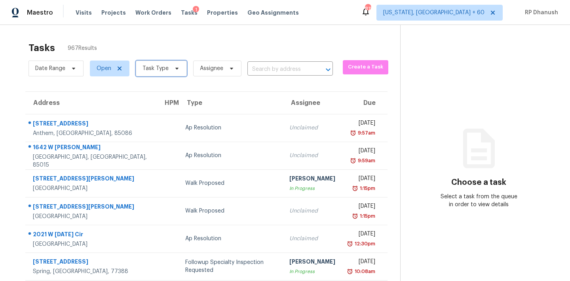
click at [173, 74] on span "Task Type" at bounding box center [161, 69] width 51 height 16
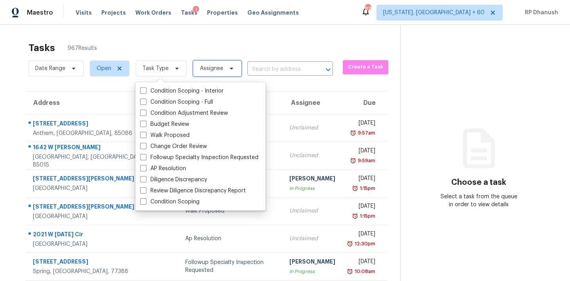
click at [215, 68] on span "Assignee" at bounding box center [211, 68] width 23 height 8
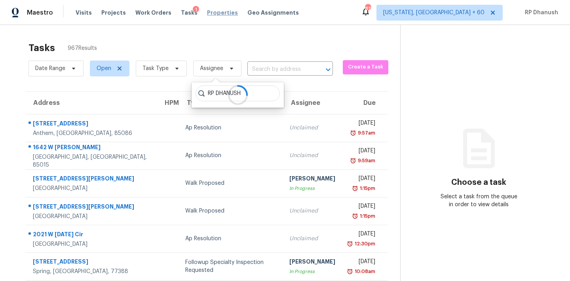
type input "RP DHANUSH"
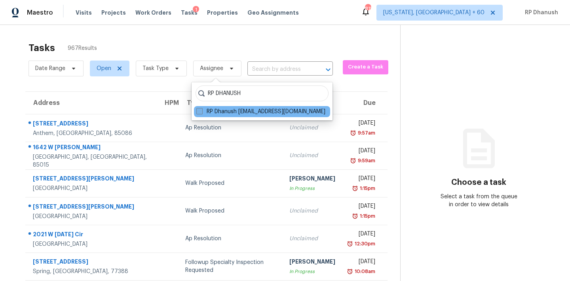
click at [230, 112] on label "RP Dhanush rp.dhanush@opendoor.com" at bounding box center [260, 112] width 129 height 8
click at [201, 112] on input "RP Dhanush rp.dhanush@opendoor.com" at bounding box center [198, 110] width 5 height 5
checkbox input "true"
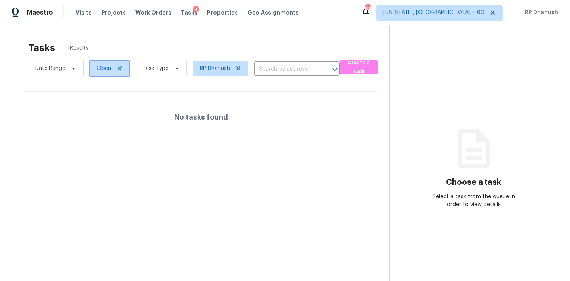
click at [95, 74] on span "Open" at bounding box center [110, 69] width 40 height 16
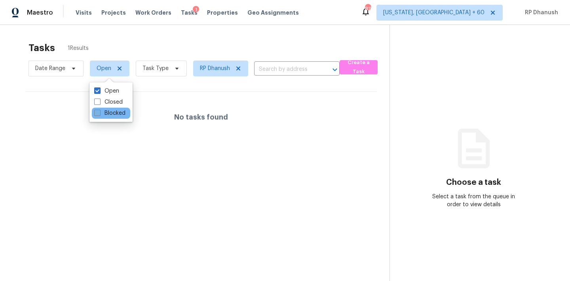
click at [112, 112] on label "Blocked" at bounding box center [109, 113] width 31 height 8
click at [99, 112] on input "Blocked" at bounding box center [96, 111] width 5 height 5
checkbox input "true"
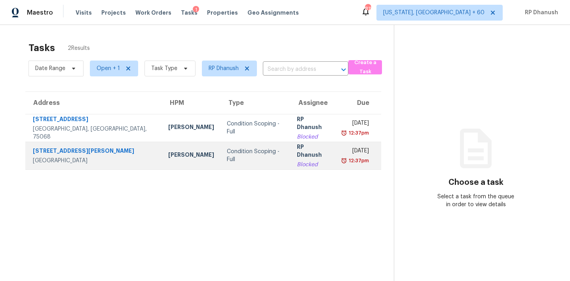
click at [254, 153] on div "Condition Scoping - Full" at bounding box center [255, 156] width 57 height 16
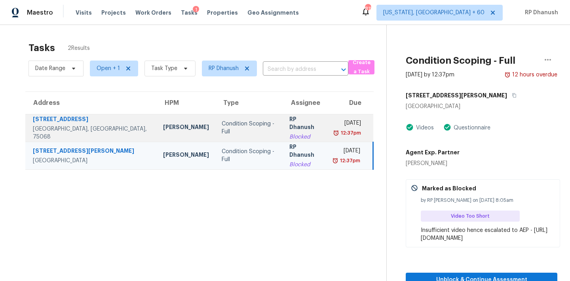
click at [349, 119] on div "Mon, Aug 18th 2025" at bounding box center [346, 124] width 27 height 10
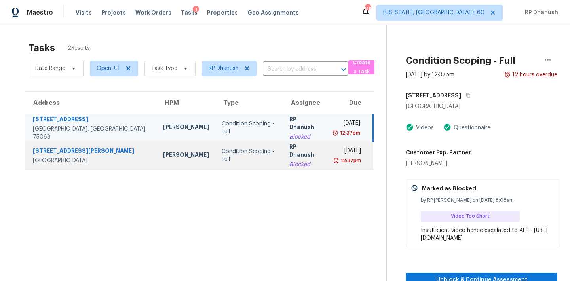
click at [357, 157] on div "Mon, Aug 18th 2025" at bounding box center [346, 152] width 27 height 10
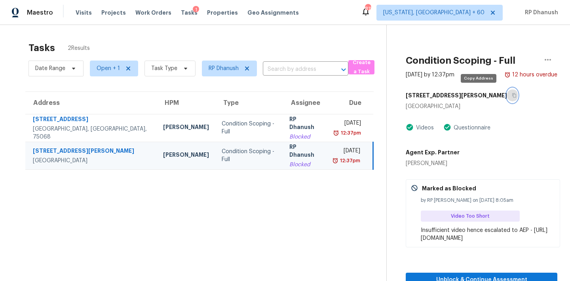
click at [512, 97] on icon "button" at bounding box center [514, 95] width 5 height 5
click at [290, 154] on div "RP Dhanush" at bounding box center [305, 152] width 32 height 18
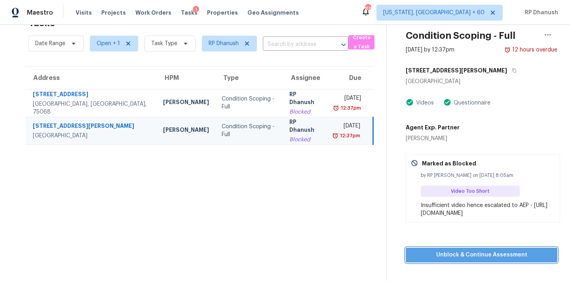
click at [462, 254] on span "Unblock & Continue Assessment" at bounding box center [481, 255] width 139 height 10
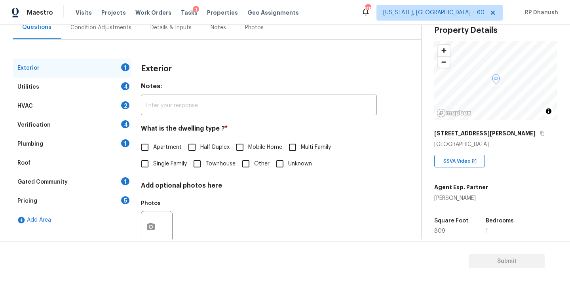
scroll to position [100, 0]
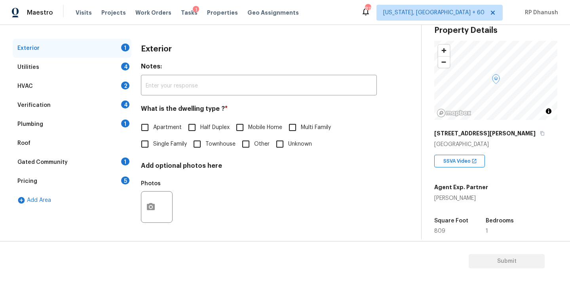
click at [124, 124] on div "1" at bounding box center [125, 123] width 8 height 8
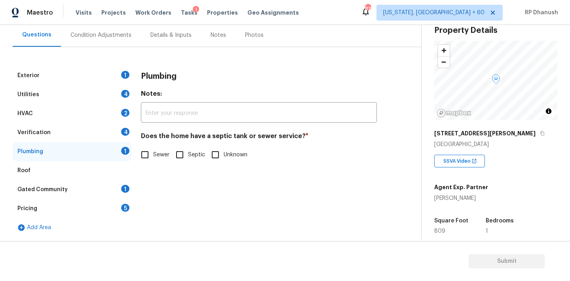
click at [159, 151] on span "Sewer" at bounding box center [161, 155] width 16 height 8
click at [153, 151] on input "Sewer" at bounding box center [144, 154] width 17 height 17
checkbox input "true"
click at [117, 182] on div "Gated Community 1" at bounding box center [72, 189] width 119 height 19
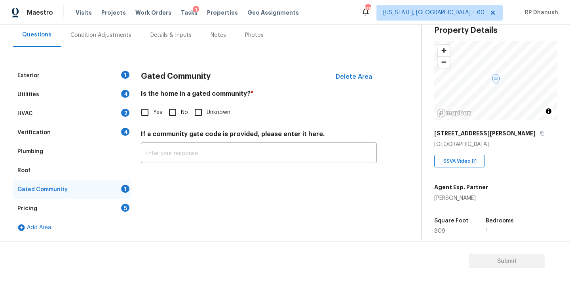
click at [169, 111] on input "No" at bounding box center [172, 112] width 17 height 17
checkbox input "true"
click at [121, 203] on div "Pricing 5" at bounding box center [72, 208] width 119 height 19
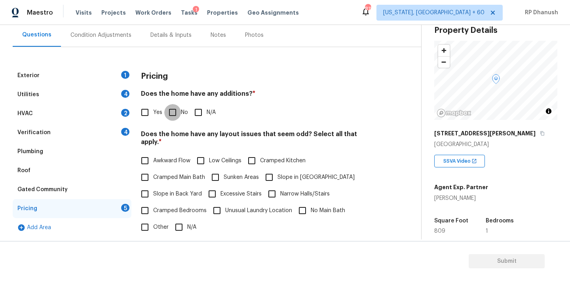
click at [176, 117] on input "No" at bounding box center [172, 112] width 17 height 17
checkbox input "true"
click at [159, 191] on span "Slope in Back Yard" at bounding box center [177, 195] width 49 height 8
click at [153, 186] on input "Slope in Back Yard" at bounding box center [144, 194] width 17 height 17
checkbox input "true"
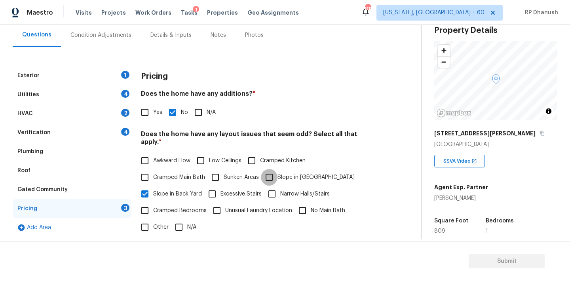
click at [263, 169] on input "Slope in Front Yard" at bounding box center [269, 177] width 17 height 17
checkbox input "true"
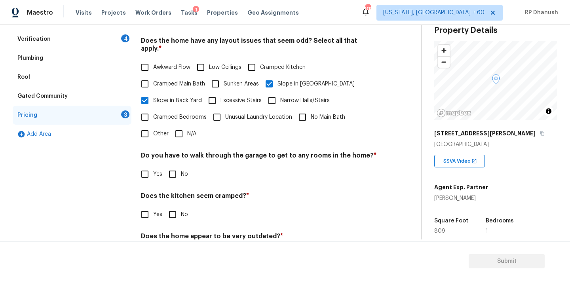
scroll to position [194, 0]
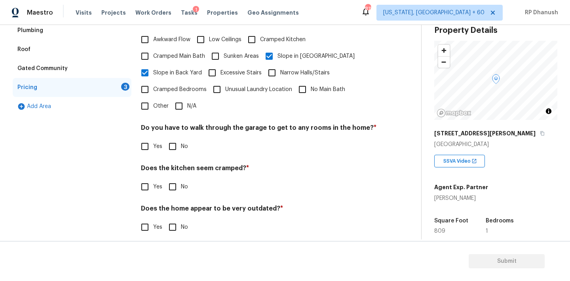
click at [167, 138] on input "No" at bounding box center [172, 146] width 17 height 17
checkbox input "true"
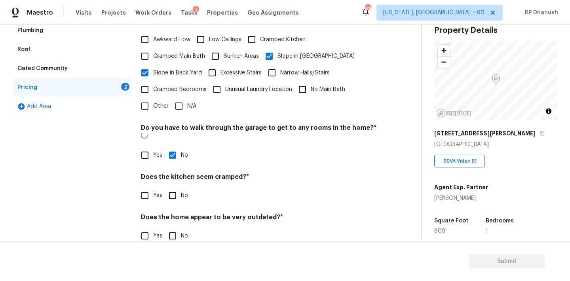
click at [168, 173] on h4 "Does the kitchen seem cramped? *" at bounding box center [259, 178] width 236 height 11
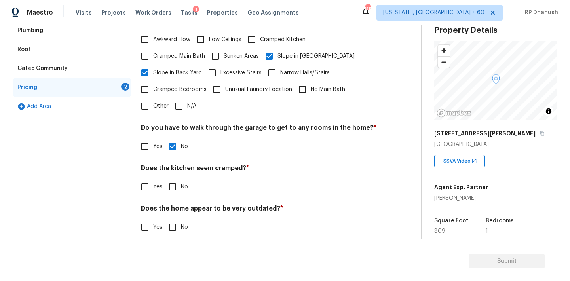
click at [168, 178] on input "No" at bounding box center [172, 186] width 17 height 17
checkbox input "true"
click at [168, 205] on h4 "Does the home appear to be very outdated? *" at bounding box center [259, 210] width 236 height 11
click at [168, 220] on input "No" at bounding box center [172, 228] width 17 height 17
checkbox input "true"
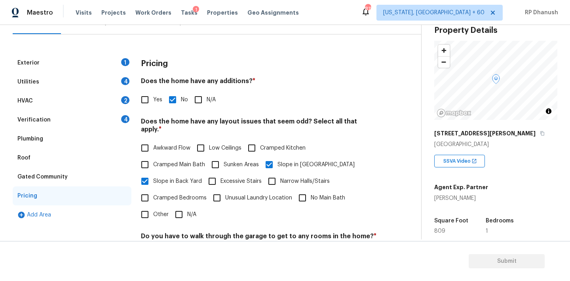
scroll to position [49, 0]
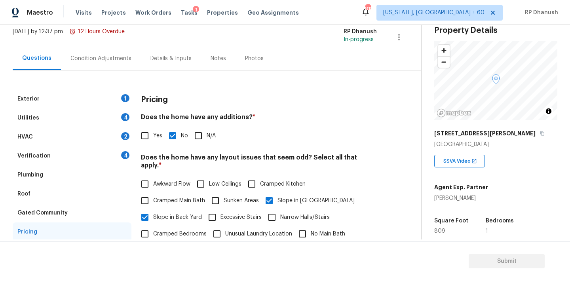
click at [121, 102] on div "Exterior 1" at bounding box center [72, 98] width 119 height 19
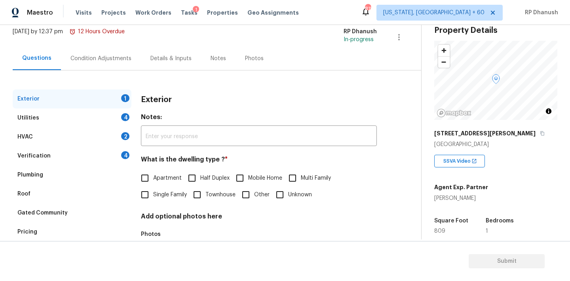
click at [159, 173] on label "Apartment" at bounding box center [158, 178] width 45 height 17
click at [153, 173] on input "Apartment" at bounding box center [144, 178] width 17 height 17
checkbox input "true"
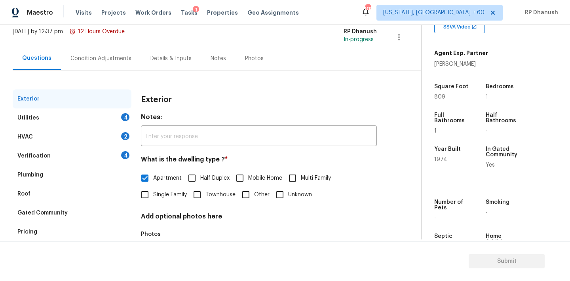
scroll to position [171, 0]
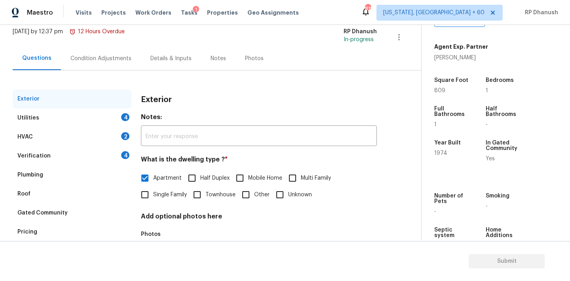
click at [122, 117] on div "4" at bounding box center [125, 117] width 8 height 8
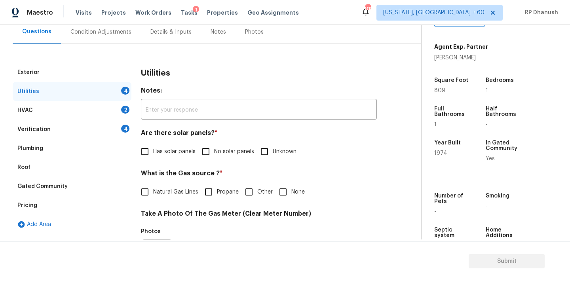
scroll to position [91, 0]
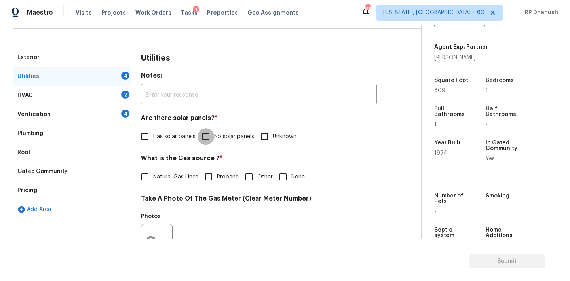
click at [213, 136] on input "No solar panels" at bounding box center [205, 136] width 17 height 17
checkbox input "true"
click at [282, 176] on input "None" at bounding box center [283, 177] width 17 height 17
checkbox input "true"
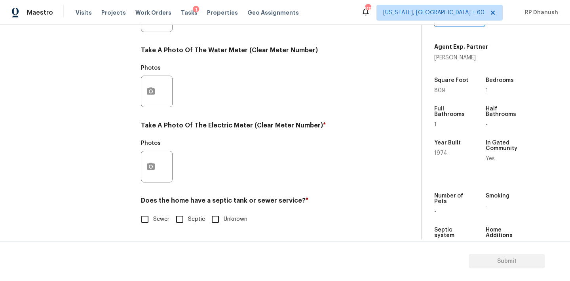
click at [166, 160] on div at bounding box center [157, 167] width 32 height 32
click at [159, 161] on div at bounding box center [157, 167] width 32 height 32
click at [142, 171] on button "button" at bounding box center [150, 166] width 19 height 31
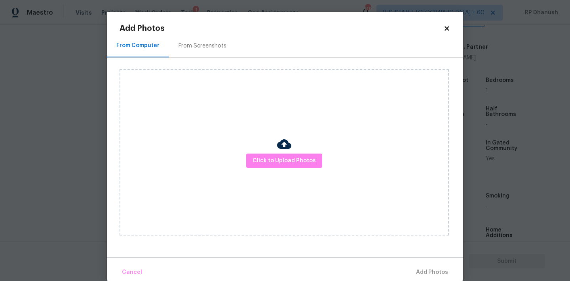
click at [201, 39] on div "From Screenshots" at bounding box center [202, 45] width 67 height 23
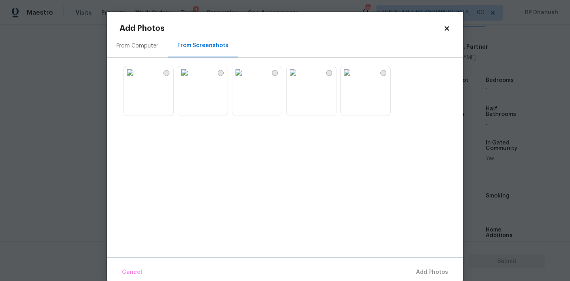
click at [245, 79] on img at bounding box center [238, 72] width 13 height 13
click at [426, 273] on span "Add 1 Photo(s)" at bounding box center [428, 272] width 39 height 10
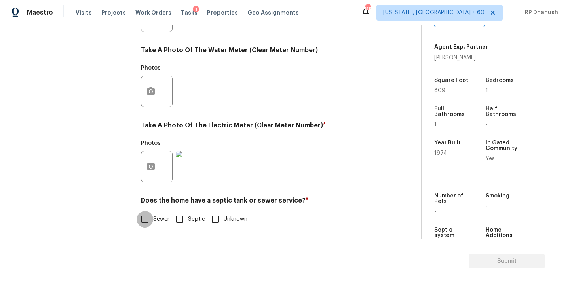
click at [152, 215] on input "Sewer" at bounding box center [144, 219] width 17 height 17
checkbox input "true"
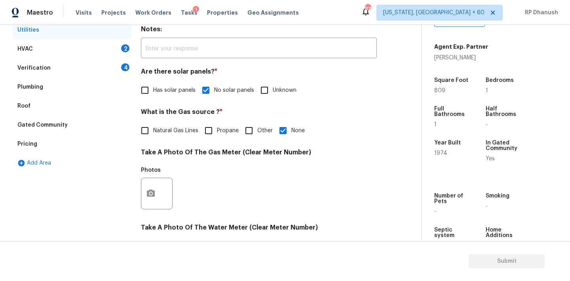
scroll to position [123, 0]
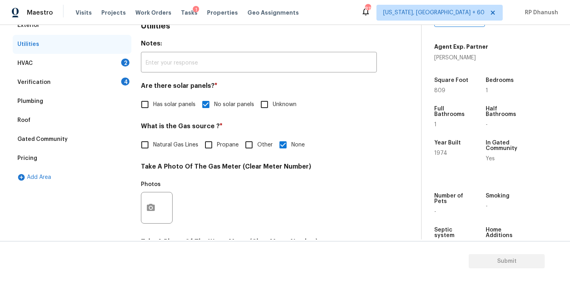
click at [120, 63] on div "HVAC 2" at bounding box center [72, 63] width 119 height 19
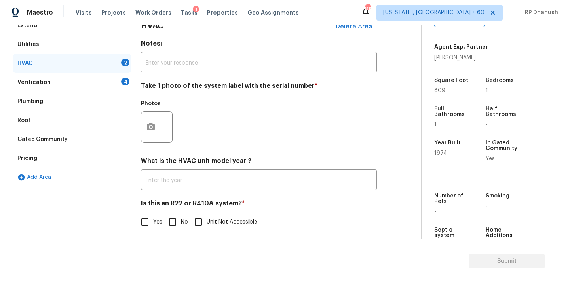
scroll to position [126, 0]
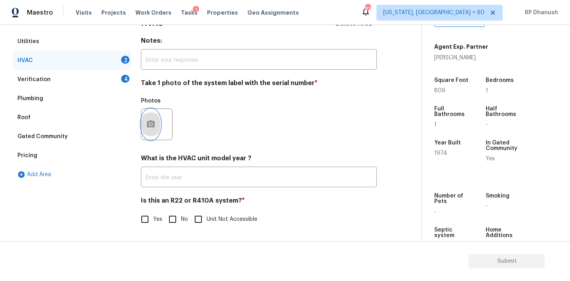
click at [153, 118] on button "button" at bounding box center [150, 124] width 19 height 31
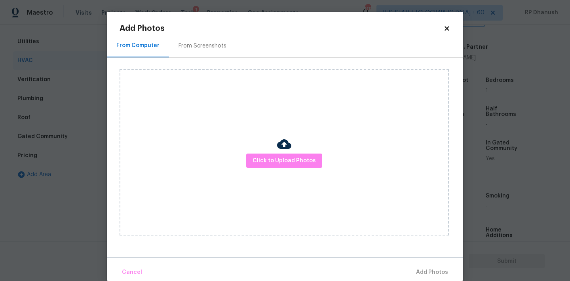
click at [180, 59] on div "Click to Upload Photos" at bounding box center [290, 152] width 343 height 189
click at [196, 47] on div "From Screenshots" at bounding box center [202, 46] width 48 height 8
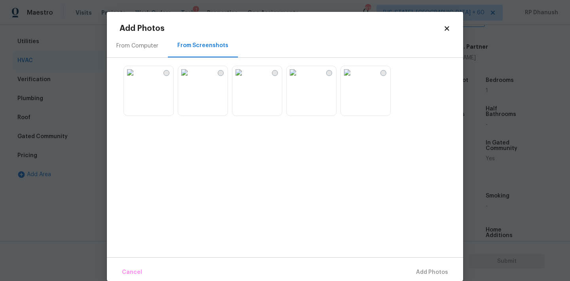
click at [191, 79] on img at bounding box center [184, 72] width 13 height 13
click at [441, 266] on button "Add 1 Photo(s)" at bounding box center [428, 272] width 45 height 17
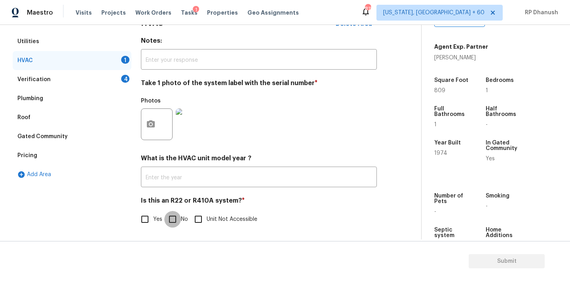
click at [175, 222] on input "No" at bounding box center [172, 219] width 17 height 17
checkbox input "true"
click at [115, 72] on div "Verification 4" at bounding box center [72, 79] width 119 height 19
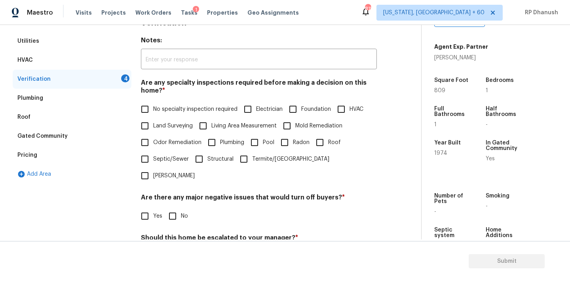
click at [154, 100] on div "Are any specialty inspections required before making a decision on this home? *…" at bounding box center [259, 131] width 236 height 105
click at [154, 110] on span "No specialty inspection required" at bounding box center [195, 109] width 84 height 8
click at [153, 110] on input "No specialty inspection required" at bounding box center [144, 109] width 17 height 17
checkbox input "true"
click at [178, 208] on input "No" at bounding box center [172, 216] width 17 height 17
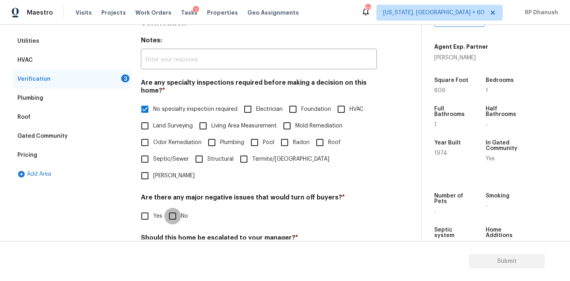
checkbox input "true"
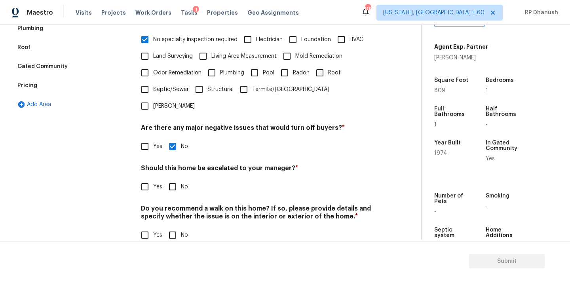
scroll to position [195, 0]
click at [174, 227] on input "No" at bounding box center [172, 235] width 17 height 17
checkbox input "true"
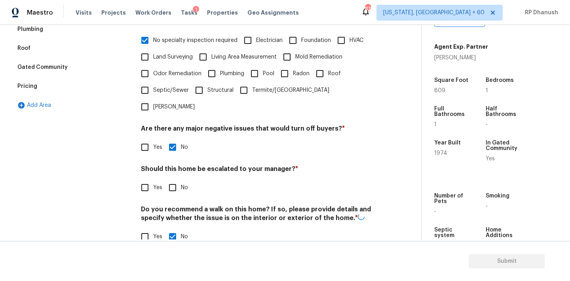
click at [150, 179] on input "Yes" at bounding box center [144, 187] width 17 height 17
checkbox input "true"
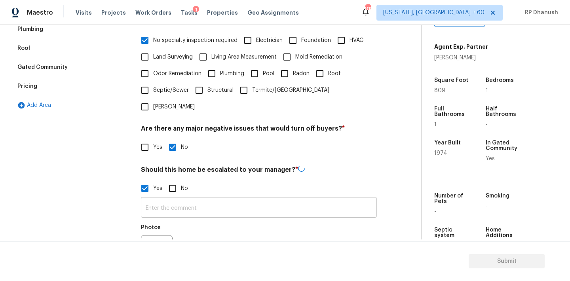
click at [150, 199] on input "text" at bounding box center [259, 208] width 236 height 19
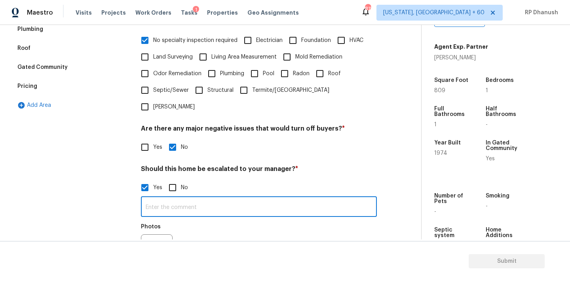
click at [150, 198] on input "text" at bounding box center [259, 207] width 236 height 19
click at [178, 179] on input "No" at bounding box center [172, 187] width 17 height 17
checkbox input "true"
checkbox input "false"
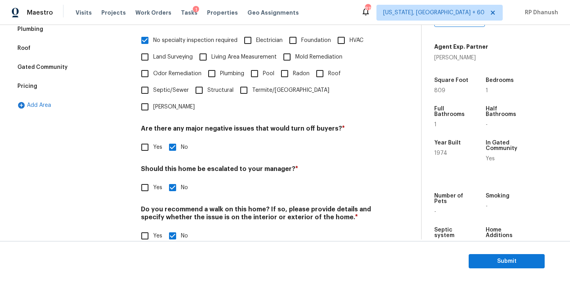
scroll to position [16, 0]
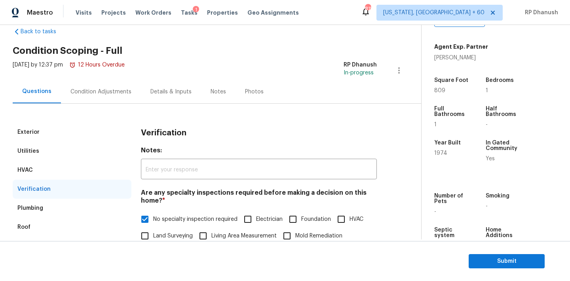
click at [95, 89] on div "Condition Adjustments" at bounding box center [100, 92] width 61 height 8
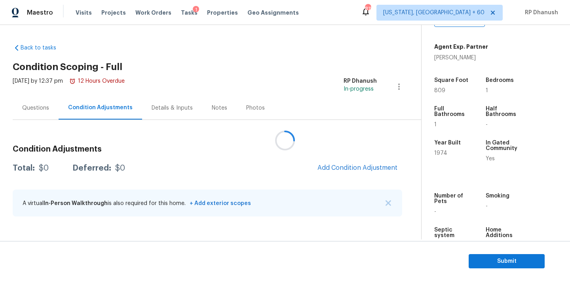
click at [366, 169] on div at bounding box center [285, 140] width 570 height 281
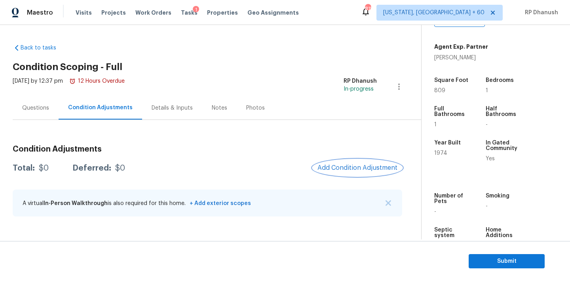
click at [372, 165] on span "Add Condition Adjustment" at bounding box center [357, 167] width 80 height 7
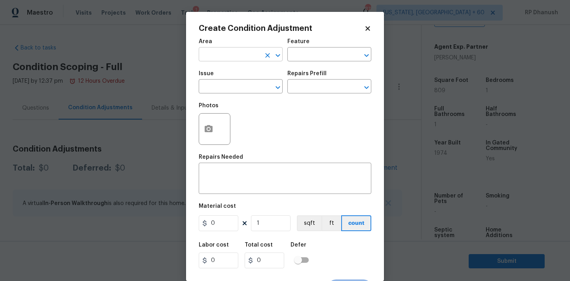
click at [237, 53] on input "text" at bounding box center [230, 55] width 62 height 12
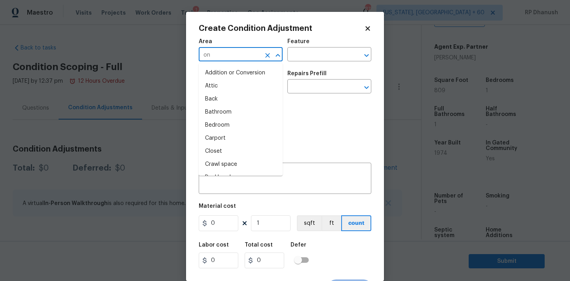
type input "ont"
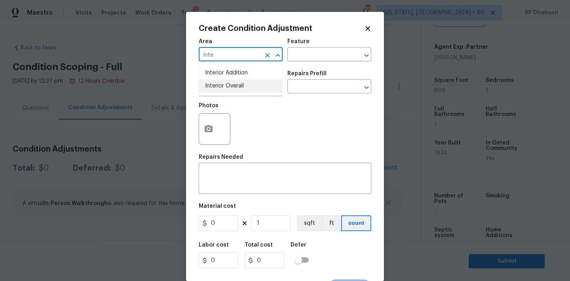
click at [237, 86] on li "Interior Overall" at bounding box center [241, 86] width 84 height 13
type input "Interior Overall"
click at [299, 55] on input "text" at bounding box center [318, 55] width 62 height 12
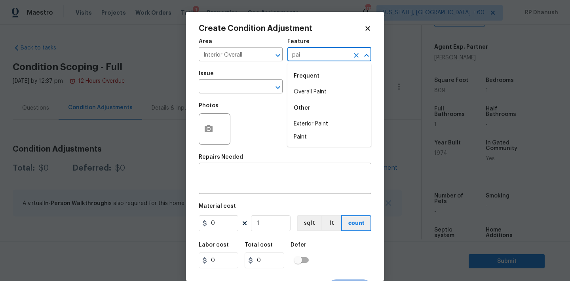
click at [303, 80] on div "Frequent" at bounding box center [329, 75] width 84 height 19
click at [303, 98] on li "Overall Paint" at bounding box center [329, 91] width 84 height 13
type input "Overall Paint"
click at [226, 93] on input "text" at bounding box center [230, 87] width 62 height 12
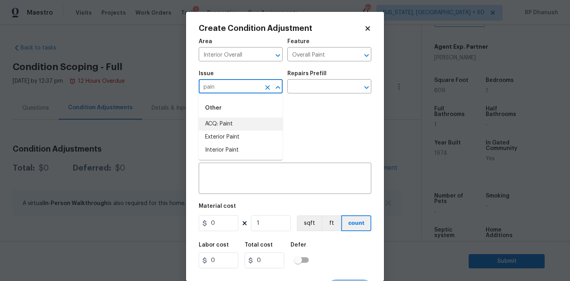
click at [233, 124] on li "ACQ: Paint" at bounding box center [241, 123] width 84 height 13
type input "ACQ: Paint"
click at [307, 97] on div "Issue ACQ: Paint ​ Repairs Prefill ​" at bounding box center [285, 82] width 172 height 32
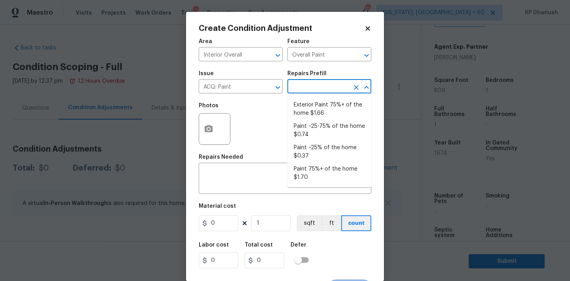
click at [322, 89] on input "text" at bounding box center [318, 87] width 62 height 12
click at [319, 129] on li "Paint ~25-75% of the home $0.74" at bounding box center [329, 130] width 84 height 21
type input "Acquisition"
type textarea "Acquisition Scope: ~25 - 75% of the home needs interior paint"
type input "0.74"
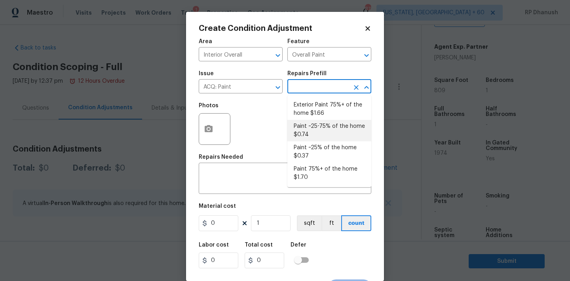
type input "0.74"
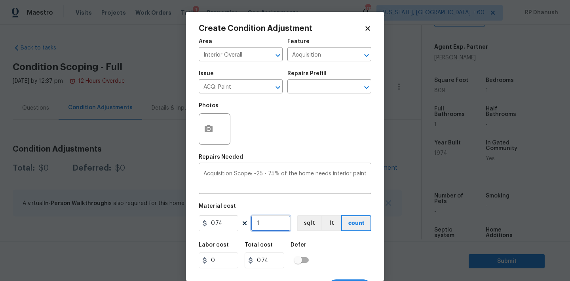
click at [278, 231] on input "1" at bounding box center [271, 223] width 40 height 16
type input "0"
type input "8"
type input "5.92"
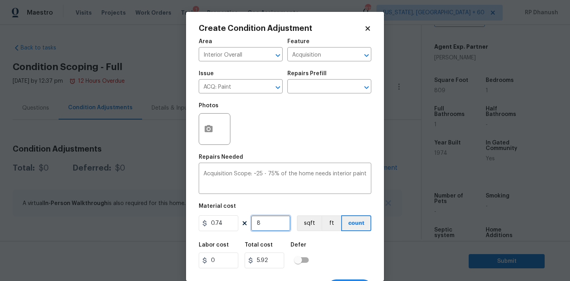
type input "80"
type input "59.2"
type input "809"
type input "598.66"
type input "809"
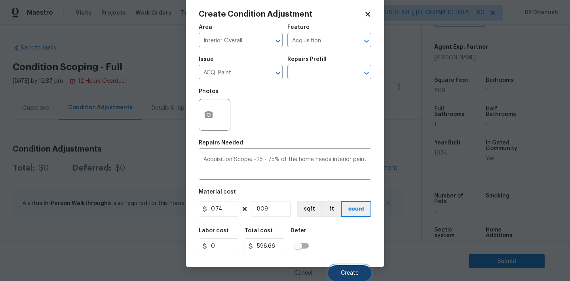
click at [347, 269] on button "Create" at bounding box center [349, 273] width 43 height 16
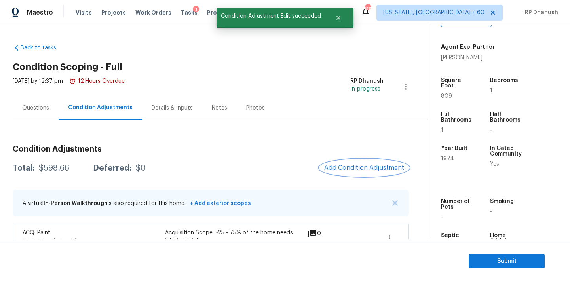
click at [365, 169] on span "Add Condition Adjustment" at bounding box center [364, 167] width 80 height 7
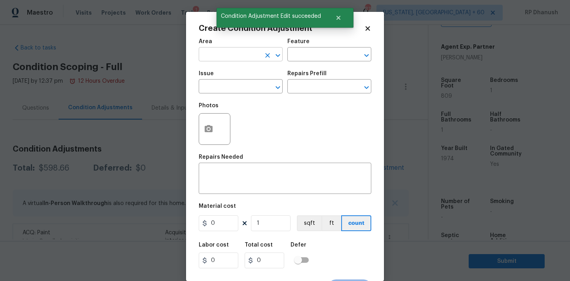
click at [224, 61] on input "text" at bounding box center [230, 55] width 62 height 12
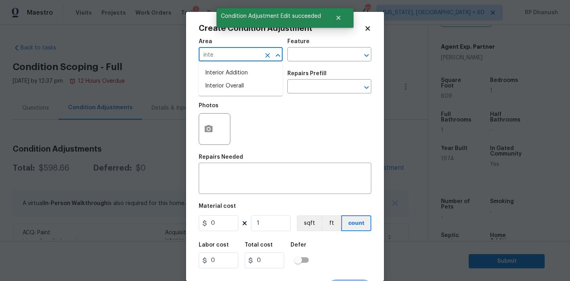
click at [224, 87] on li "Interior Overall" at bounding box center [241, 86] width 84 height 13
type input "Interior Overall"
click at [299, 64] on div "Area Interior Overall ​ Feature ​" at bounding box center [285, 50] width 172 height 32
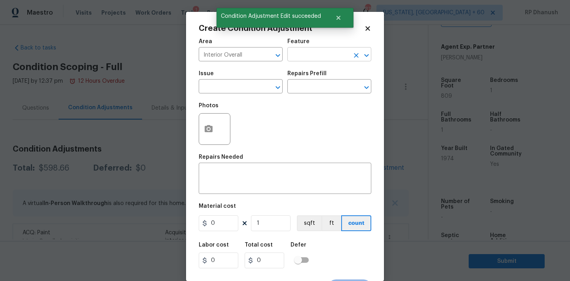
click at [312, 57] on input "text" at bounding box center [318, 55] width 62 height 12
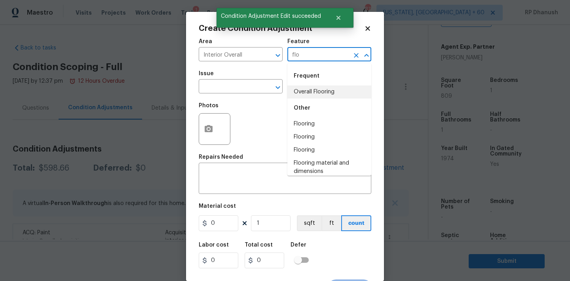
click at [307, 87] on li "Overall Flooring" at bounding box center [329, 91] width 84 height 13
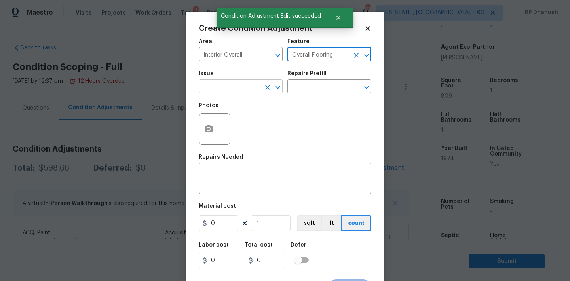
type input "Overall Flooring"
click at [252, 89] on input "text" at bounding box center [230, 87] width 62 height 12
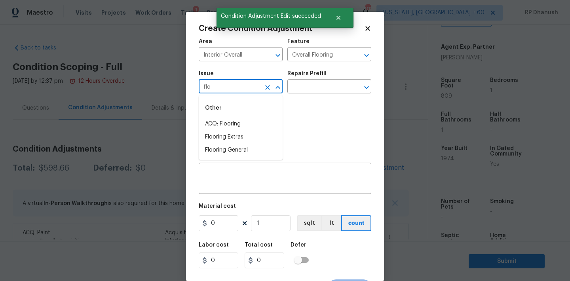
click at [238, 119] on li "ACQ: Flooring" at bounding box center [241, 123] width 84 height 13
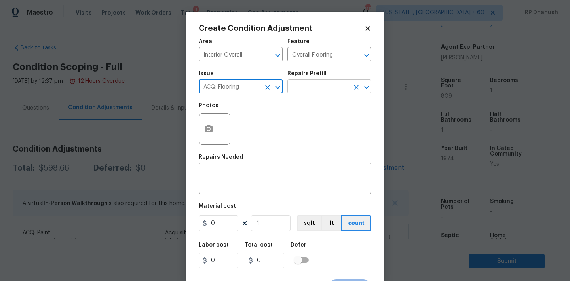
type input "ACQ: Flooring"
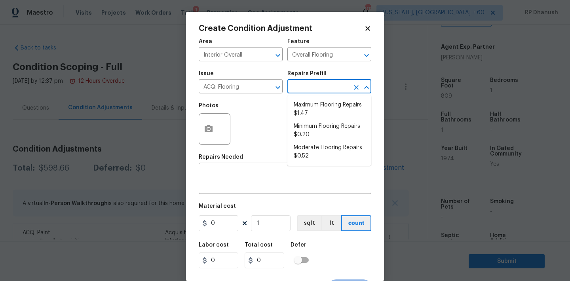
click at [314, 89] on input "text" at bounding box center [318, 87] width 62 height 12
click at [306, 146] on li "Moderate Flooring Repairs $0.52" at bounding box center [329, 151] width 84 height 21
type input "Acquisition"
type textarea "Acquisition Scope: Moderate flooring repairs"
type input "0.52"
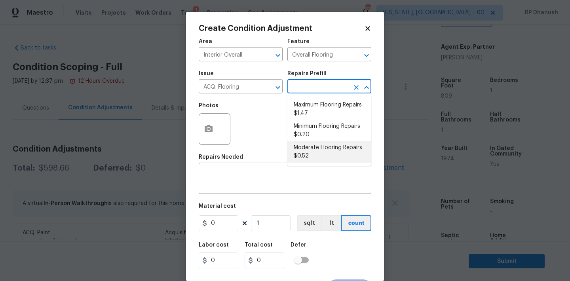
type input "0.52"
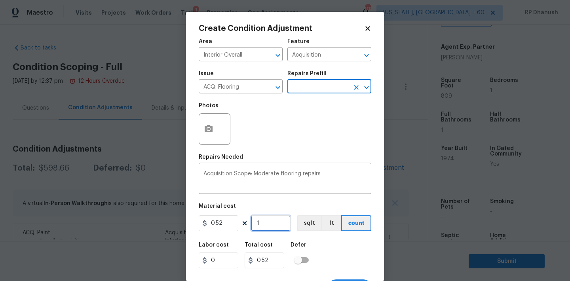
click at [279, 227] on input "1" at bounding box center [271, 223] width 40 height 16
type input "0"
type input "8"
type input "4.16"
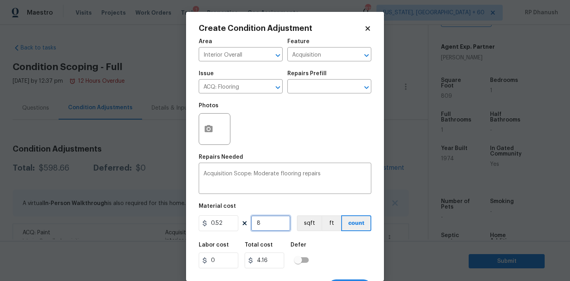
type input "80"
type input "41.6"
type input "809"
type input "420.68"
type input "809"
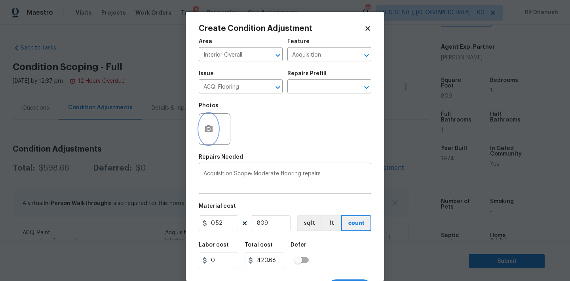
click at [216, 136] on button "button" at bounding box center [208, 129] width 19 height 31
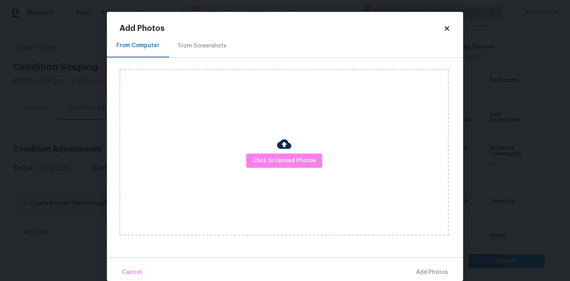
click at [216, 48] on div "From Screenshots" at bounding box center [202, 46] width 48 height 8
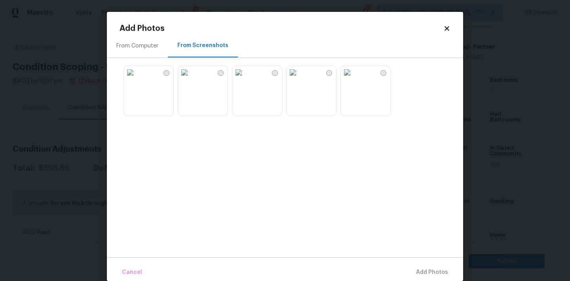
click at [245, 79] on img at bounding box center [238, 72] width 13 height 13
click at [299, 79] on img at bounding box center [292, 72] width 13 height 13
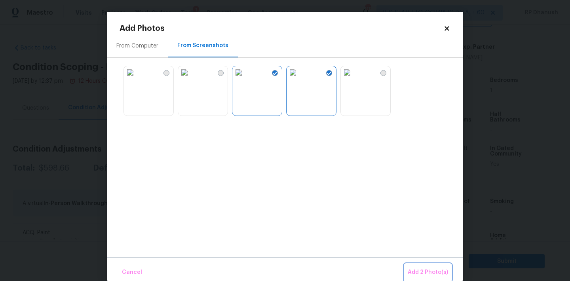
click at [424, 269] on span "Add 2 Photo(s)" at bounding box center [427, 272] width 40 height 10
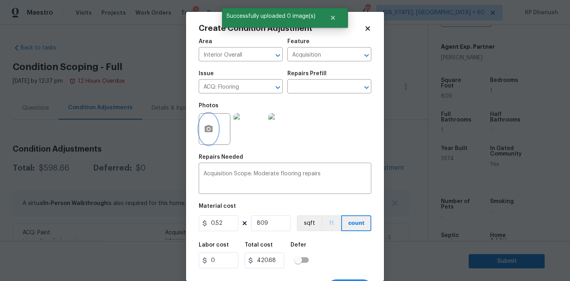
scroll to position [15, 0]
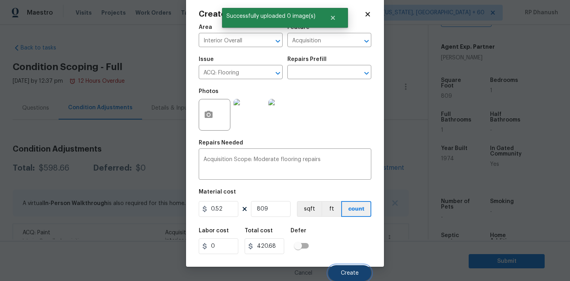
click at [345, 267] on button "Create" at bounding box center [349, 273] width 43 height 16
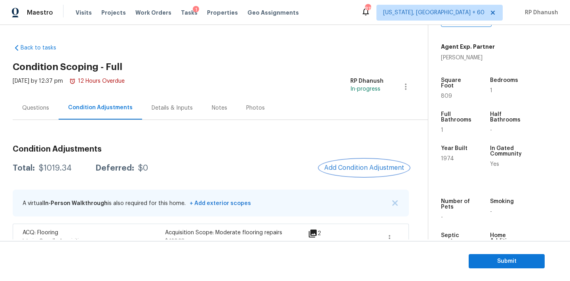
scroll to position [49, 0]
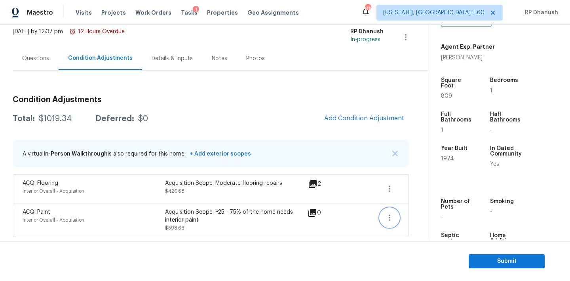
click at [390, 214] on icon "button" at bounding box center [389, 217] width 9 height 9
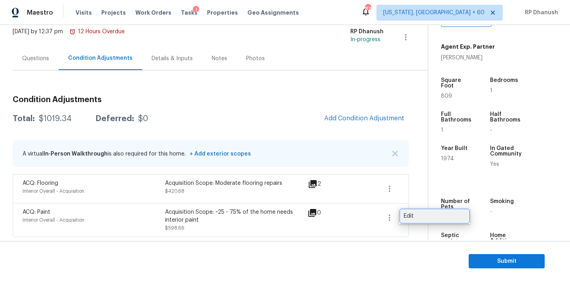
click at [408, 215] on div "Edit" at bounding box center [435, 216] width 62 height 8
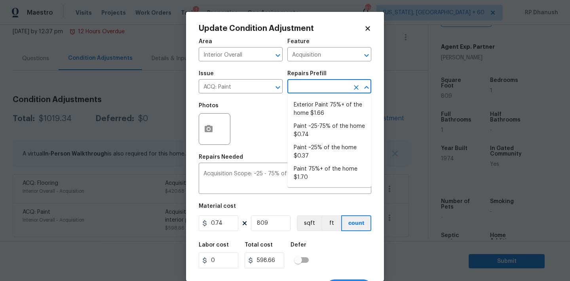
click at [336, 89] on input "text" at bounding box center [318, 87] width 62 height 12
click at [312, 179] on li "Paint 75%+ of the home $1.70" at bounding box center [329, 173] width 84 height 21
type textarea "Acquisition Scope: 75%+ of the home will likely require interior paint"
type input "1.7"
type input "1375.3"
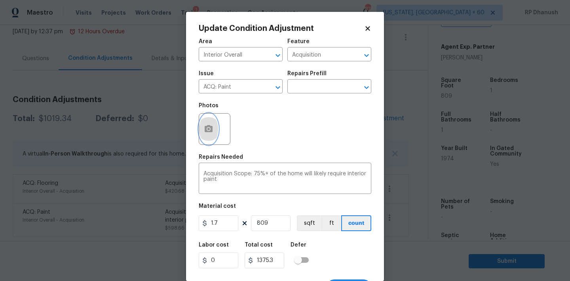
click at [213, 134] on button "button" at bounding box center [208, 129] width 19 height 31
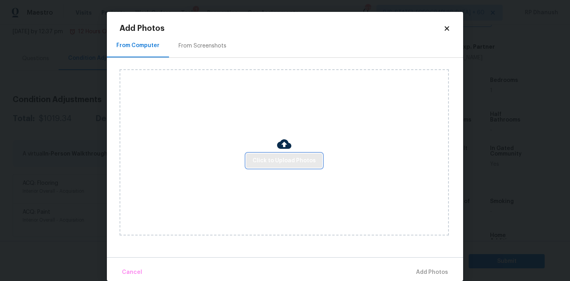
click at [267, 158] on span "Click to Upload Photos" at bounding box center [283, 161] width 63 height 10
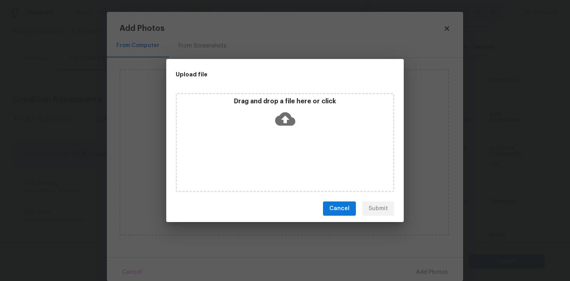
click at [283, 109] on icon at bounding box center [285, 119] width 20 height 20
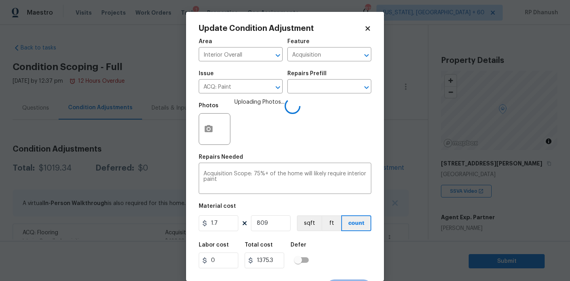
scroll to position [15, 0]
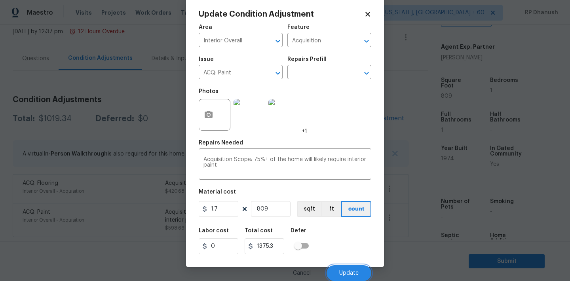
click at [341, 270] on span "Update" at bounding box center [348, 273] width 19 height 6
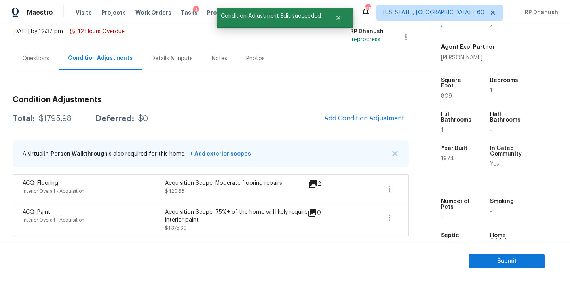
scroll to position [0, 0]
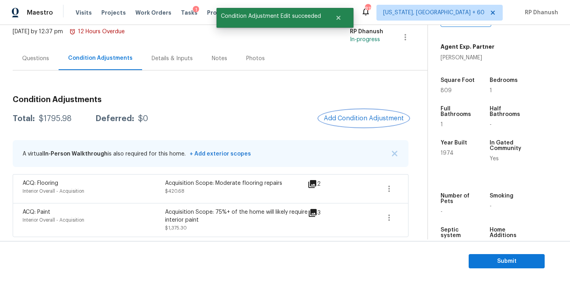
click at [354, 116] on span "Add Condition Adjustment" at bounding box center [364, 118] width 80 height 7
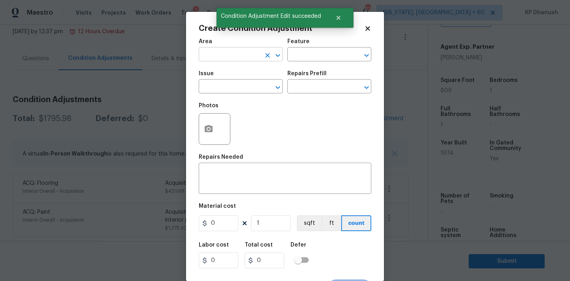
click at [222, 50] on input "text" at bounding box center [230, 55] width 62 height 12
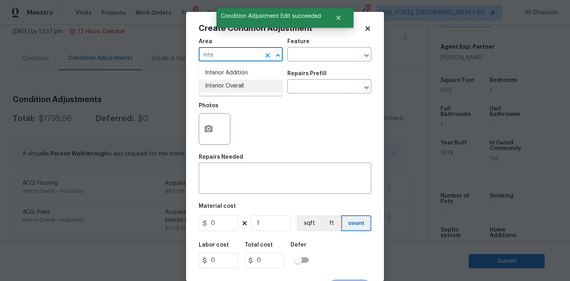
drag, startPoint x: 224, startPoint y: 86, endPoint x: 337, endPoint y: 45, distance: 120.6
click at [225, 86] on li "Interior Overall" at bounding box center [241, 86] width 84 height 13
type input "Interior Overall"
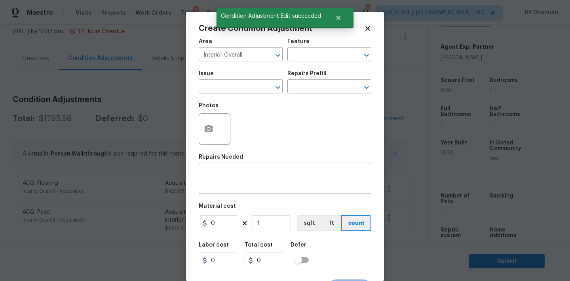
click at [337, 45] on div "Feature" at bounding box center [329, 44] width 84 height 10
click at [330, 49] on input "text" at bounding box center [318, 55] width 62 height 12
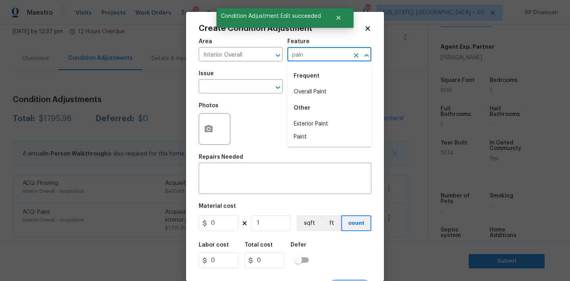
click at [324, 88] on li "Overall Paint" at bounding box center [329, 91] width 84 height 13
type input "Overall Paint"
click at [290, 88] on input "text" at bounding box center [318, 87] width 62 height 12
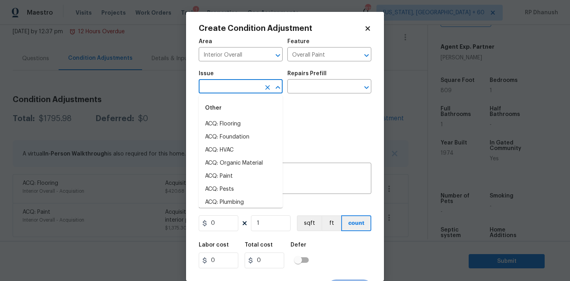
click at [248, 86] on input "text" at bounding box center [230, 87] width 62 height 12
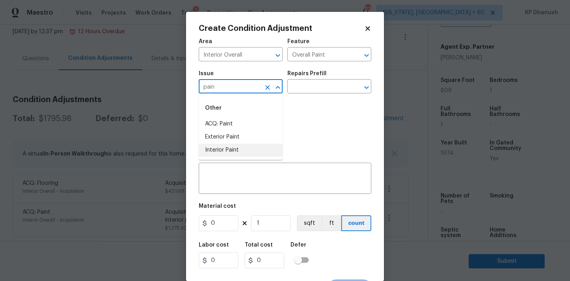
click at [235, 144] on li "Interior Paint" at bounding box center [241, 150] width 84 height 13
type input "Interior Paint"
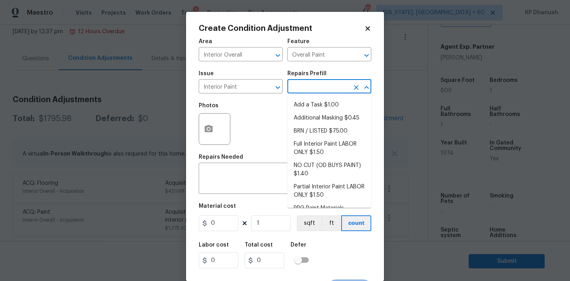
click at [323, 85] on input "text" at bounding box center [318, 87] width 62 height 12
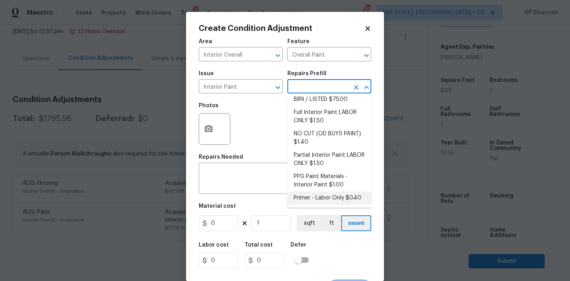
click at [314, 198] on li "Primer - Labor Only $0.40" at bounding box center [329, 197] width 84 height 13
type textarea "Interior primer - PRIMER PROVIDED BY OPENDOOR - All nails, screws, drywall anch…"
type input "0.4"
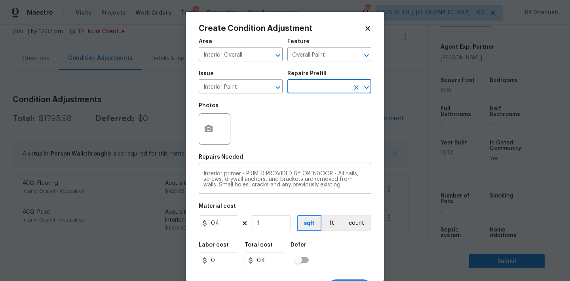
click at [263, 232] on figure "Material cost 0.4 1 sqft ft count" at bounding box center [285, 217] width 172 height 29
click at [273, 221] on input "1" at bounding box center [271, 223] width 40 height 16
type input "0"
type input "5"
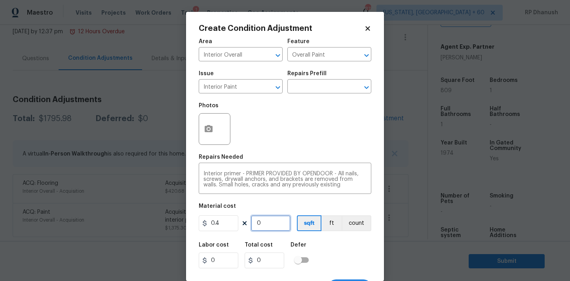
type input "2"
type input "50"
type input "20"
type input "500"
type input "200"
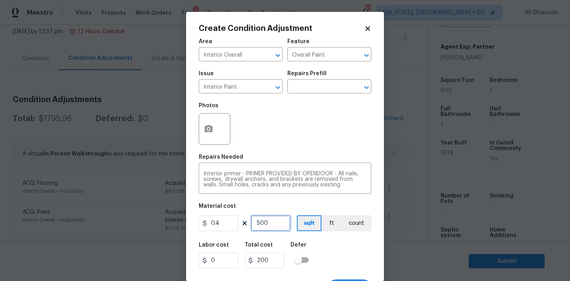
type input "500"
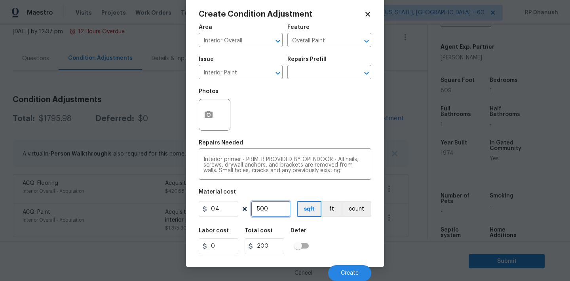
click at [267, 205] on input "500" at bounding box center [271, 209] width 40 height 16
type input "1"
type input "0.4"
type input "10"
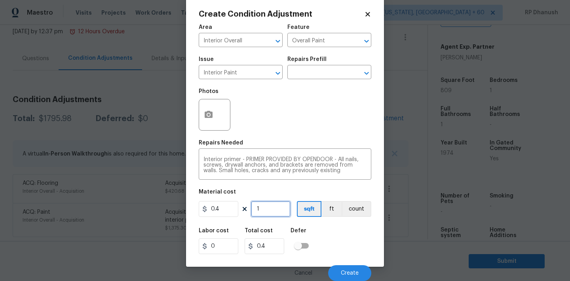
type input "4"
type input "1"
type input "0.4"
type input "0"
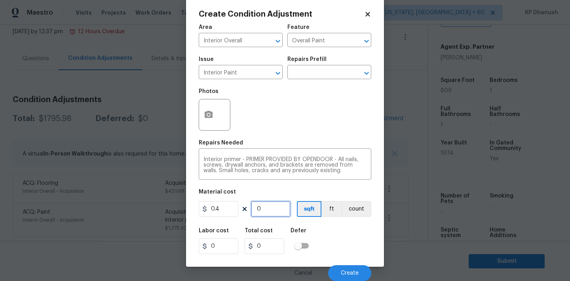
type input "8"
type input "3.2"
type input "80"
type input "32"
type input "800"
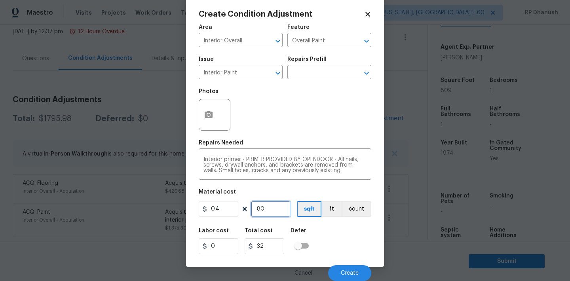
type input "320"
click at [262, 207] on input "800" at bounding box center [271, 209] width 40 height 16
type input "7"
type input "2.8"
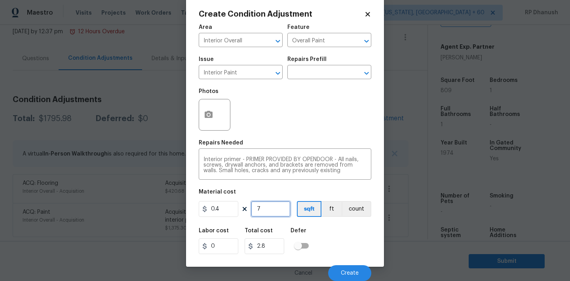
type input "70"
type input "28"
type input "700"
type input "280"
type input "700"
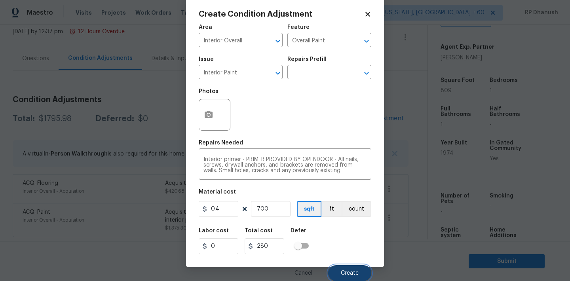
click at [361, 273] on button "Create" at bounding box center [349, 273] width 43 height 16
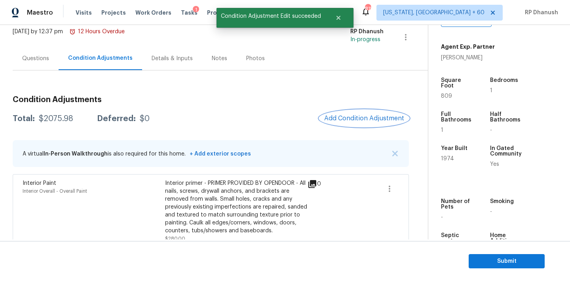
scroll to position [123, 0]
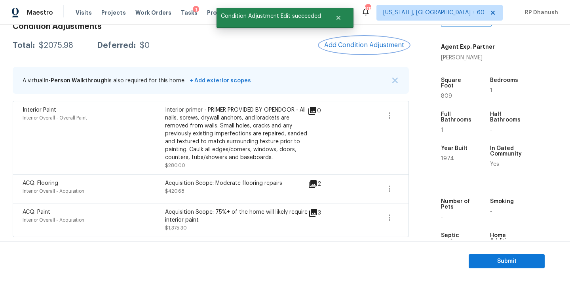
click at [361, 52] on button "Add Condition Adjustment" at bounding box center [363, 45] width 89 height 17
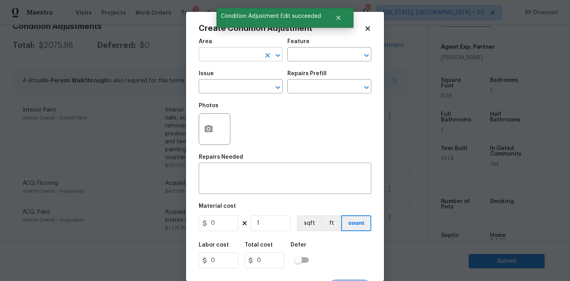
click at [221, 54] on input "text" at bounding box center [230, 55] width 62 height 12
click at [217, 72] on li "HVAC" at bounding box center [241, 72] width 84 height 13
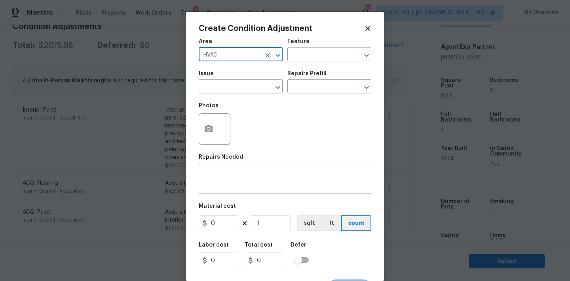
type input "HVAC"
click at [326, 43] on div "Feature" at bounding box center [329, 44] width 84 height 10
click at [314, 58] on input "text" at bounding box center [318, 55] width 62 height 12
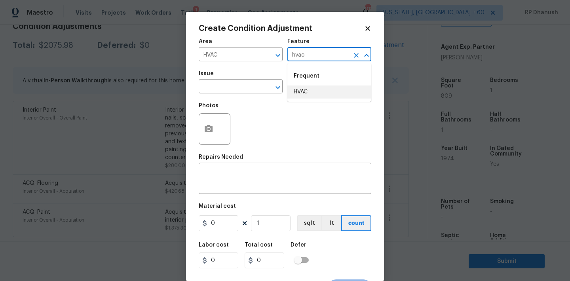
click at [300, 89] on li "HVAC" at bounding box center [329, 91] width 84 height 13
type input "HVAC"
click at [298, 88] on input "text" at bounding box center [318, 87] width 62 height 12
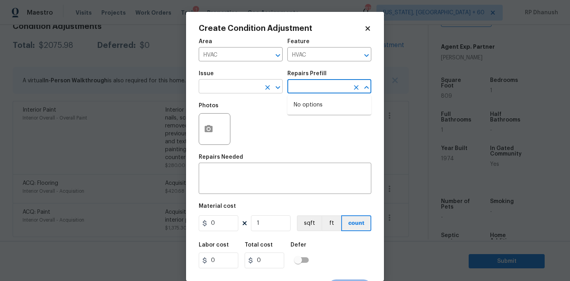
click at [248, 87] on input "text" at bounding box center [230, 87] width 62 height 12
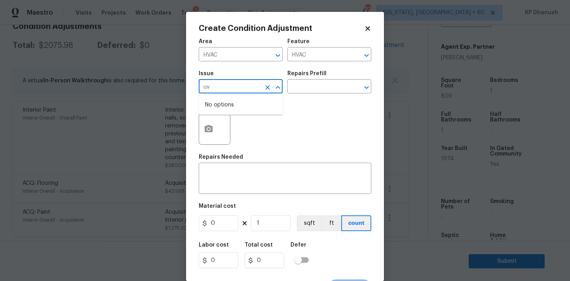
type input "u"
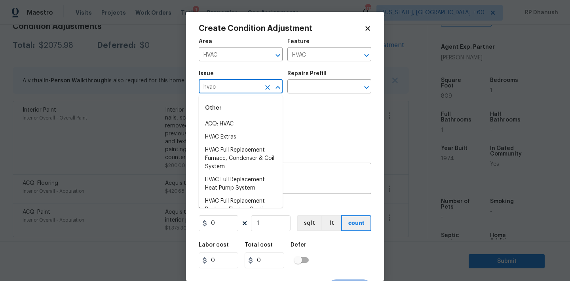
click at [246, 119] on li "ACQ: HVAC" at bounding box center [241, 123] width 84 height 13
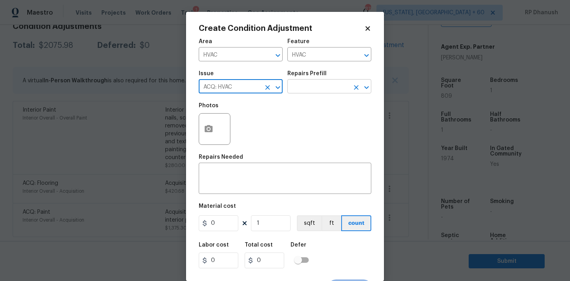
type input "ACQ: HVAC"
click at [323, 89] on input "text" at bounding box center [318, 87] width 62 height 12
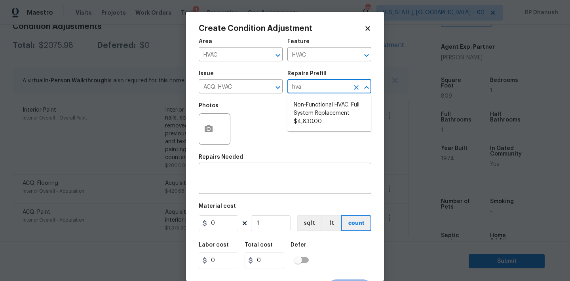
type input "hvac"
click at [319, 115] on li "Non-Functional HVAC. Full System Replacement $4,830.00" at bounding box center [329, 114] width 84 height 30
type input "Acquisition"
type textarea "Acquisition Scope: Full System Replacement"
type input "4830"
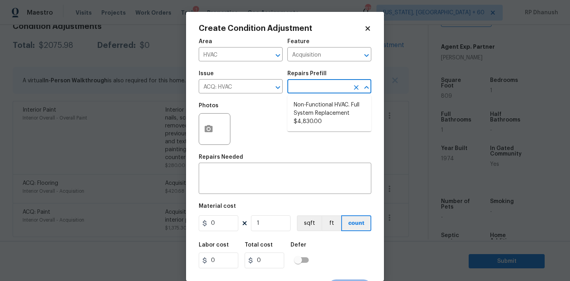
type input "4830"
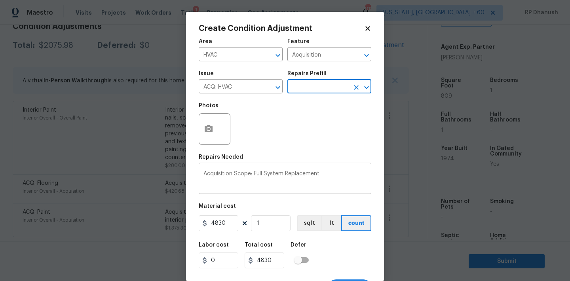
click at [329, 175] on textarea "Acquisition Scope: Full System Replacement" at bounding box center [284, 179] width 163 height 17
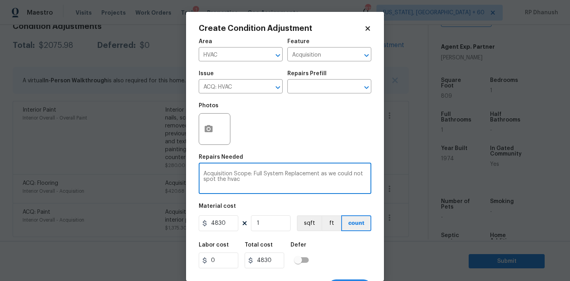
scroll to position [15, 0]
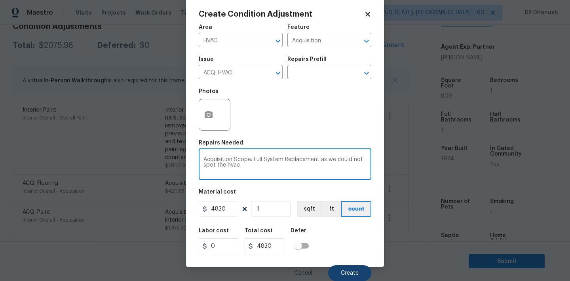
type textarea "Acquisition Scope: Full System Replacement as we could not spot the hvac"
click at [356, 273] on span "Create" at bounding box center [350, 273] width 18 height 6
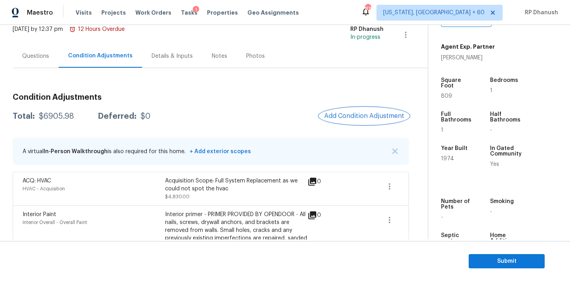
scroll to position [0, 0]
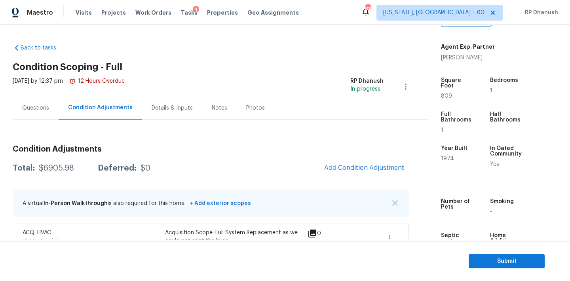
click at [47, 180] on div "Condition Adjustments Total: $6905.98 Deferred: $0 Add Condition Adjustment A v…" at bounding box center [211, 266] width 396 height 254
click at [47, 174] on div "Total: $6905.98 Deferred: $0 Add Condition Adjustment" at bounding box center [211, 167] width 396 height 17
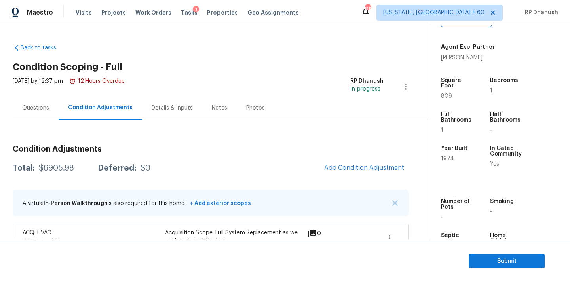
click at [32, 112] on div "Questions" at bounding box center [36, 107] width 46 height 23
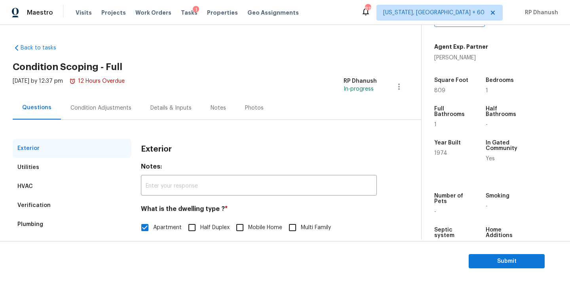
scroll to position [100, 0]
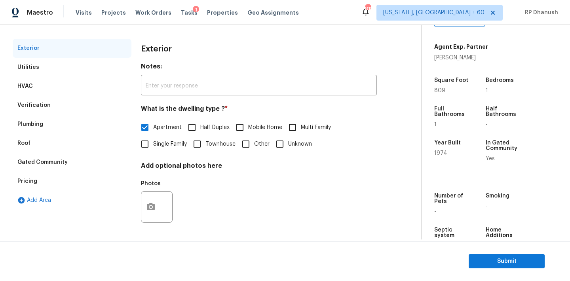
click at [38, 112] on div "Verification" at bounding box center [72, 105] width 119 height 19
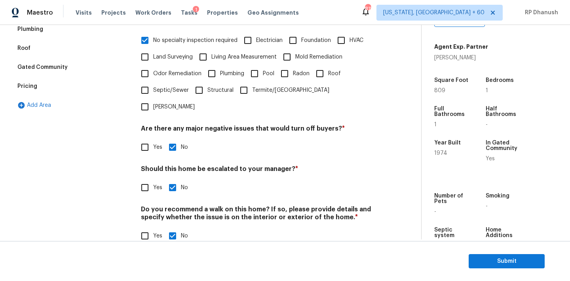
scroll to position [17, 0]
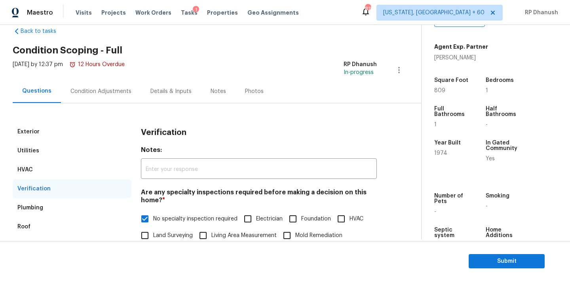
click at [91, 103] on div "Exterior Utilities HVAC Verification Plumbing Roof Gated Community Pricing Add …" at bounding box center [207, 267] width 389 height 329
click at [99, 97] on div "Condition Adjustments" at bounding box center [101, 91] width 80 height 23
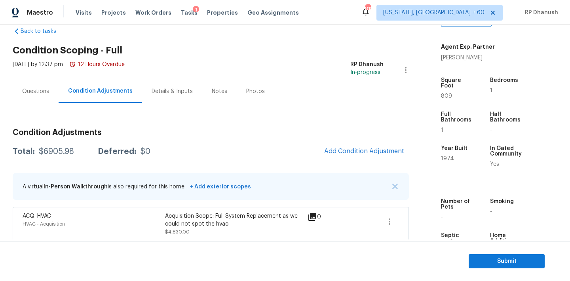
scroll to position [157, 0]
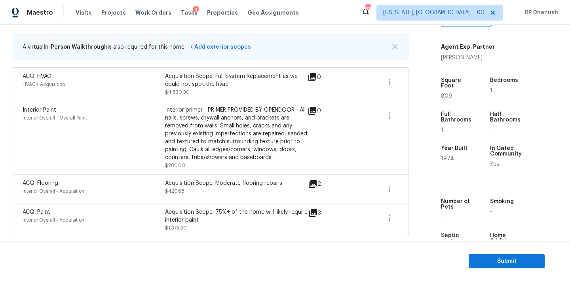
click at [507, 252] on section "Submit" at bounding box center [285, 261] width 570 height 40
click at [513, 267] on button "Submit" at bounding box center [506, 261] width 76 height 15
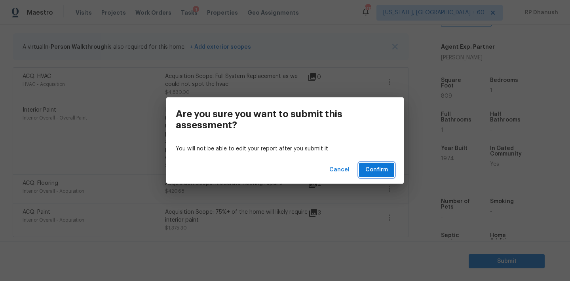
click at [385, 171] on span "Confirm" at bounding box center [376, 170] width 23 height 10
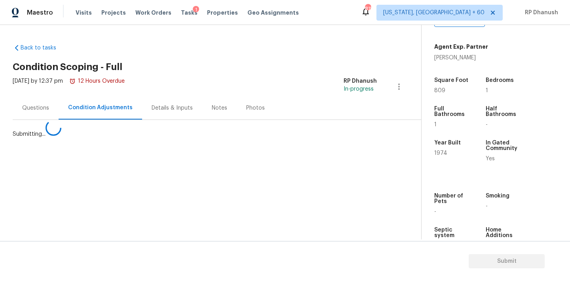
scroll to position [0, 0]
